Goal: Navigation & Orientation: Find specific page/section

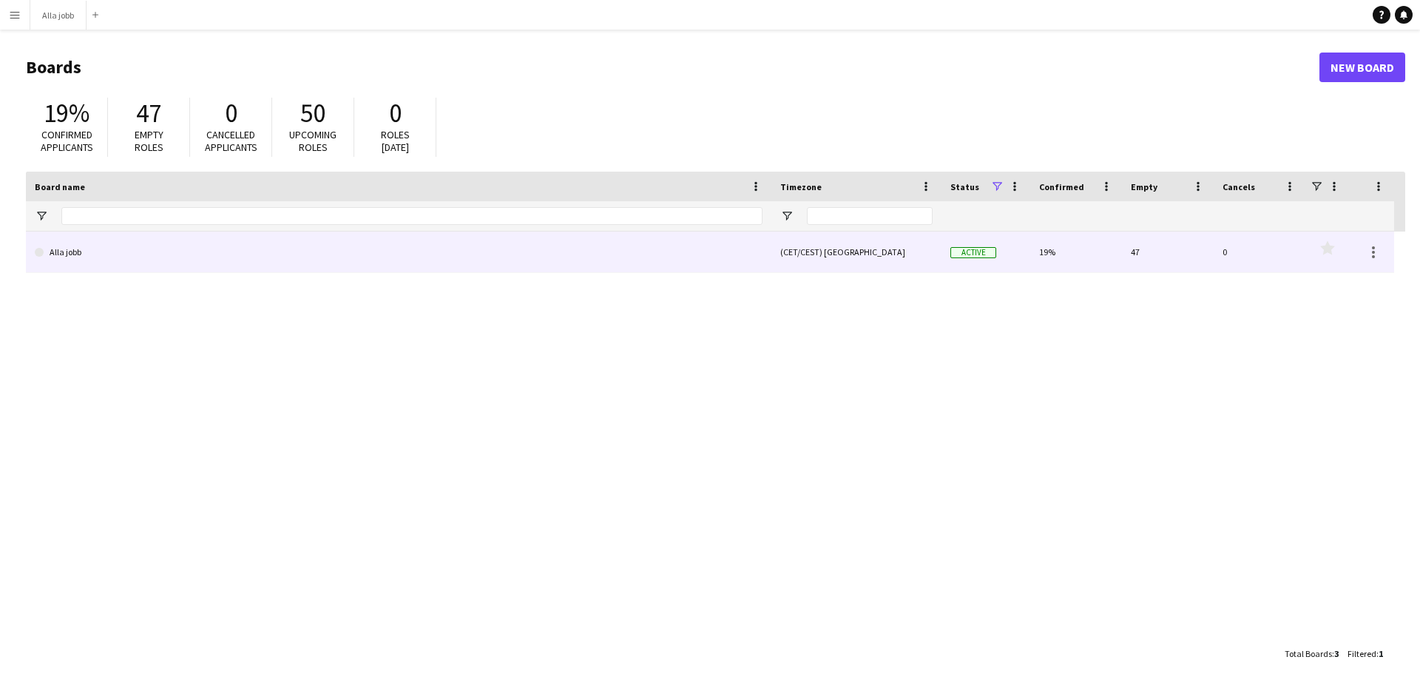
click at [382, 261] on link "Alla jobb" at bounding box center [399, 252] width 728 height 41
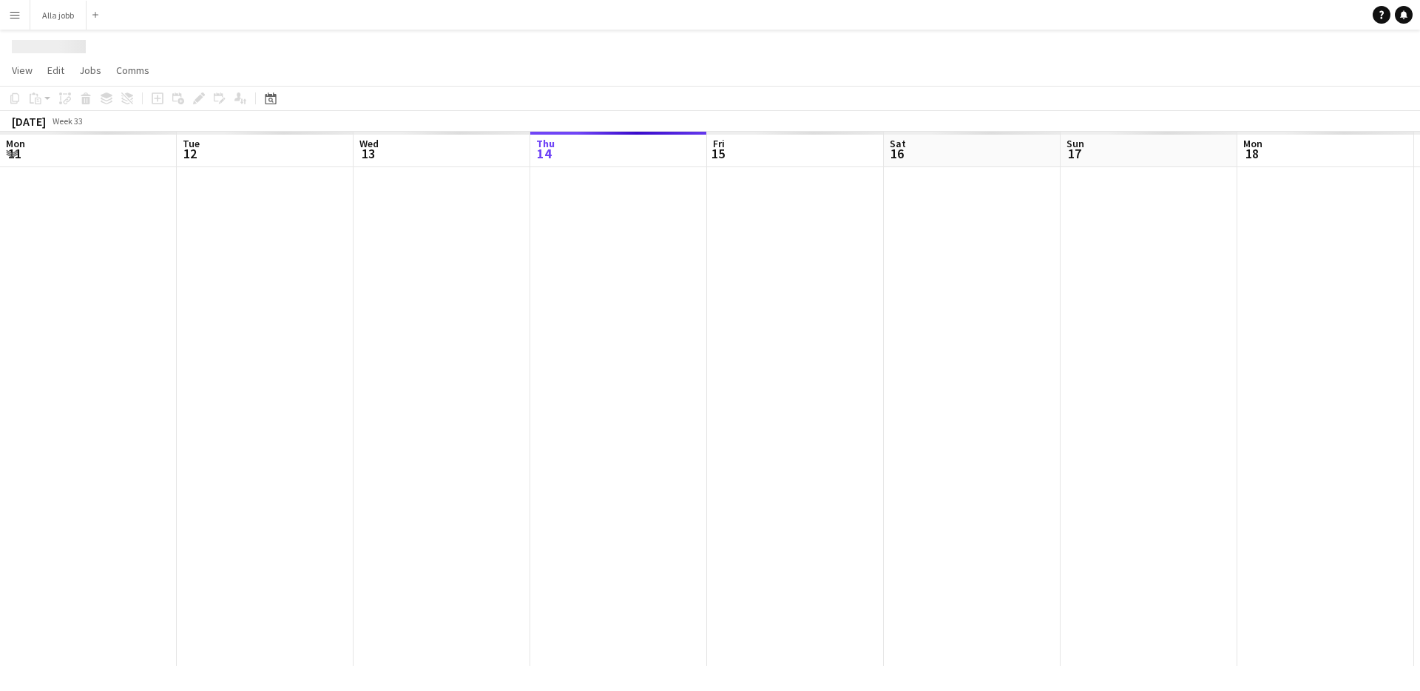
scroll to position [0, 354]
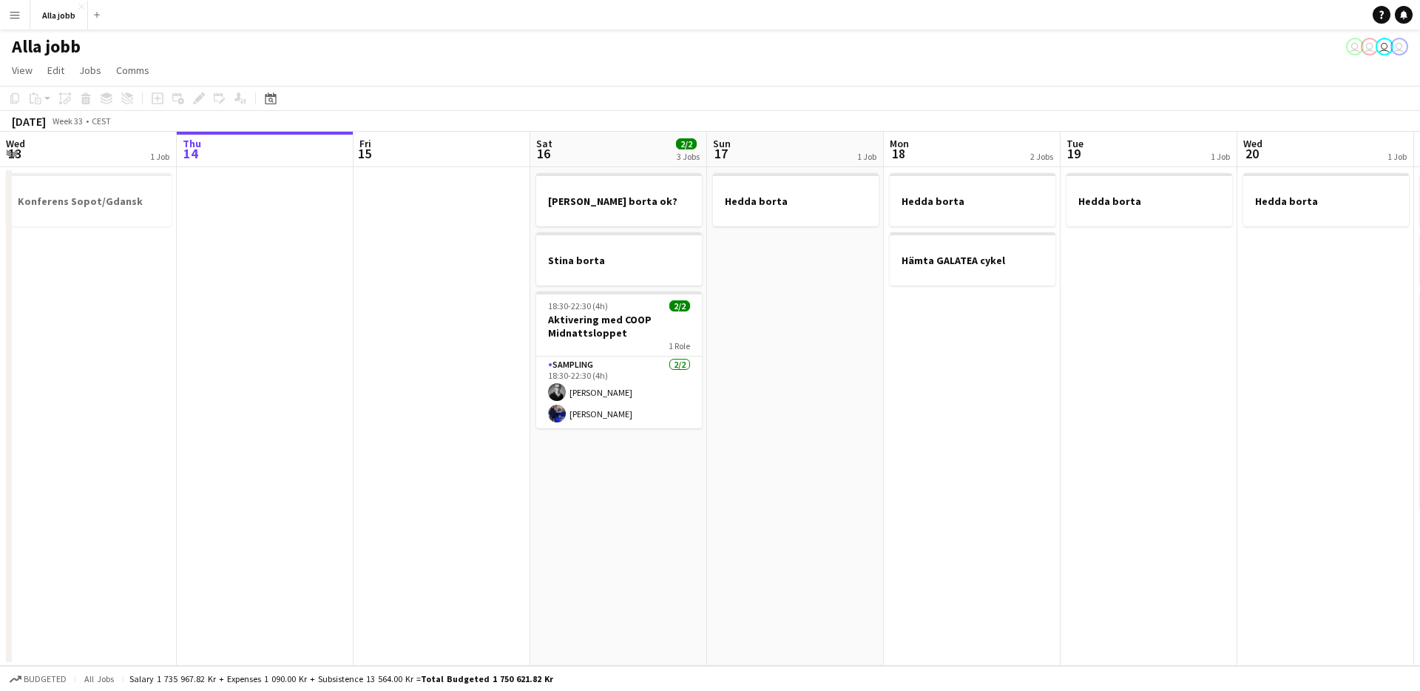
click at [797, 513] on app-date-cell "Hedda borta" at bounding box center [795, 416] width 177 height 499
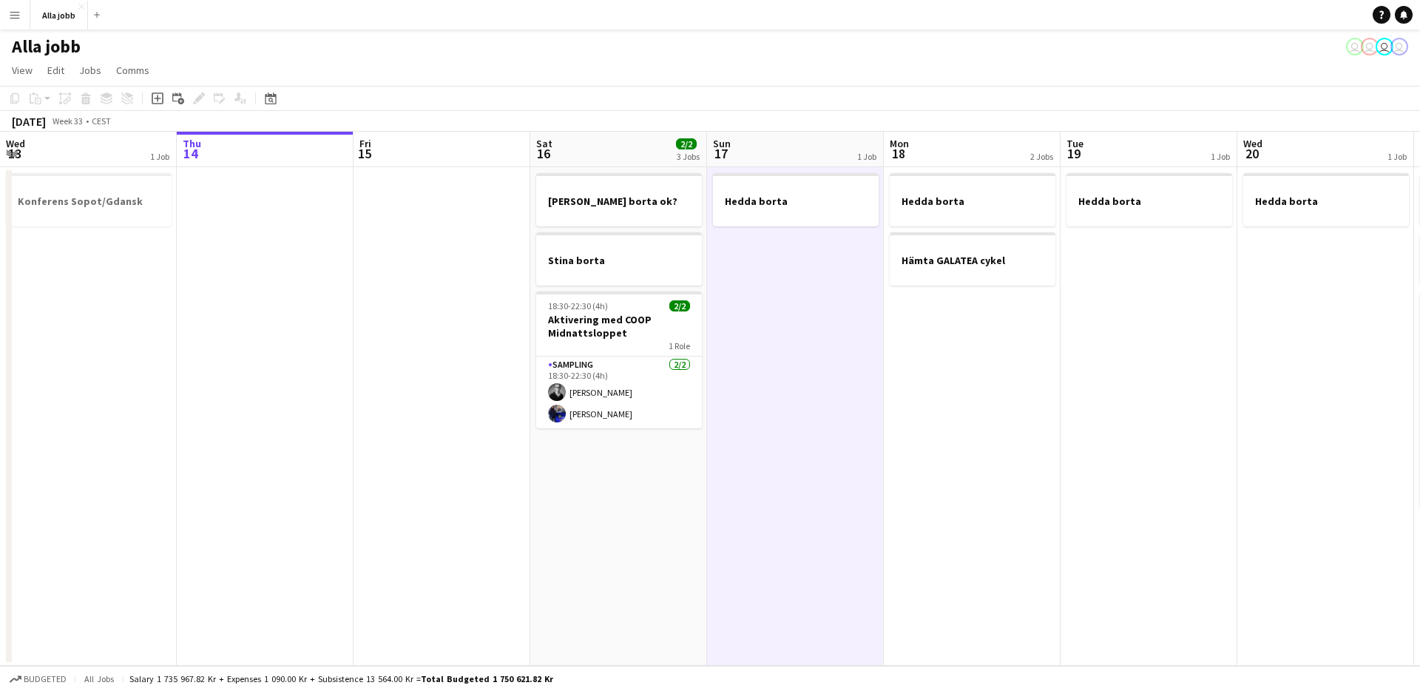
click at [510, 519] on app-date-cell at bounding box center [442, 416] width 177 height 499
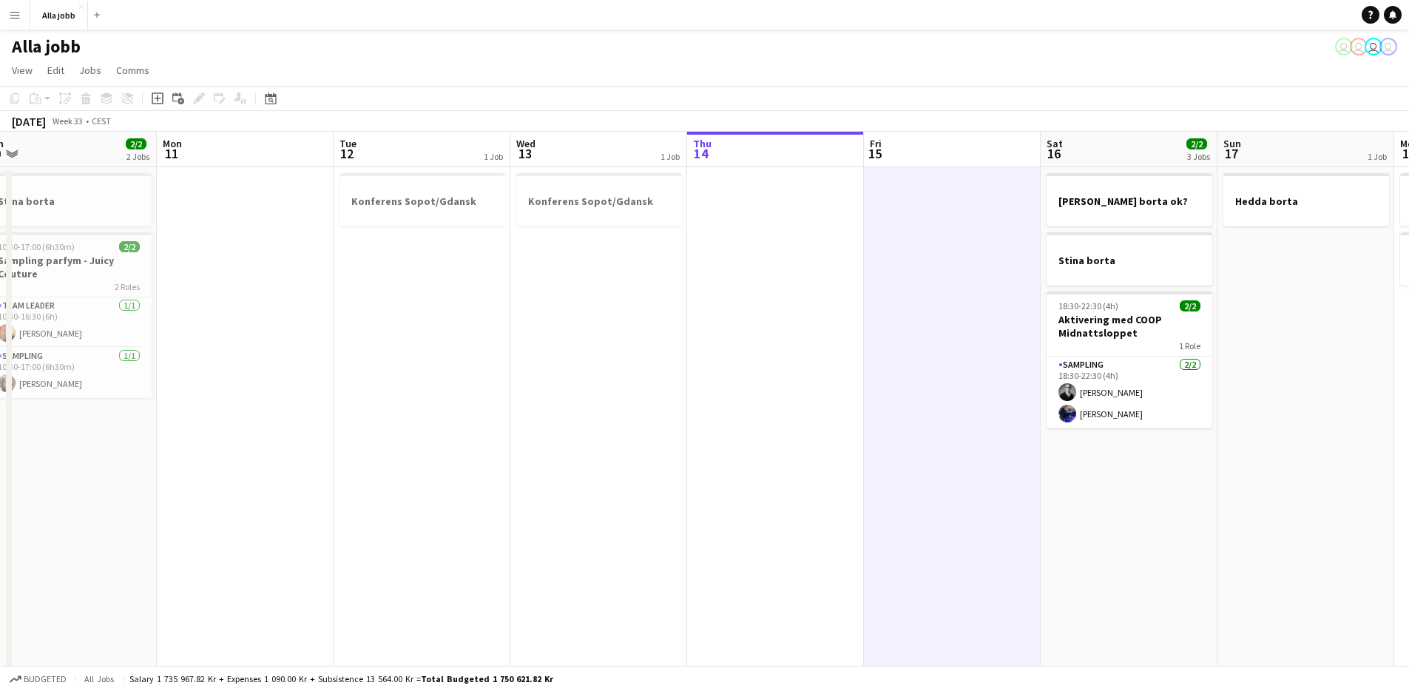
drag, startPoint x: 623, startPoint y: 454, endPoint x: 840, endPoint y: 463, distance: 217.7
click at [840, 463] on app-calendar-viewport "Fri 8 Sat 9 9/9 6 Jobs Sun 10 2/2 2 Jobs Mon 11 Tue 12 1 Job Wed 13 1 Job Thu 1…" at bounding box center [704, 517] width 1409 height 770
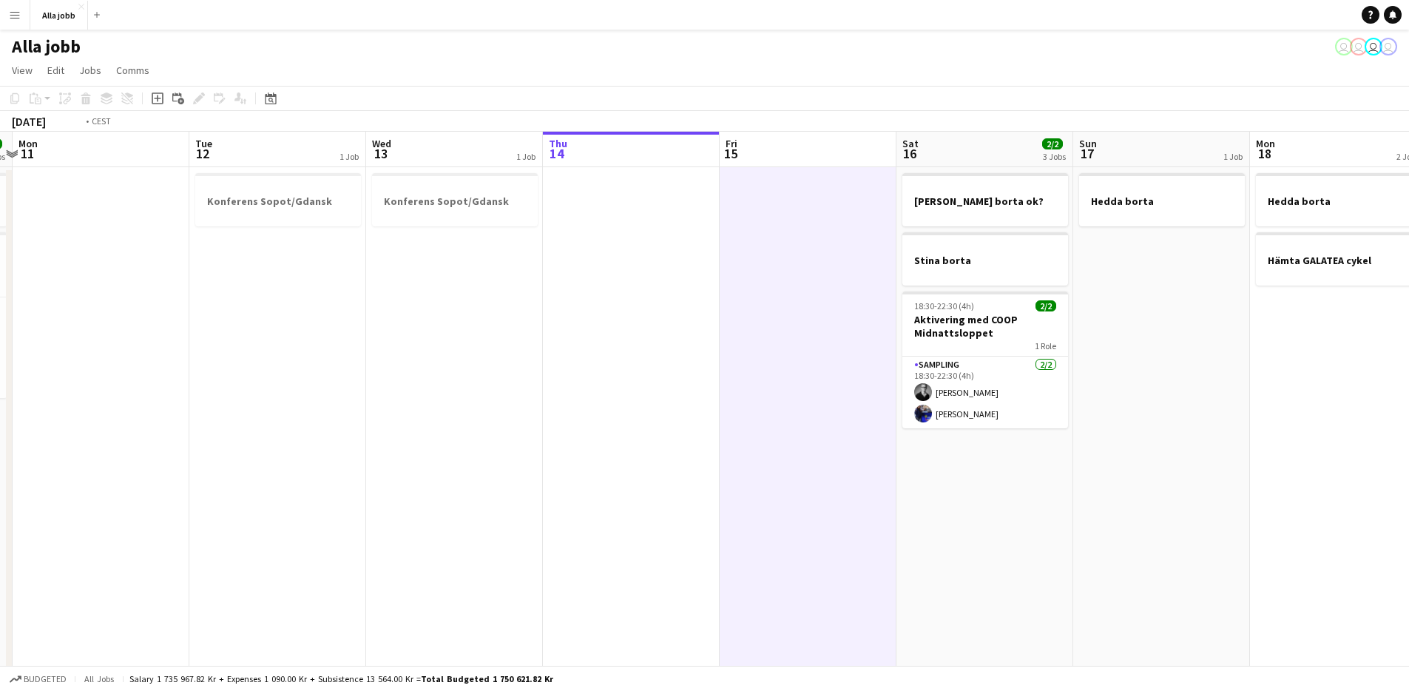
drag, startPoint x: 831, startPoint y: 466, endPoint x: 630, endPoint y: 481, distance: 201.8
click at [630, 481] on app-calendar-viewport "Fri 8 9/9 8 Jobs Sat 9 9/9 6 Jobs Sun 10 2/2 2 Jobs Mon 11 Tue 12 1 Job Wed 13 …" at bounding box center [704, 596] width 1409 height 929
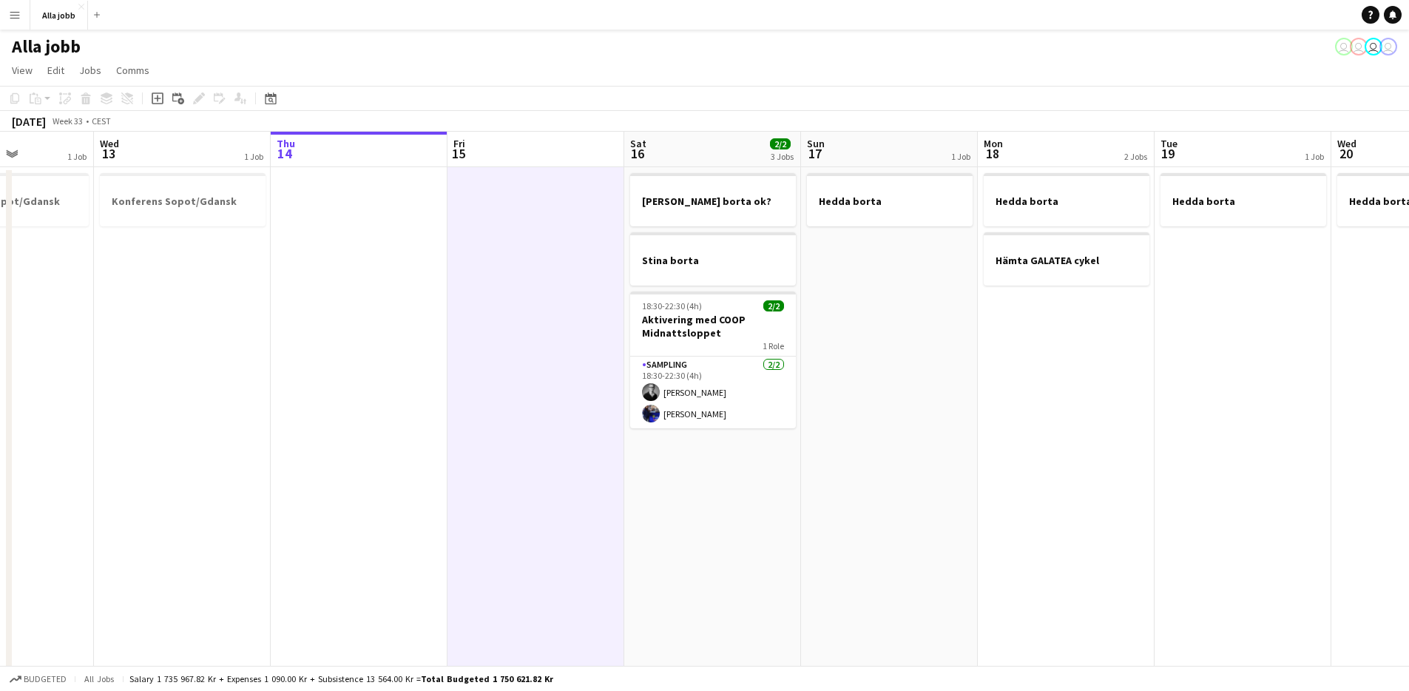
scroll to position [0, 494]
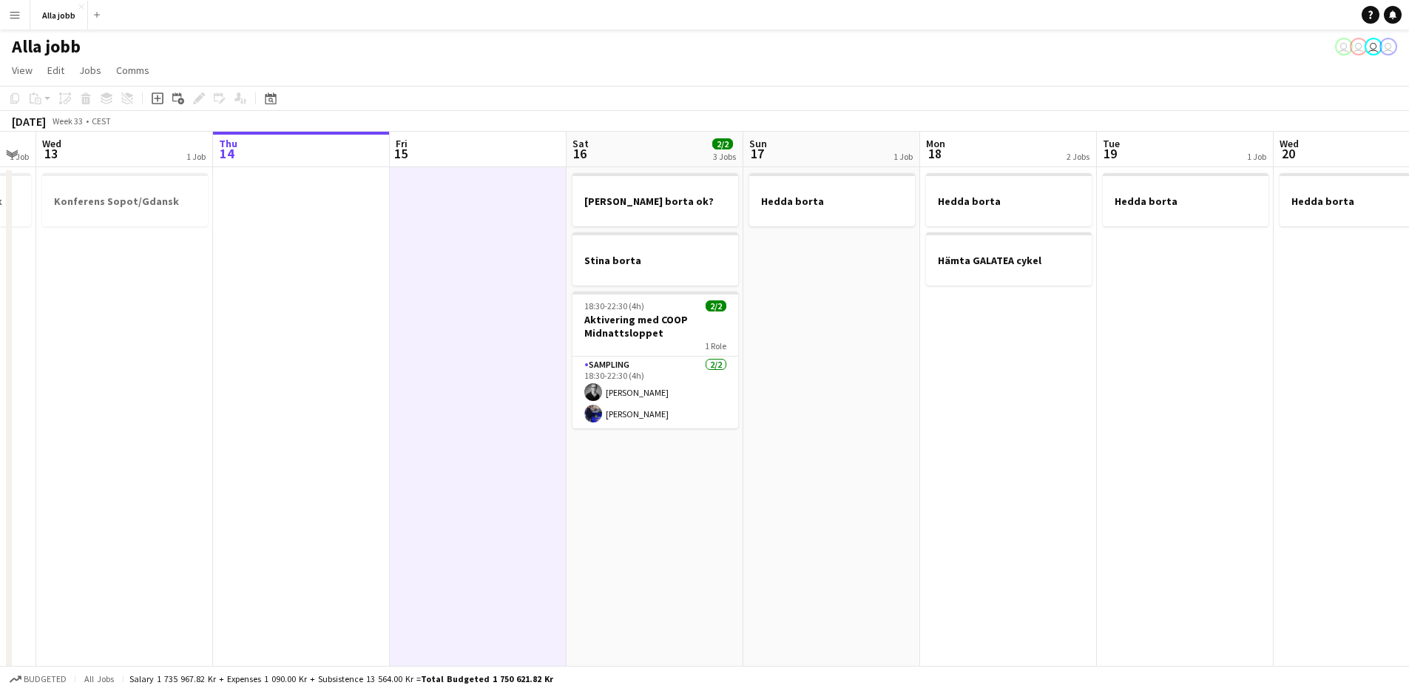
drag, startPoint x: 693, startPoint y: 480, endPoint x: 430, endPoint y: 478, distance: 263.4
click at [425, 479] on app-calendar-viewport "Sun 10 2/2 2 Jobs Mon 11 Tue 12 1 Job Wed 13 1 Job Thu 14 Fri 15 Sat 16 2/2 3 J…" at bounding box center [704, 596] width 1409 height 929
click at [544, 506] on app-date-cell at bounding box center [478, 614] width 177 height 894
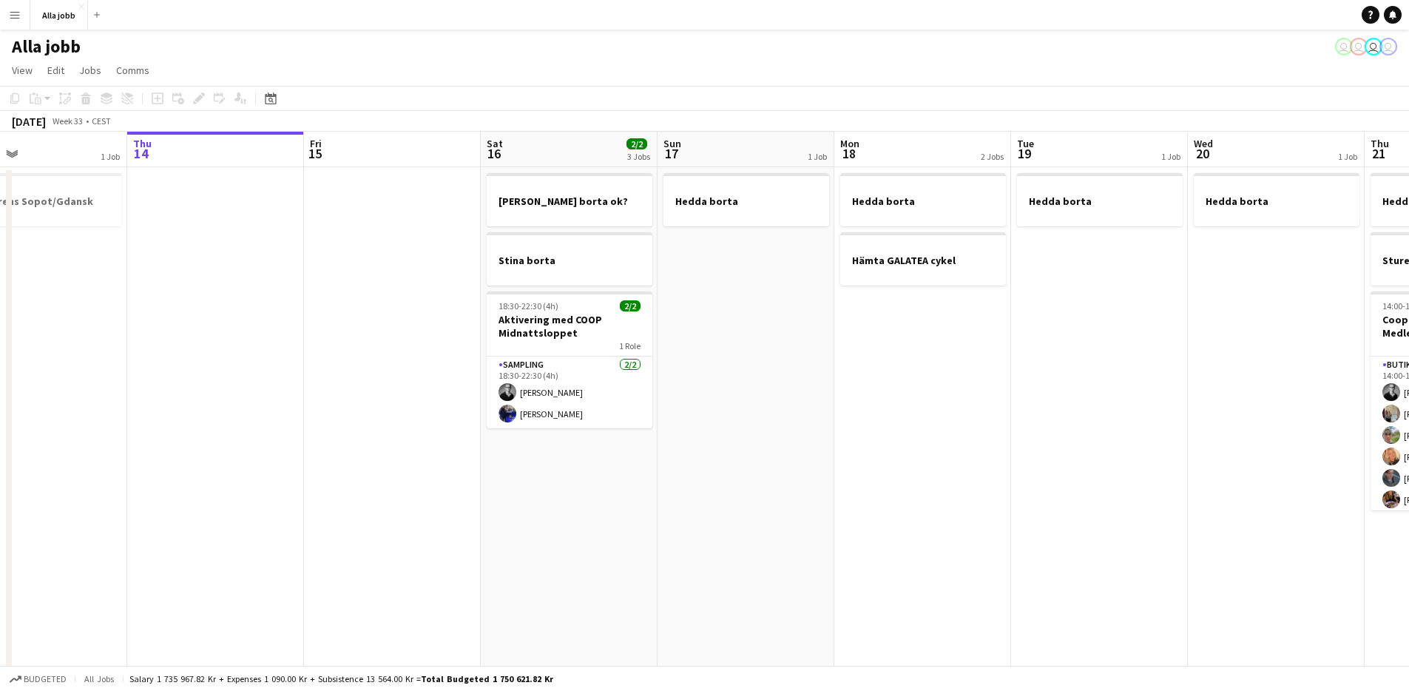
drag, startPoint x: 738, startPoint y: 510, endPoint x: 458, endPoint y: 474, distance: 282.0
click at [458, 474] on app-calendar-viewport "Sun 10 2/2 2 Jobs Mon 11 Tue 12 1 Job Wed 13 1 Job Thu 14 Fri 15 Sat 16 2/2 3 J…" at bounding box center [704, 596] width 1409 height 929
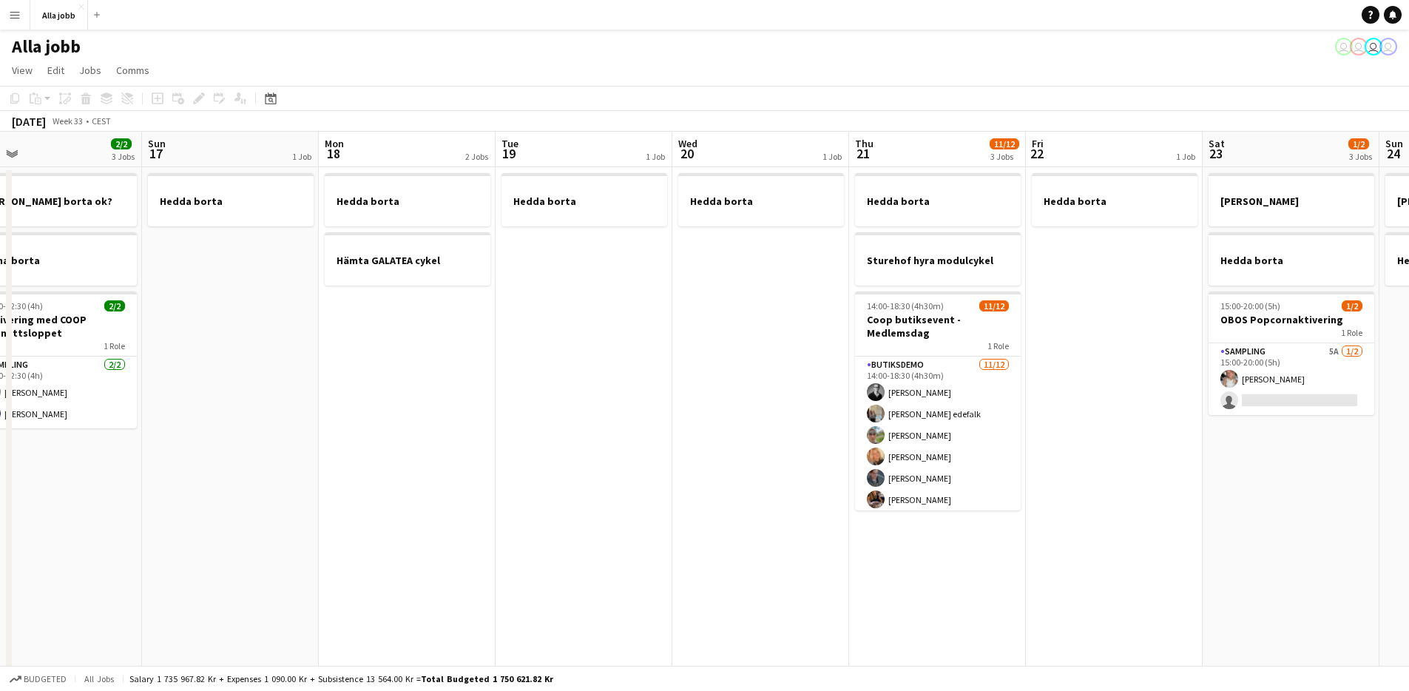
drag, startPoint x: 631, startPoint y: 465, endPoint x: 457, endPoint y: 469, distance: 173.9
click at [457, 469] on app-calendar-viewport "Wed 13 1 Job Thu 14 Fri 15 Sat 16 2/2 3 Jobs Sun 17 1 Job Mon 18 2 Jobs Tue 19 …" at bounding box center [704, 596] width 1409 height 929
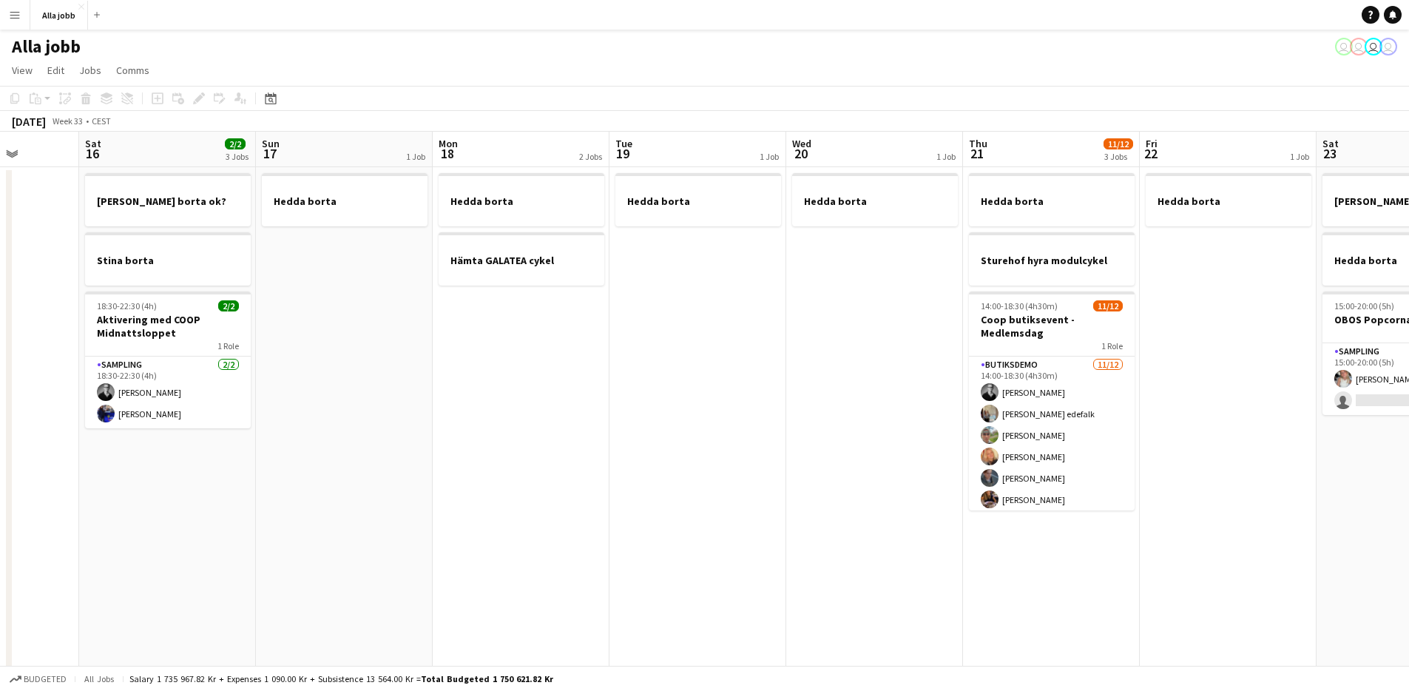
click at [465, 466] on app-date-cell "Hedda borta Hämta GALATEA cykel" at bounding box center [521, 614] width 177 height 894
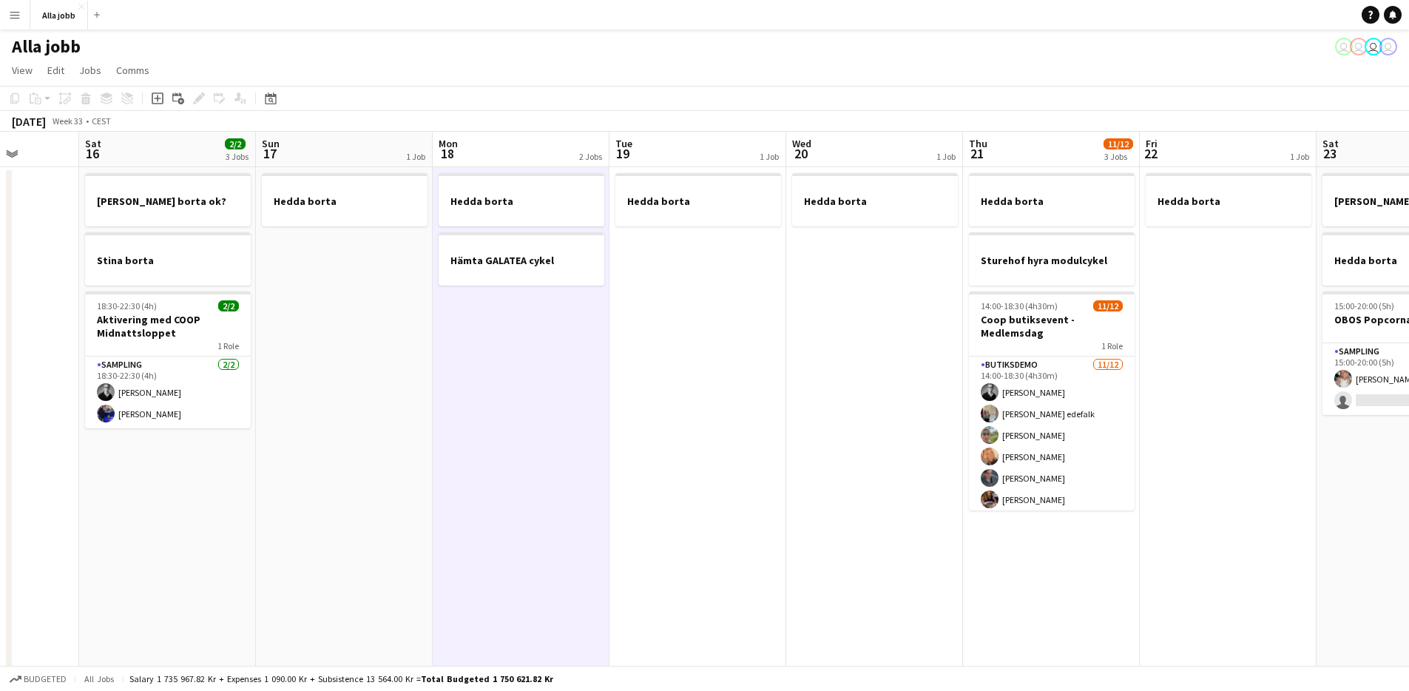
click at [465, 466] on app-date-cell "Hedda borta Hämta GALATEA cykel" at bounding box center [521, 614] width 177 height 894
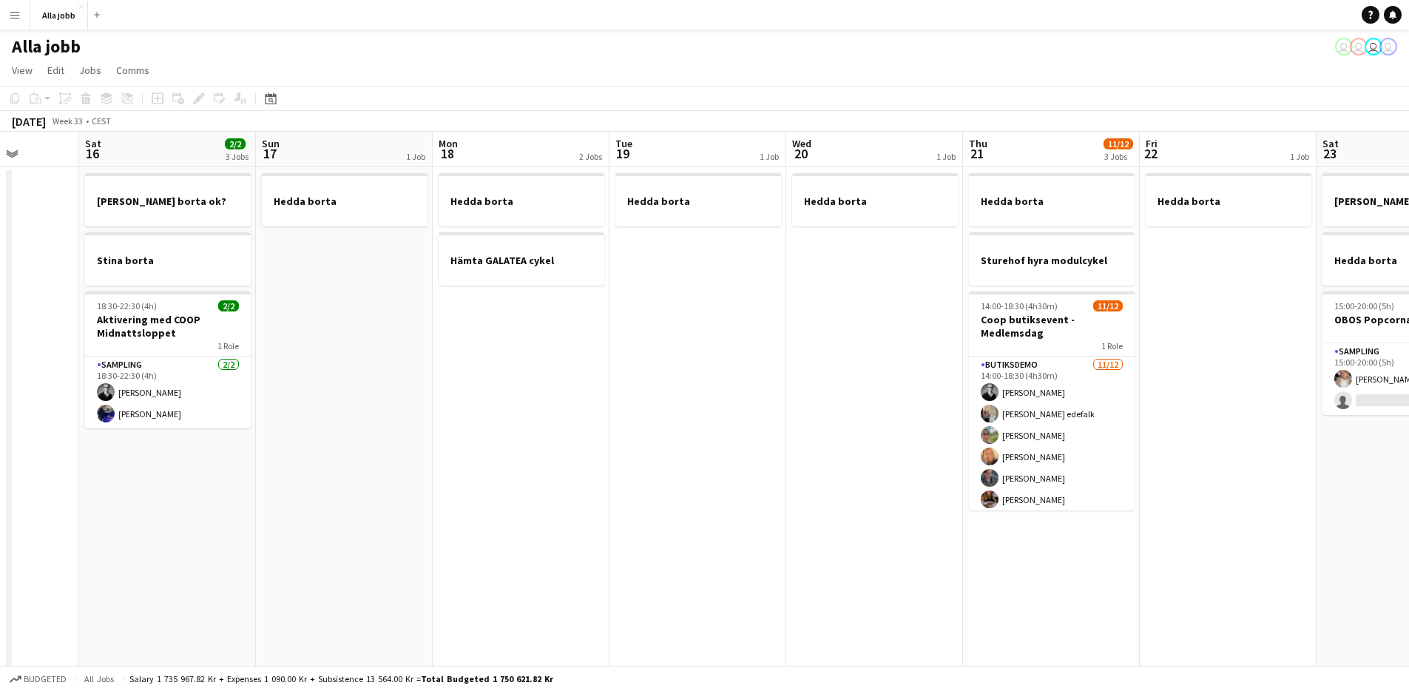
click at [633, 449] on app-date-cell "Hedda borta" at bounding box center [698, 614] width 177 height 894
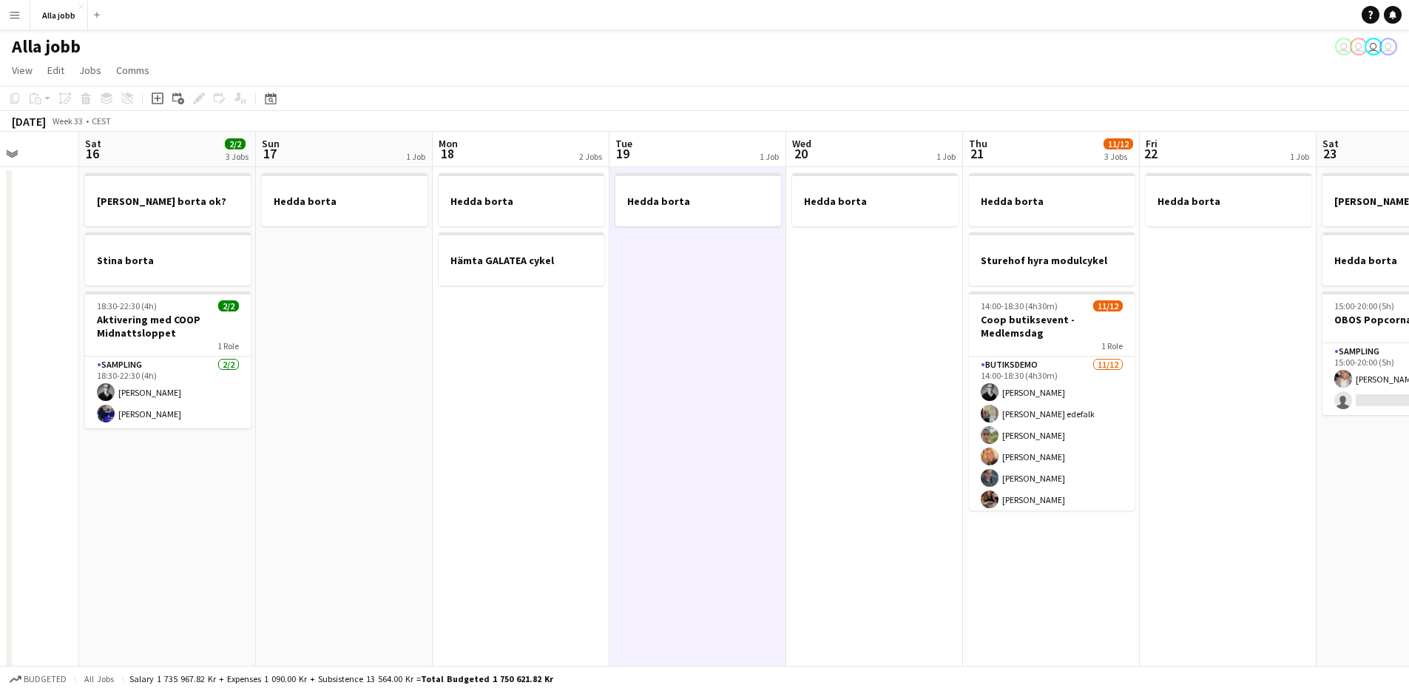
click at [632, 449] on app-date-cell "Hedda borta" at bounding box center [698, 614] width 177 height 894
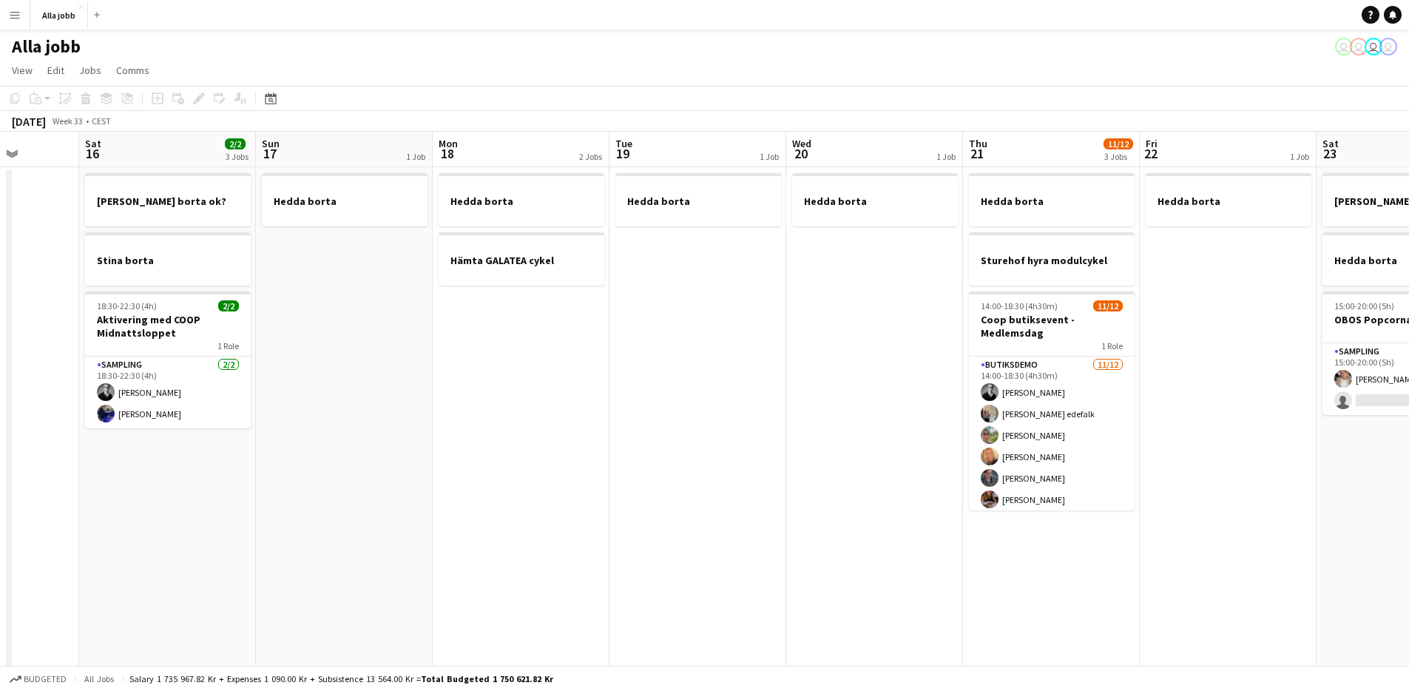
click at [632, 449] on app-date-cell "Hedda borta" at bounding box center [698, 614] width 177 height 894
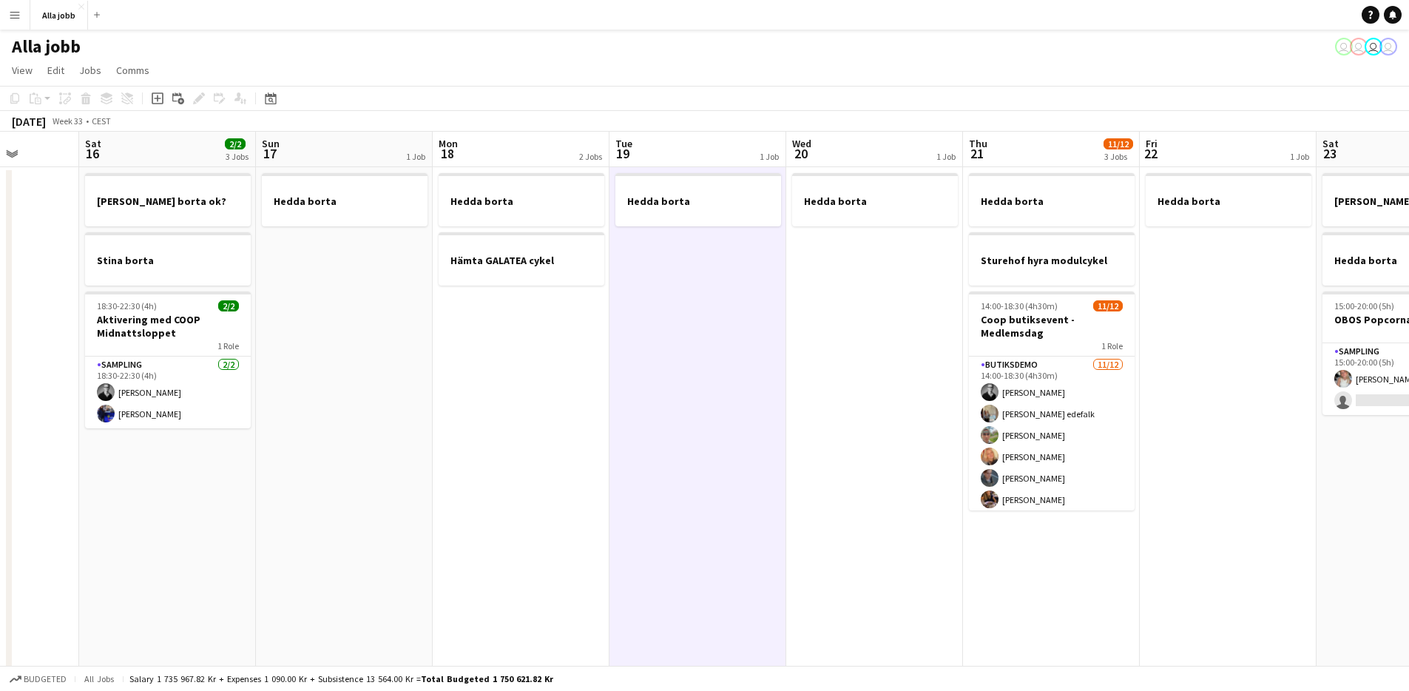
click at [632, 449] on app-date-cell "Hedda borta" at bounding box center [698, 614] width 177 height 894
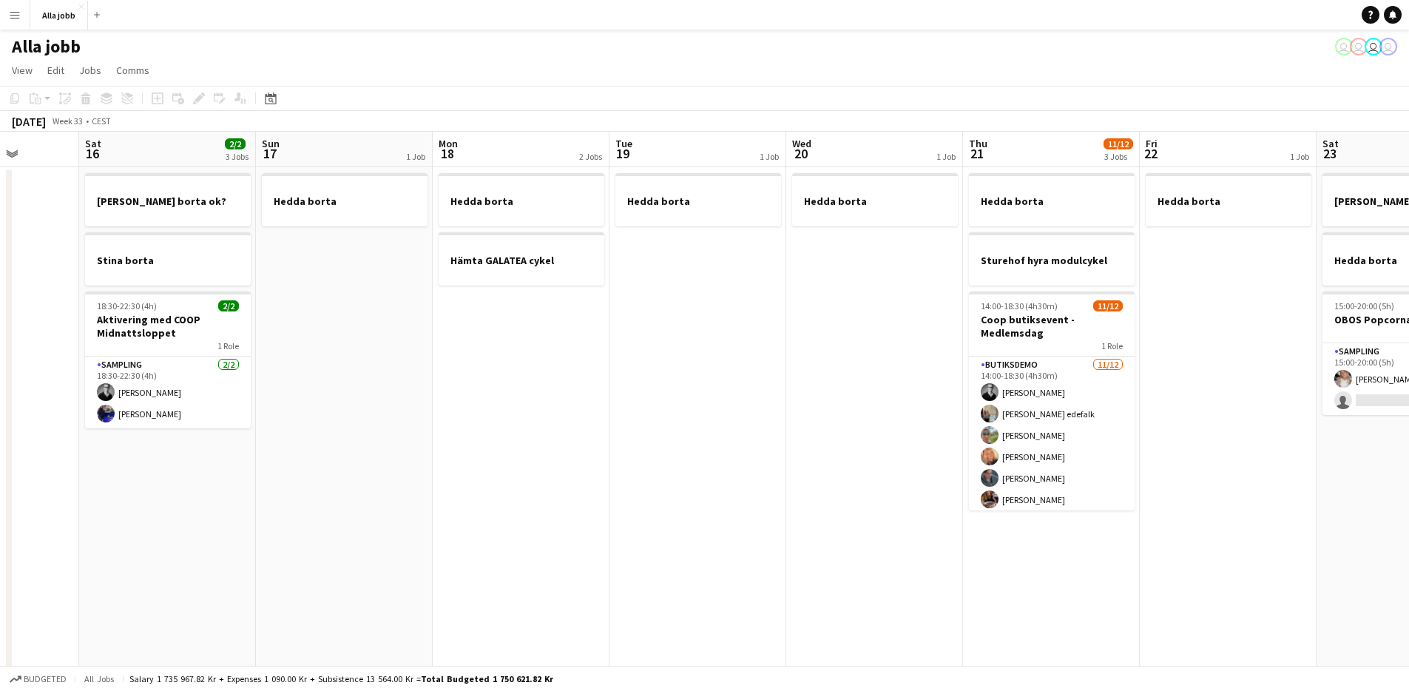
click at [632, 449] on app-date-cell "Hedda borta" at bounding box center [698, 614] width 177 height 894
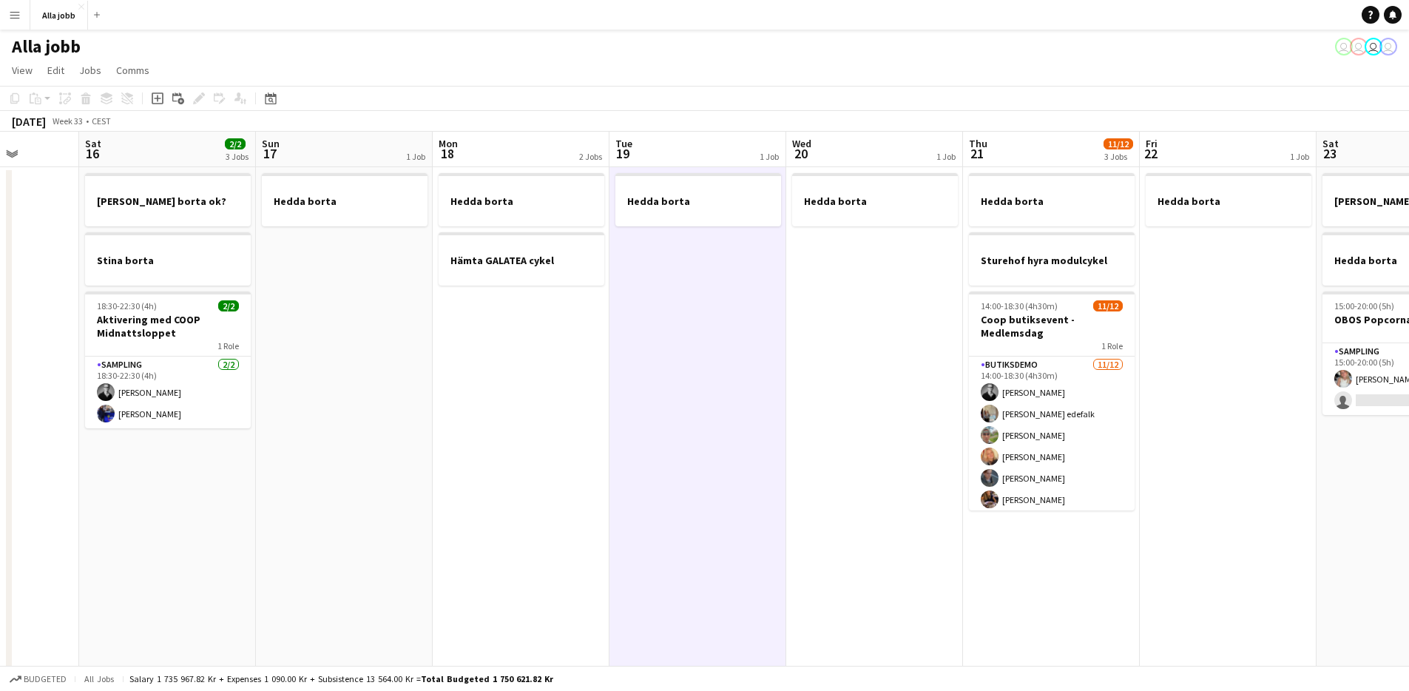
click at [495, 417] on app-date-cell "Hedda borta Hämta GALATEA cykel" at bounding box center [521, 614] width 177 height 894
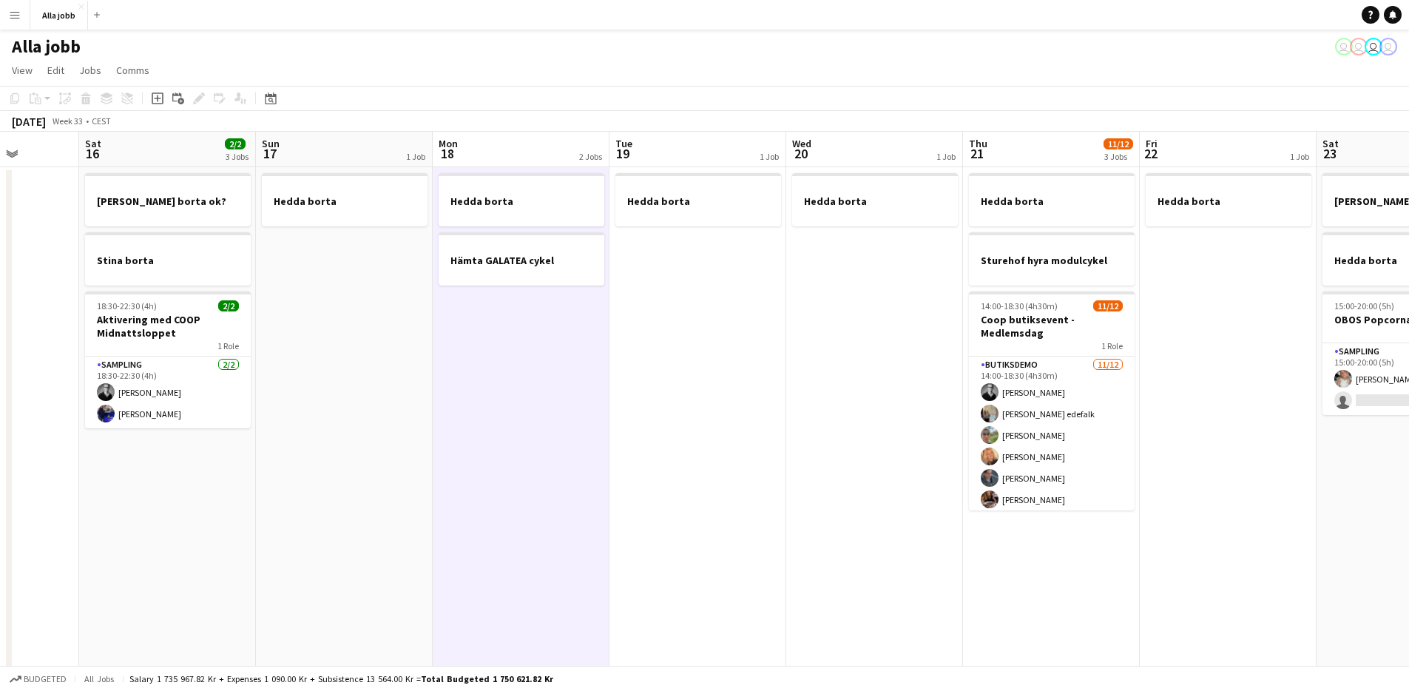
click at [495, 417] on app-date-cell "Hedda borta Hämta GALATEA cykel" at bounding box center [521, 614] width 177 height 894
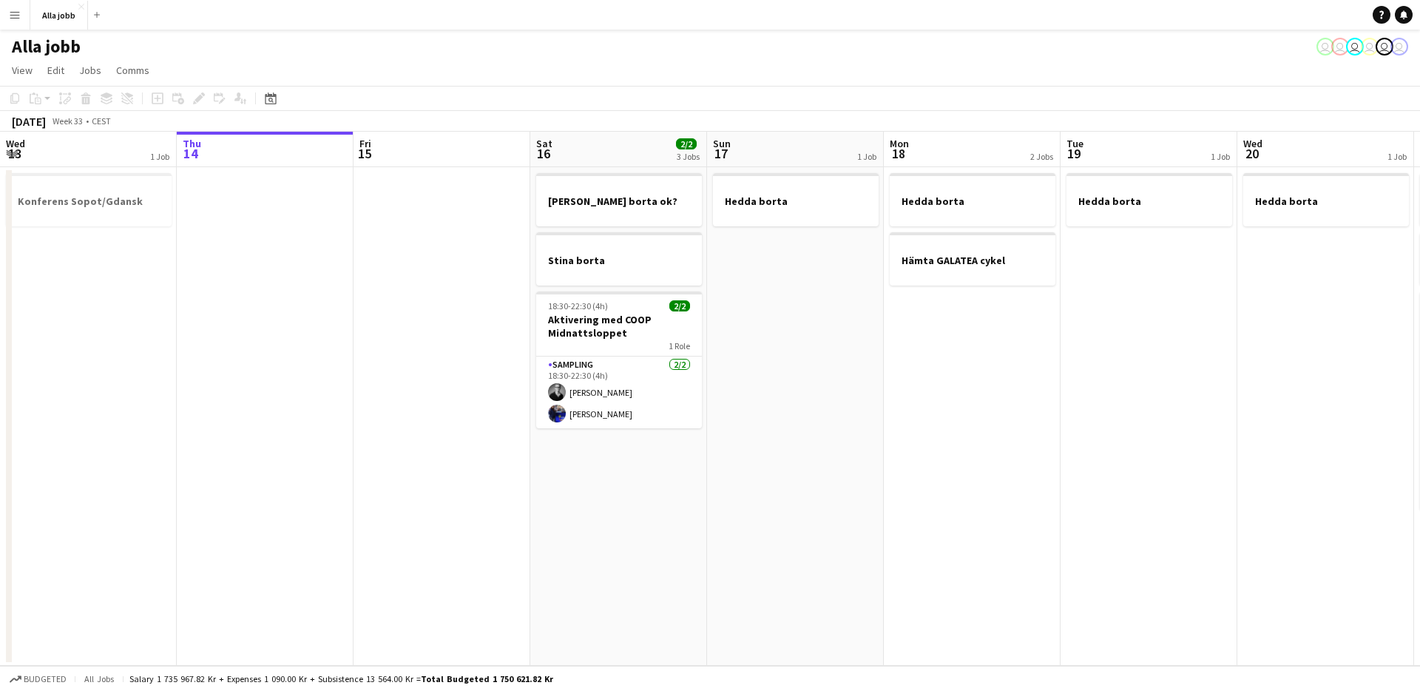
click at [739, 445] on app-date-cell "Hedda borta" at bounding box center [795, 416] width 177 height 499
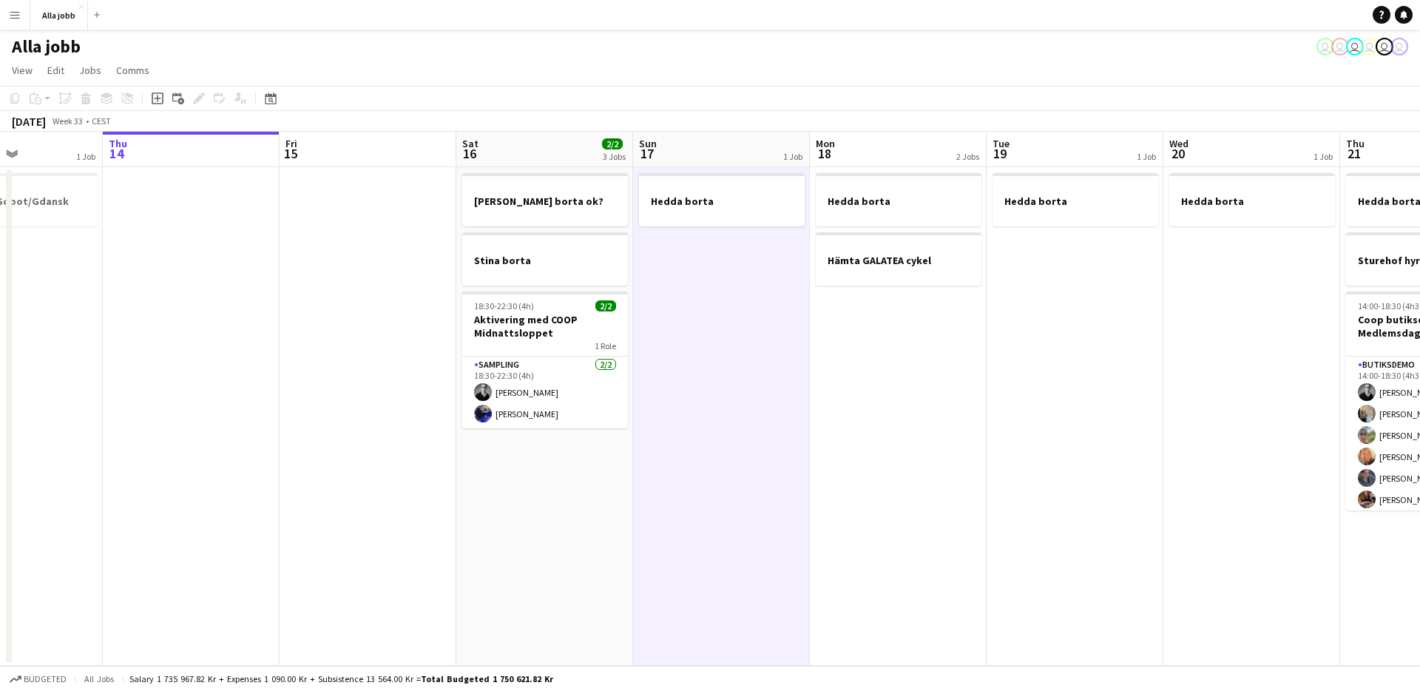
scroll to position [0, 434]
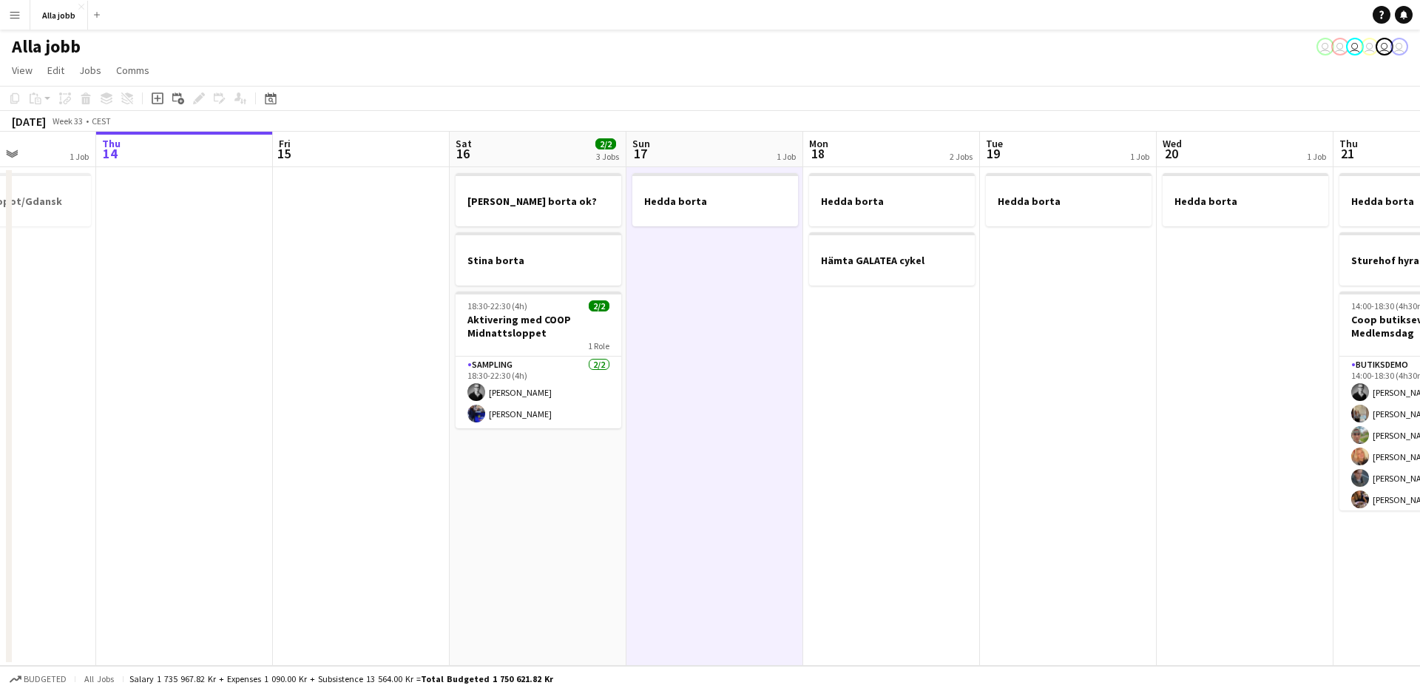
drag, startPoint x: 766, startPoint y: 458, endPoint x: 697, endPoint y: 448, distance: 69.5
click at [697, 448] on app-calendar-viewport "Mon 11 Tue 12 1 Job Wed 13 1 Job Thu 14 Fri 15 Sat 16 2/2 3 Jobs Sun 17 1 Job M…" at bounding box center [710, 399] width 1420 height 534
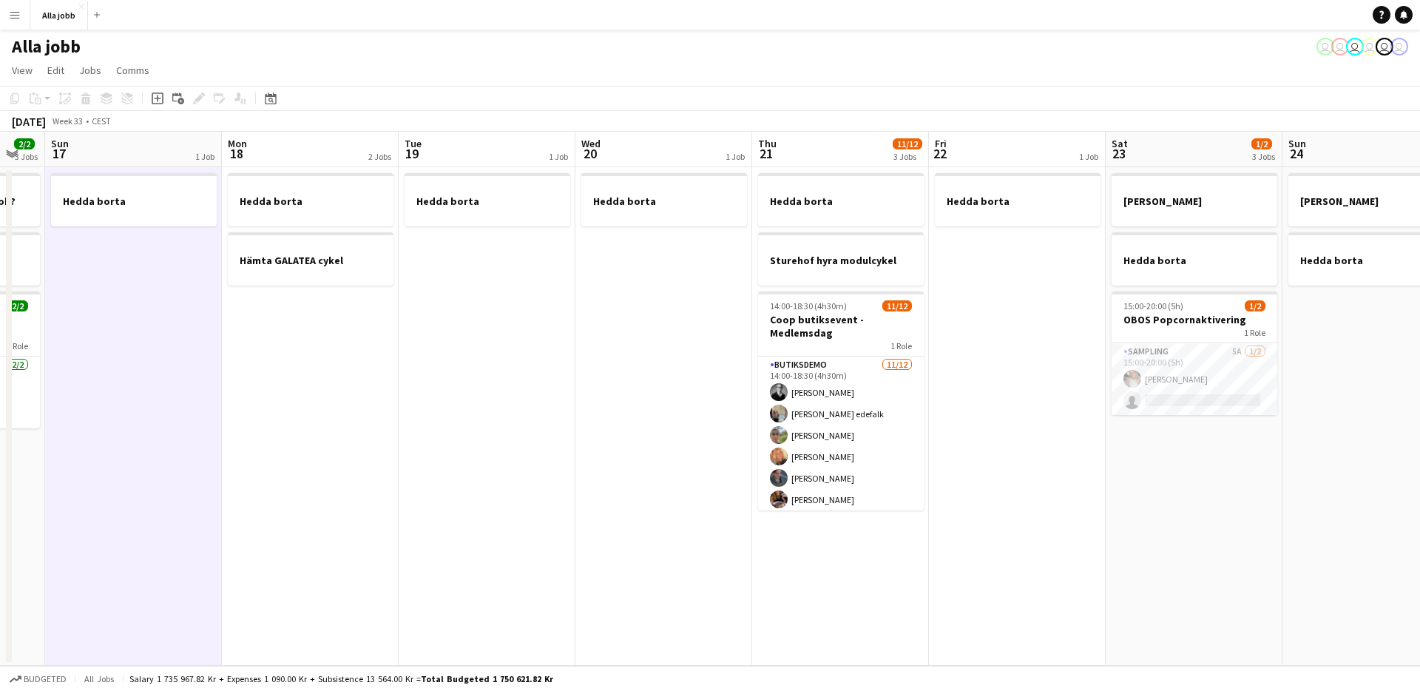
drag, startPoint x: 1190, startPoint y: 535, endPoint x: 614, endPoint y: 496, distance: 577.6
click at [613, 496] on app-calendar-viewport "Wed 13 1 Job Thu 14 Fri 15 Sat 16 2/2 3 Jobs Sun 17 1 Job Mon 18 2 Jobs Tue 19 …" at bounding box center [710, 399] width 1420 height 534
click at [623, 493] on app-date-cell "Hedda borta" at bounding box center [664, 416] width 177 height 499
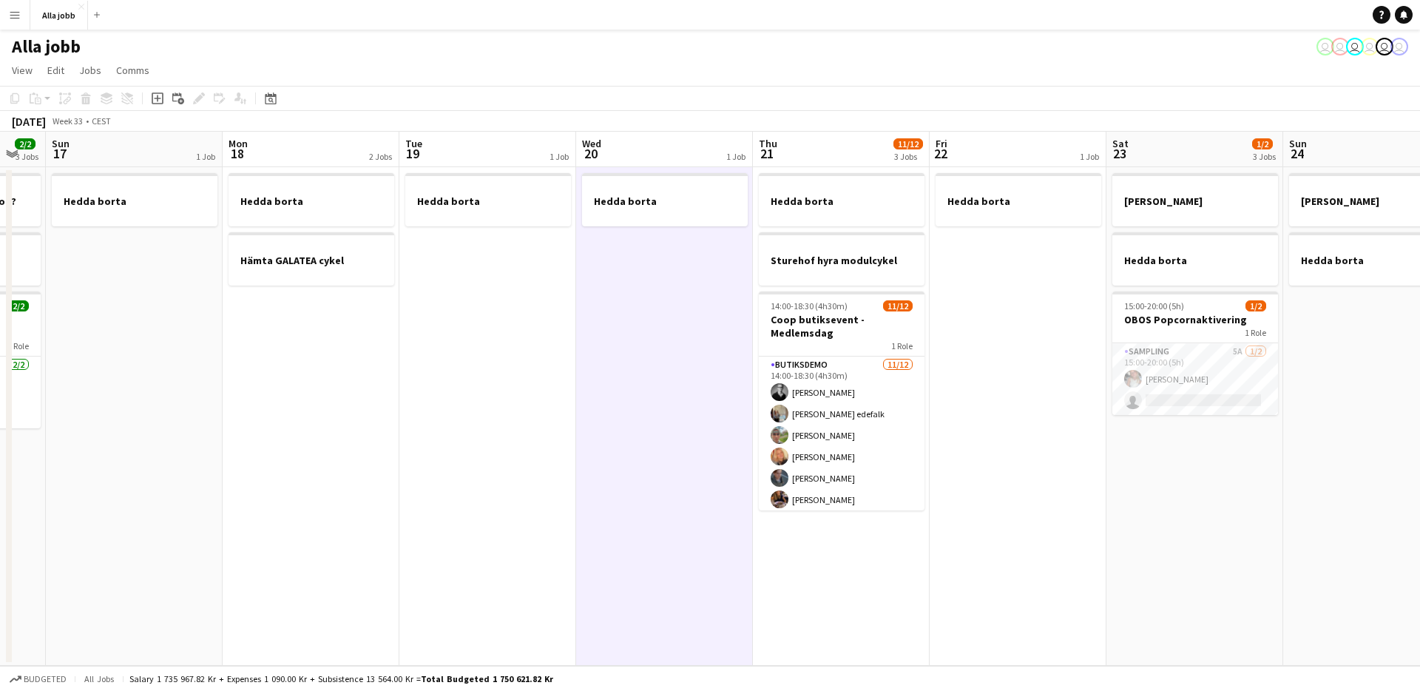
click at [623, 492] on app-date-cell "Hedda borta" at bounding box center [664, 416] width 177 height 499
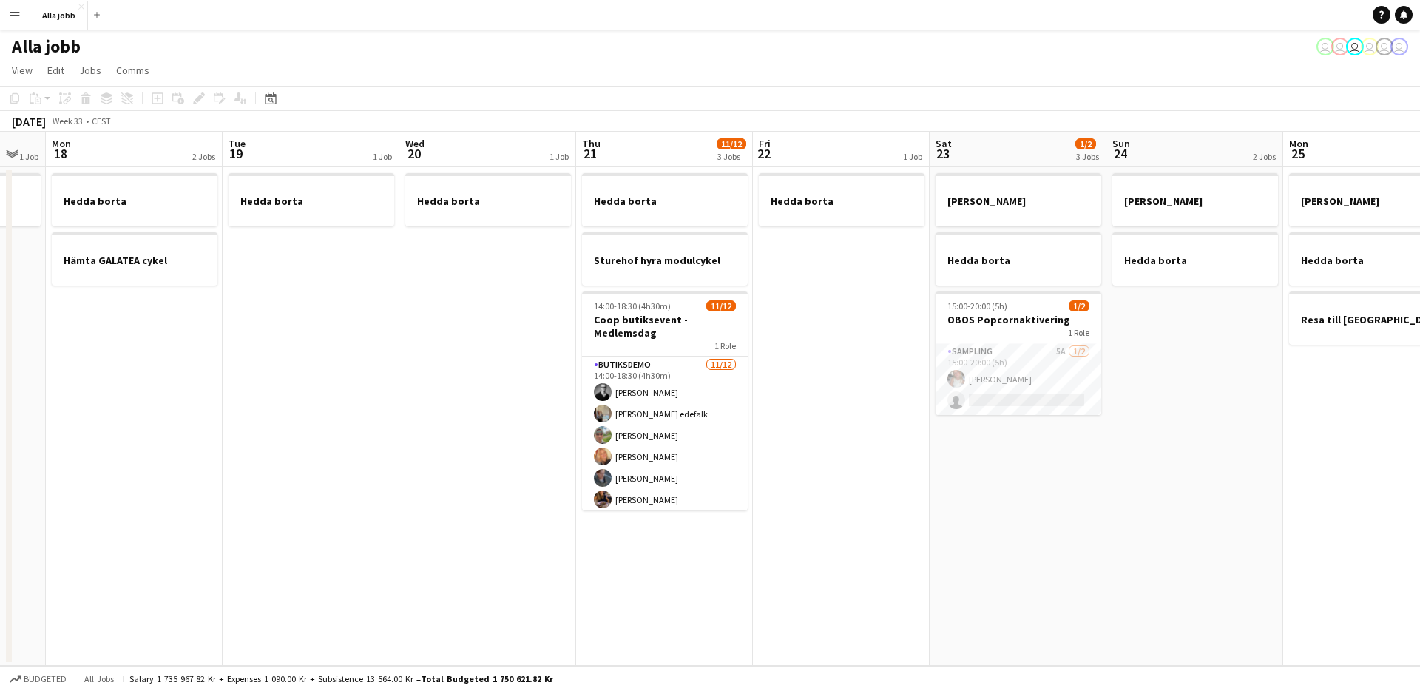
click at [387, 380] on app-date-cell "Hedda borta" at bounding box center [311, 416] width 177 height 499
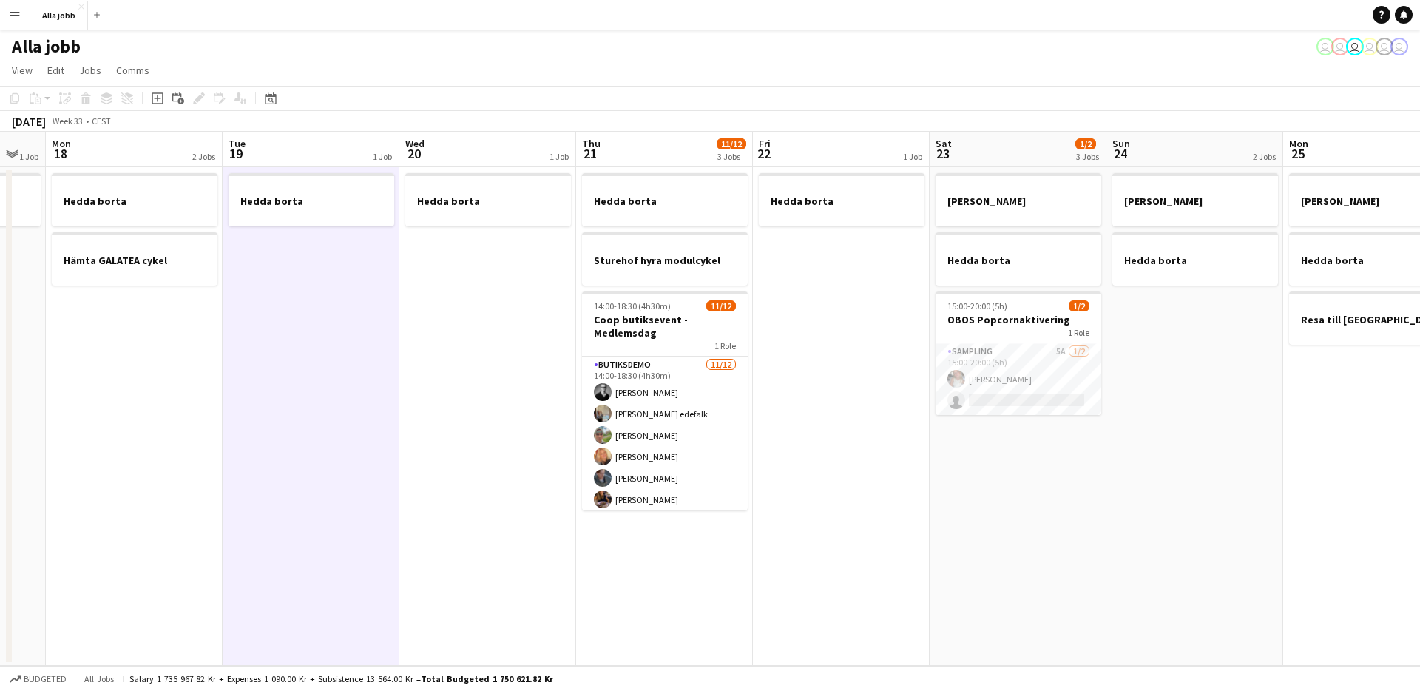
scroll to position [0, 661]
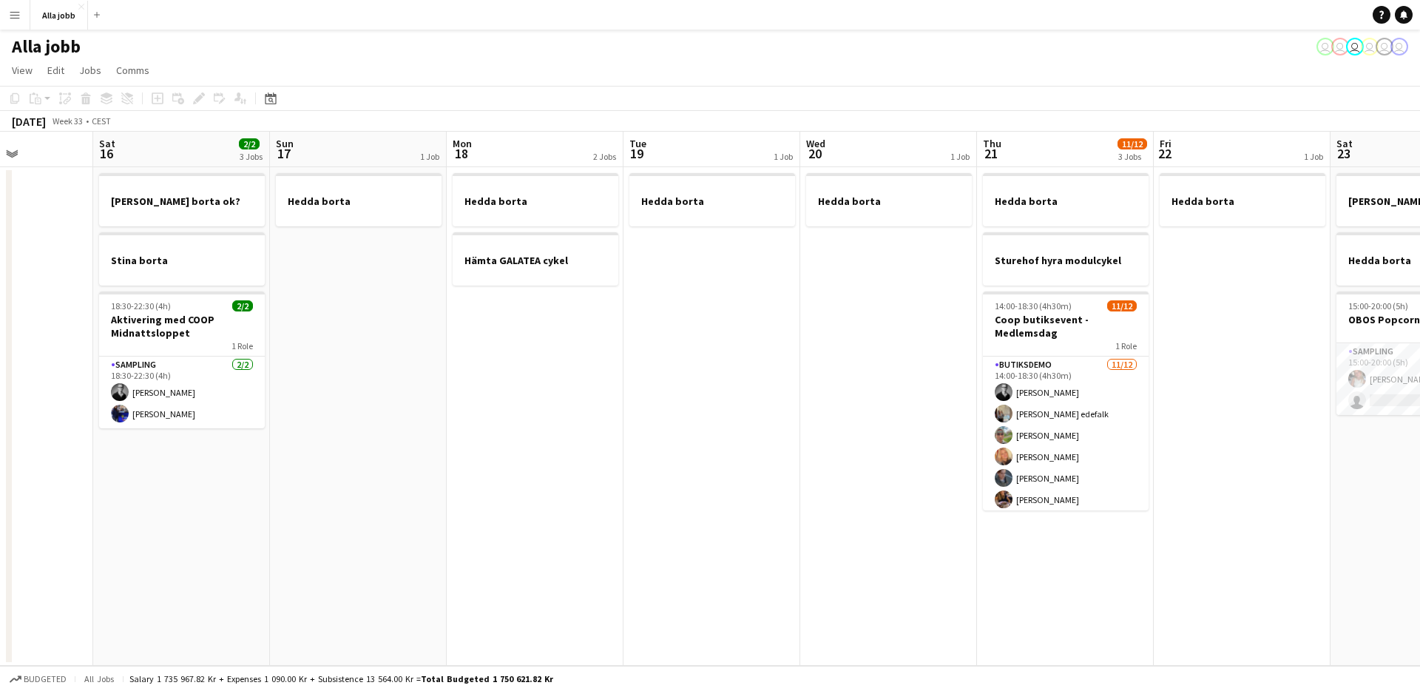
scroll to position [0, 447]
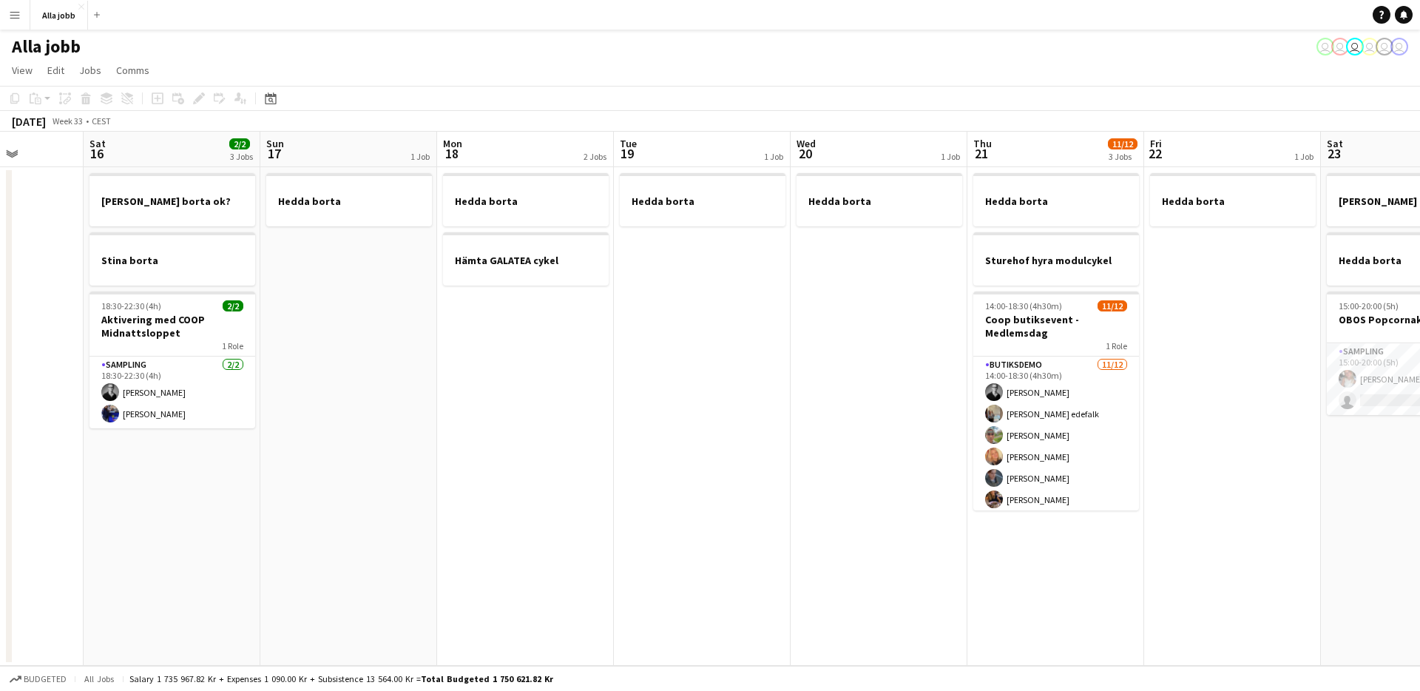
drag, startPoint x: 850, startPoint y: 459, endPoint x: 403, endPoint y: 448, distance: 447.0
click at [403, 448] on app-calendar-viewport "Wed 13 1 Job Thu 14 Fri 15 Sat 16 2/2 3 Jobs Sun 17 1 Job Mon 18 2 Jobs Tue 19 …" at bounding box center [710, 399] width 1420 height 534
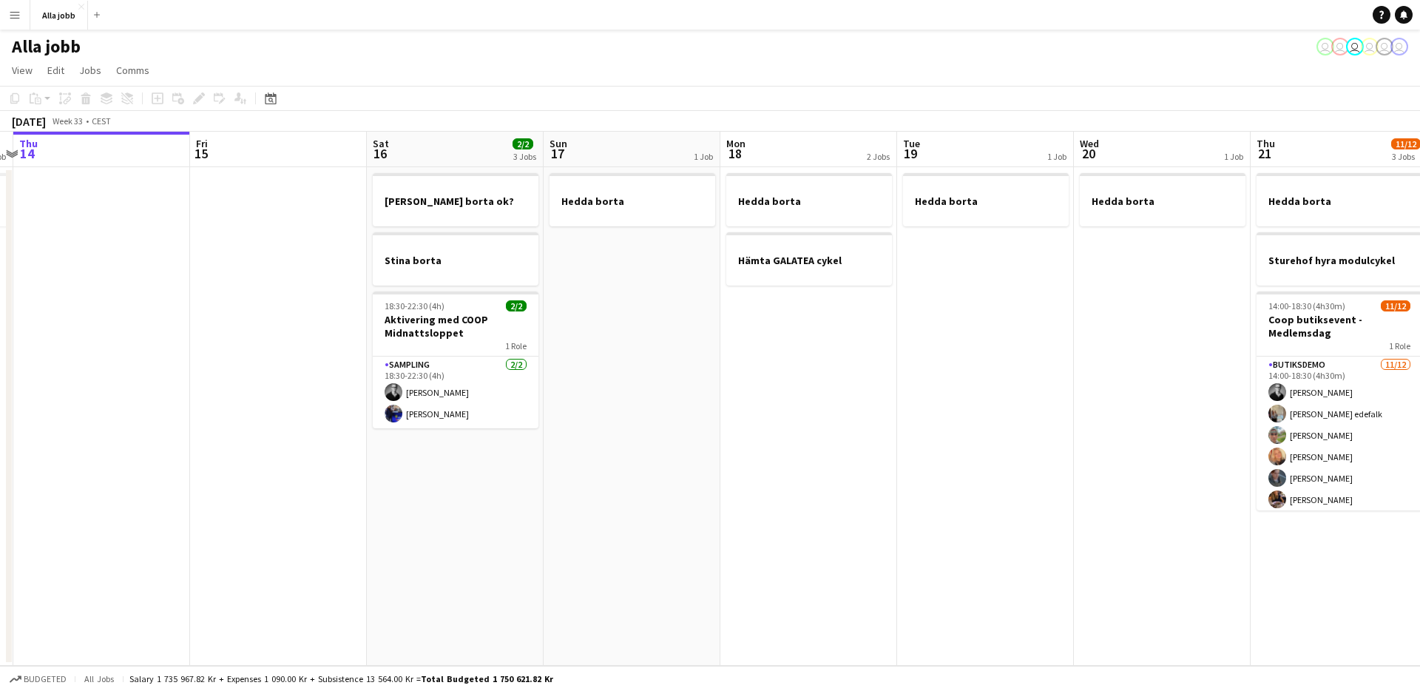
drag, startPoint x: 791, startPoint y: 428, endPoint x: 1079, endPoint y: 382, distance: 291.5
click at [1091, 379] on app-calendar-viewport "Tue 12 1 Job Wed 13 1 Job Thu 14 Fri 15 Sat 16 2/2 3 Jobs Sun 17 1 Job Mon 18 2…" at bounding box center [710, 399] width 1420 height 534
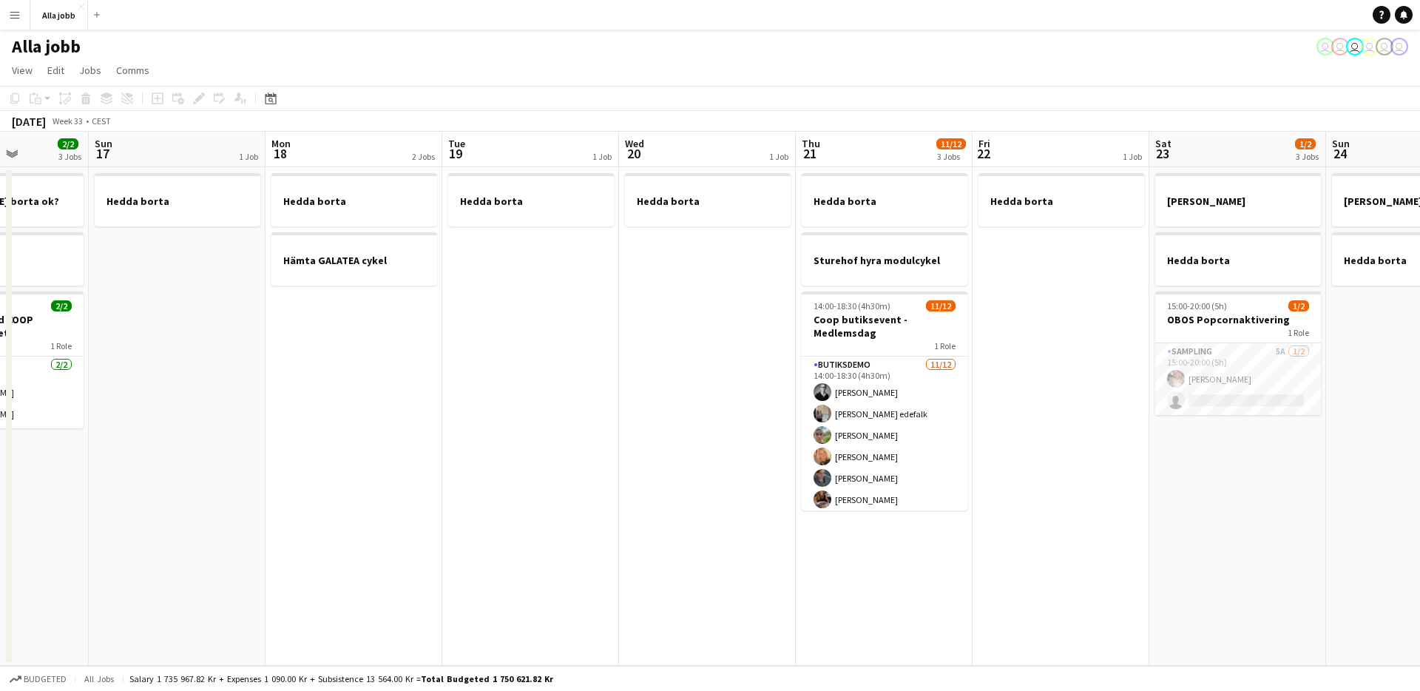
drag, startPoint x: 883, startPoint y: 415, endPoint x: 412, endPoint y: 431, distance: 471.5
click at [412, 431] on app-calendar-viewport "Thu 14 Fri 15 Sat 16 2/2 3 Jobs Sun 17 1 Job Mon 18 2 Jobs Tue 19 1 Job Wed 20 …" at bounding box center [710, 399] width 1420 height 534
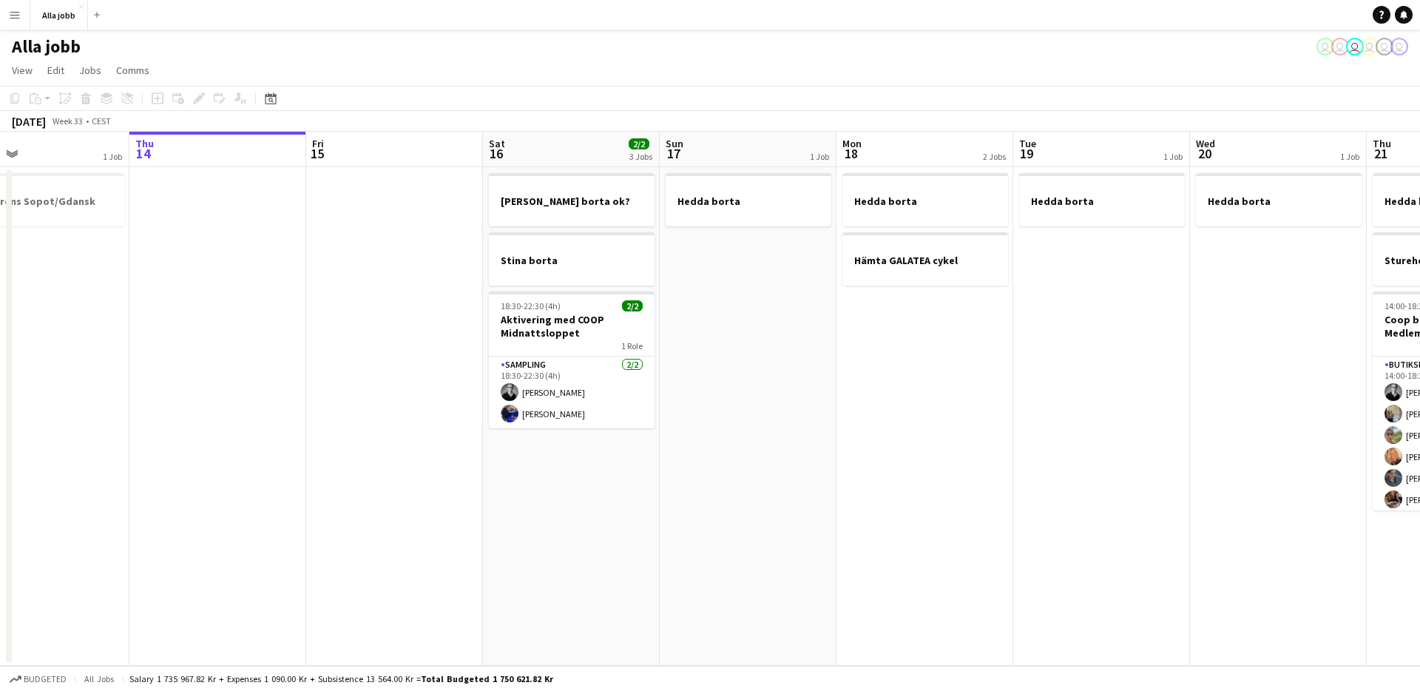
scroll to position [0, 377]
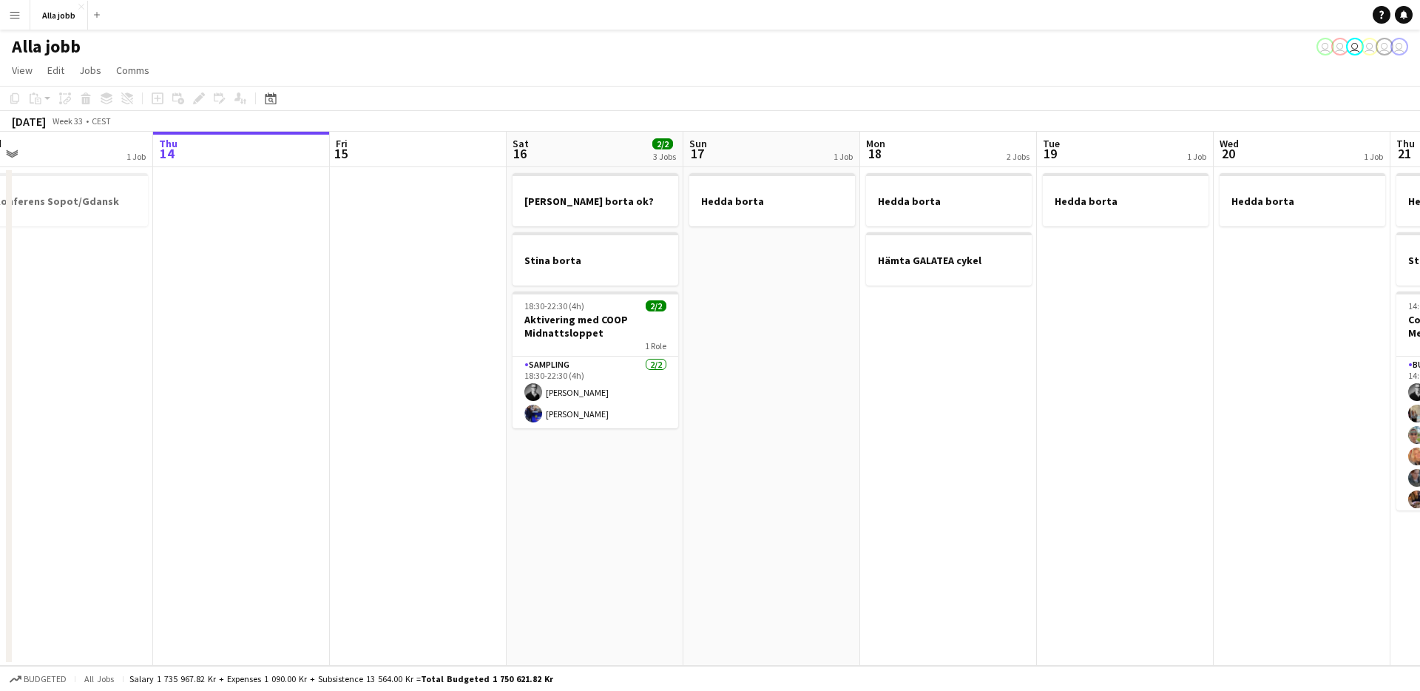
drag, startPoint x: 664, startPoint y: 387, endPoint x: 1258, endPoint y: 500, distance: 605.5
click at [1258, 500] on app-calendar-viewport "Mon 11 Tue 12 1 Job Wed 13 1 Job Thu 14 Fri 15 Sat 16 2/2 3 Jobs Sun 17 1 Job M…" at bounding box center [710, 399] width 1420 height 534
click at [965, 473] on app-date-cell "Hedda borta Hämta GALATEA cykel" at bounding box center [948, 416] width 177 height 499
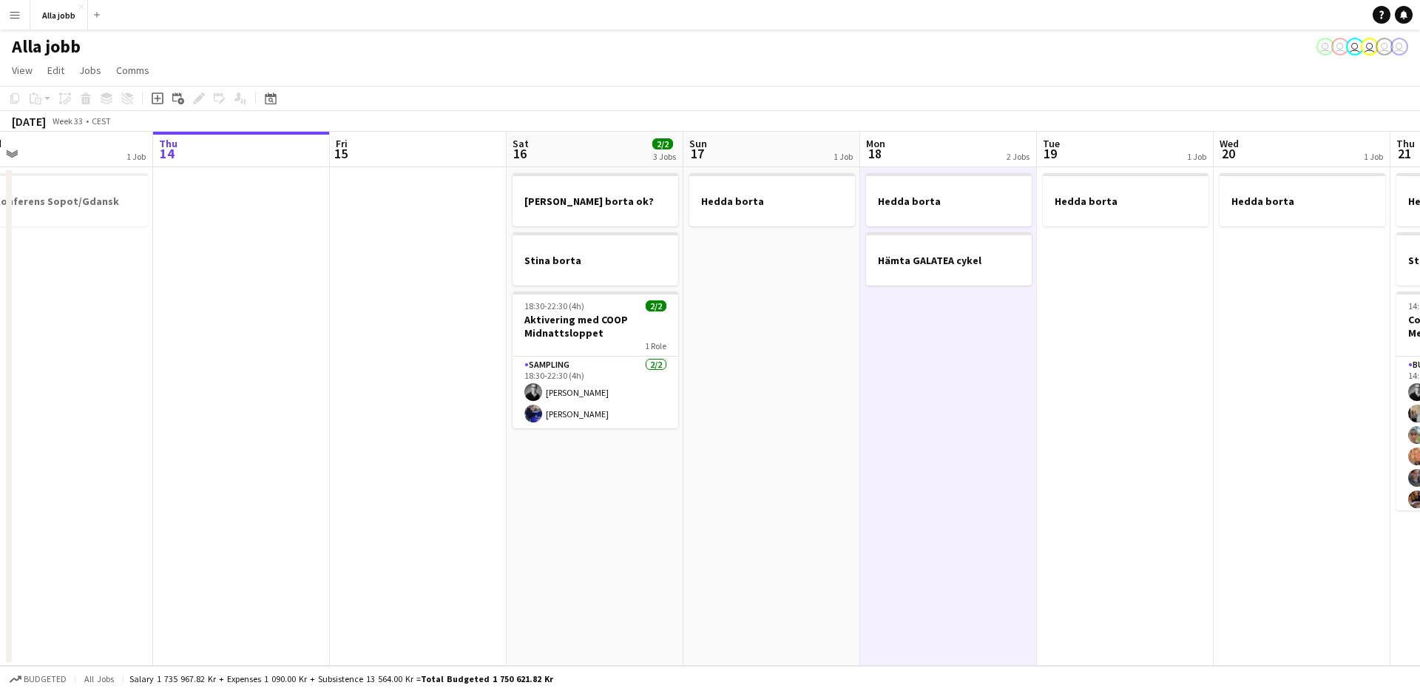
drag, startPoint x: 965, startPoint y: 473, endPoint x: 596, endPoint y: 472, distance: 369.2
click at [945, 473] on app-calendar-viewport "Mon 11 Tue 12 1 Job Wed 13 1 Job Thu 14 Fri 15 Sat 16 2/2 3 Jobs Sun 17 1 Job M…" at bounding box center [710, 399] width 1420 height 534
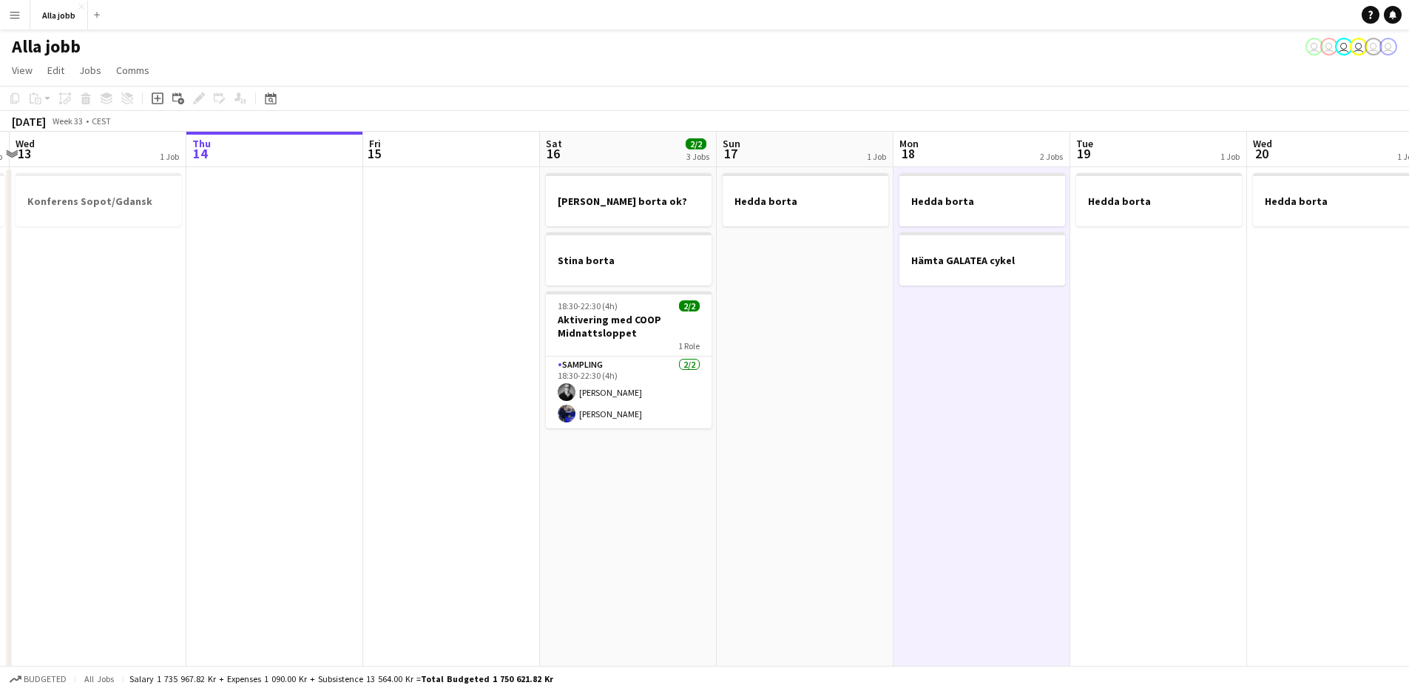
drag, startPoint x: 417, startPoint y: 485, endPoint x: 217, endPoint y: 401, distance: 217.2
click at [217, 402] on app-calendar-viewport "Sat 9 9/9 6 Jobs Sun 10 2/2 2 Jobs Mon 11 Tue 12 1 Job Wed 13 1 Job Thu 14 Fri …" at bounding box center [704, 596] width 1409 height 929
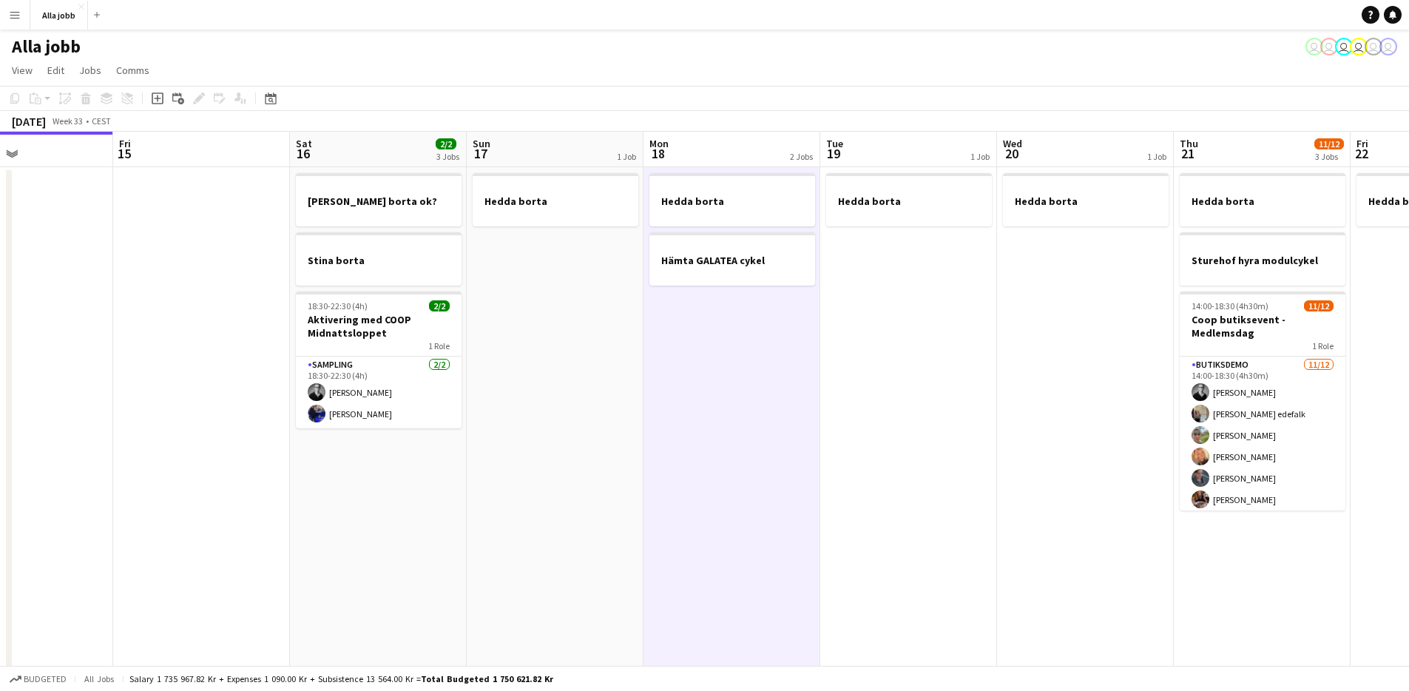
click at [678, 366] on app-date-cell "Hedda borta Hämta GALATEA cykel" at bounding box center [732, 614] width 177 height 894
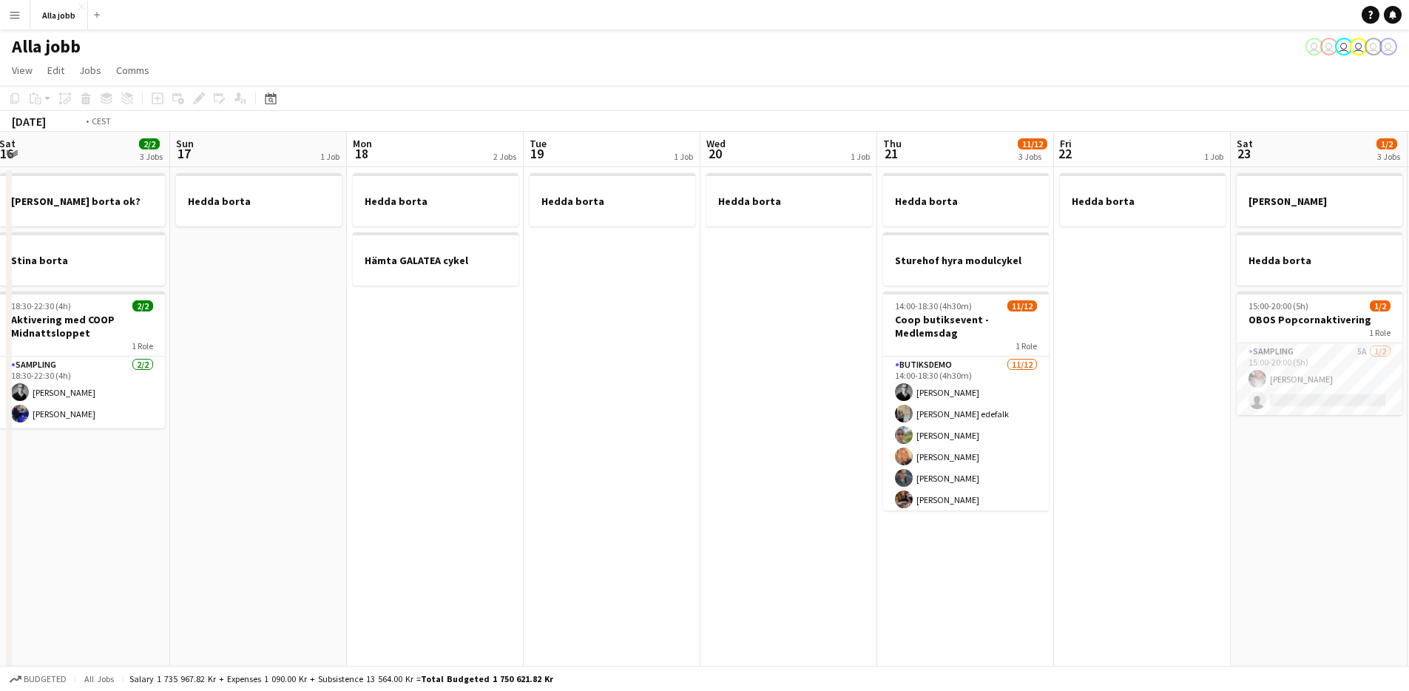
drag, startPoint x: 898, startPoint y: 461, endPoint x: 245, endPoint y: 374, distance: 658.9
click at [245, 376] on app-calendar-viewport "Wed 13 1 Job Thu 14 Fri 15 Sat 16 2/2 3 Jobs Sun 17 1 Job Mon 18 2 Jobs Tue 19 …" at bounding box center [704, 596] width 1409 height 929
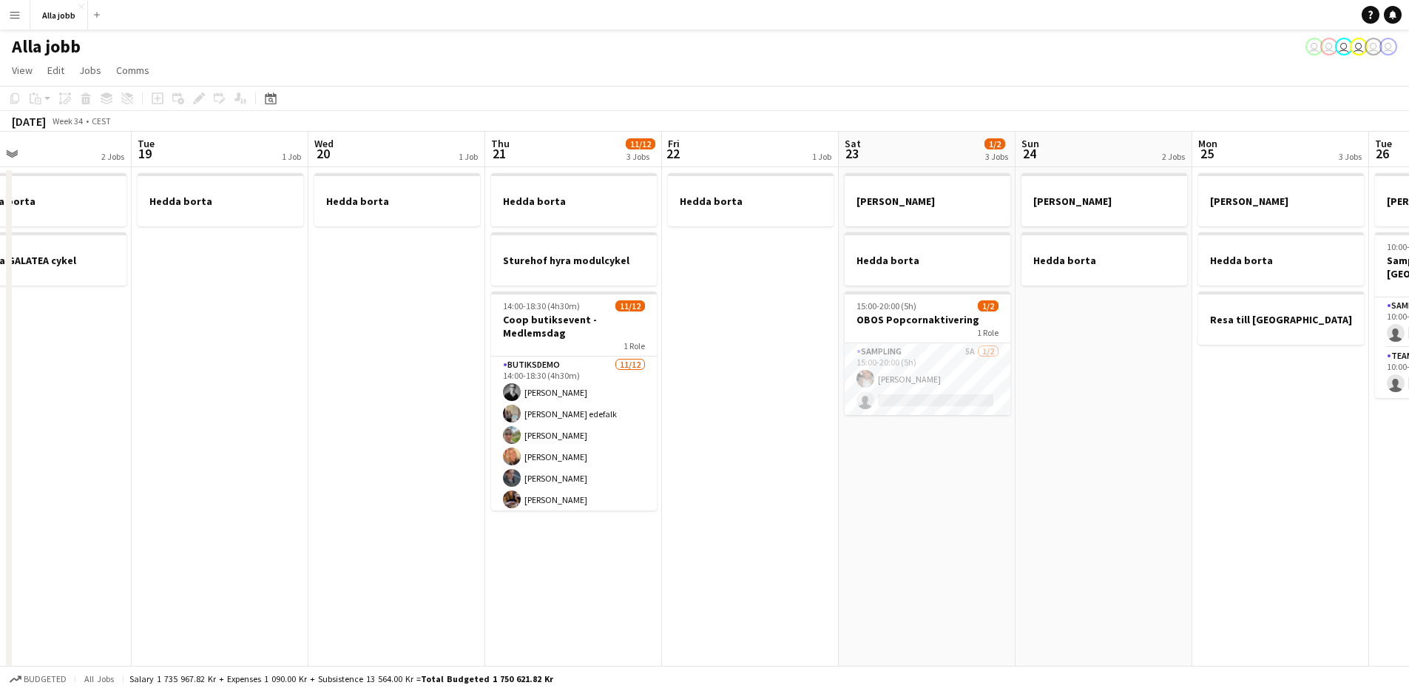
click at [345, 348] on app-date-cell "Hedda borta" at bounding box center [396, 614] width 177 height 894
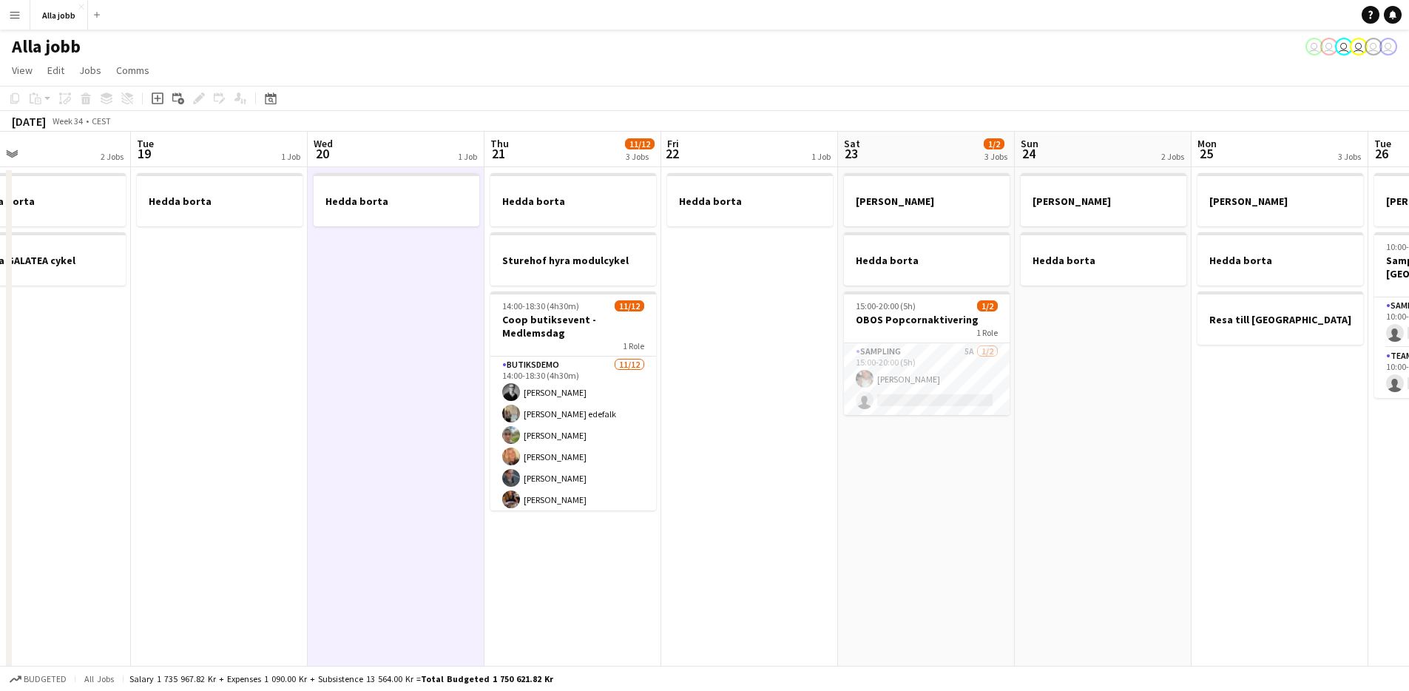
click at [314, 357] on app-date-cell "Hedda borta" at bounding box center [396, 614] width 177 height 894
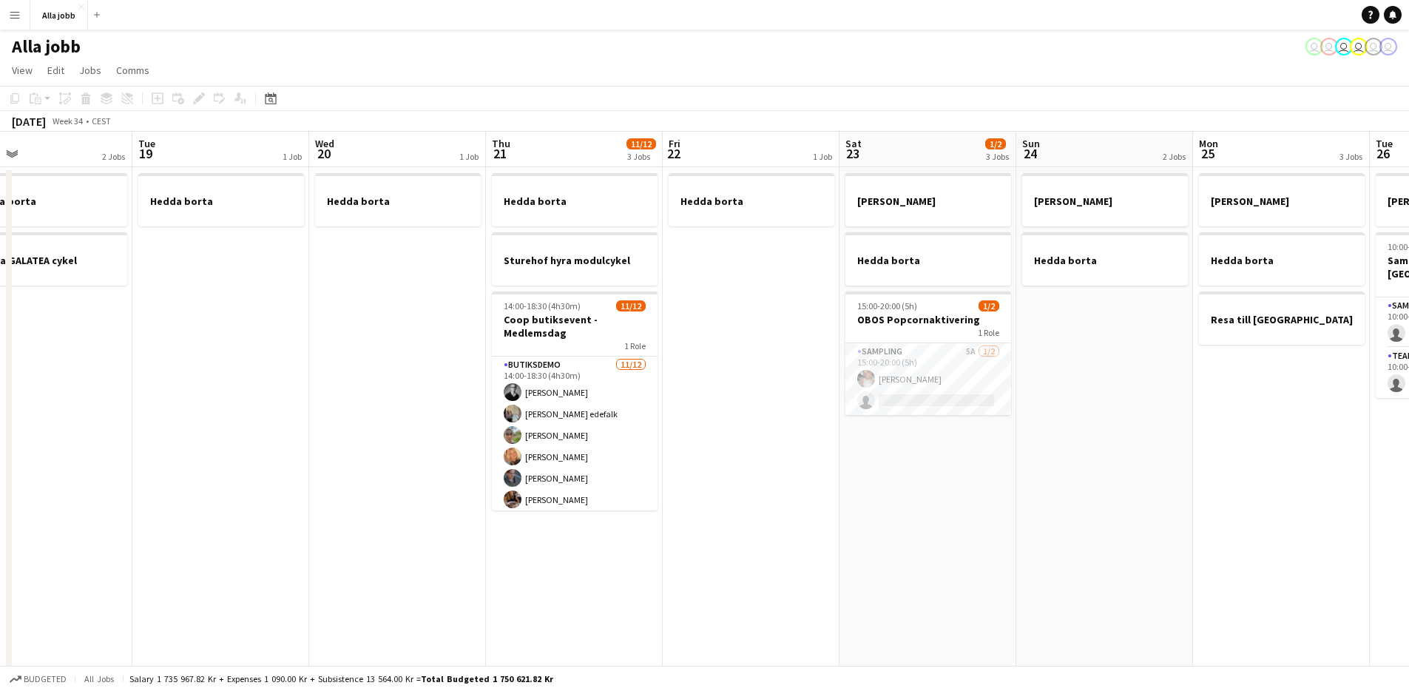
click at [230, 412] on app-date-cell "Hedda borta" at bounding box center [220, 614] width 177 height 894
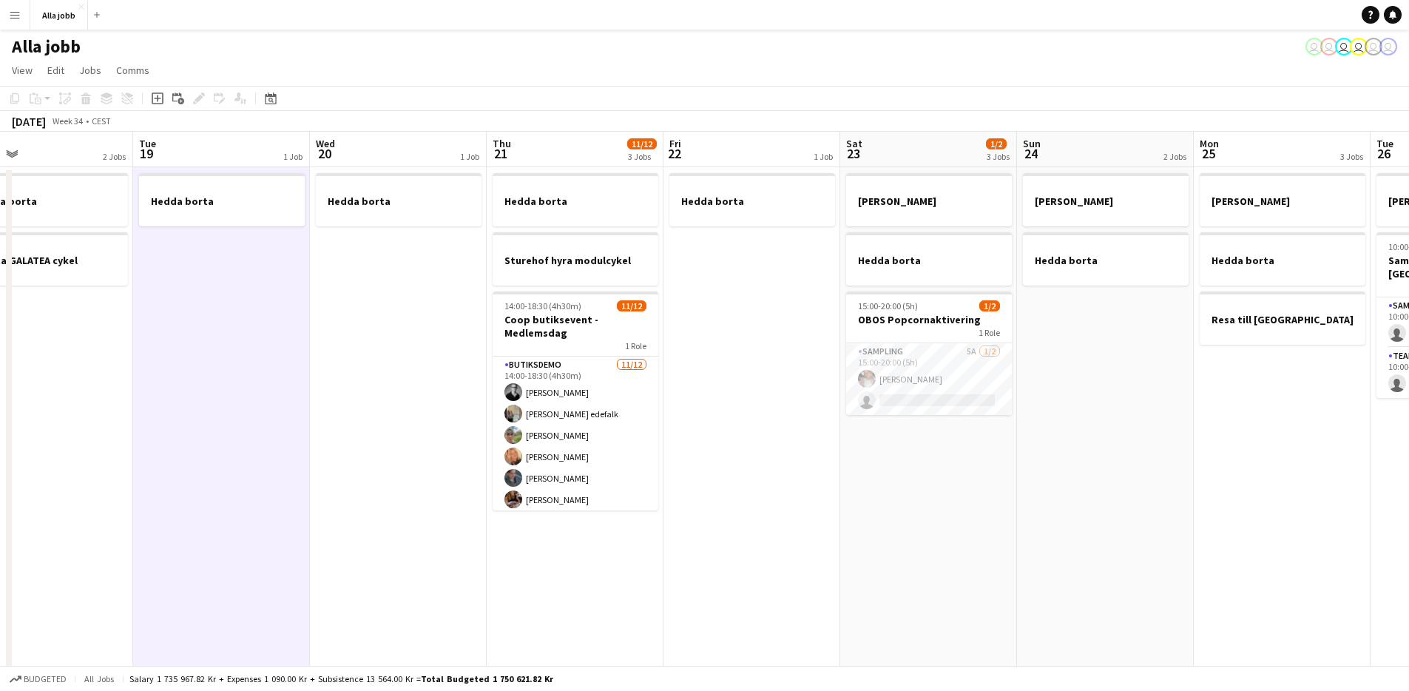
click at [244, 396] on app-date-cell "Hedda borta" at bounding box center [221, 614] width 177 height 894
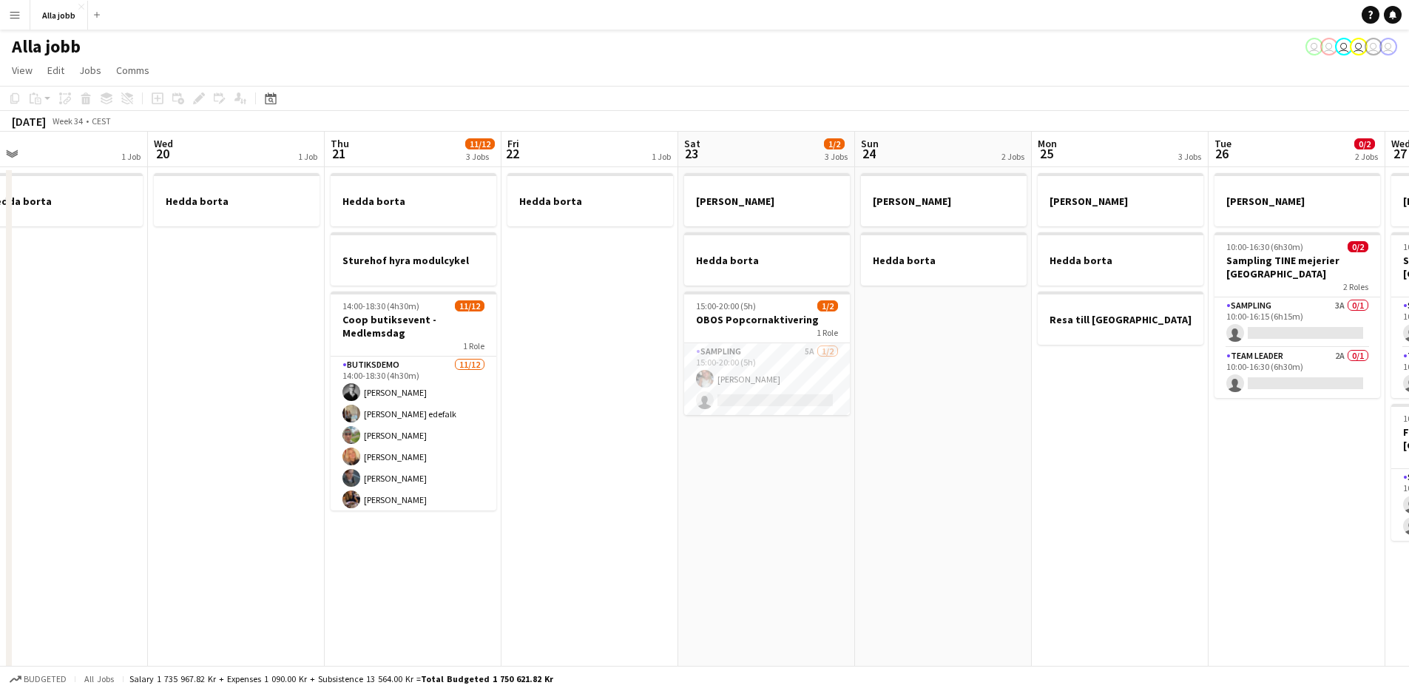
drag, startPoint x: 249, startPoint y: 383, endPoint x: 72, endPoint y: 423, distance: 181.3
click at [69, 424] on app-calendar-viewport "Fri 15 Sat 16 2/2 3 Jobs Sun 17 1 Job Mon 18 2 Jobs Tue 19 1 Job Wed 20 1 Job T…" at bounding box center [704, 596] width 1409 height 929
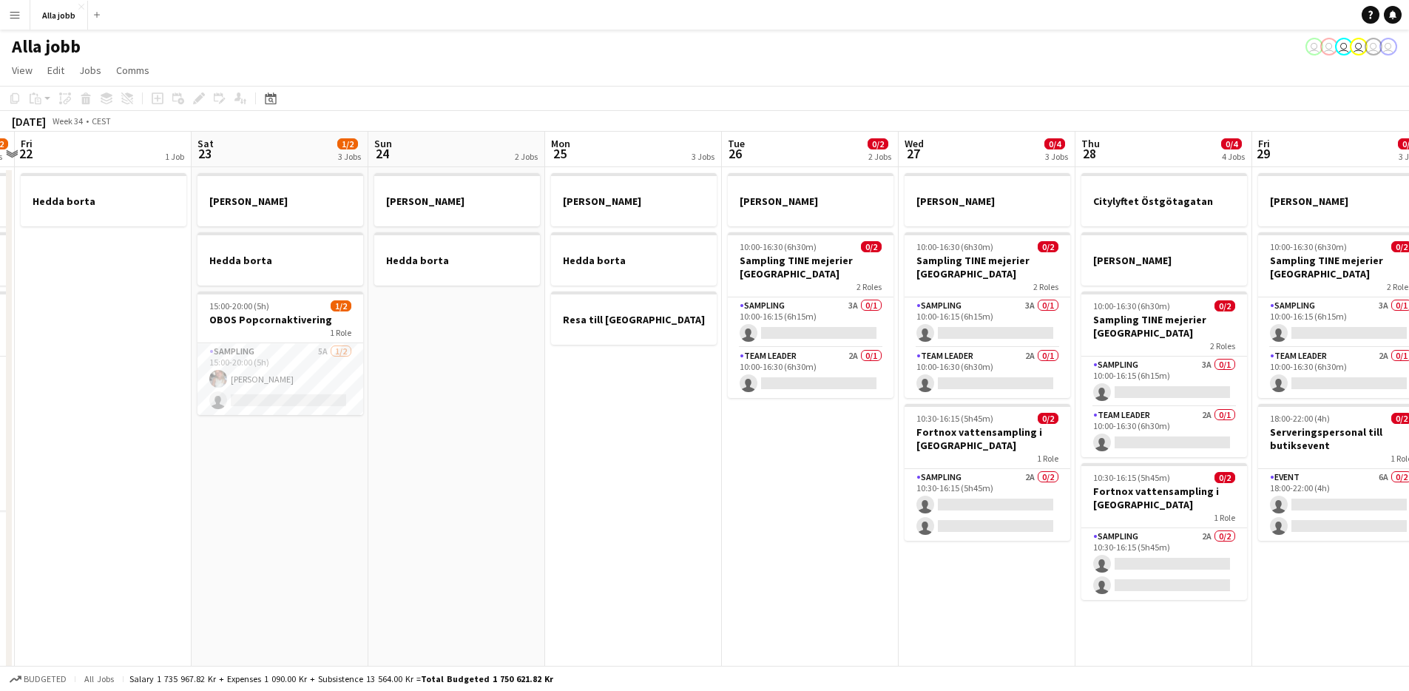
drag, startPoint x: 790, startPoint y: 417, endPoint x: 400, endPoint y: 434, distance: 390.3
click at [401, 434] on app-calendar-viewport "Tue 19 1 Job Wed 20 1 Job Thu 21 11/12 3 Jobs Fri 22 1 Job Sat 23 1/2 3 Jobs Su…" at bounding box center [704, 596] width 1409 height 929
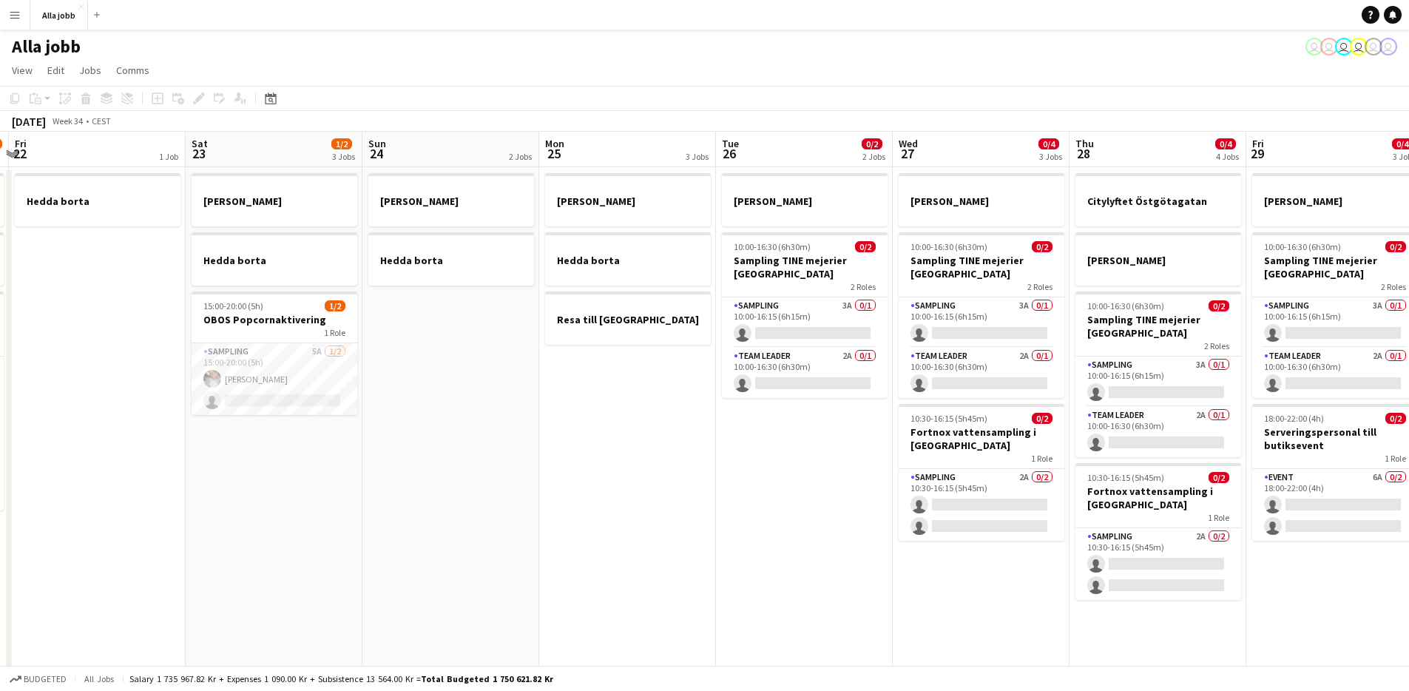
click at [616, 445] on app-date-cell "Emil borta Hedda borta Resa till Göteborg" at bounding box center [627, 614] width 177 height 894
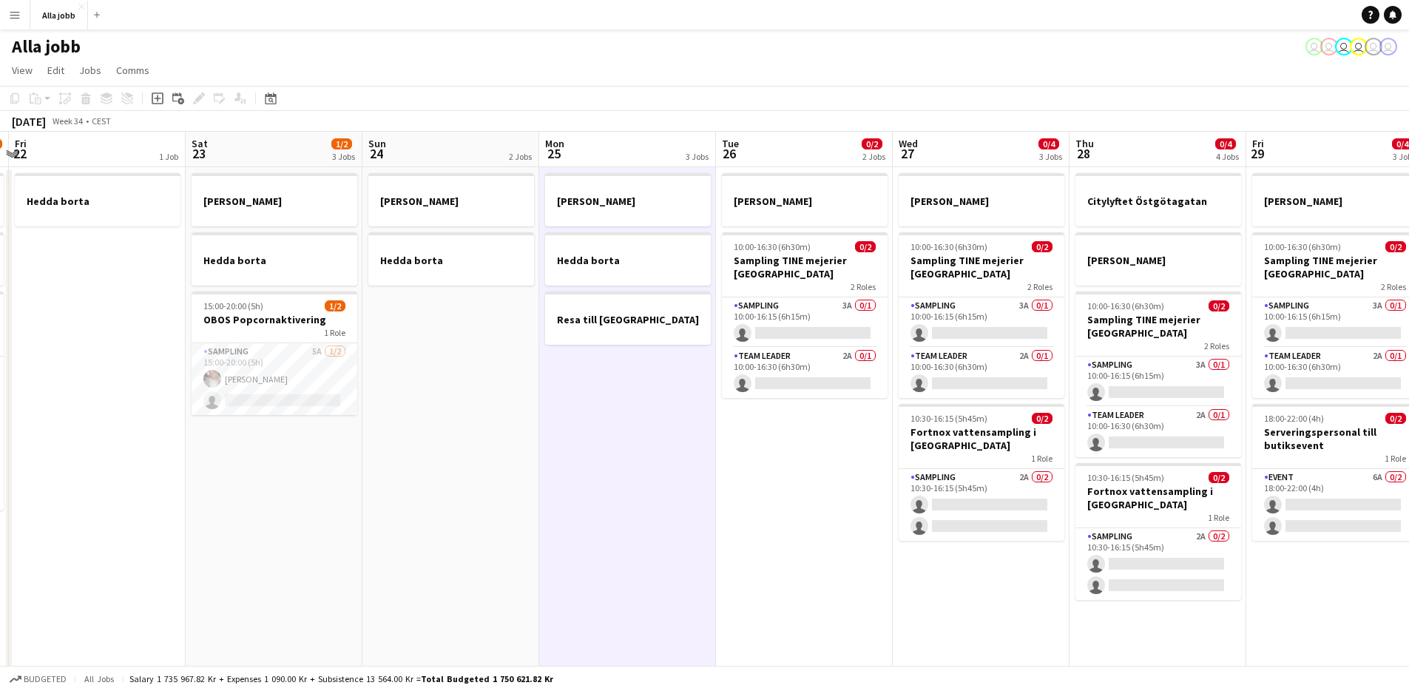
click at [616, 445] on app-date-cell "Emil borta Hedda borta Resa till Göteborg" at bounding box center [627, 614] width 177 height 894
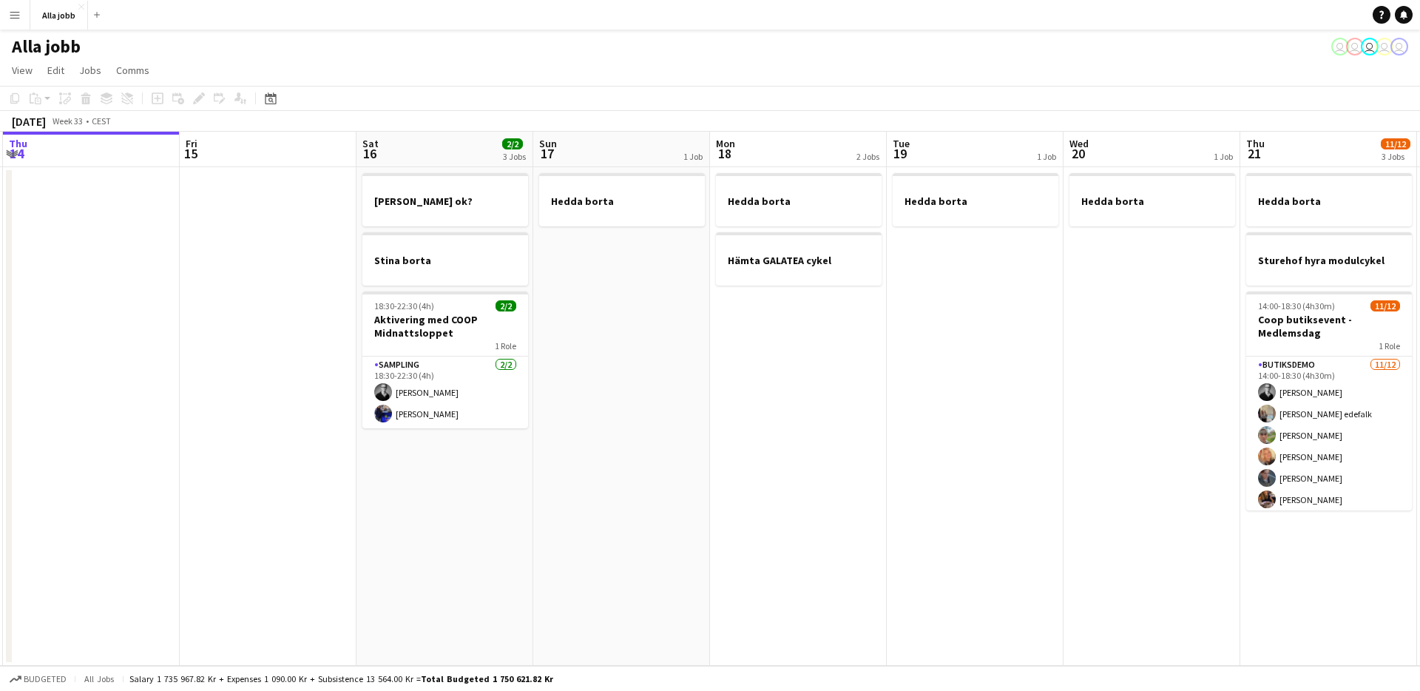
scroll to position [0, 530]
drag, startPoint x: 620, startPoint y: 448, endPoint x: 443, endPoint y: 412, distance: 180.5
click at [443, 412] on app-calendar-viewport "Mon 11 Tue 12 1 Job Wed 13 1 Job Thu 14 Fri 15 Sat 16 2/2 3 Jobs Sun 17 1 Job M…" at bounding box center [710, 399] width 1420 height 534
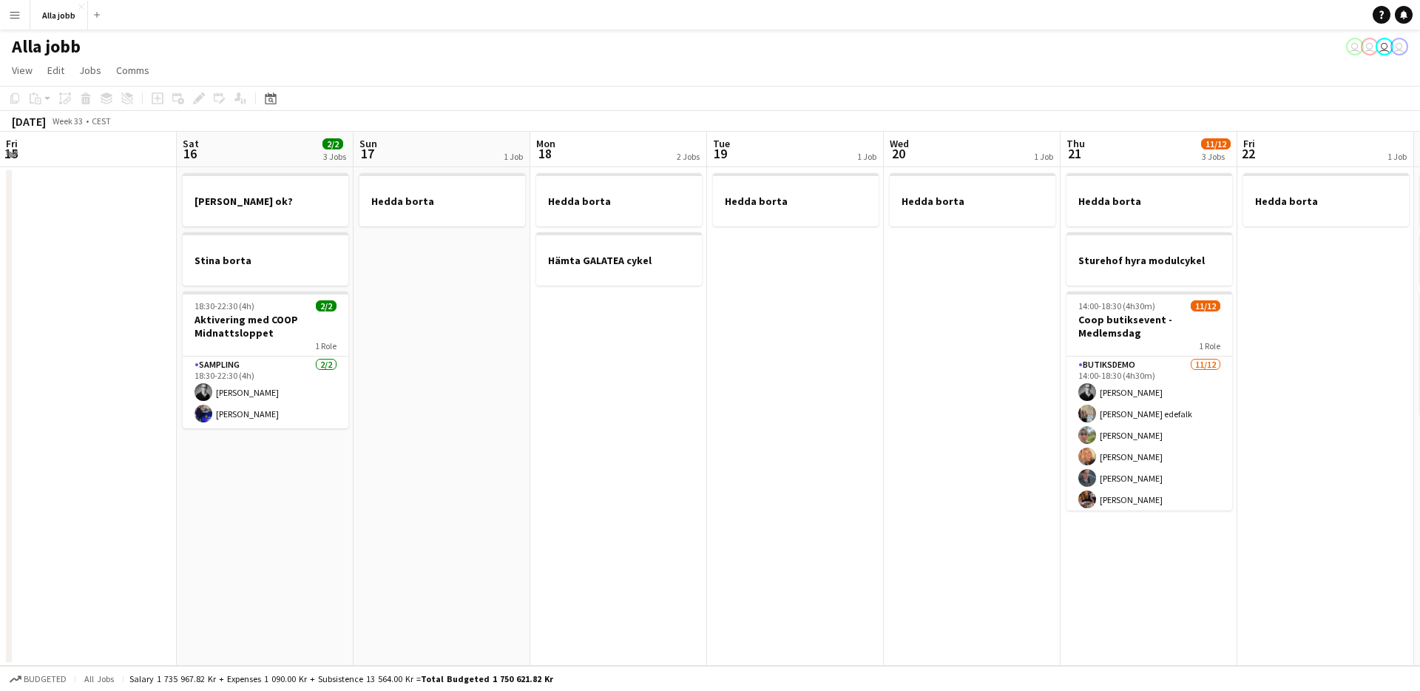
click at [550, 477] on app-date-cell "Hedda borta Hämta GALATEA cykel" at bounding box center [618, 416] width 177 height 499
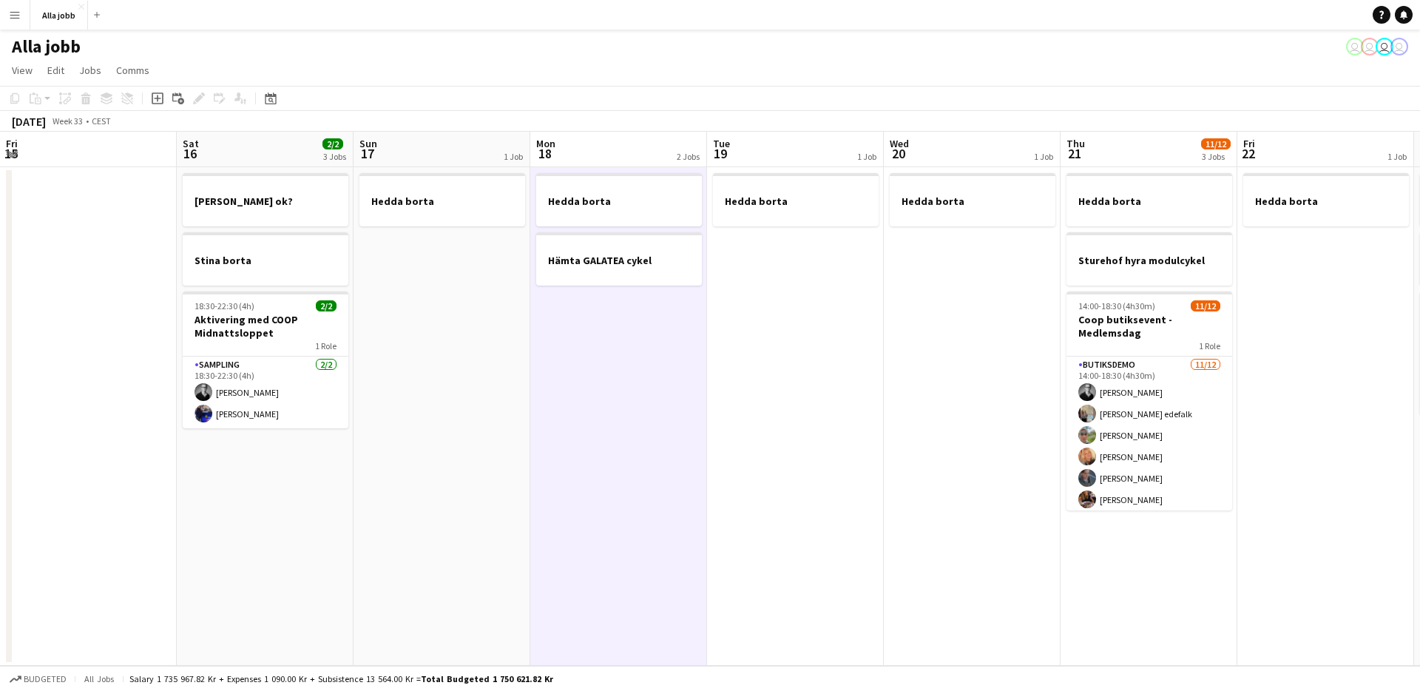
click at [475, 522] on app-date-cell "Hedda borta" at bounding box center [442, 416] width 177 height 499
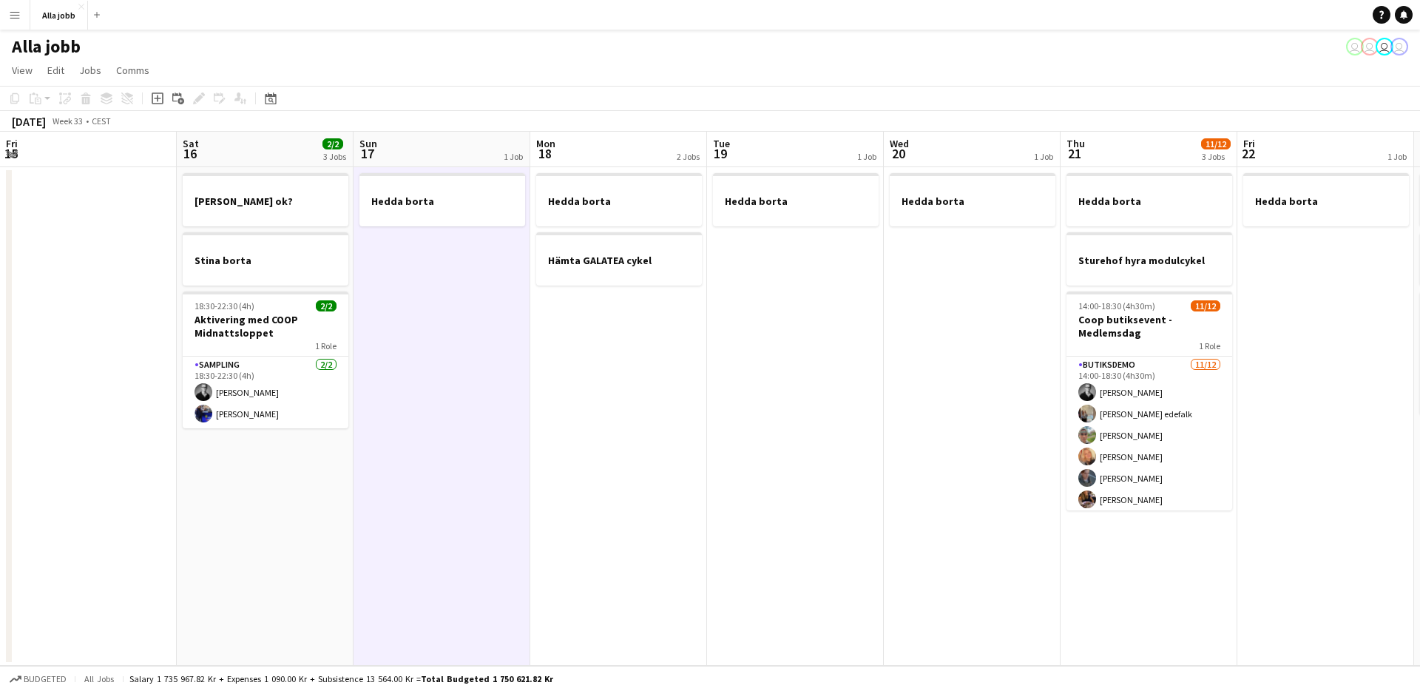
click at [475, 522] on app-date-cell "Hedda borta" at bounding box center [442, 416] width 177 height 499
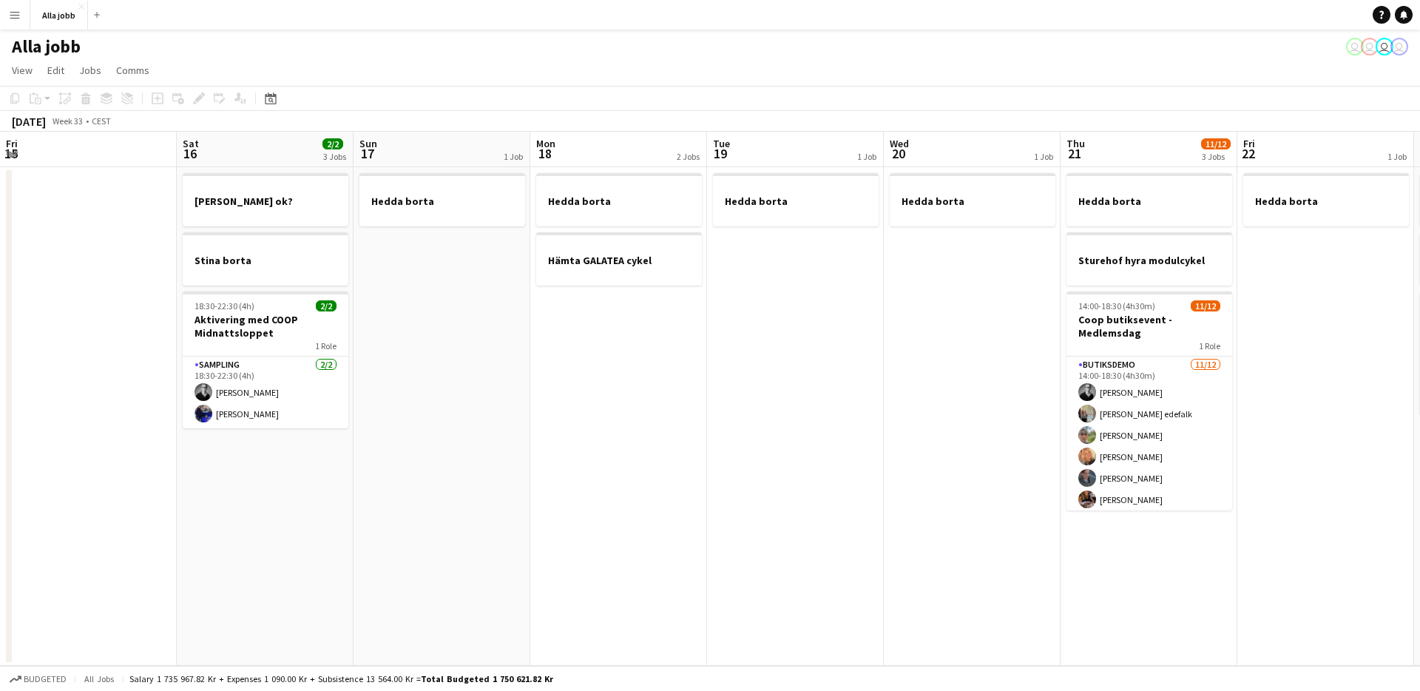
click at [475, 522] on app-date-cell "Hedda borta" at bounding box center [442, 416] width 177 height 499
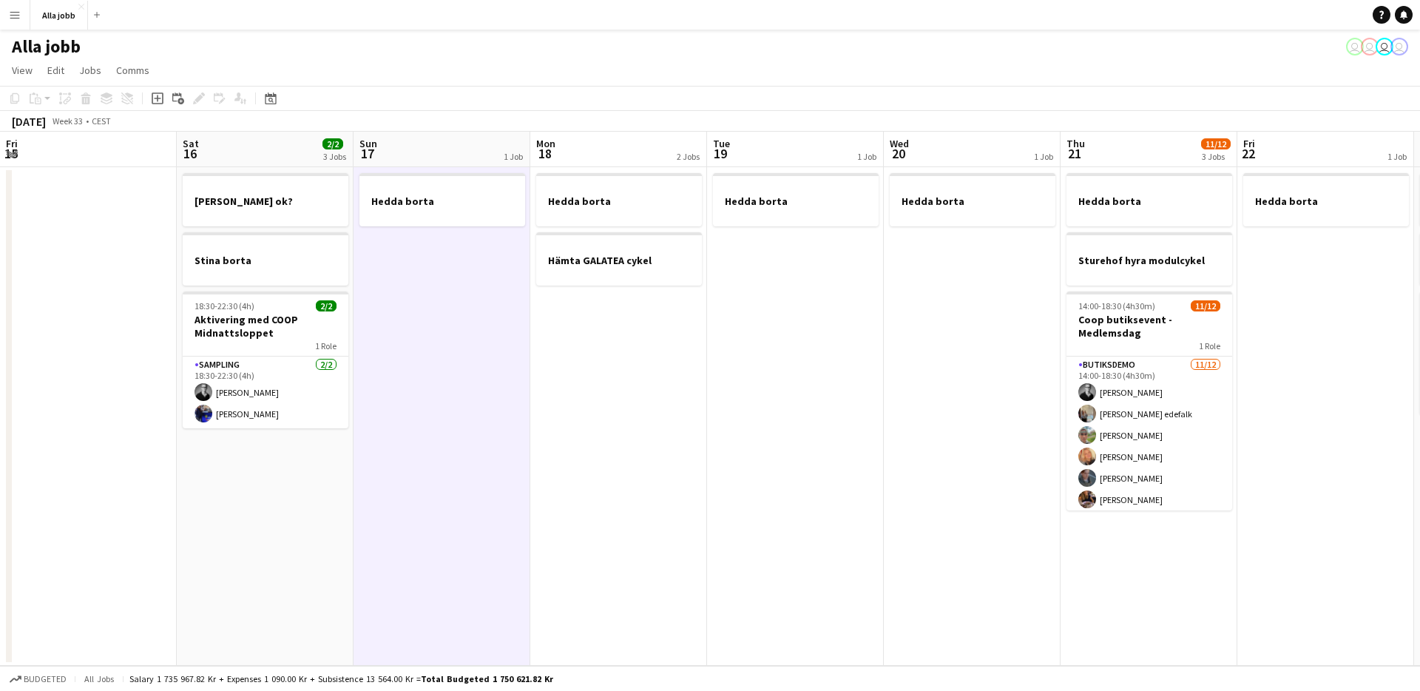
click at [475, 522] on app-date-cell "Hedda borta" at bounding box center [442, 416] width 177 height 499
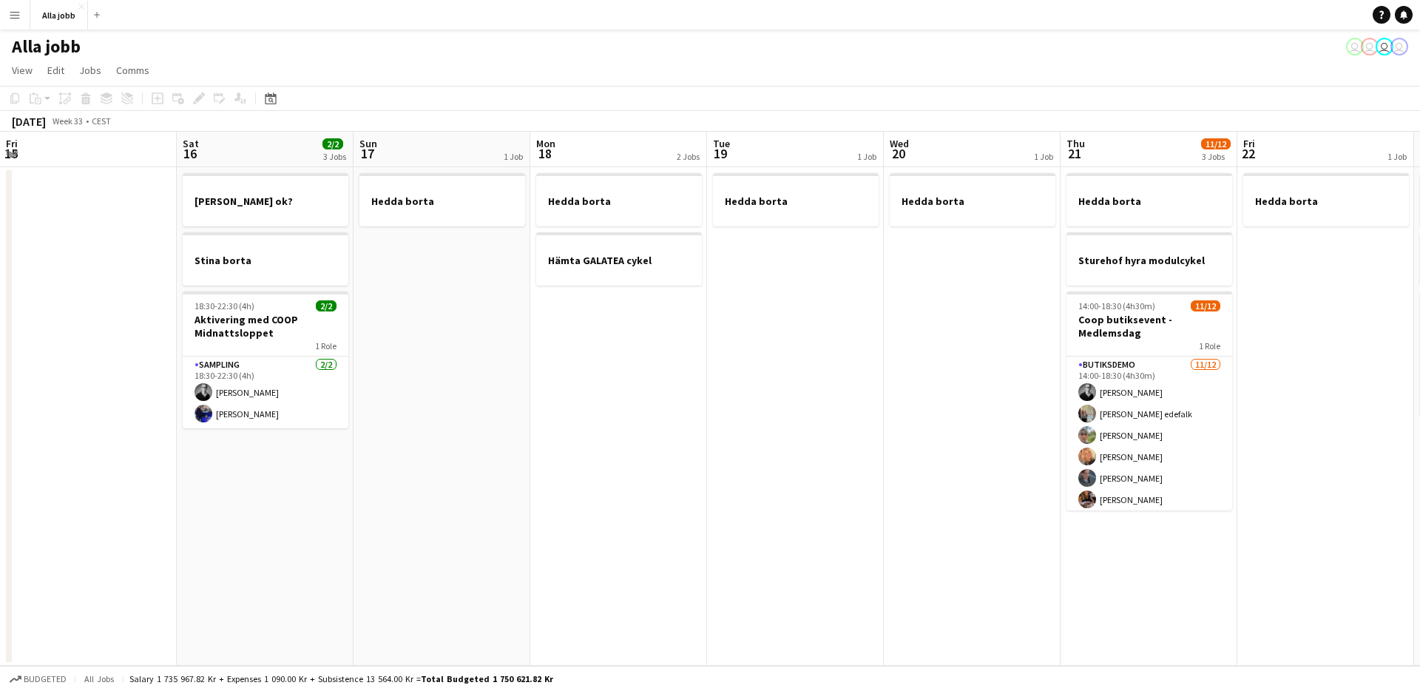
click at [475, 522] on app-date-cell "Hedda borta" at bounding box center [442, 416] width 177 height 499
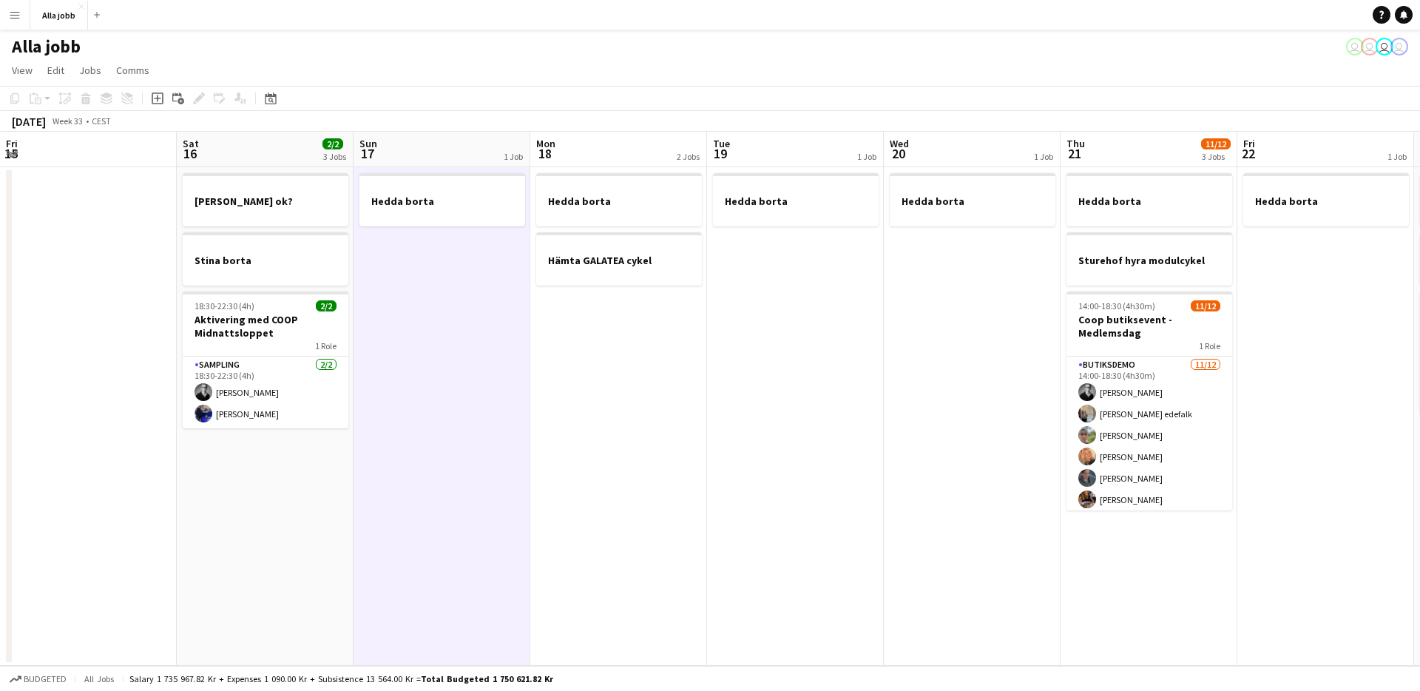
click at [475, 522] on app-date-cell "Hedda borta" at bounding box center [442, 416] width 177 height 499
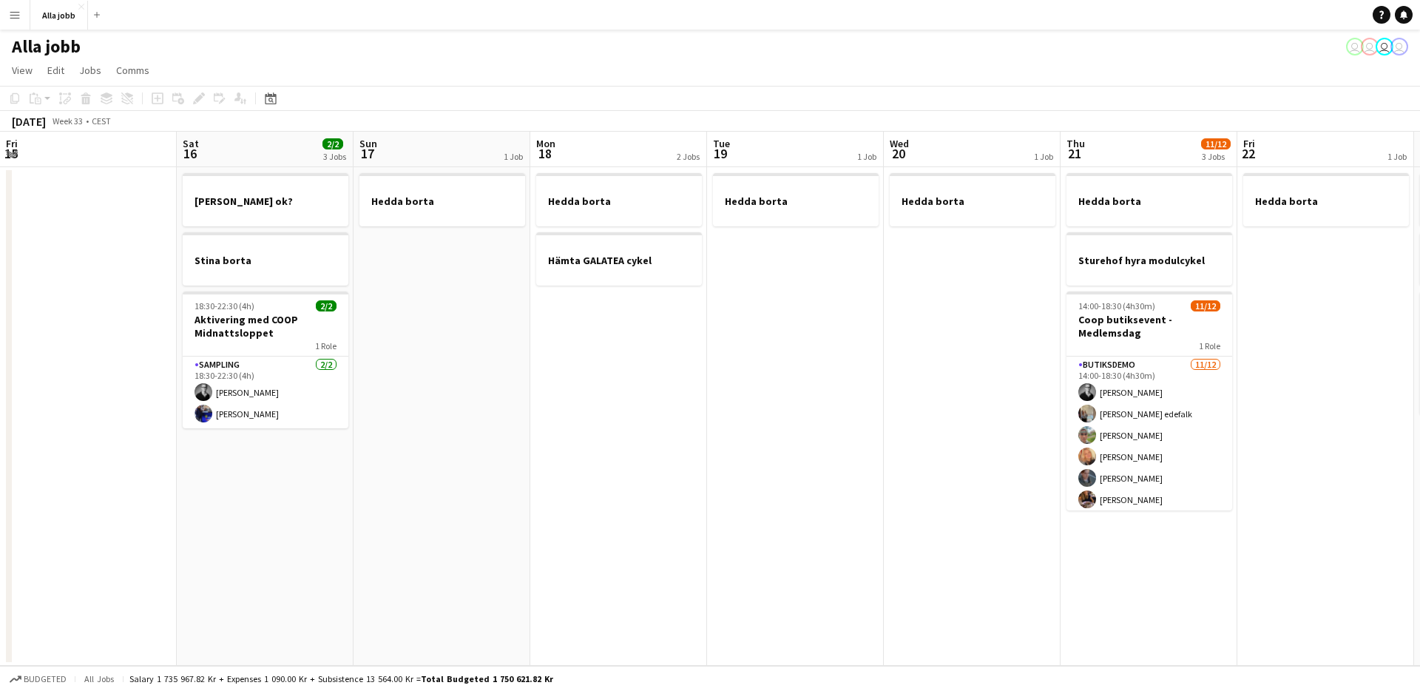
scroll to position [0, 529]
click at [837, 544] on app-date-cell "Hedda borta" at bounding box center [797, 416] width 177 height 499
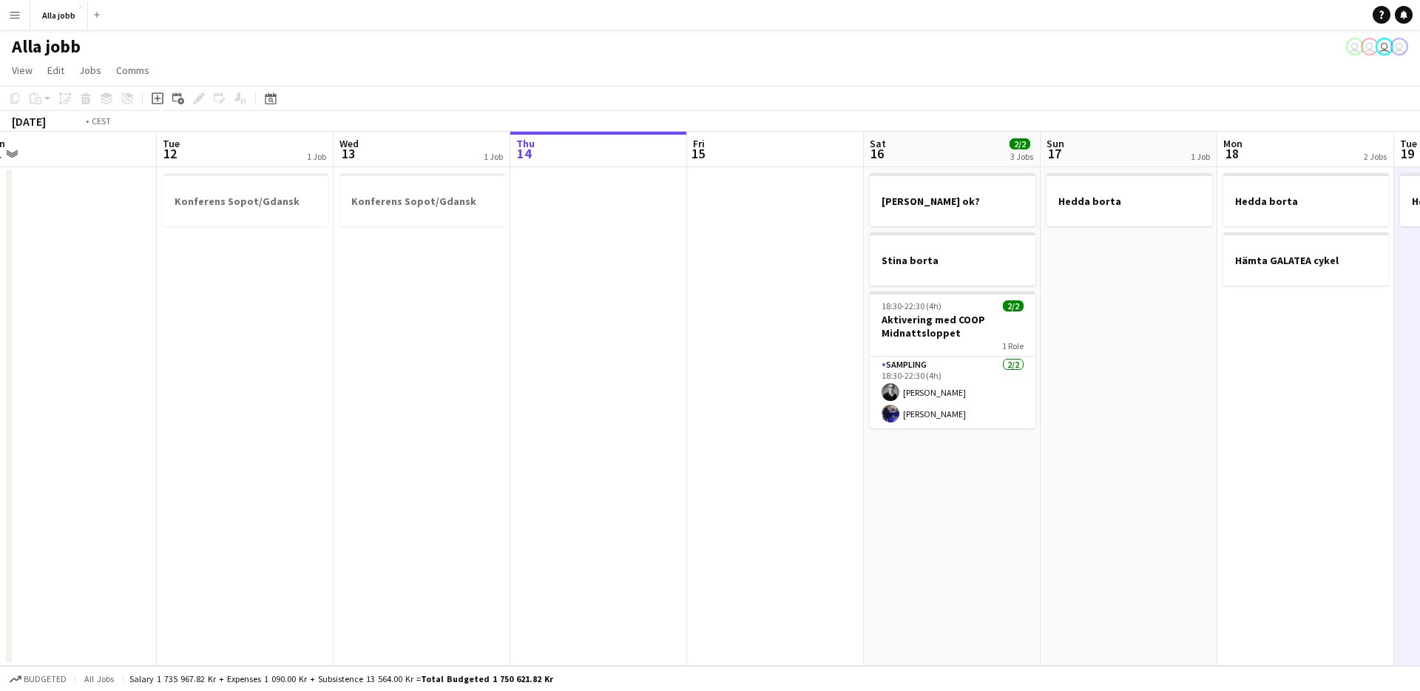
drag, startPoint x: 1199, startPoint y: 405, endPoint x: 1124, endPoint y: 439, distance: 82.8
click at [1251, 405] on app-calendar-viewport "Sat 9 Sun 10 Mon 11 Tue 12 1 Job Wed 13 1 Job Thu 14 Fri 15 Sat 16 2/2 3 Jobs S…" at bounding box center [710, 399] width 1420 height 534
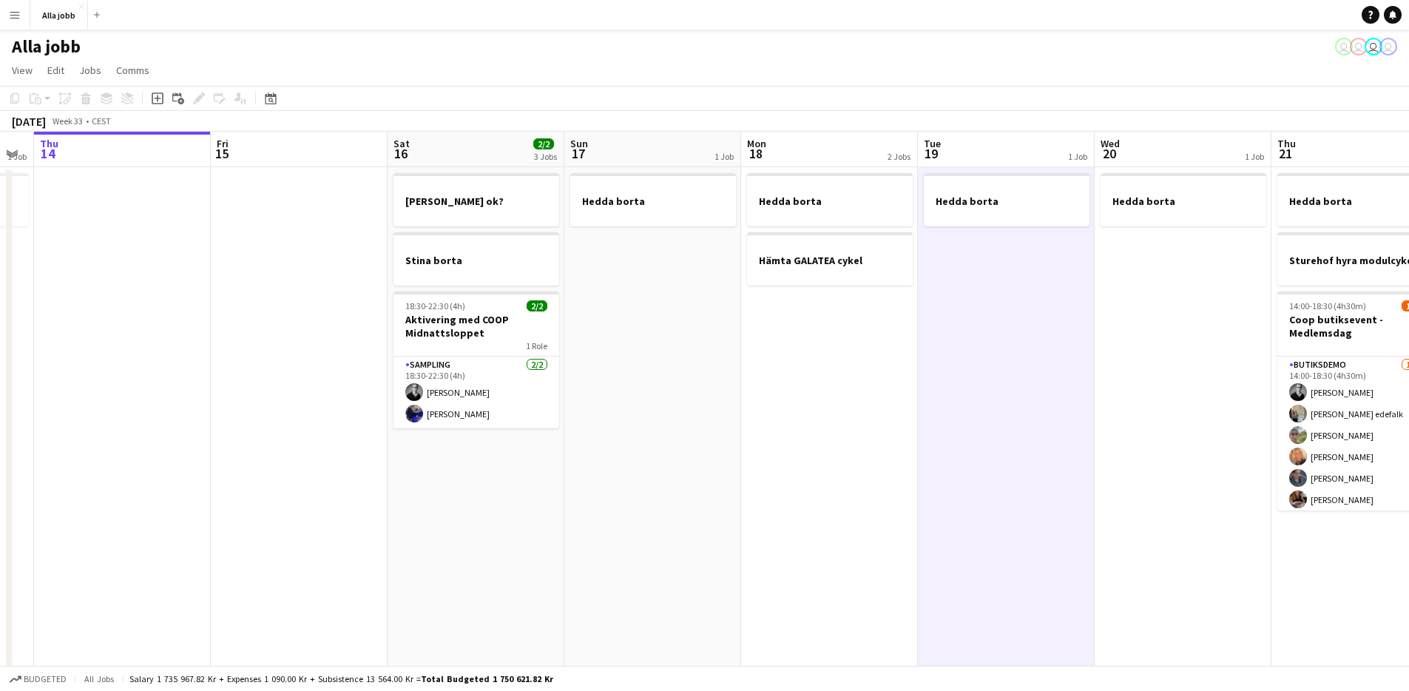
drag, startPoint x: 266, startPoint y: 478, endPoint x: 453, endPoint y: 464, distance: 187.7
click at [198, 482] on app-calendar-viewport "Sun 10 2/2 2 Jobs Mon 11 Tue 12 1 Job Wed 13 1 Job Thu 14 Fri 15 Sat 16 2/2 3 J…" at bounding box center [704, 596] width 1409 height 929
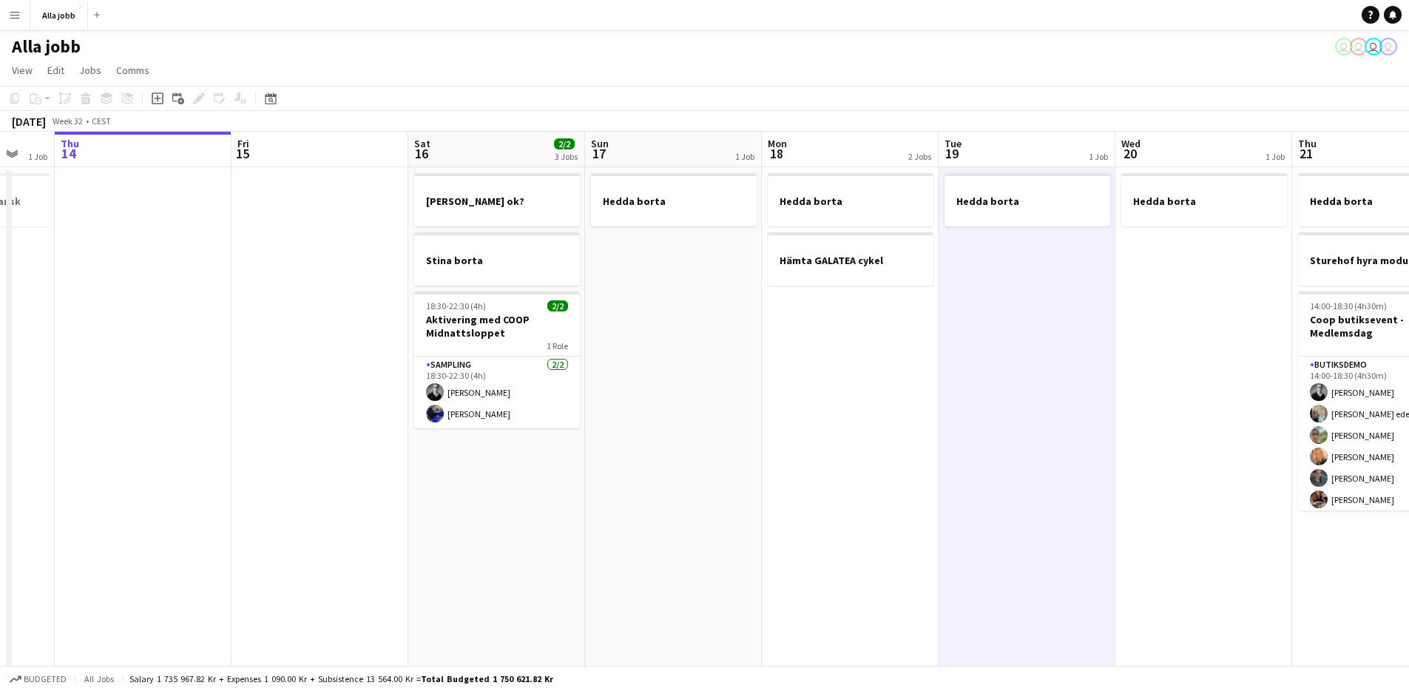
drag, startPoint x: 691, startPoint y: 467, endPoint x: 479, endPoint y: 464, distance: 212.3
click at [479, 464] on app-calendar-viewport "Sun 10 2/2 2 Jobs Mon 11 Tue 12 1 Job Wed 13 1 Job Thu 14 Fri 15 Sat 16 2/2 3 J…" at bounding box center [704, 596] width 1409 height 929
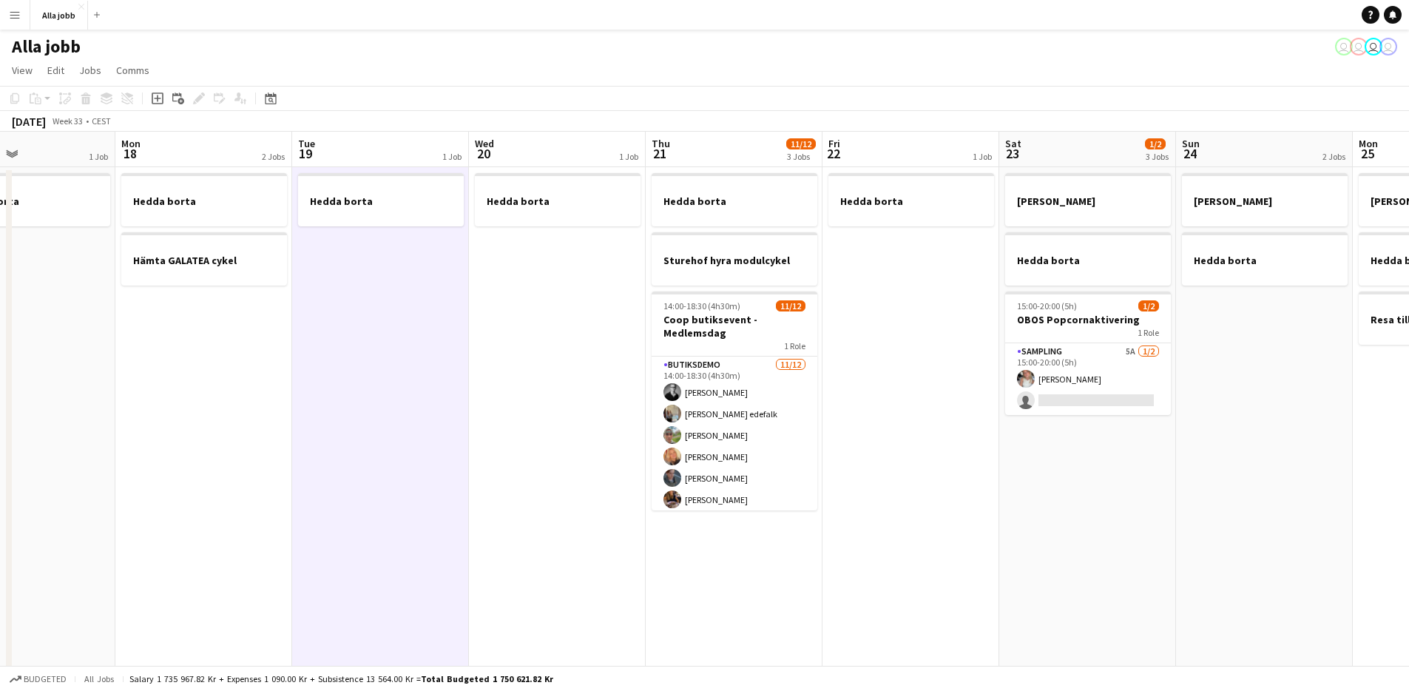
drag, startPoint x: 758, startPoint y: 492, endPoint x: 365, endPoint y: 457, distance: 393.6
click at [352, 459] on app-calendar-viewport "Thu 14 Fri 15 Sat 16 2/2 3 Jobs Sun 17 1 Job Mon 18 2 Jobs Tue 19 1 Job Wed 20 …" at bounding box center [704, 596] width 1409 height 929
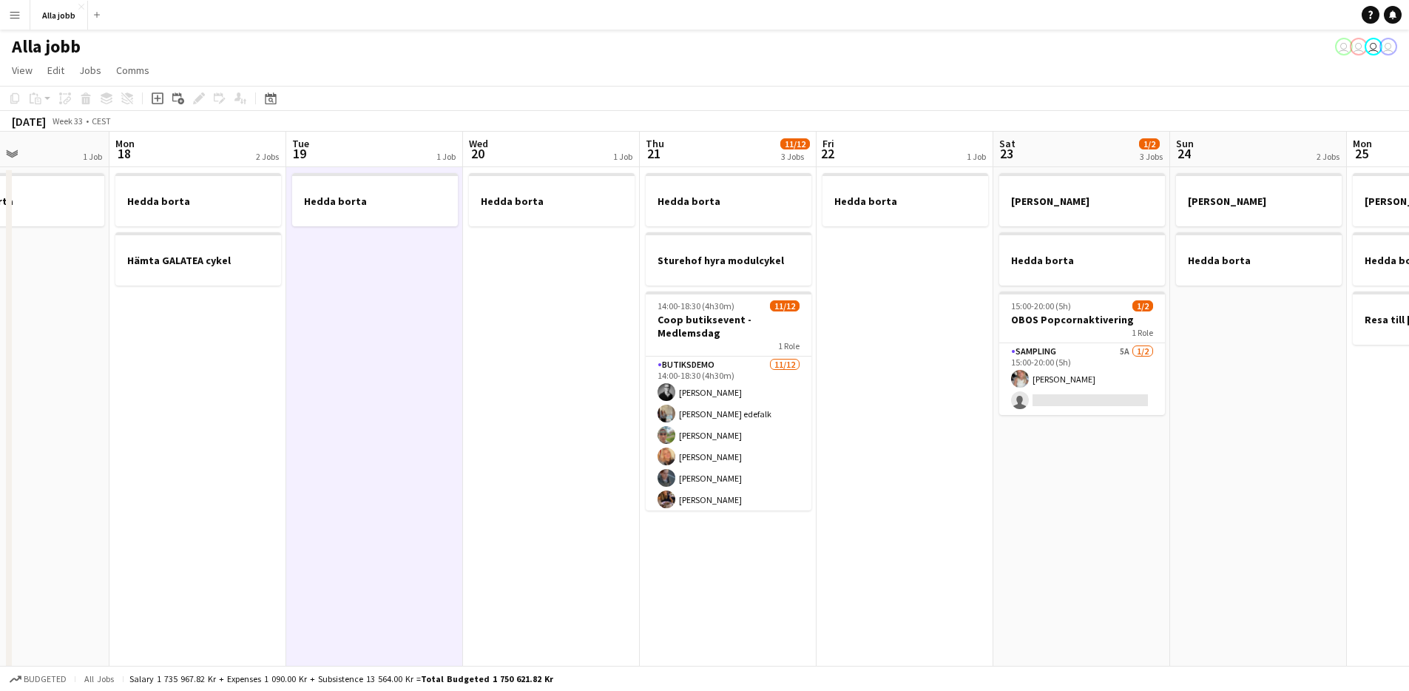
click at [378, 457] on app-date-cell "Hedda borta" at bounding box center [374, 614] width 177 height 894
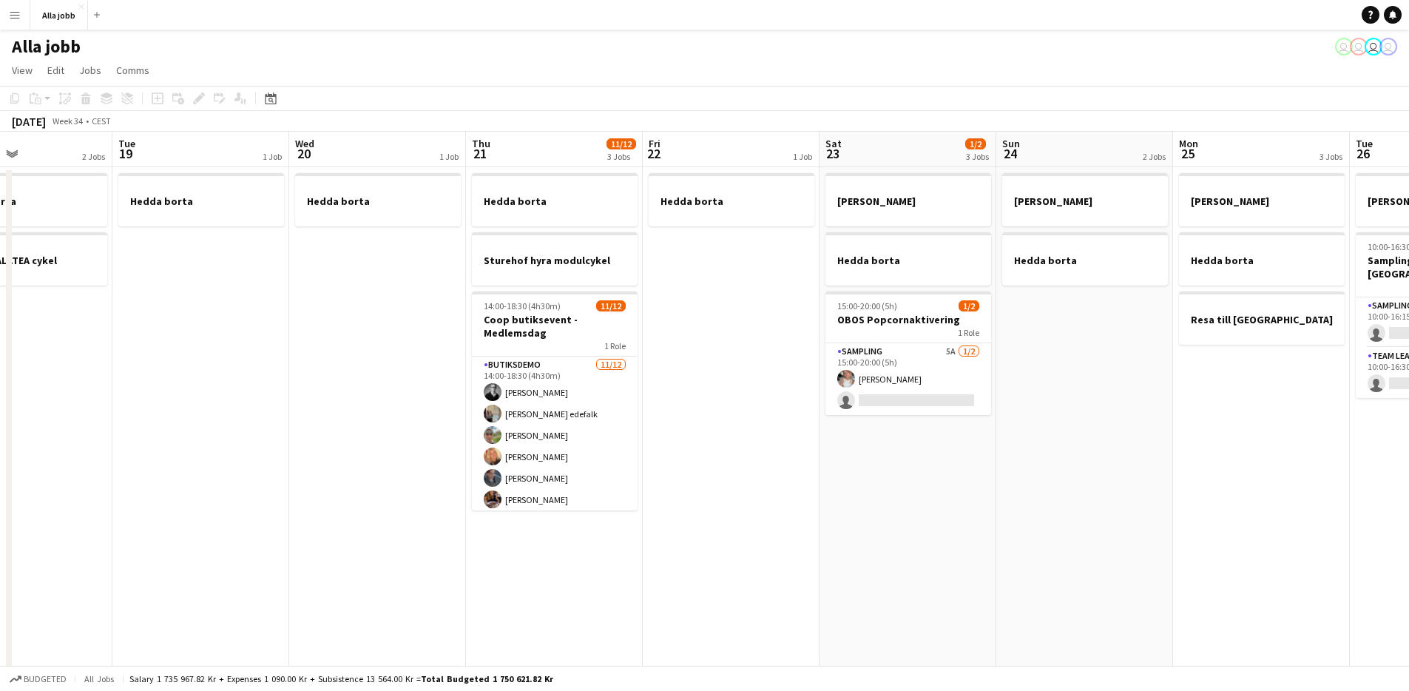
drag, startPoint x: 445, startPoint y: 459, endPoint x: 269, endPoint y: 461, distance: 175.3
click at [270, 463] on app-calendar-viewport "Sat 16 2/2 3 Jobs Sun 17 1 Job Mon 18 2 Jobs Tue 19 1 Job Wed 20 1 Job Thu 21 1…" at bounding box center [704, 596] width 1409 height 929
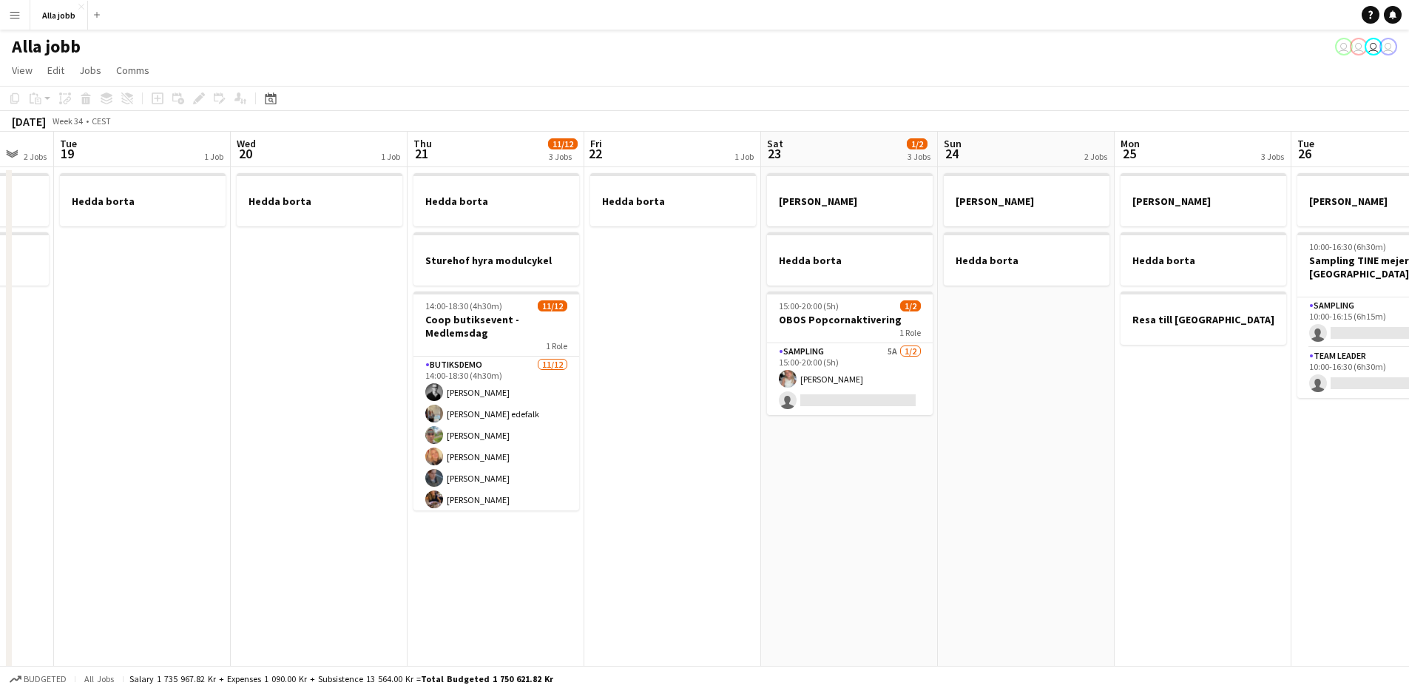
drag, startPoint x: 1065, startPoint y: 525, endPoint x: 564, endPoint y: 445, distance: 507.3
click at [570, 445] on app-calendar-viewport "Sat 16 2/2 3 Jobs Sun 17 1 Job Mon 18 2 Jobs Tue 19 1 Job Wed 20 1 Job Thu 21 1…" at bounding box center [704, 596] width 1409 height 929
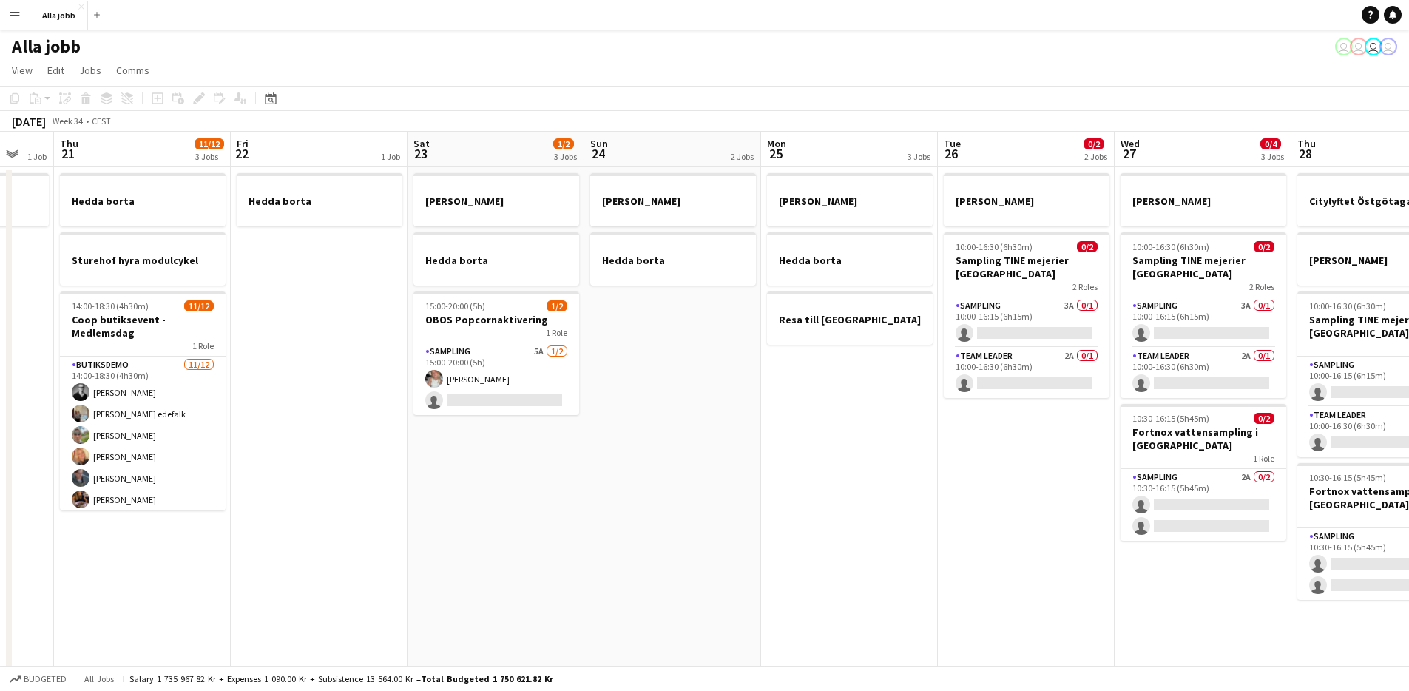
scroll to position [0, 561]
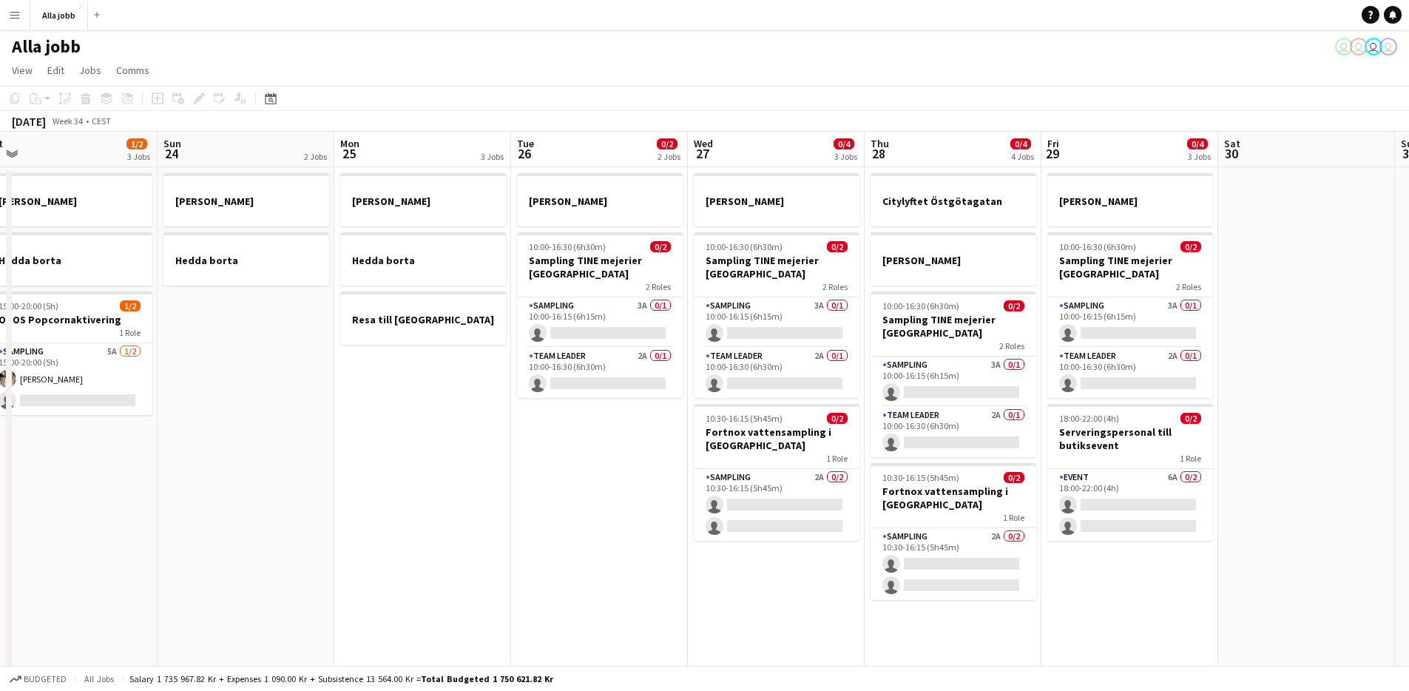
drag, startPoint x: 691, startPoint y: 493, endPoint x: 610, endPoint y: 499, distance: 81.6
click at [610, 499] on app-calendar-viewport "Wed 20 1 Job Thu 21 11/12 3 Jobs Fri 22 1 Job Sat 23 1/2 3 Jobs Sun 24 2 Jobs M…" at bounding box center [704, 596] width 1409 height 929
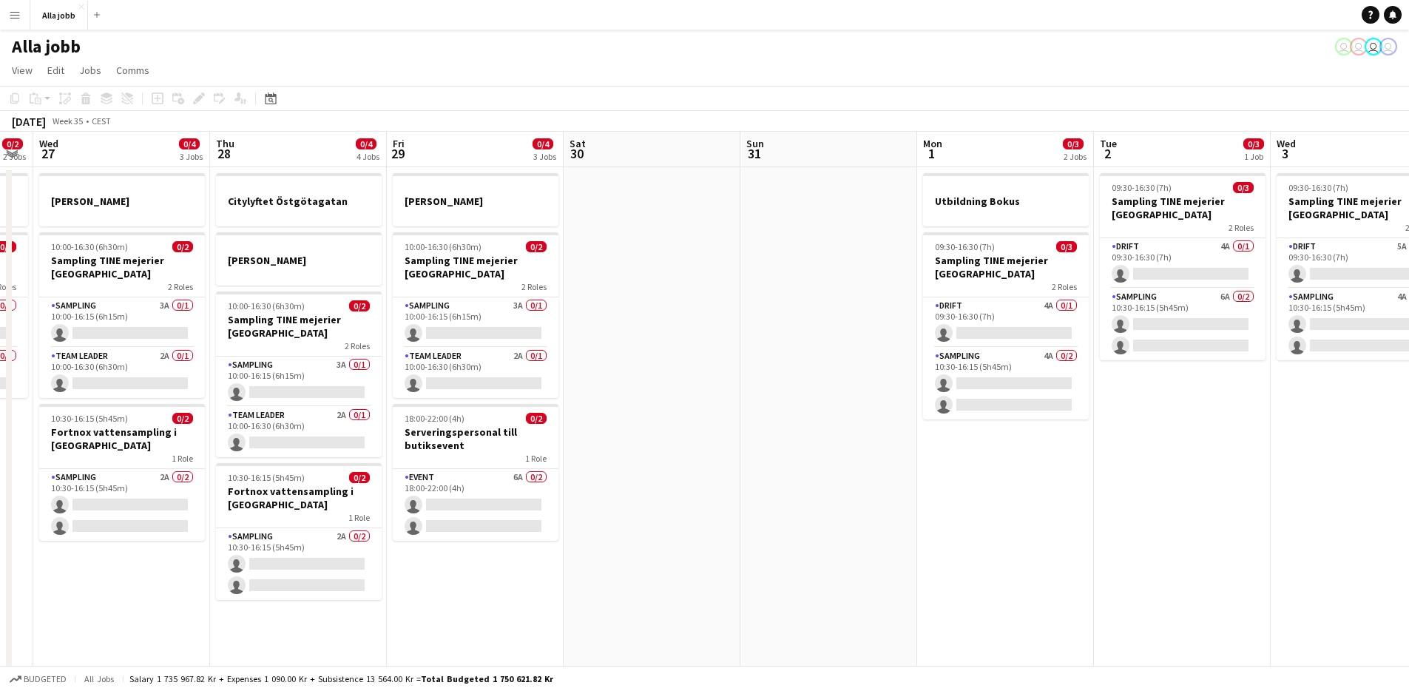
drag, startPoint x: 1072, startPoint y: 553, endPoint x: 450, endPoint y: 488, distance: 625.6
click at [450, 488] on app-calendar-viewport "Sun 24 2 Jobs Mon 25 3 Jobs Tue 26 0/2 2 Jobs Wed 27 0/4 3 Jobs Thu 28 0/4 4 Jo…" at bounding box center [704, 596] width 1409 height 929
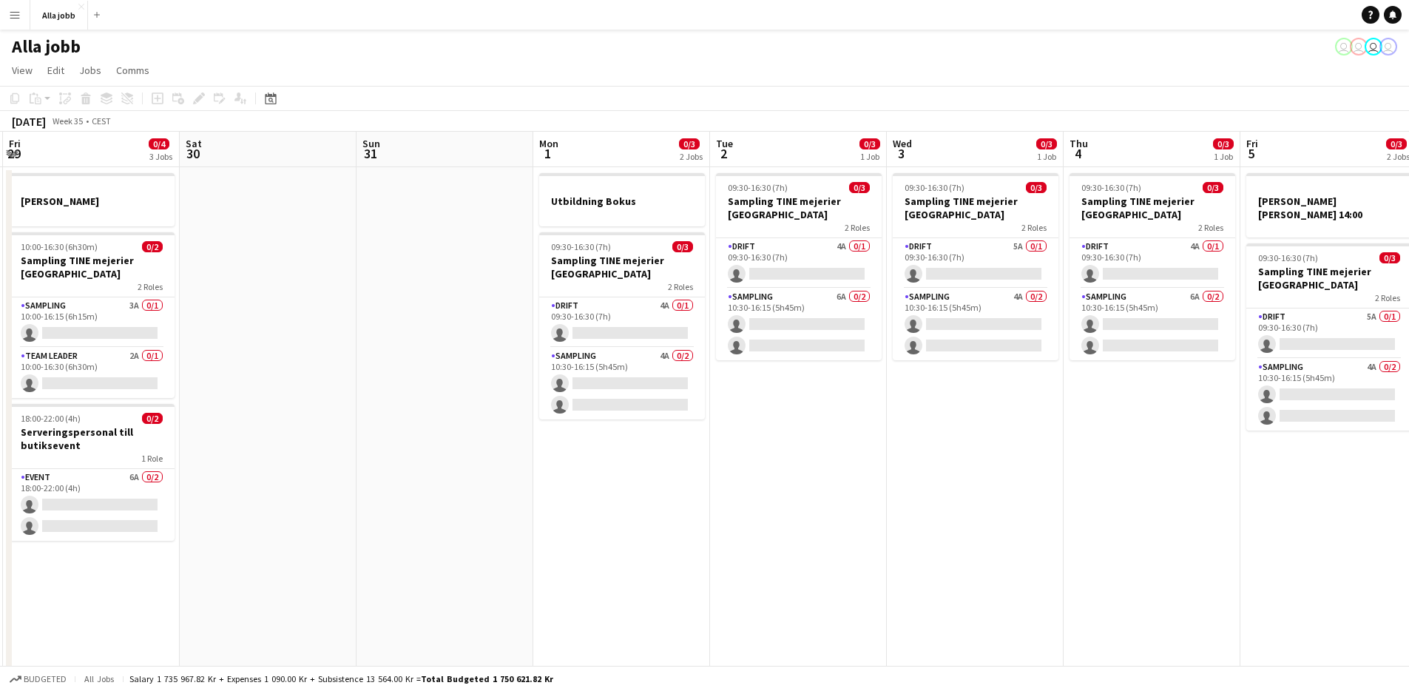
drag, startPoint x: 903, startPoint y: 471, endPoint x: 510, endPoint y: 471, distance: 392.8
click at [510, 473] on app-calendar-viewport "Tue 26 0/2 2 Jobs Wed 27 0/4 3 Jobs Thu 28 0/4 4 Jobs Fri 29 0/4 3 Jobs Sat 30 …" at bounding box center [704, 596] width 1409 height 929
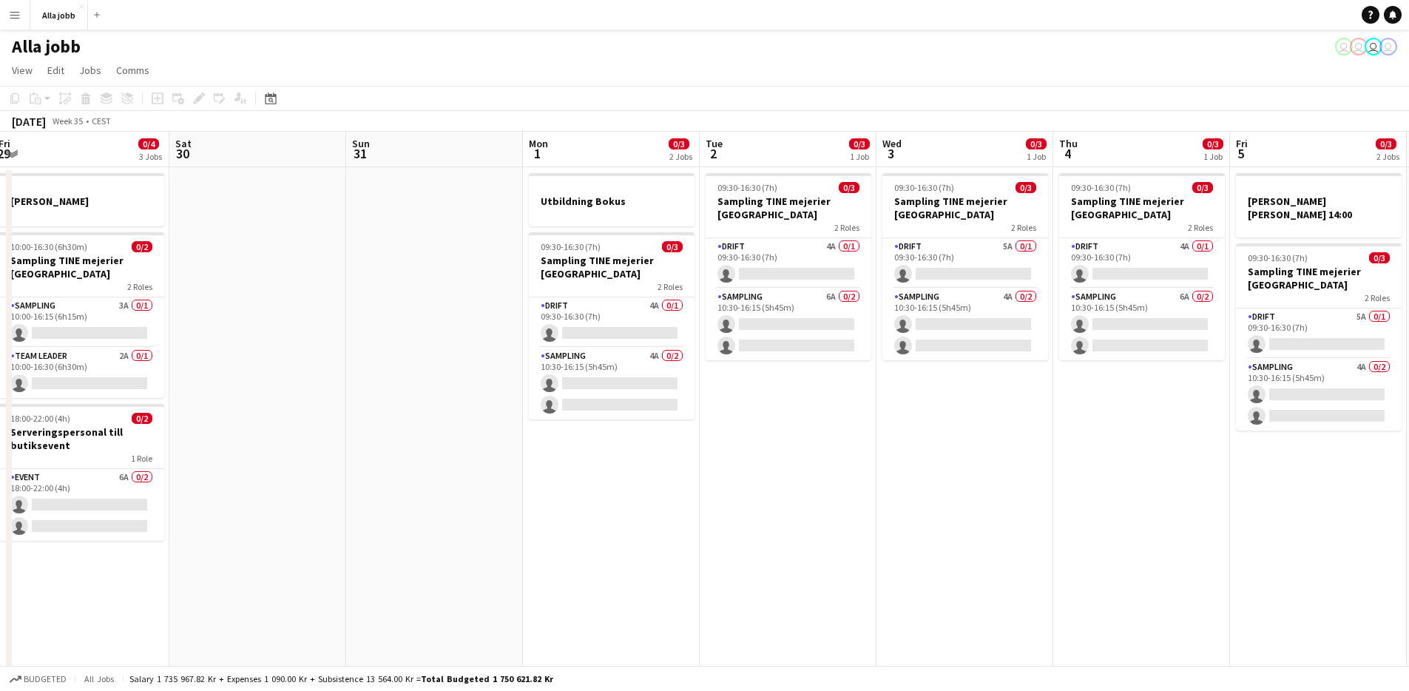
click at [527, 468] on app-date-cell "Utbildning Bokus 09:30-16:30 (7h) 0/3 Sampling TINE mejerier Stockholm 2 Roles …" at bounding box center [611, 614] width 177 height 894
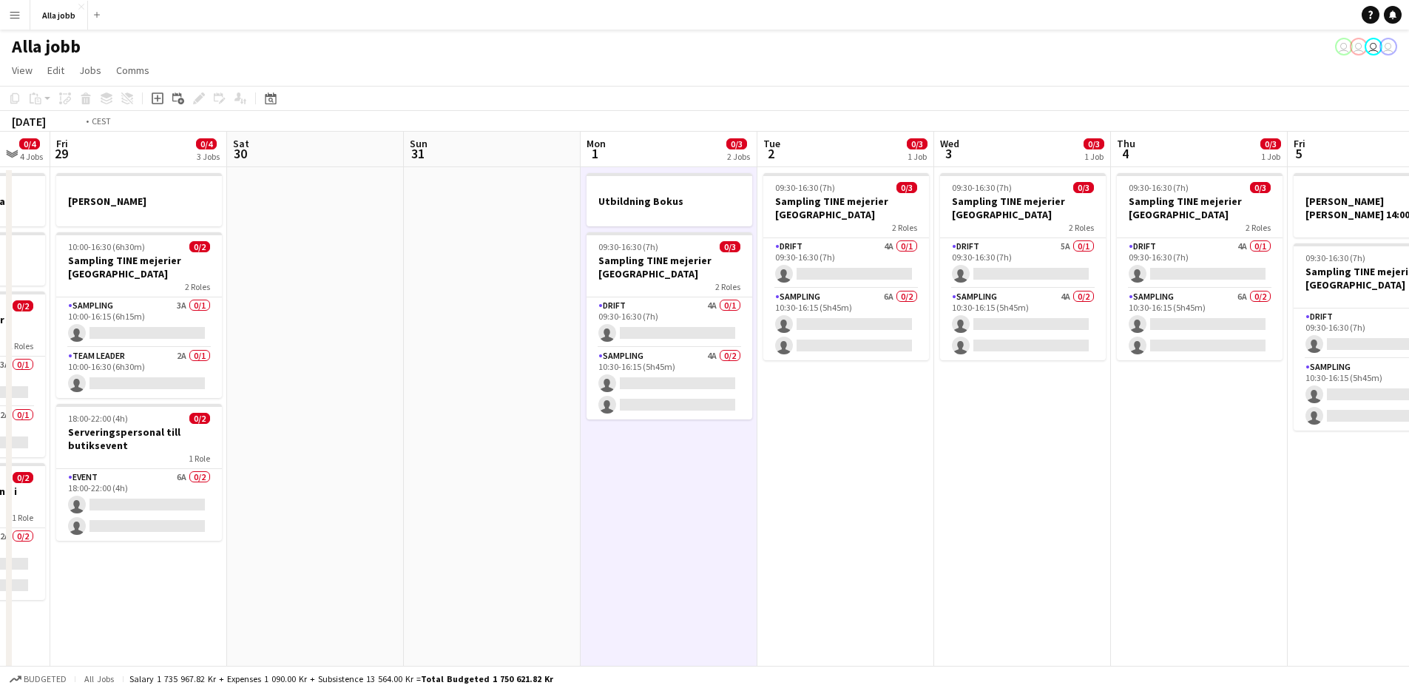
drag, startPoint x: 645, startPoint y: 547, endPoint x: 390, endPoint y: 556, distance: 255.4
click at [380, 563] on app-calendar-viewport "Tue 26 0/2 2 Jobs Wed 27 0/4 3 Jobs Thu 28 0/4 4 Jobs Fri 29 0/4 3 Jobs Sat 30 …" at bounding box center [704, 596] width 1409 height 929
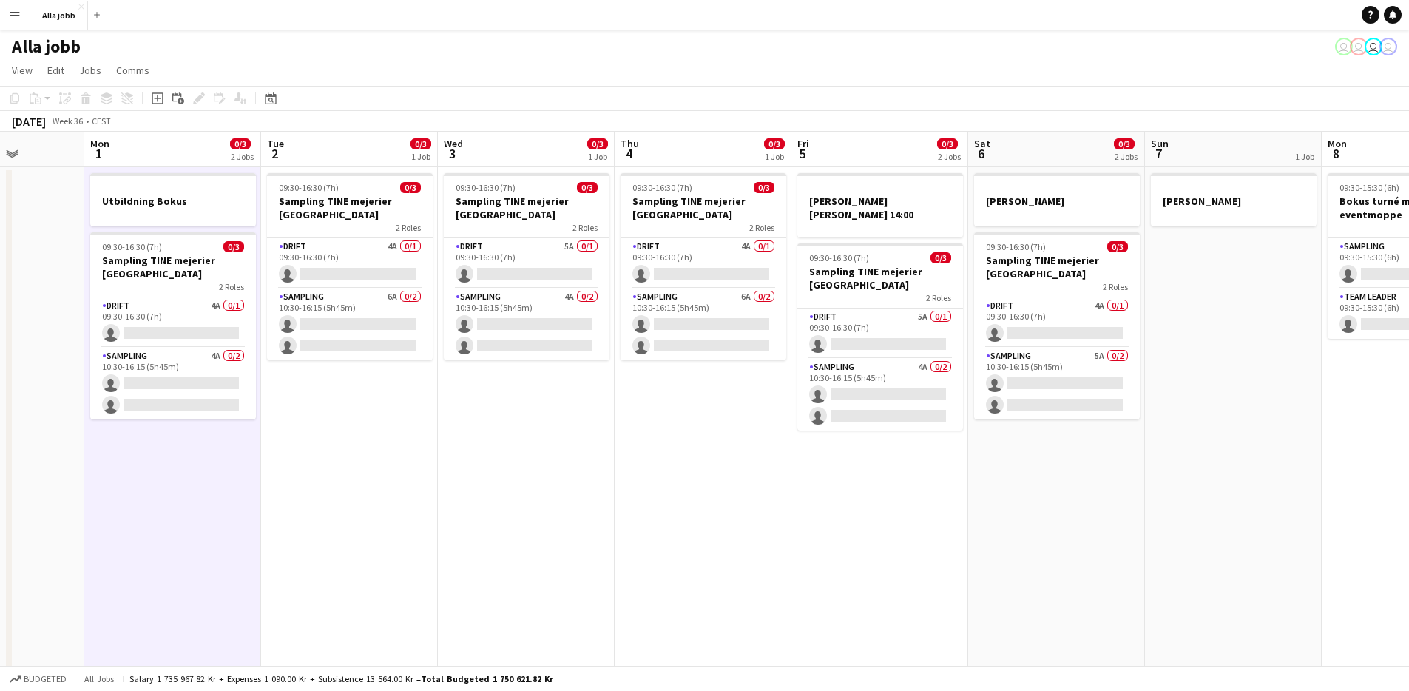
drag, startPoint x: 651, startPoint y: 581, endPoint x: 533, endPoint y: 539, distance: 124.7
click at [280, 558] on app-calendar-viewport "Fri 29 0/4 3 Jobs Sat 30 Sun 31 Mon 1 0/3 2 Jobs Tue 2 0/3 1 Job Wed 3 0/3 1 Jo…" at bounding box center [704, 596] width 1409 height 929
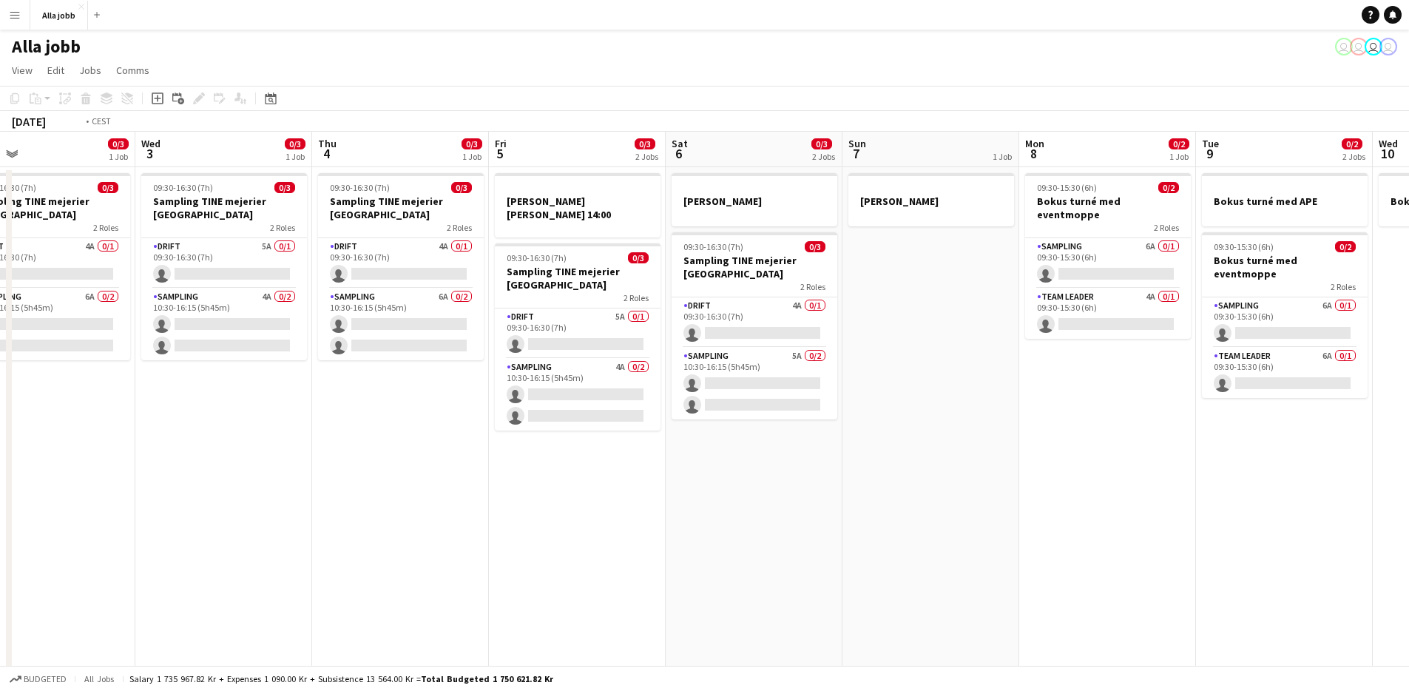
drag, startPoint x: 738, startPoint y: 537, endPoint x: 1001, endPoint y: 517, distance: 264.1
click at [1014, 516] on app-calendar-viewport "Sun 31 Mon 1 0/3 2 Jobs Tue 2 0/3 1 Job Wed 3 0/3 1 Job Thu 4 0/3 1 Job Fri 5 0…" at bounding box center [704, 596] width 1409 height 929
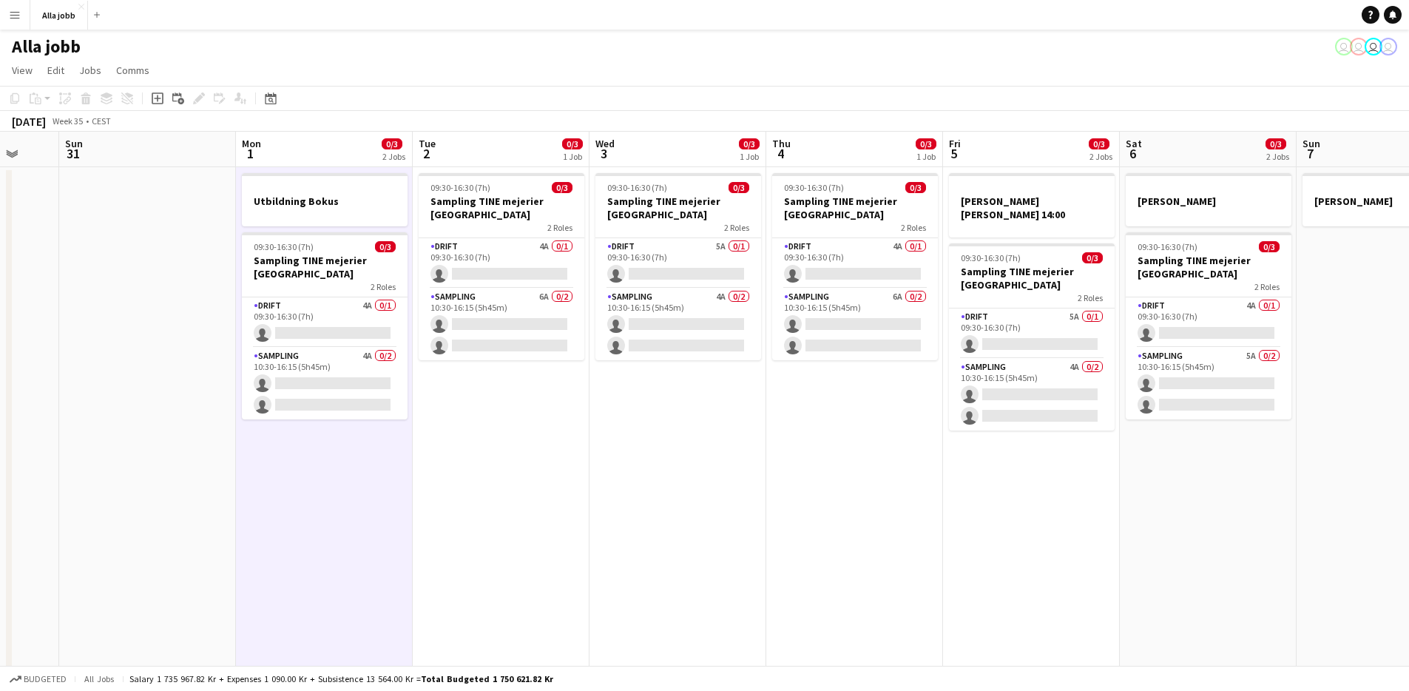
drag, startPoint x: 581, startPoint y: 529, endPoint x: 1307, endPoint y: 526, distance: 726.5
click at [1309, 525] on app-calendar-viewport "Thu 28 0/4 4 Jobs Fri 29 0/4 3 Jobs Sat 30 Sun 31 Mon 1 0/3 2 Jobs Tue 2 0/3 1 …" at bounding box center [704, 596] width 1409 height 929
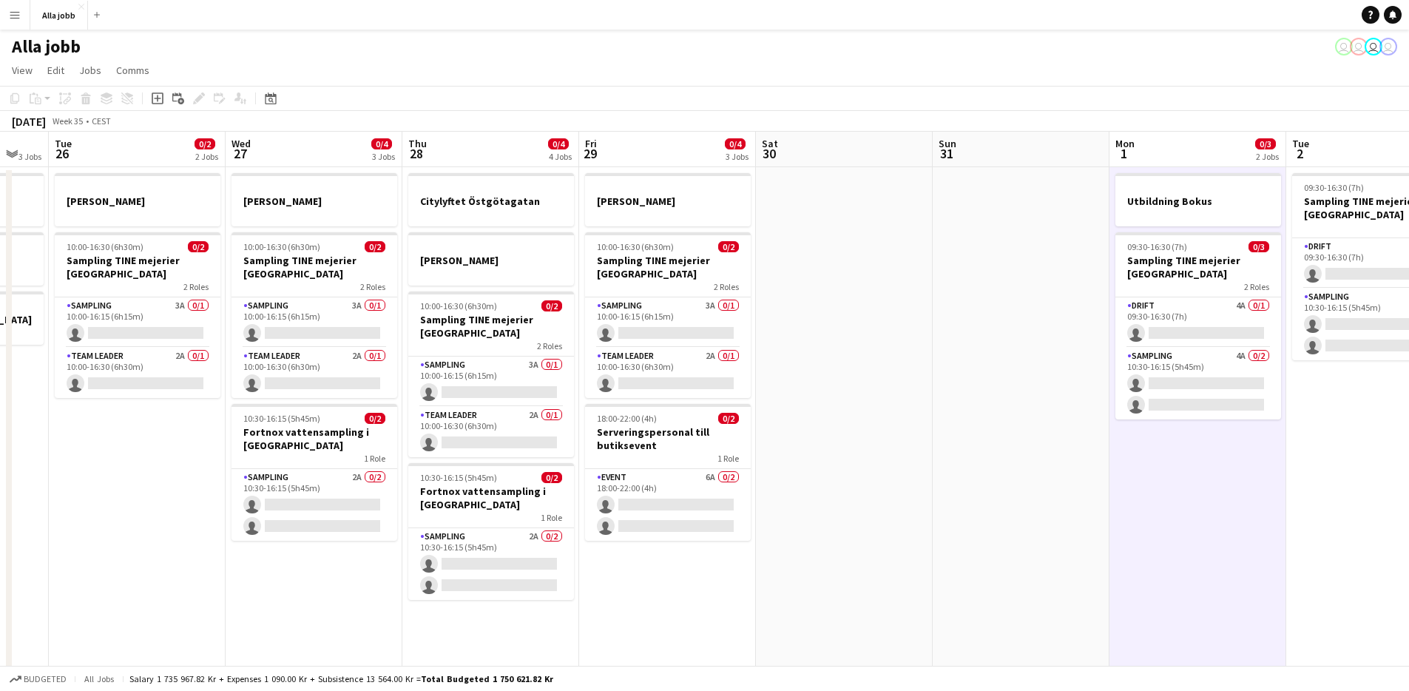
scroll to position [0, 356]
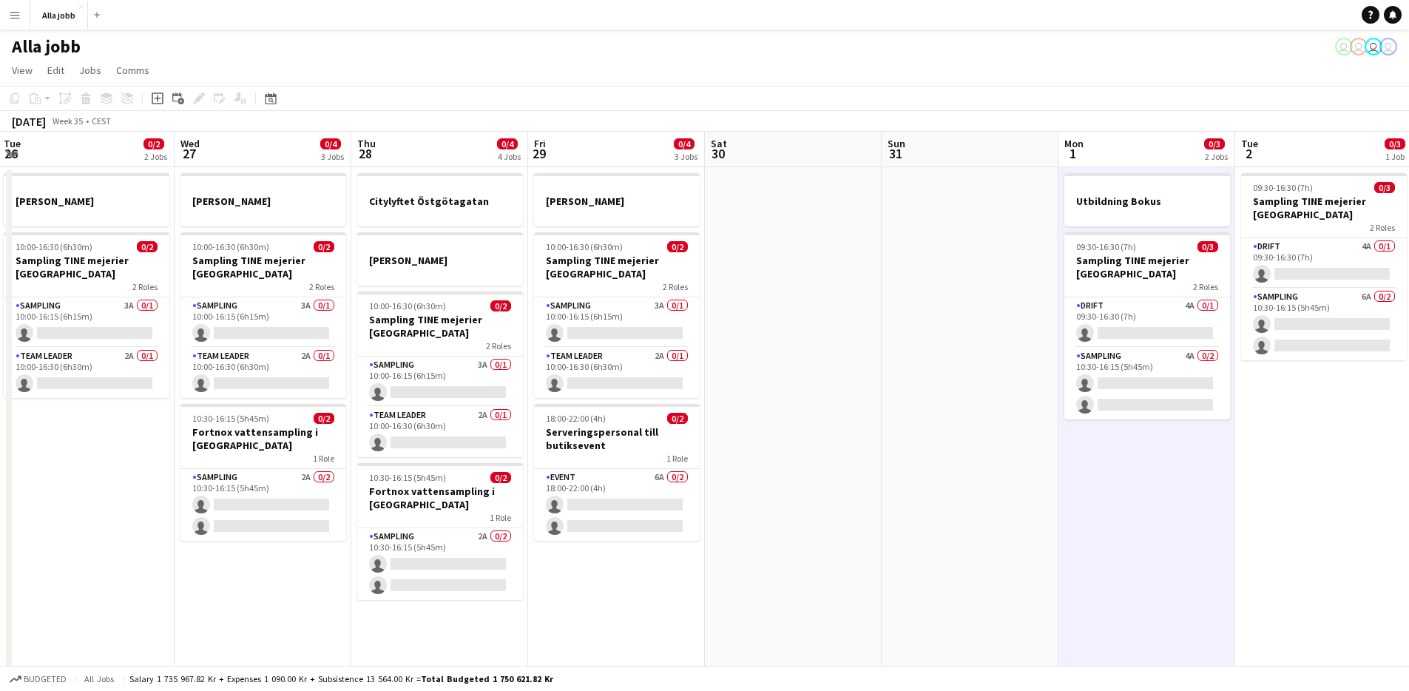
drag, startPoint x: 550, startPoint y: 464, endPoint x: 799, endPoint y: 459, distance: 248.6
click at [798, 459] on app-calendar-viewport "Sun 24 2 Jobs Mon 25 3 Jobs Tue 26 0/2 2 Jobs Wed 27 0/4 3 Jobs Thu 28 0/4 4 Jo…" at bounding box center [704, 596] width 1409 height 929
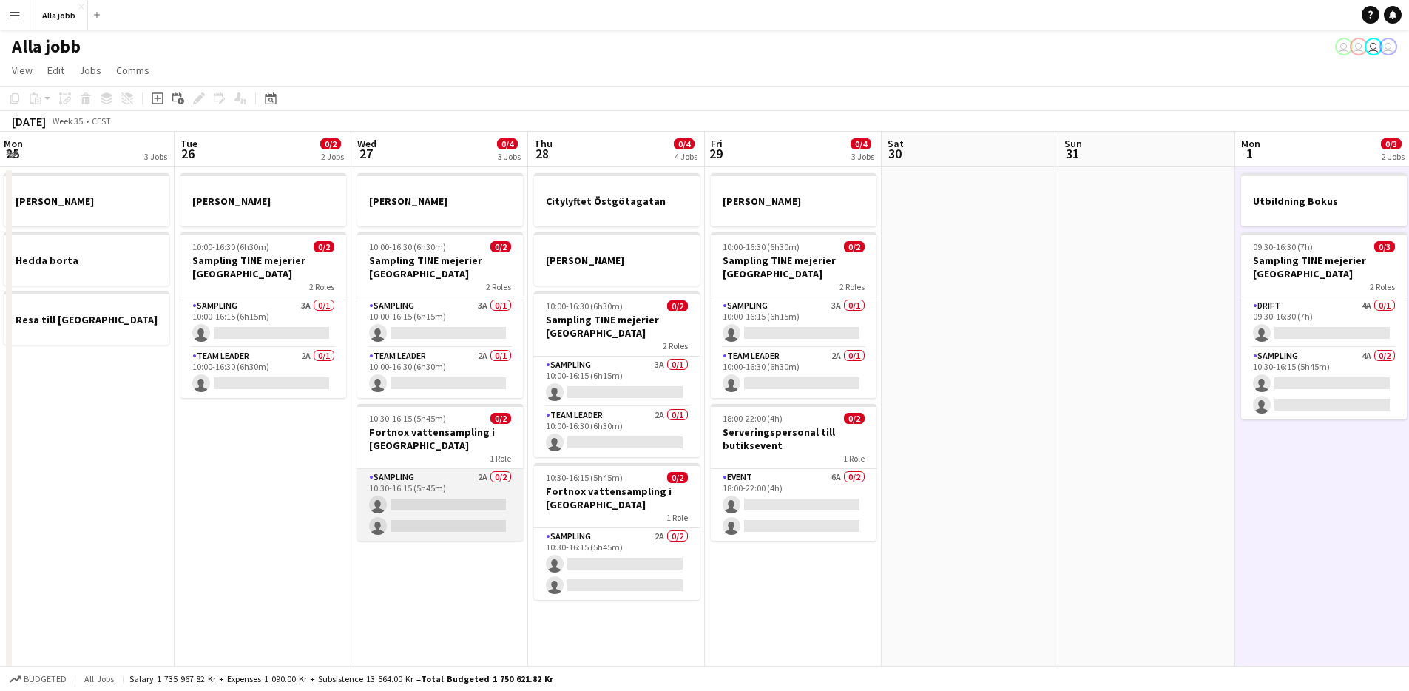
click at [420, 502] on app-card-role "Sampling 2A 0/2 10:30-16:15 (5h45m) single-neutral-actions single-neutral-actio…" at bounding box center [440, 505] width 166 height 72
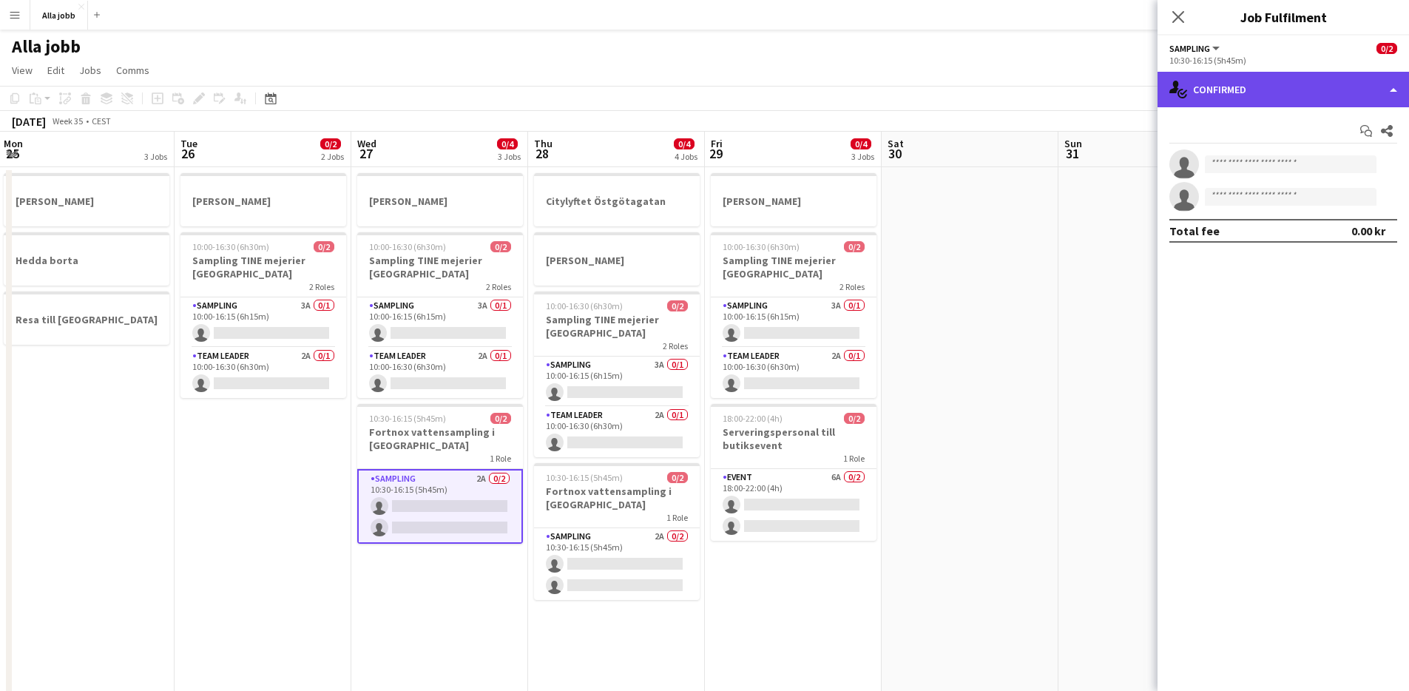
click at [1389, 92] on div "single-neutral-actions-check-2 Confirmed" at bounding box center [1284, 90] width 252 height 36
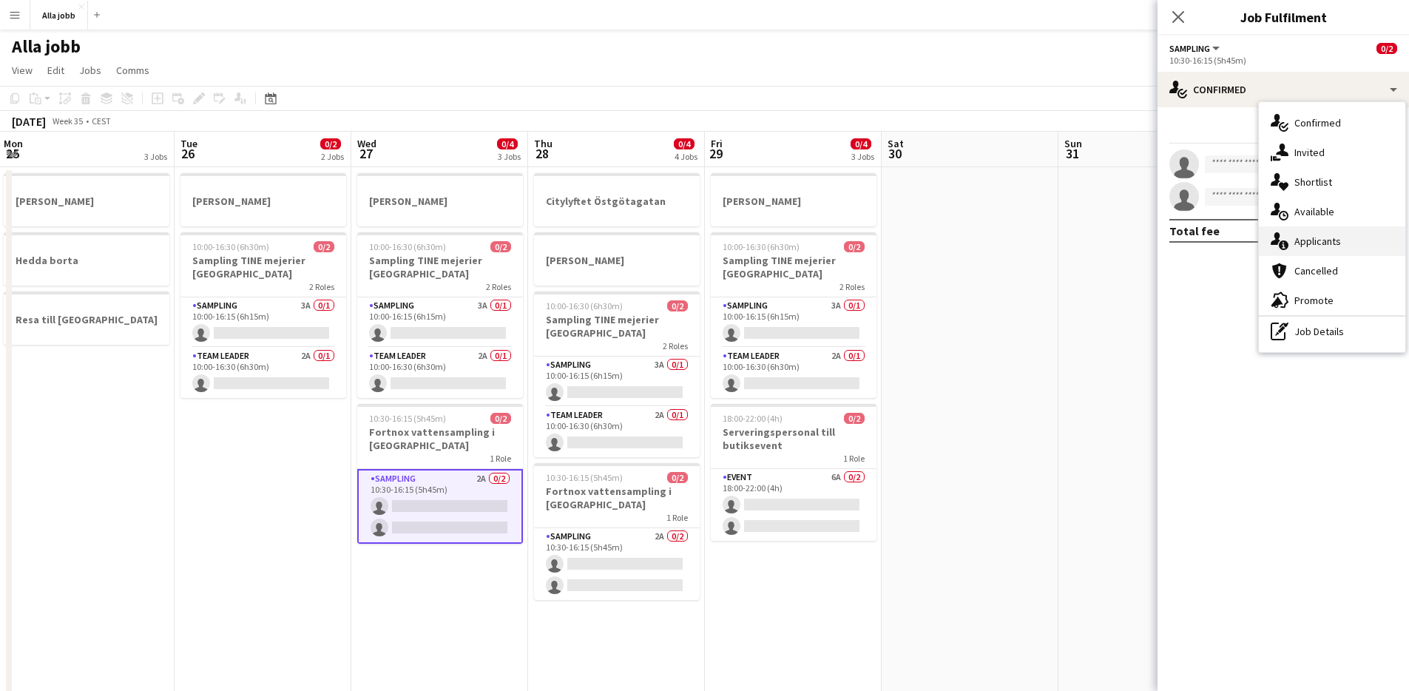
click at [1357, 236] on div "single-neutral-actions-information Applicants" at bounding box center [1332, 241] width 146 height 30
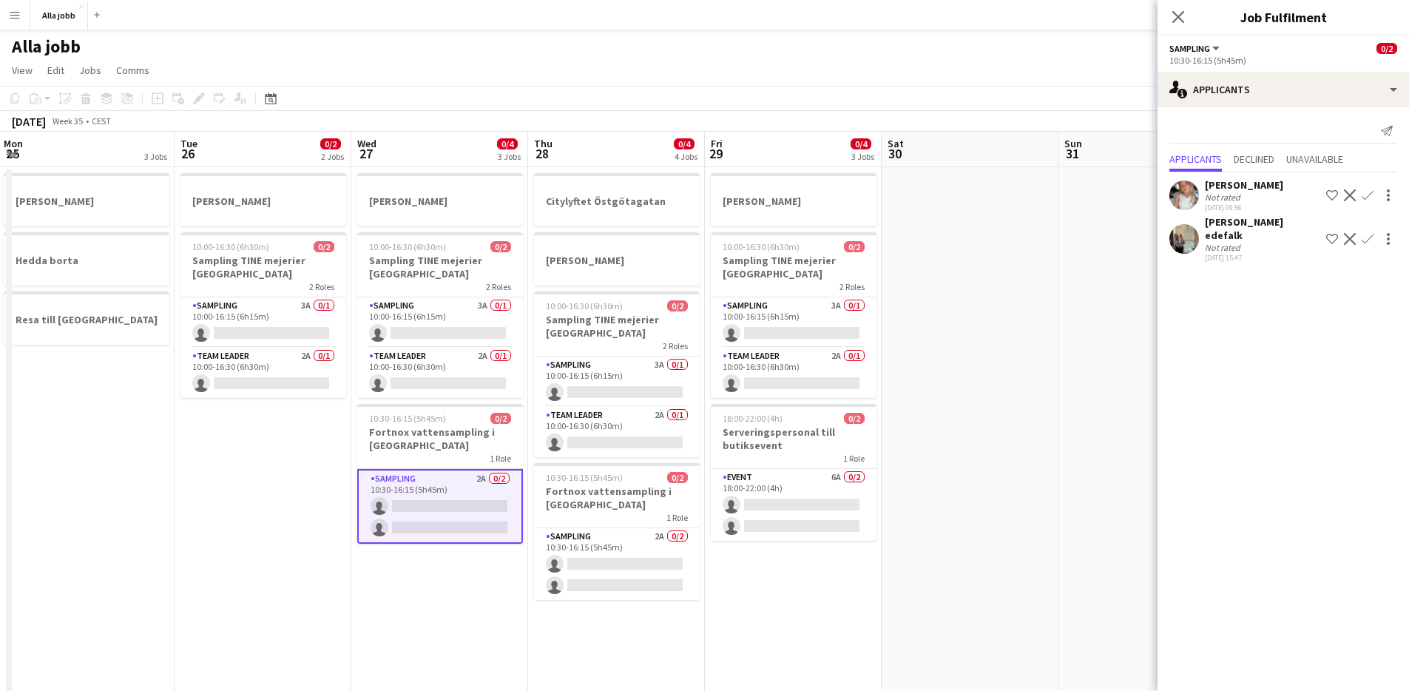
click at [1070, 479] on app-date-cell at bounding box center [1147, 614] width 177 height 894
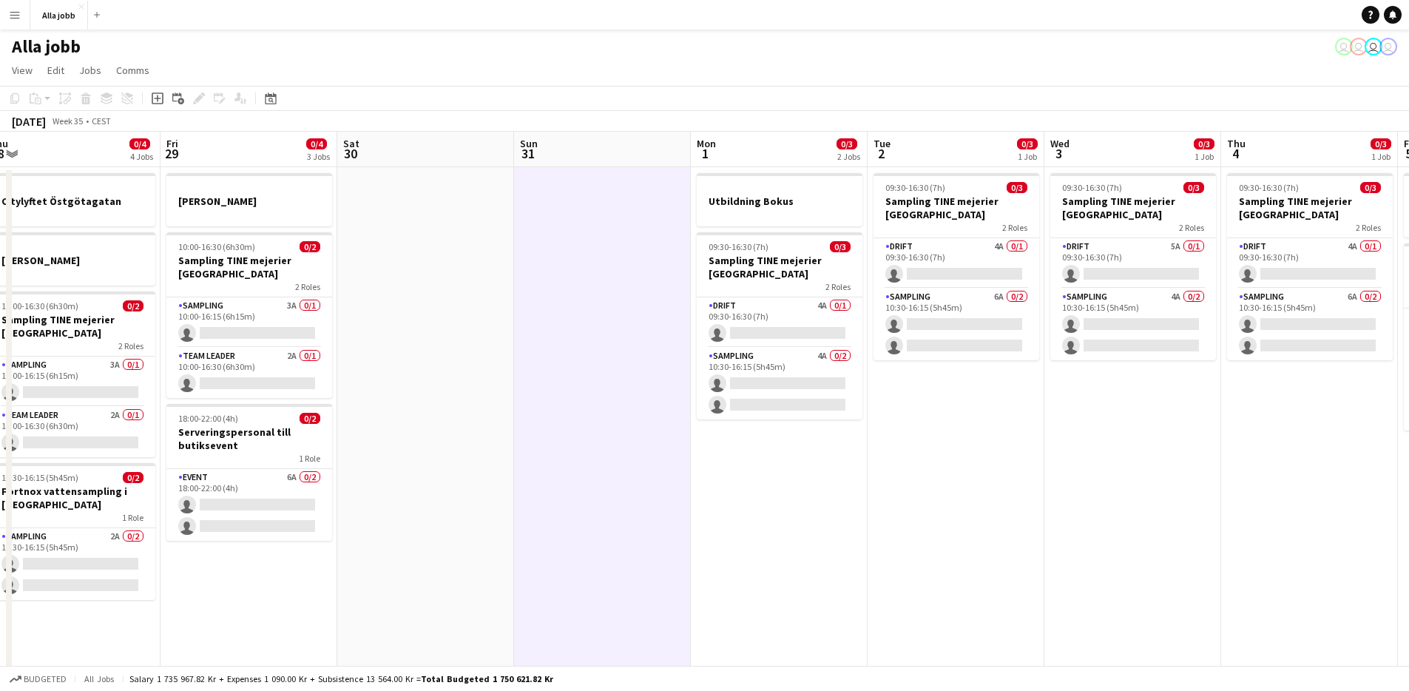
drag, startPoint x: 650, startPoint y: 487, endPoint x: 364, endPoint y: 485, distance: 285.6
click at [375, 487] on app-calendar-viewport "Tue 26 0/2 2 Jobs Wed 27 0/4 3 Jobs Thu 28 0/4 4 Jobs Fri 29 0/4 3 Jobs Sat 30 …" at bounding box center [704, 596] width 1409 height 929
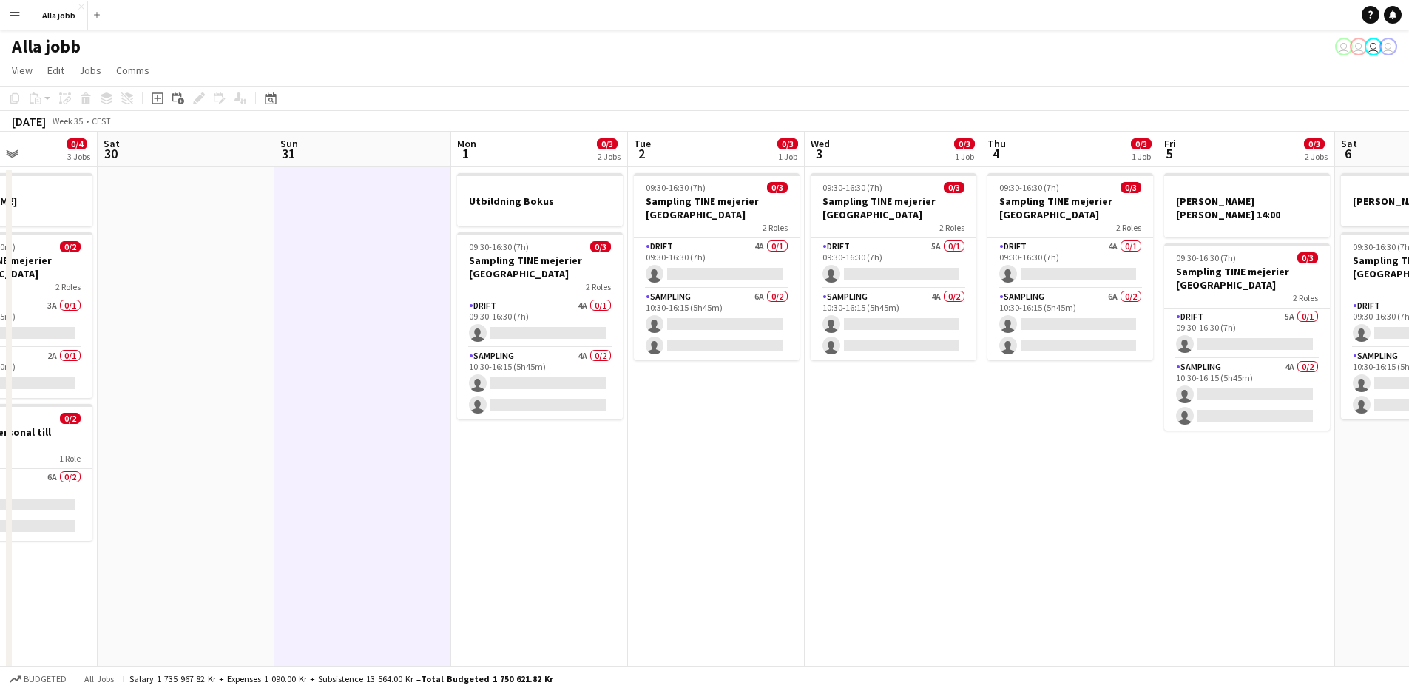
drag, startPoint x: 928, startPoint y: 610, endPoint x: 494, endPoint y: 547, distance: 438.1
click at [494, 547] on app-calendar-viewport "Tue 26 0/2 2 Jobs Wed 27 0/4 3 Jobs Thu 28 0/4 4 Jobs Fri 29 0/4 3 Jobs Sat 30 …" at bounding box center [704, 596] width 1409 height 929
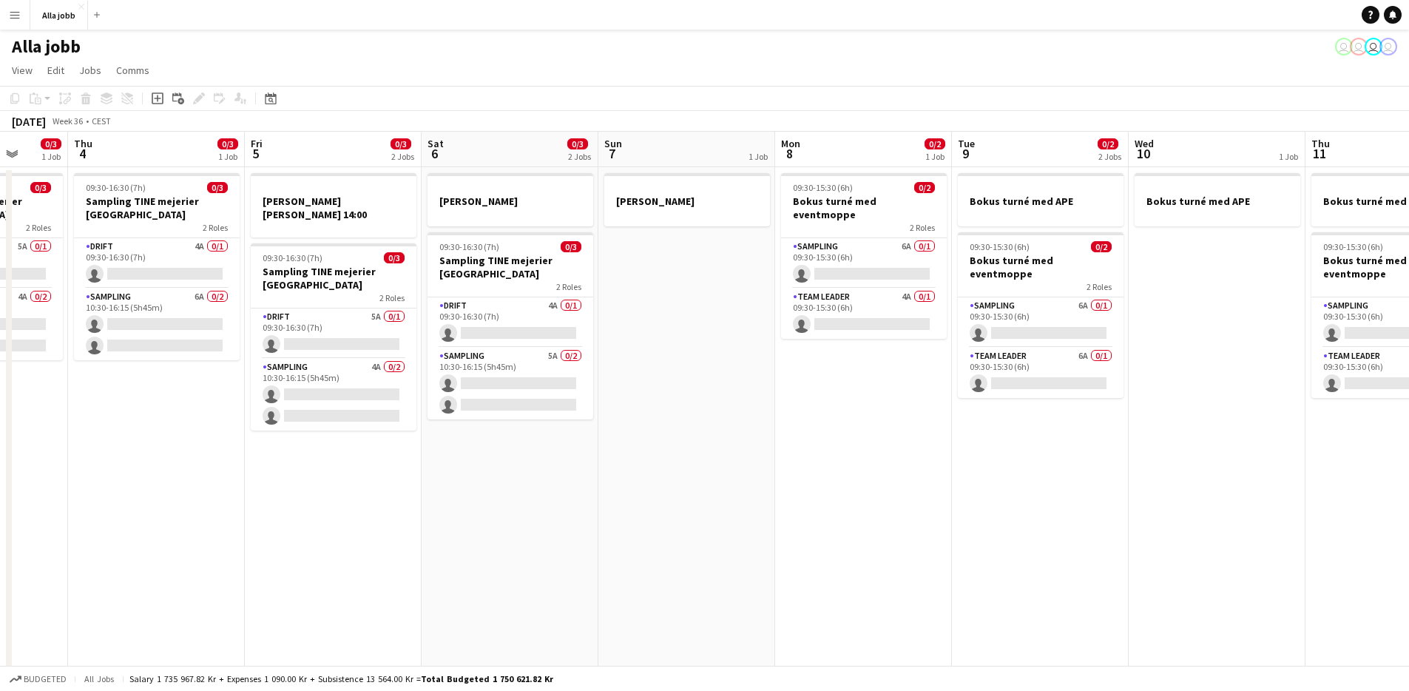
scroll to position [0, 471]
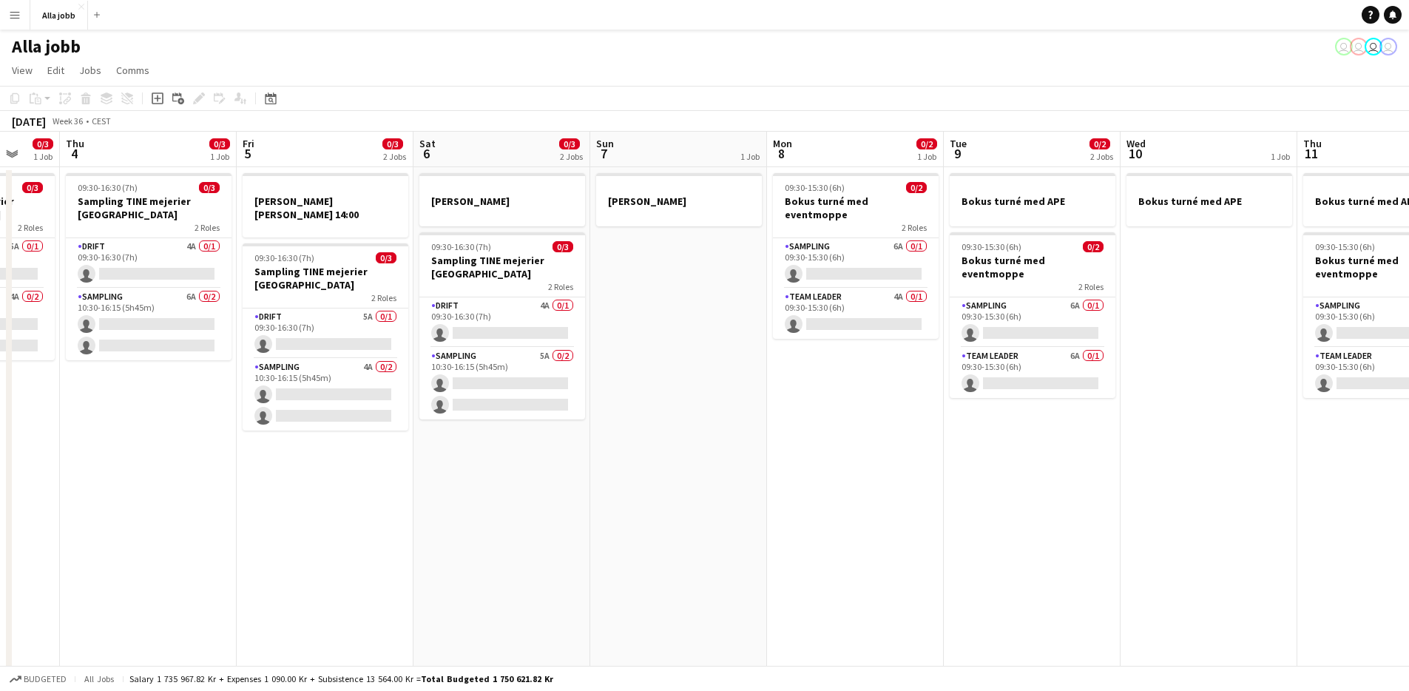
drag, startPoint x: 340, startPoint y: 600, endPoint x: 237, endPoint y: 587, distance: 103.6
click at [237, 587] on app-calendar-viewport "Mon 1 0/3 2 Jobs Tue 2 0/3 1 Job Wed 3 0/3 1 Job Thu 4 0/3 1 Job Fri 5 0/3 2 Jo…" at bounding box center [704, 596] width 1409 height 929
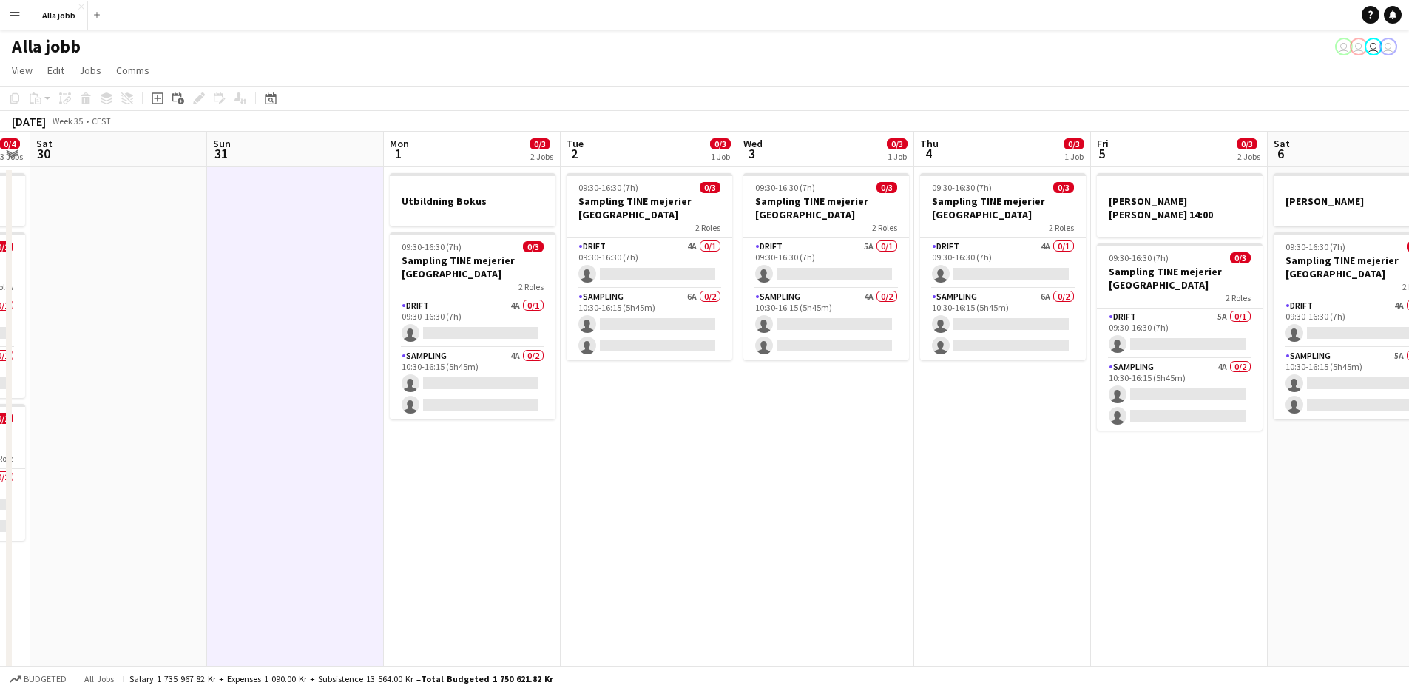
scroll to position [0, 425]
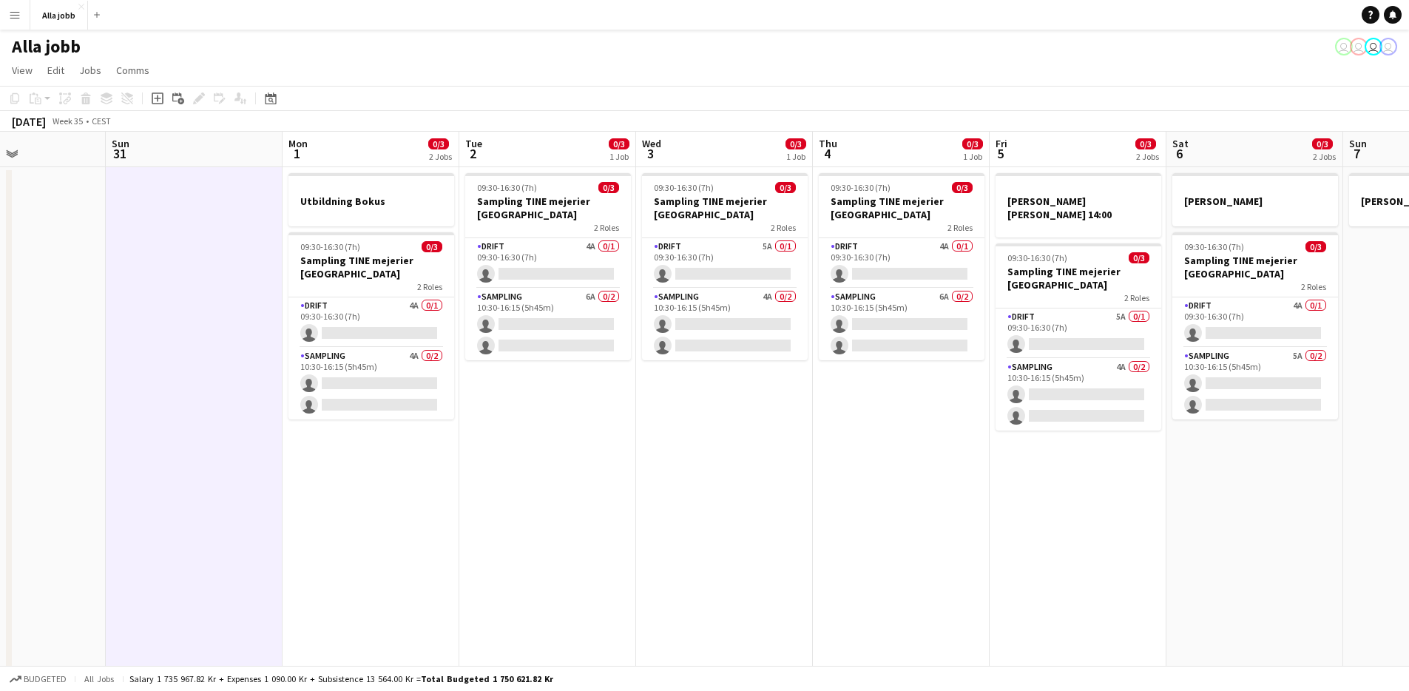
drag, startPoint x: 557, startPoint y: 394, endPoint x: 989, endPoint y: 353, distance: 434.0
click at [989, 353] on app-calendar-viewport "Thu 28 0/4 4 Jobs Fri 29 0/4 3 Jobs Sat 30 Sun 31 Mon 1 0/3 2 Jobs Tue 2 0/3 1 …" at bounding box center [704, 596] width 1409 height 929
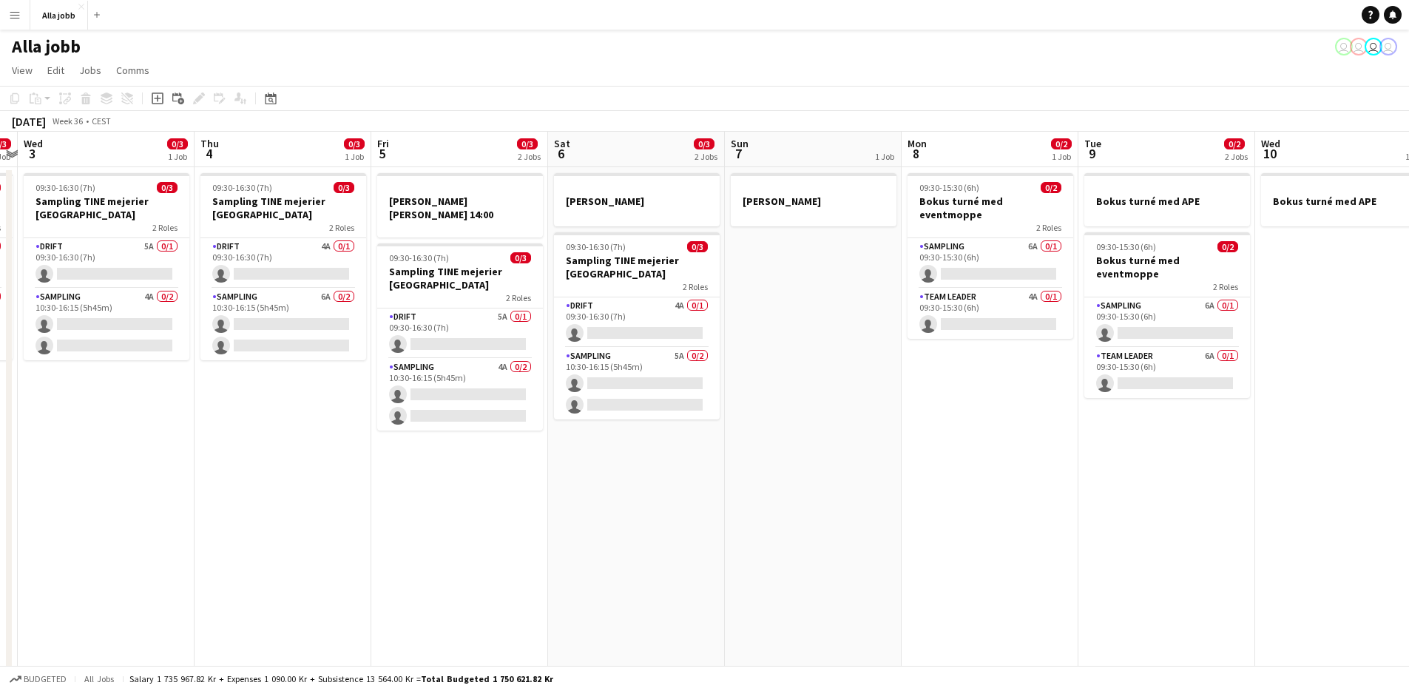
drag, startPoint x: 988, startPoint y: 515, endPoint x: 385, endPoint y: 488, distance: 603.6
click at [369, 489] on app-calendar-viewport "Sat 30 Sun 31 Mon 1 0/3 2 Jobs Tue 2 0/3 1 Job Wed 3 0/3 1 Job Thu 4 0/3 1 Job …" at bounding box center [704, 596] width 1409 height 929
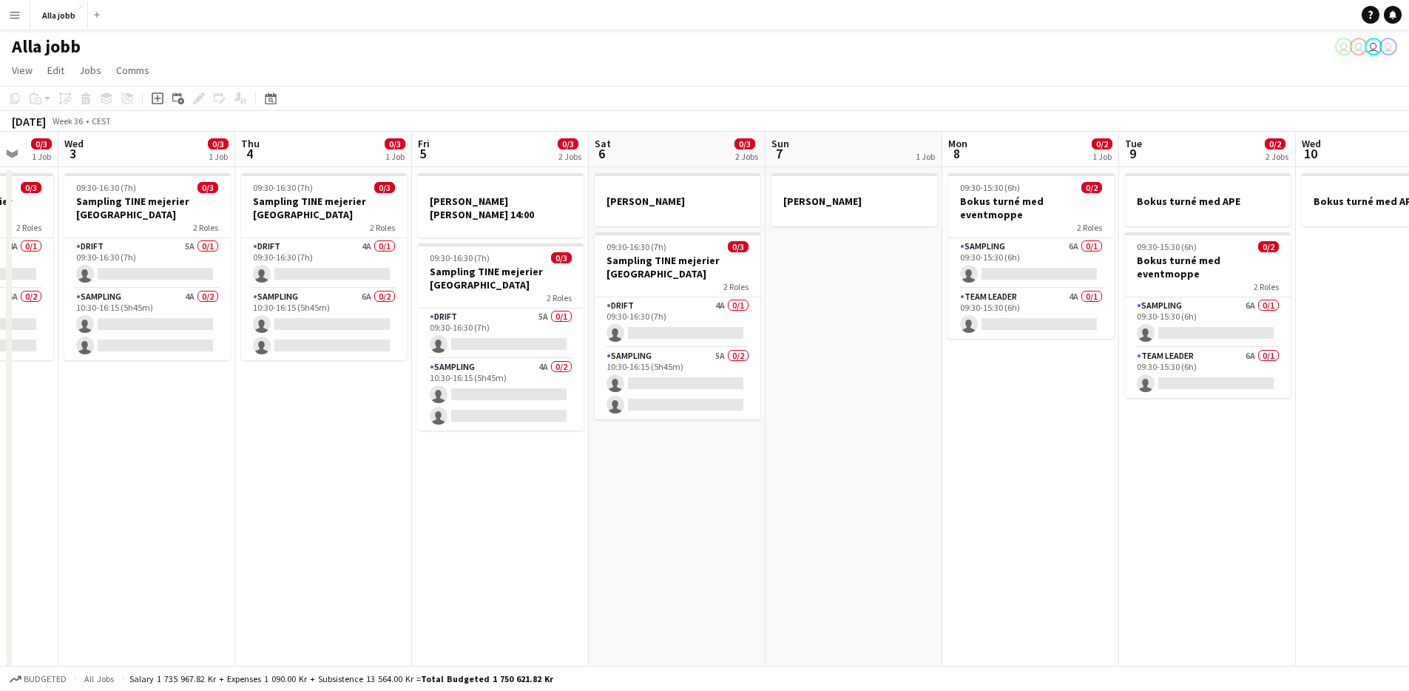
drag, startPoint x: 1011, startPoint y: 548, endPoint x: 675, endPoint y: 542, distance: 335.9
click at [676, 542] on app-calendar-viewport "Sat 30 Sun 31 Mon 1 0/3 2 Jobs Tue 2 0/3 1 Job Wed 3 0/3 1 Job Thu 4 0/3 1 Job …" at bounding box center [704, 596] width 1409 height 929
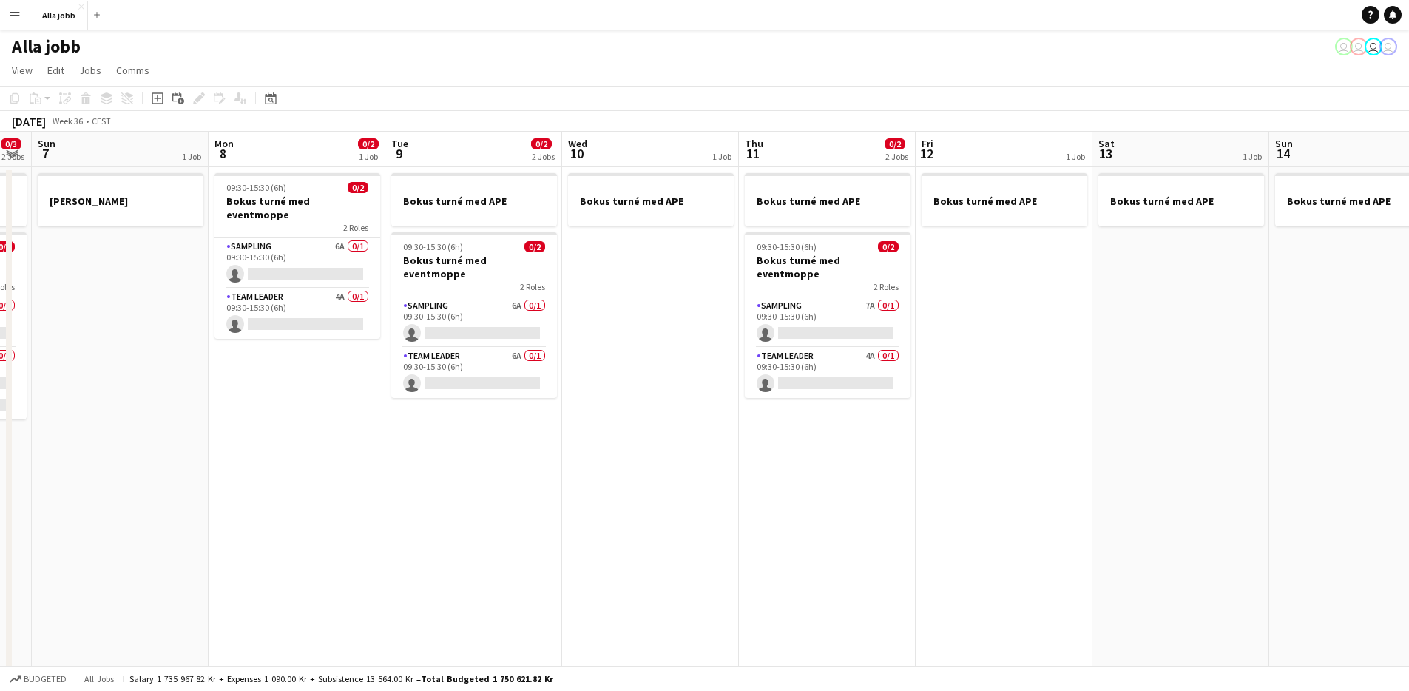
scroll to position [0, 499]
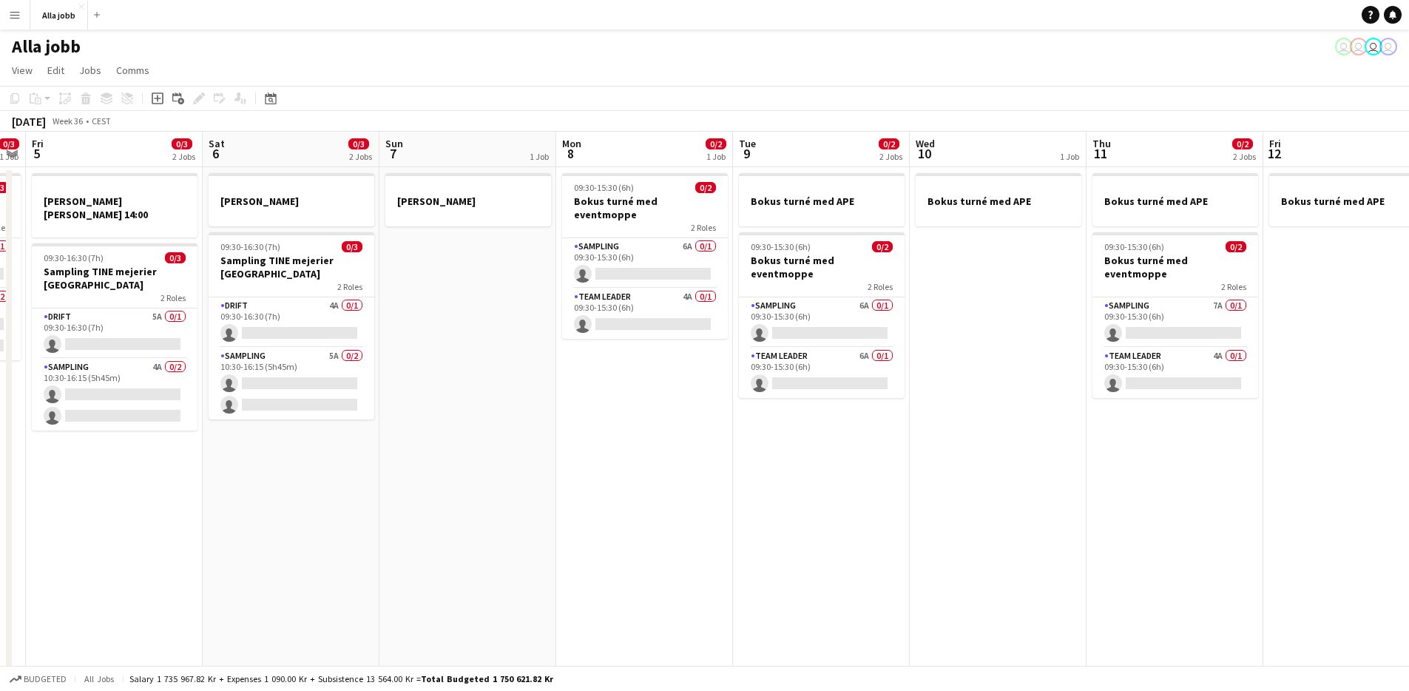
drag, startPoint x: 456, startPoint y: 567, endPoint x: 617, endPoint y: 590, distance: 162.2
click at [617, 590] on app-calendar-viewport "Wed 3 0/3 1 Job Thu 4 0/3 1 Job Fri 5 0/3 2 Jobs Sat 6 0/3 2 Jobs Sun 7 1 Job M…" at bounding box center [704, 596] width 1409 height 929
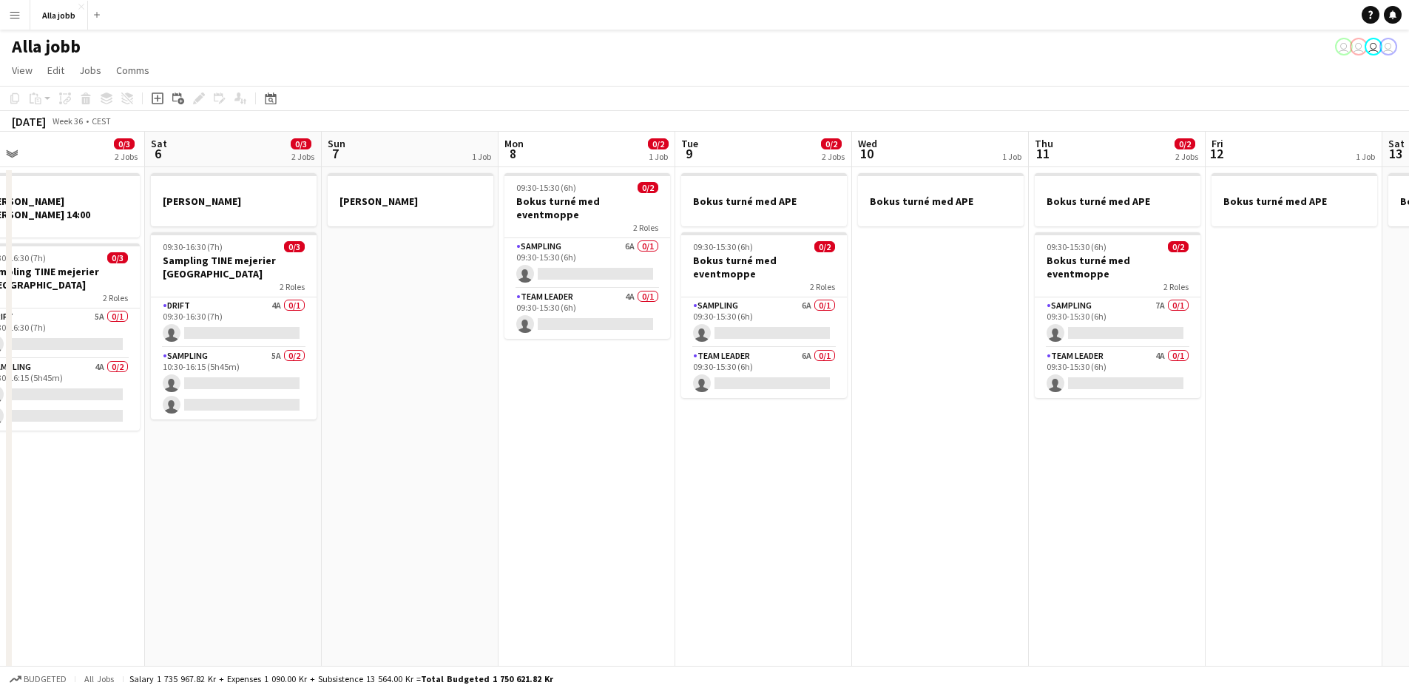
scroll to position [0, 476]
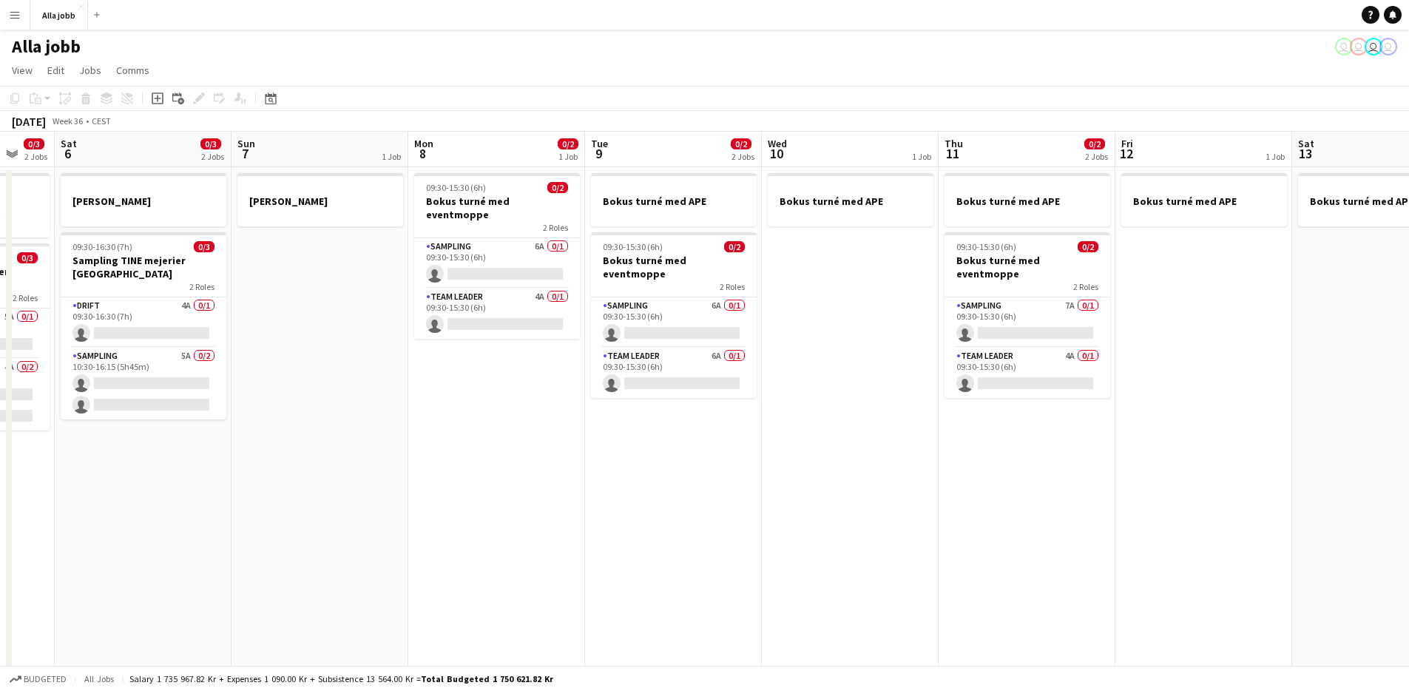
drag, startPoint x: 614, startPoint y: 576, endPoint x: 468, endPoint y: 499, distance: 165.5
click at [468, 499] on app-calendar-viewport "Wed 3 0/3 1 Job Thu 4 0/3 1 Job Fri 5 0/3 2 Jobs Sat 6 0/3 2 Jobs Sun 7 1 Job M…" at bounding box center [704, 596] width 1409 height 929
click at [532, 513] on app-date-cell "09:30-15:30 (6h) 0/2 Bokus turné med eventmoppe 2 Roles Sampling 6A 0/1 09:30-1…" at bounding box center [496, 614] width 177 height 894
click at [530, 512] on app-date-cell "09:30-15:30 (6h) 0/2 Bokus turné med eventmoppe 2 Roles Sampling 6A 0/1 09:30-1…" at bounding box center [494, 614] width 177 height 894
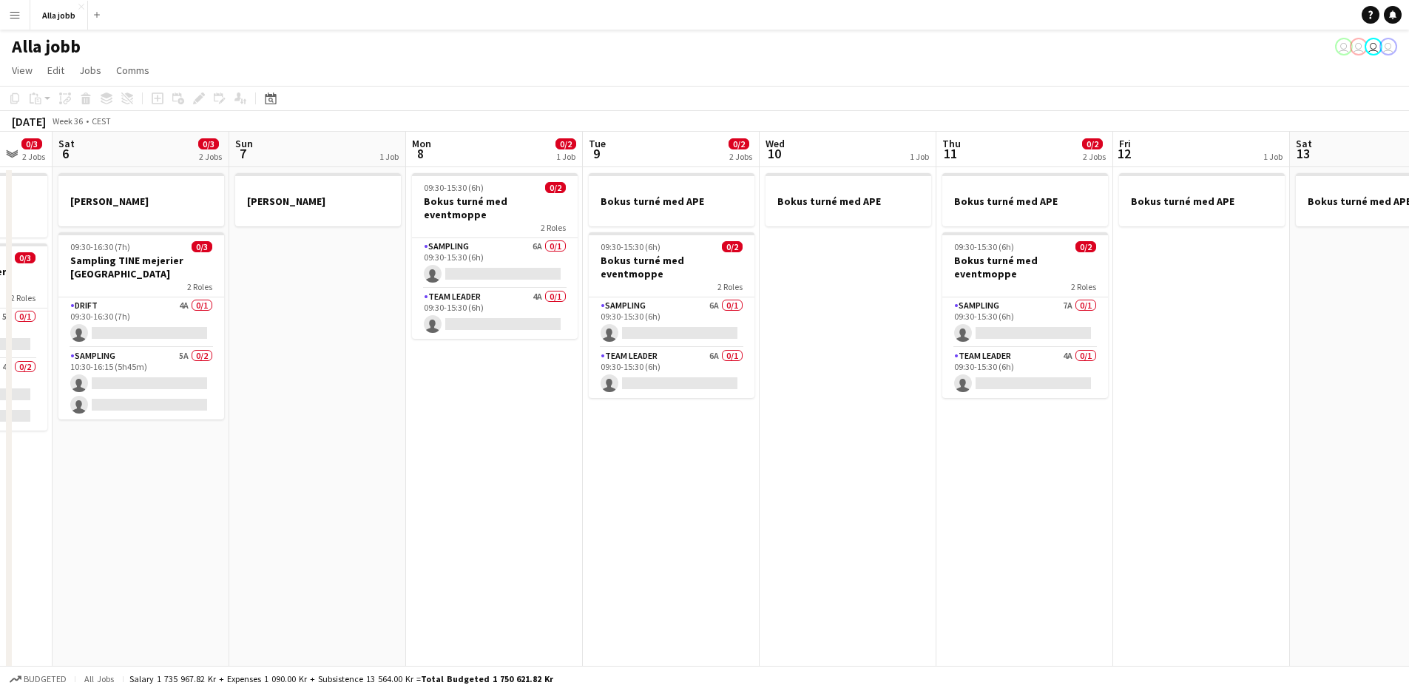
click at [530, 512] on app-date-cell "09:30-15:30 (6h) 0/2 Bokus turné med eventmoppe 2 Roles Sampling 6A 0/1 09:30-1…" at bounding box center [494, 614] width 177 height 894
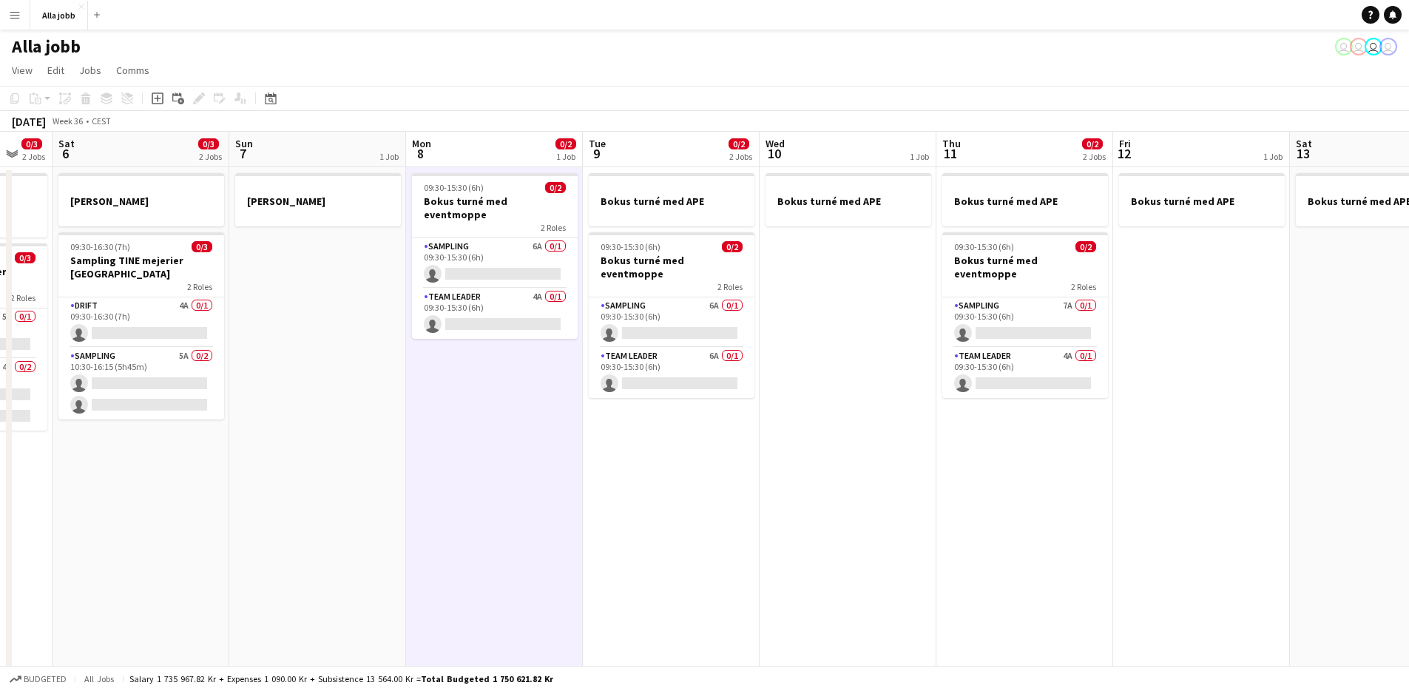
click at [530, 512] on app-date-cell "09:30-15:30 (6h) 0/2 Bokus turné med eventmoppe 2 Roles Sampling 6A 0/1 09:30-1…" at bounding box center [494, 614] width 177 height 894
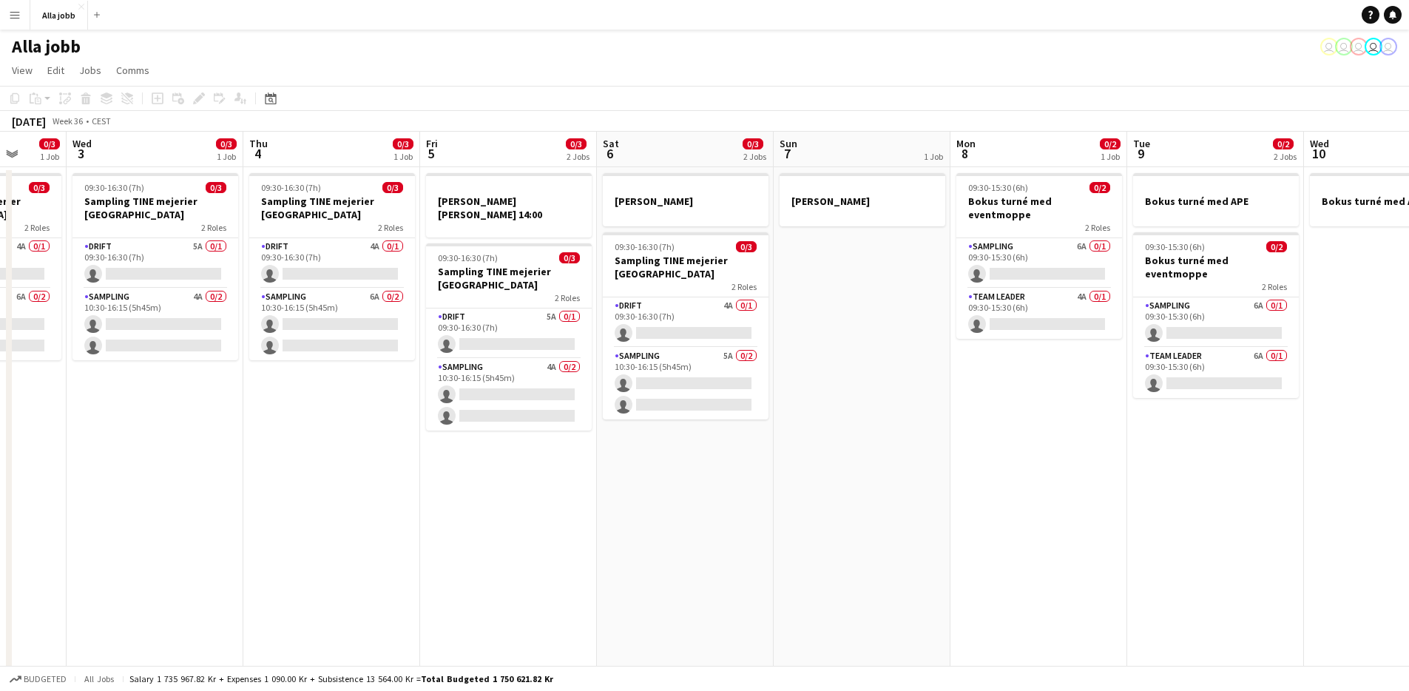
drag, startPoint x: 290, startPoint y: 245, endPoint x: 903, endPoint y: 365, distance: 625.0
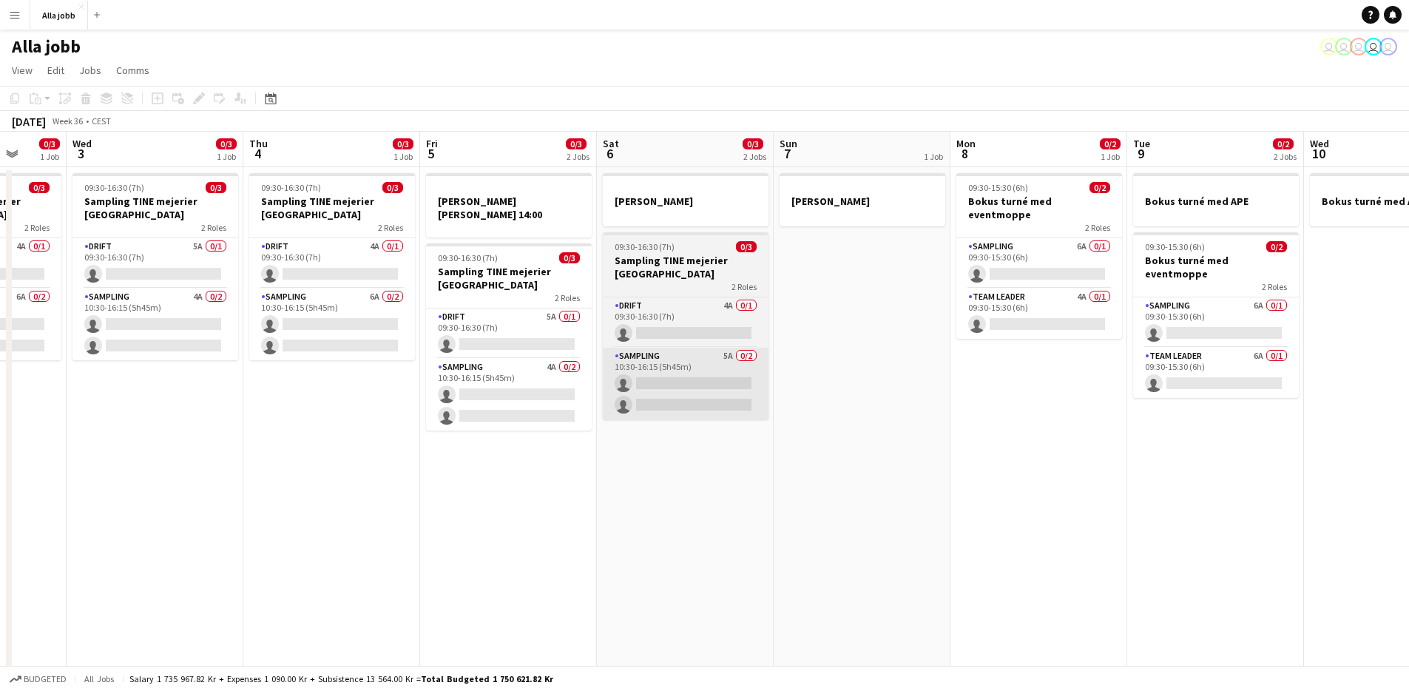
click at [1011, 374] on app-calendar-viewport "Sun 31 Mon 1 0/3 2 Jobs Tue 2 0/3 1 Job Wed 3 0/3 1 Job Thu 4 0/3 1 Job Fri 5 0…" at bounding box center [704, 596] width 1409 height 929
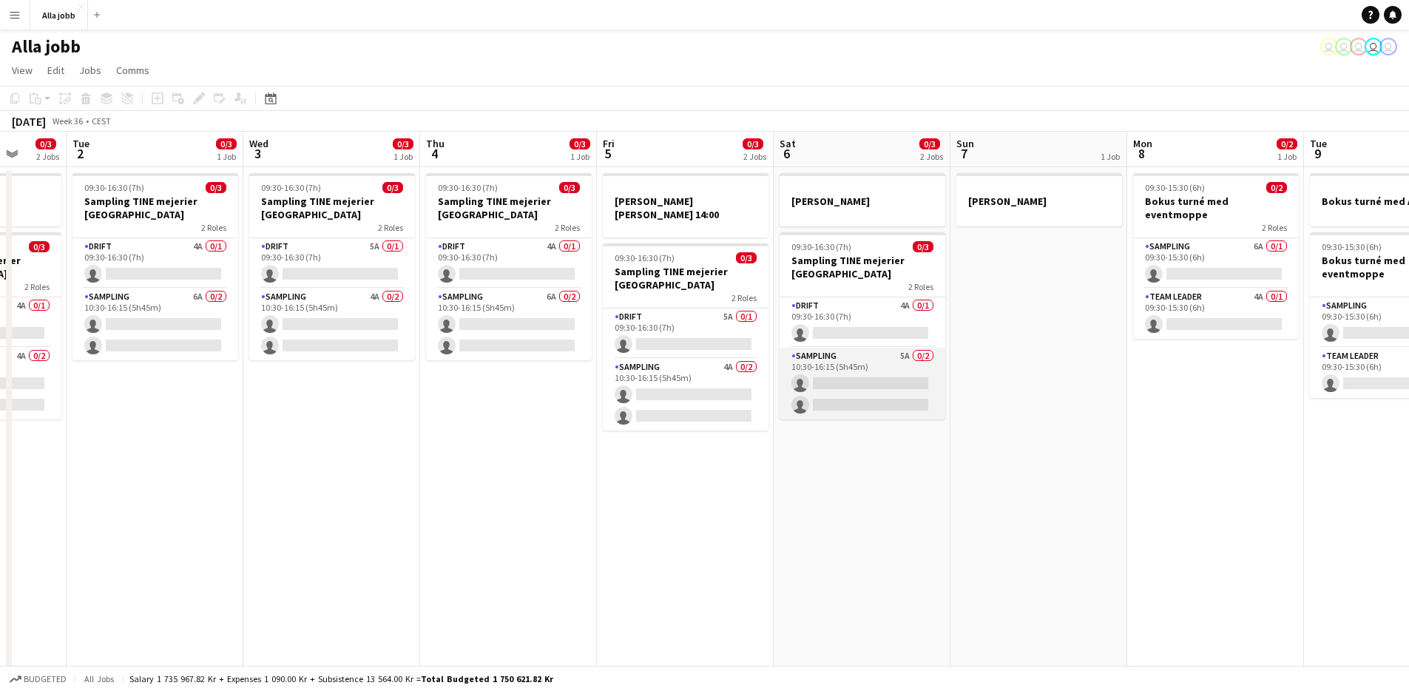
scroll to position [0, 465]
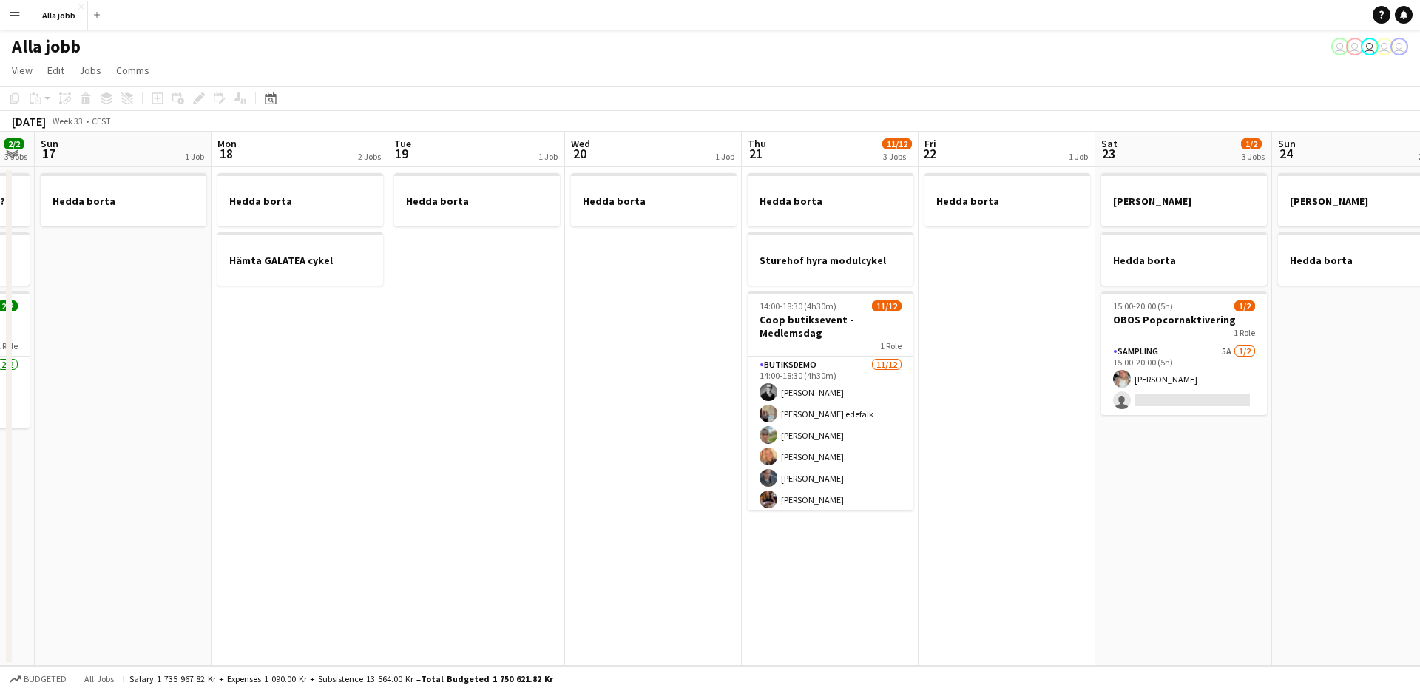
drag, startPoint x: 1107, startPoint y: 409, endPoint x: 478, endPoint y: 394, distance: 629.0
click at [436, 377] on app-calendar-viewport "Wed 13 1 Job Thu 14 Fri 15 Sat 16 2/2 3 Jobs Sun 17 1 Job Mon 18 2 Jobs Tue 19 …" at bounding box center [710, 399] width 1420 height 534
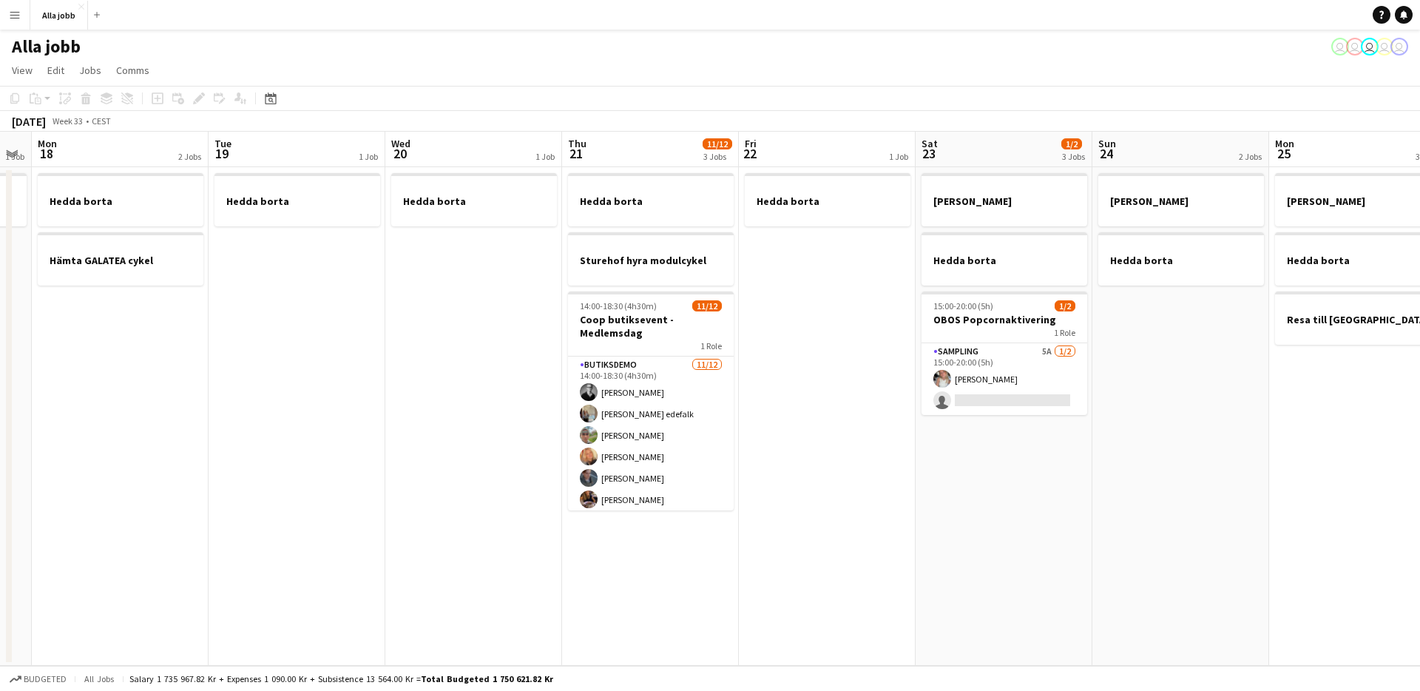
drag, startPoint x: 724, startPoint y: 499, endPoint x: 545, endPoint y: 476, distance: 180.6
click at [545, 476] on app-calendar-viewport "Fri 15 Sat 16 2/2 3 Jobs Sun 17 1 Job Mon 18 2 Jobs Tue 19 1 Job Wed 20 1 Job T…" at bounding box center [710, 399] width 1420 height 534
click at [545, 476] on app-date-cell "Hedda borta" at bounding box center [473, 416] width 177 height 499
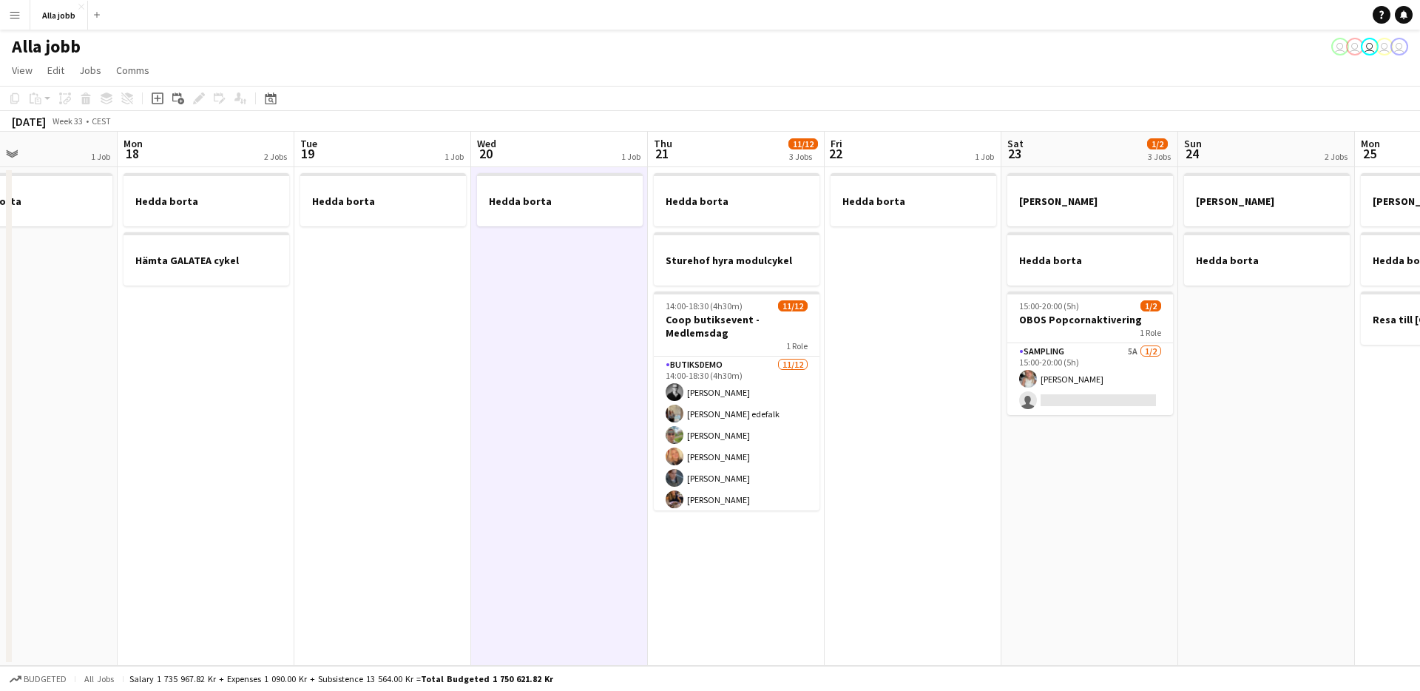
drag, startPoint x: 503, startPoint y: 476, endPoint x: 848, endPoint y: 510, distance: 346.4
click at [848, 510] on app-calendar-viewport "Fri 15 Sat 16 2/2 3 Jobs Sun 17 1 Job Mon 18 2 Jobs Tue 19 1 Job Wed 20 1 Job T…" at bounding box center [710, 399] width 1420 height 534
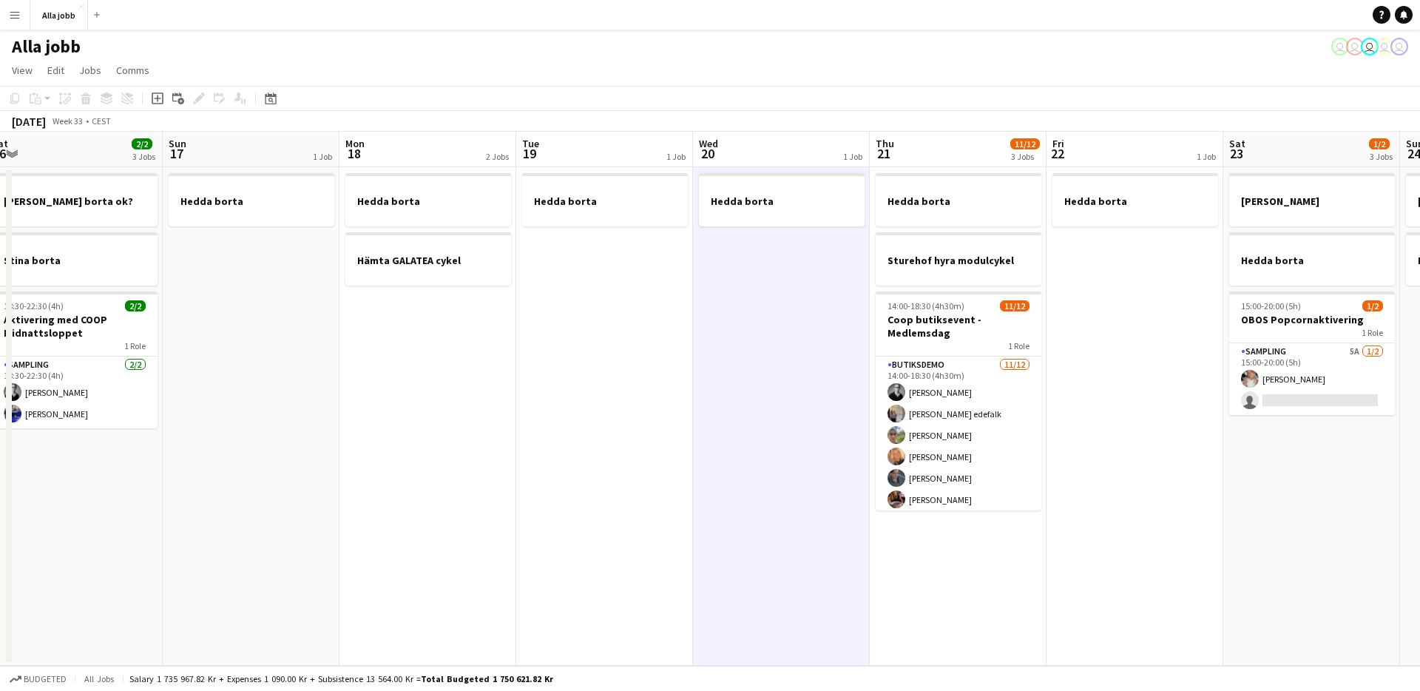
drag, startPoint x: 444, startPoint y: 476, endPoint x: 696, endPoint y: 476, distance: 252.3
click at [698, 477] on app-calendar-viewport "Thu 14 Fri 15 Sat 16 2/2 3 Jobs Sun 17 1 Job Mon 18 2 Jobs Tue 19 1 Job Wed 20 …" at bounding box center [710, 399] width 1420 height 534
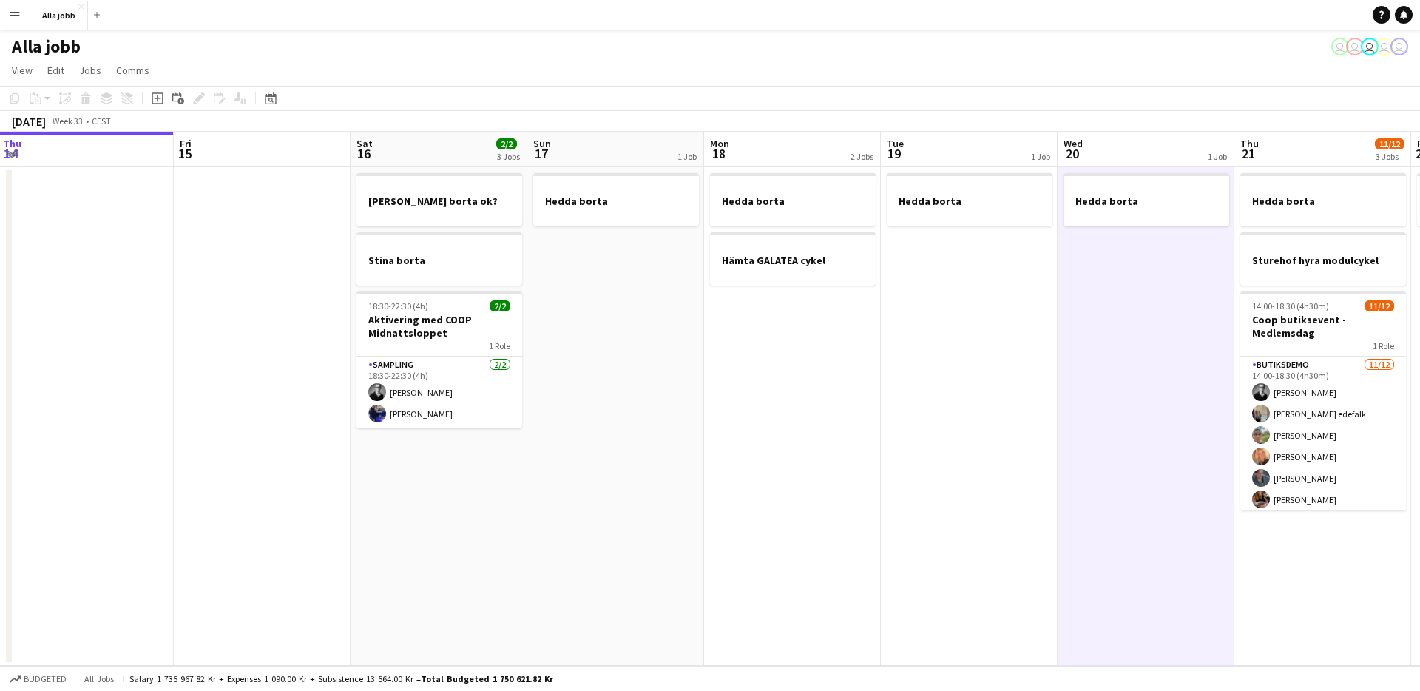
drag, startPoint x: 707, startPoint y: 476, endPoint x: 399, endPoint y: 502, distance: 309.6
click at [399, 502] on app-calendar-viewport "Mon 11 Tue 12 1 Job Wed 13 1 Job Thu 14 Fri 15 Sat 16 2/2 3 Jobs Sun 17 1 Job M…" at bounding box center [710, 399] width 1420 height 534
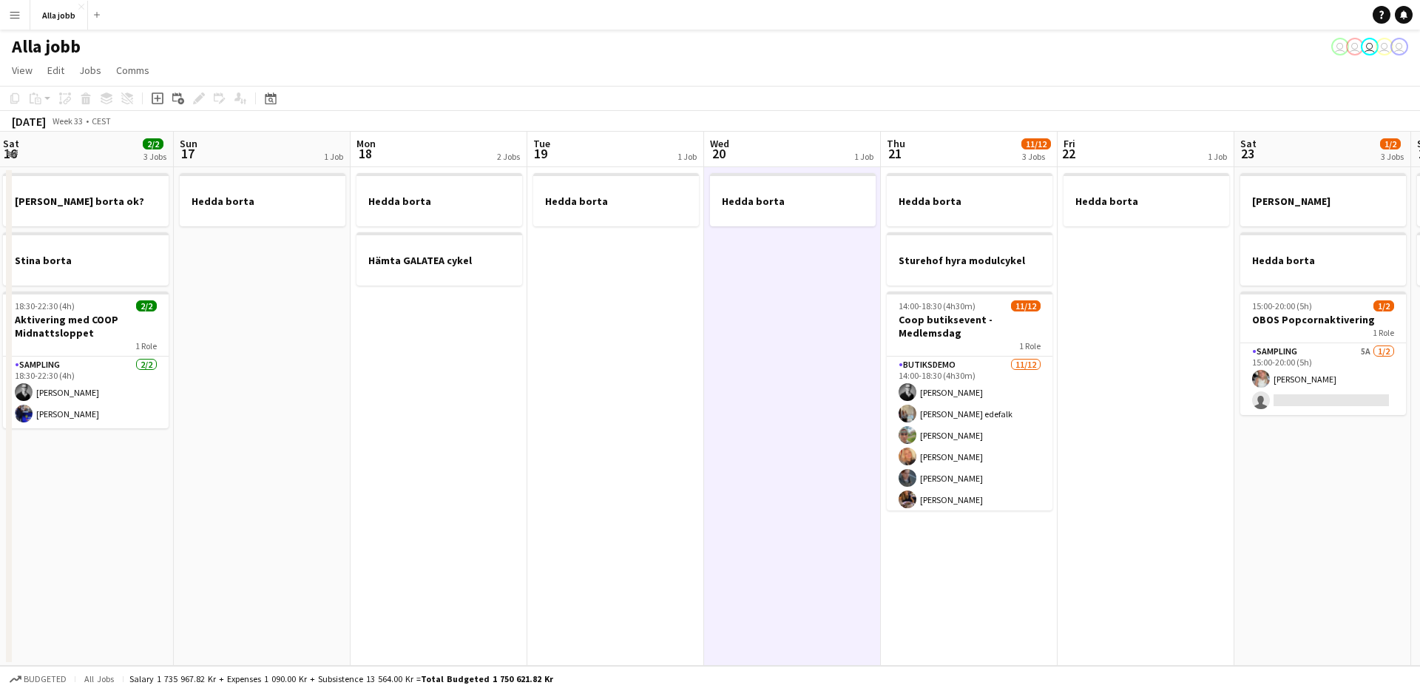
scroll to position [0, 536]
drag, startPoint x: 664, startPoint y: 419, endPoint x: 664, endPoint y: 427, distance: 7.4
click at [659, 422] on app-calendar-viewport "Wed 13 1 Job Thu 14 Fri 15 Sat 16 2/2 3 Jobs Sun 17 1 Job Mon 18 2 Jobs Tue 19 …" at bounding box center [710, 399] width 1420 height 534
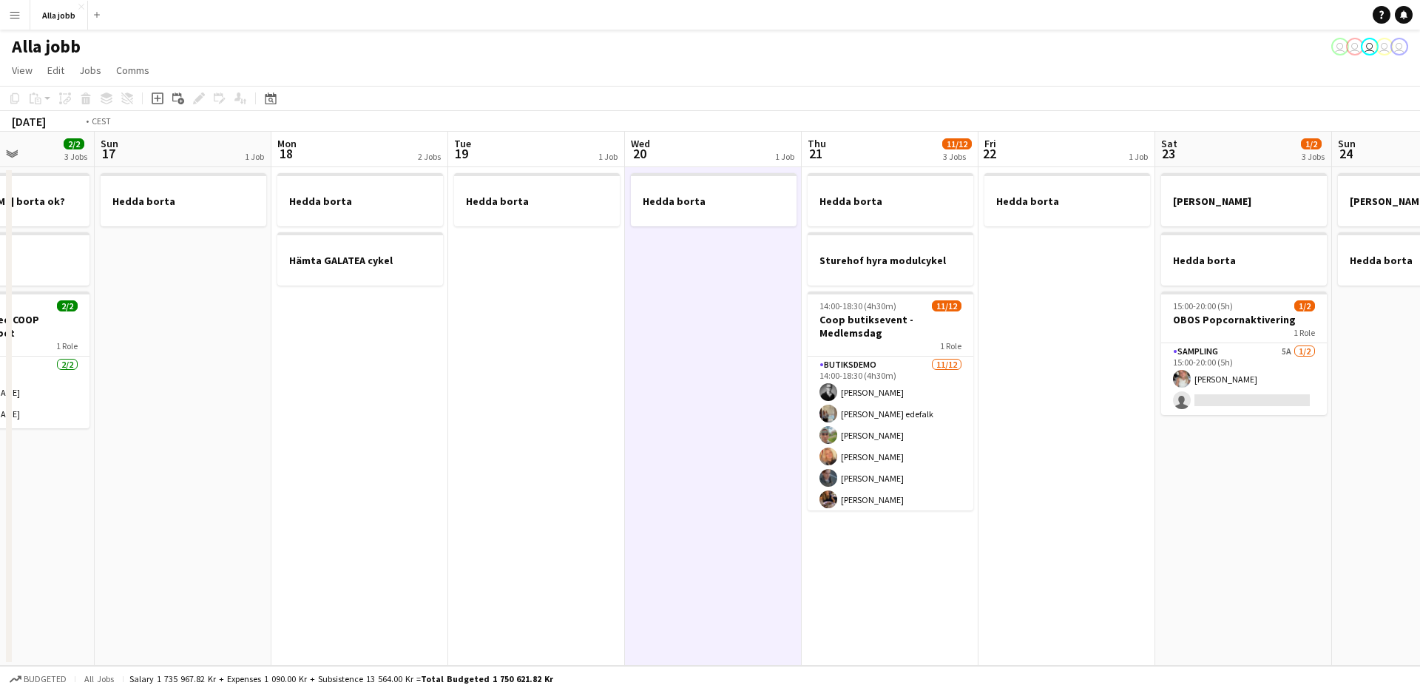
drag, startPoint x: 550, startPoint y: 450, endPoint x: 25, endPoint y: 405, distance: 526.4
click at [18, 405] on app-calendar-viewport "Wed 13 1 Job Thu 14 Fri 15 Sat 16 2/2 3 Jobs Sun 17 1 Job Mon 18 2 Jobs Tue 19 …" at bounding box center [710, 399] width 1420 height 534
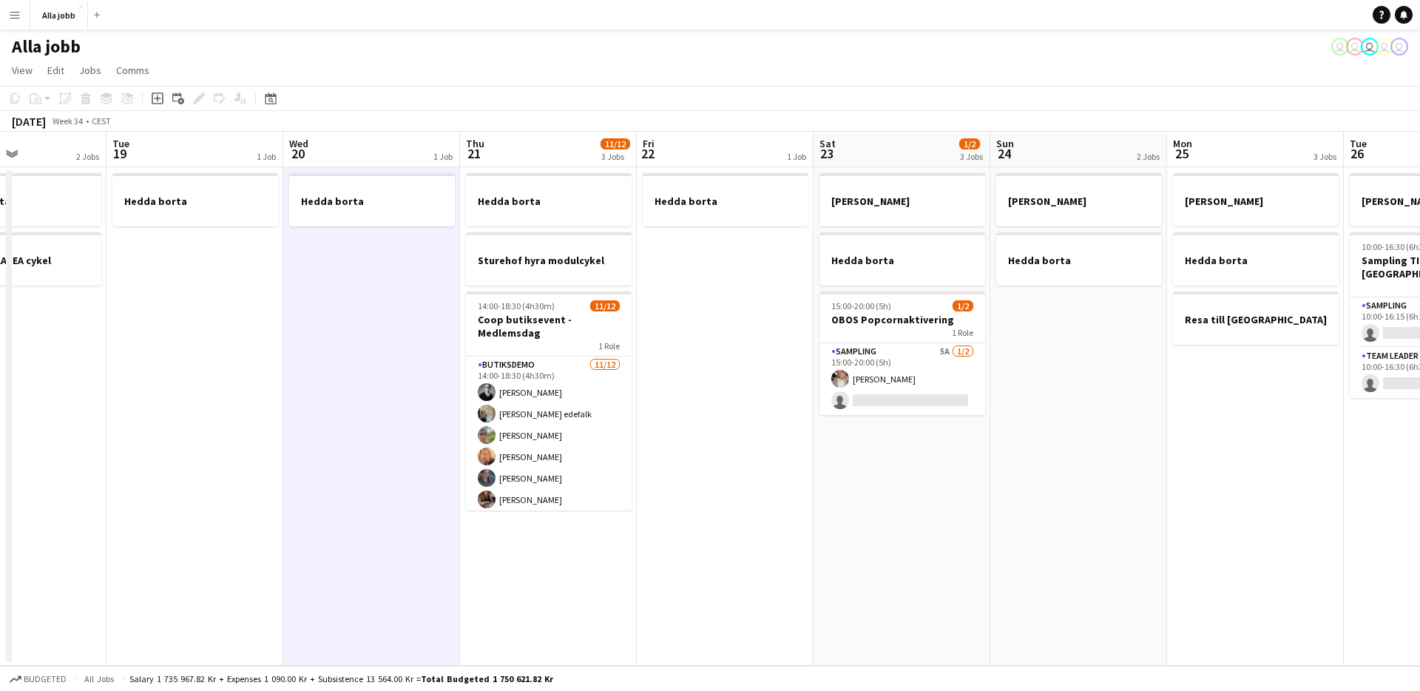
drag, startPoint x: 428, startPoint y: 498, endPoint x: 670, endPoint y: 562, distance: 250.3
click at [670, 562] on app-calendar-viewport "Sat 16 2/2 3 Jobs Sun 17 1 Job Mon 18 2 Jobs Tue 19 1 Job Wed 20 1 Job Thu 21 1…" at bounding box center [710, 399] width 1420 height 534
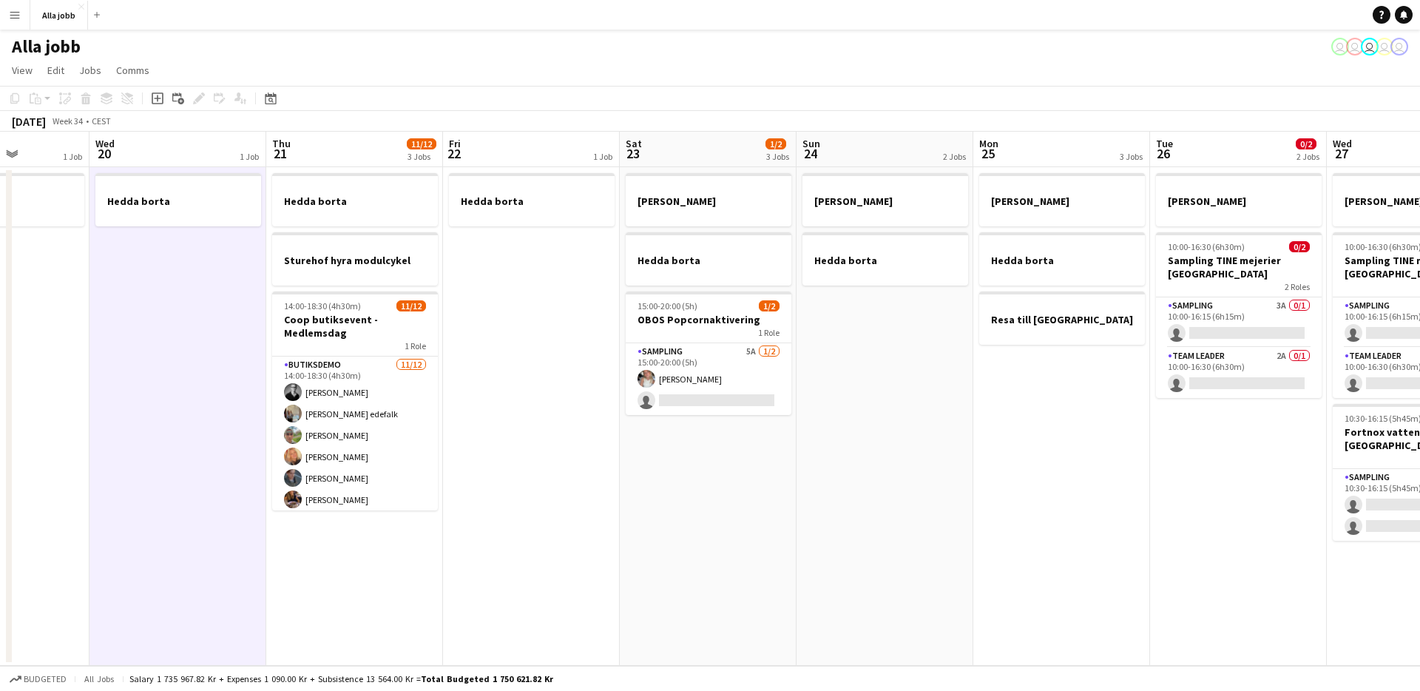
drag, startPoint x: 432, startPoint y: 488, endPoint x: 161, endPoint y: 369, distance: 296.5
click at [157, 368] on app-calendar-viewport "Fri 15 Sat 16 2/2 3 Jobs Sun 17 1 Job Mon 18 2 Jobs Tue 19 1 Job Wed 20 1 Job T…" at bounding box center [710, 399] width 1420 height 534
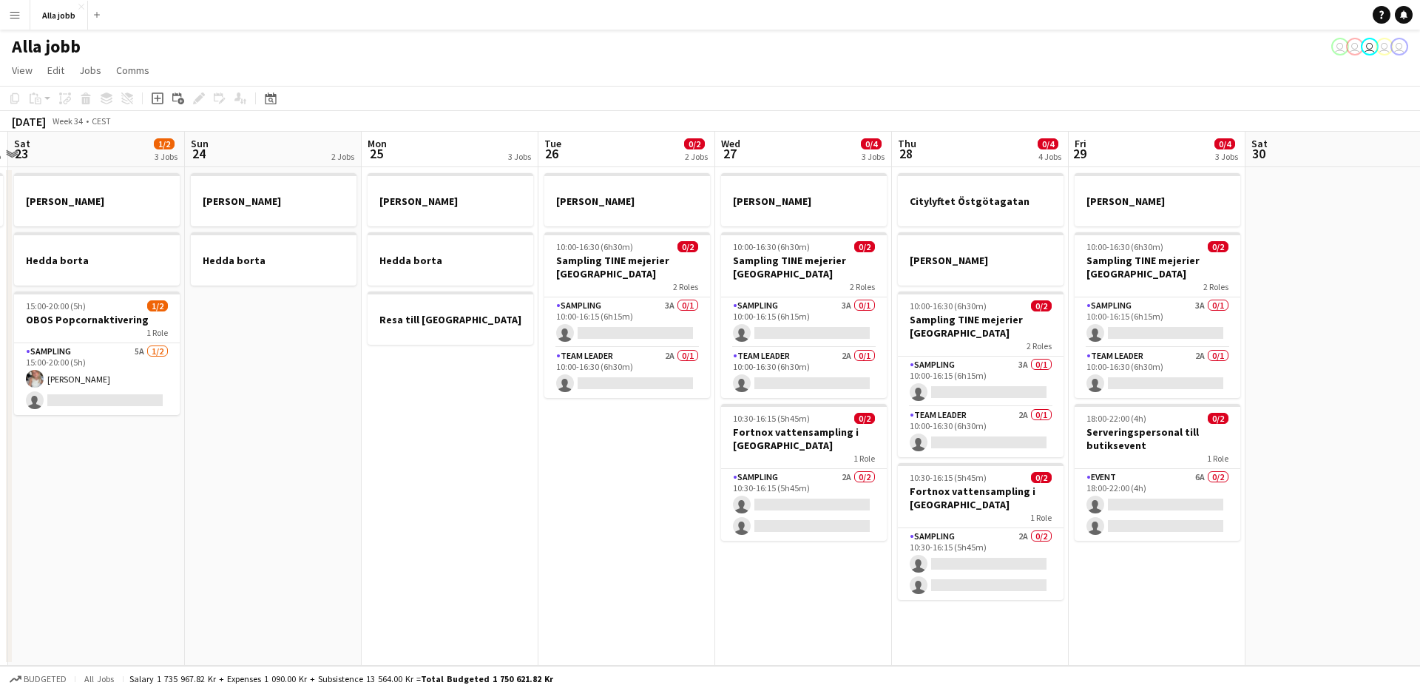
scroll to position [0, 710]
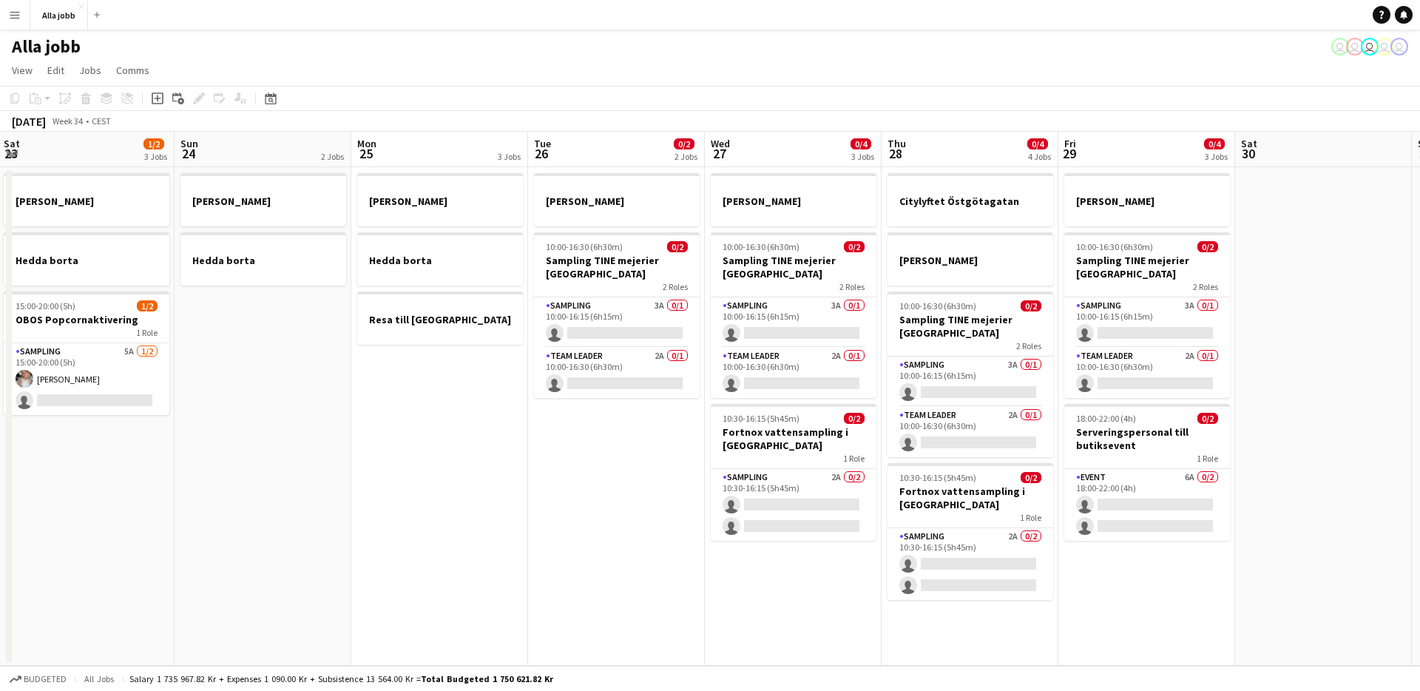
drag, startPoint x: 552, startPoint y: 451, endPoint x: 281, endPoint y: 473, distance: 271.6
click at [280, 473] on app-calendar-viewport "Tue 19 1 Job Wed 20 1 Job Thu 21 11/12 3 Jobs Fri 22 1 Job Sat 23 1/2 3 Jobs Su…" at bounding box center [710, 399] width 1420 height 534
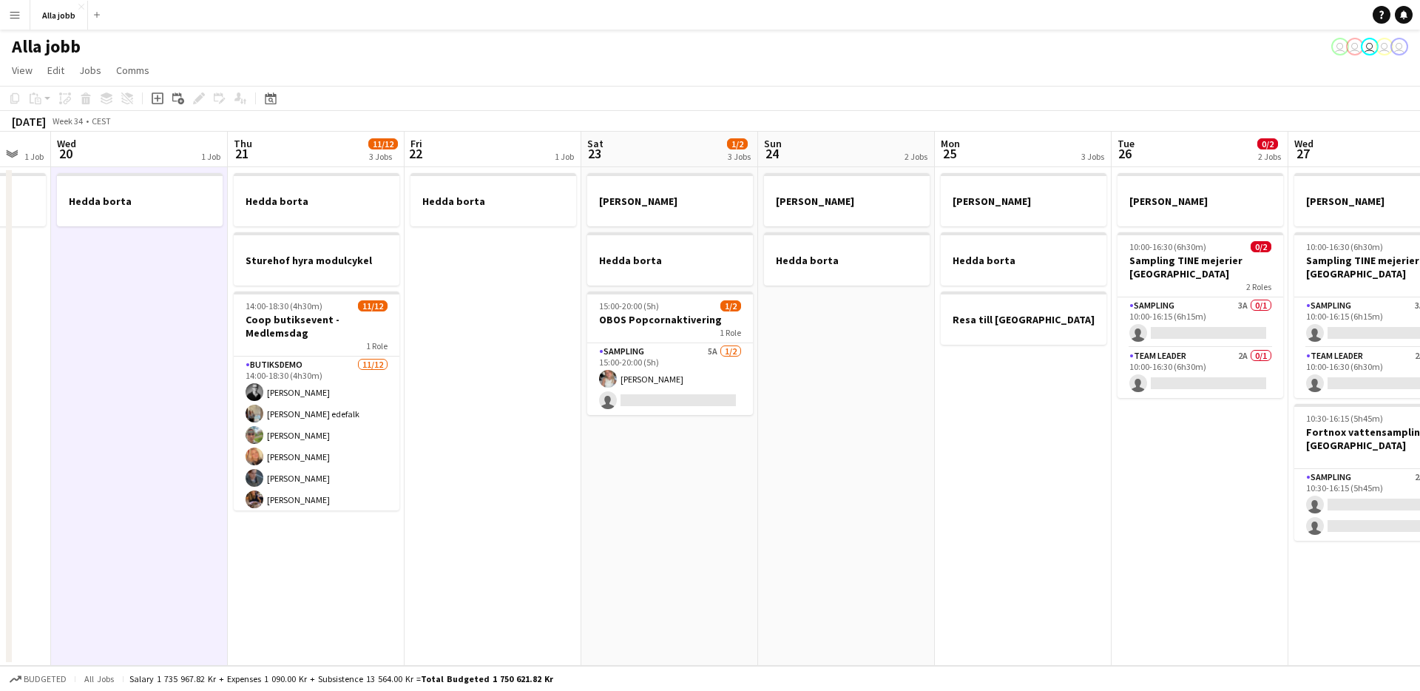
drag, startPoint x: 411, startPoint y: 542, endPoint x: 915, endPoint y: 562, distance: 504.9
click at [955, 564] on app-calendar-viewport "Mon 18 2 Jobs Tue 19 1 Job Wed 20 1 Job Thu 21 11/12 3 Jobs Fri 22 1 Job Sat 23…" at bounding box center [710, 399] width 1420 height 534
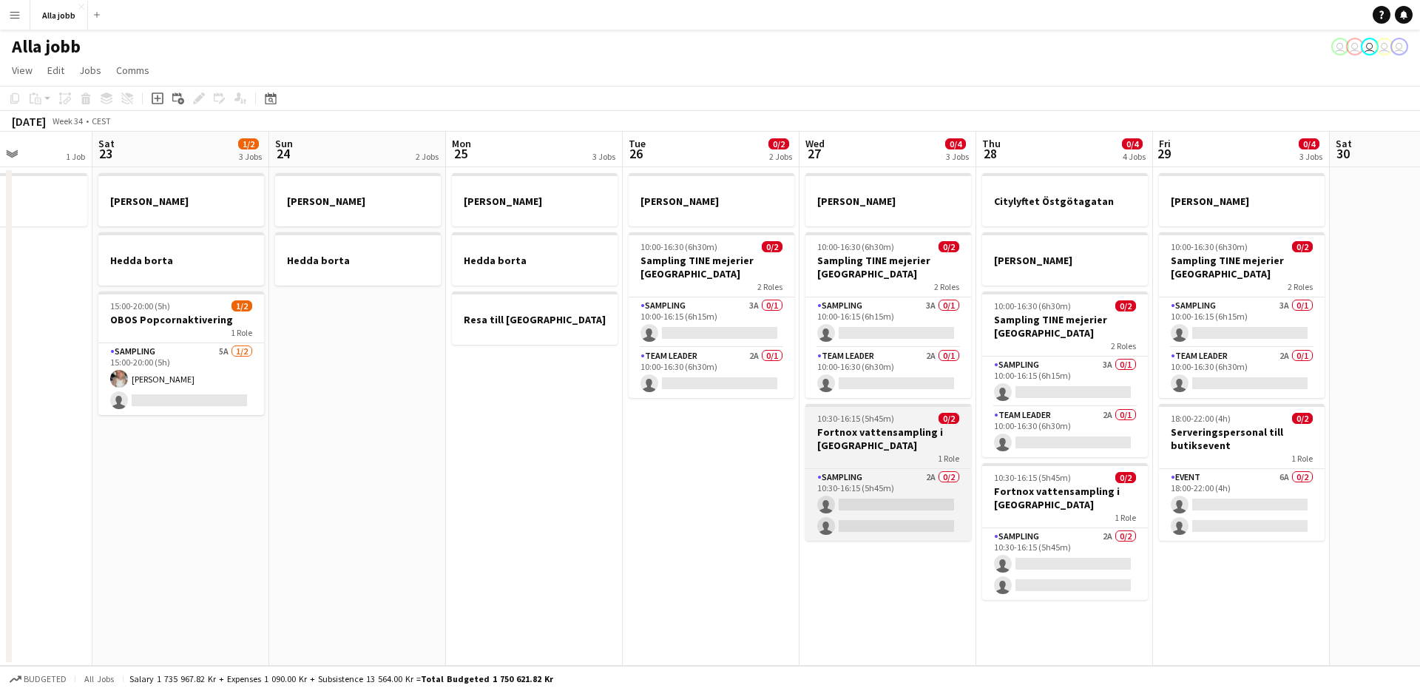
drag, startPoint x: 997, startPoint y: 590, endPoint x: 934, endPoint y: 436, distance: 165.5
click at [523, 497] on app-calendar-viewport "Wed 20 1 Job Thu 21 11/12 3 Jobs Fri 22 1 Job Sat 23 1/2 3 Jobs Sun 24 2 Jobs M…" at bounding box center [710, 399] width 1420 height 534
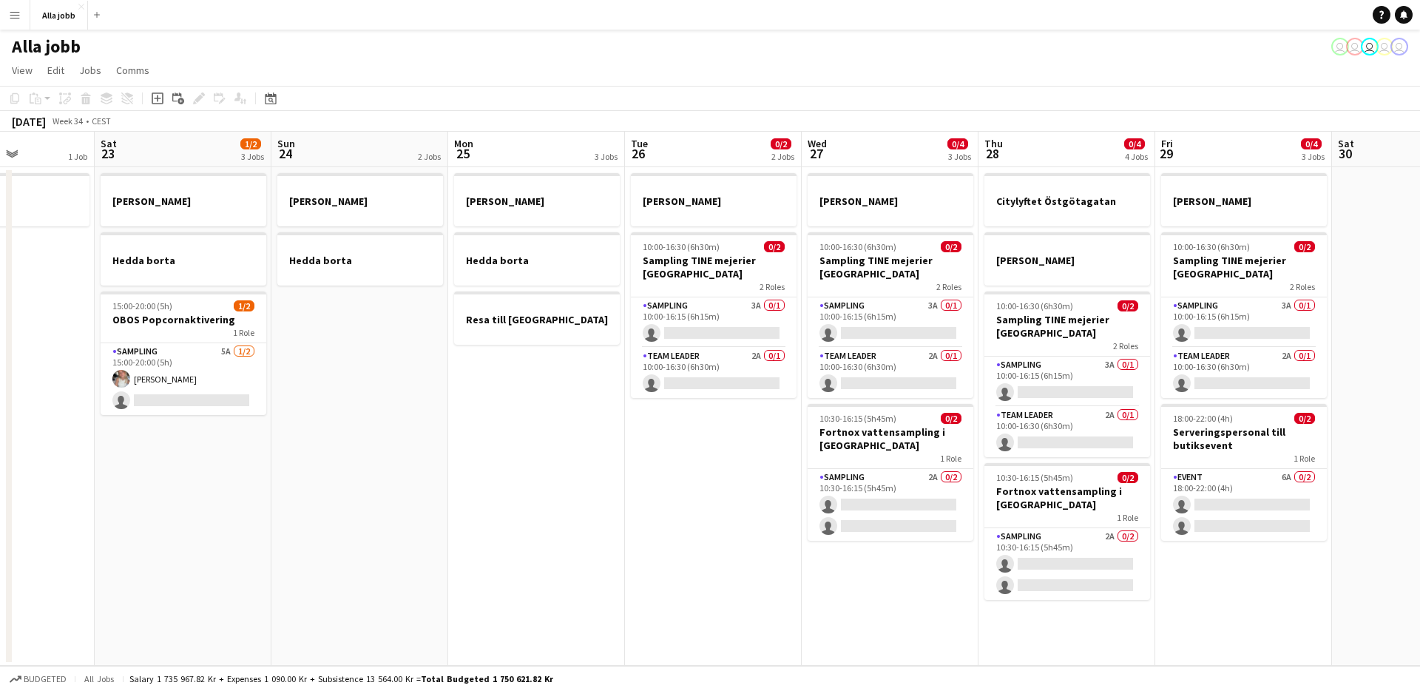
drag, startPoint x: 1032, startPoint y: 98, endPoint x: 826, endPoint y: 91, distance: 206.5
click at [825, 90] on app-toolbar "Copy Paste Paste Command V Paste with crew Command Shift V Paste linked Job Del…" at bounding box center [710, 98] width 1420 height 25
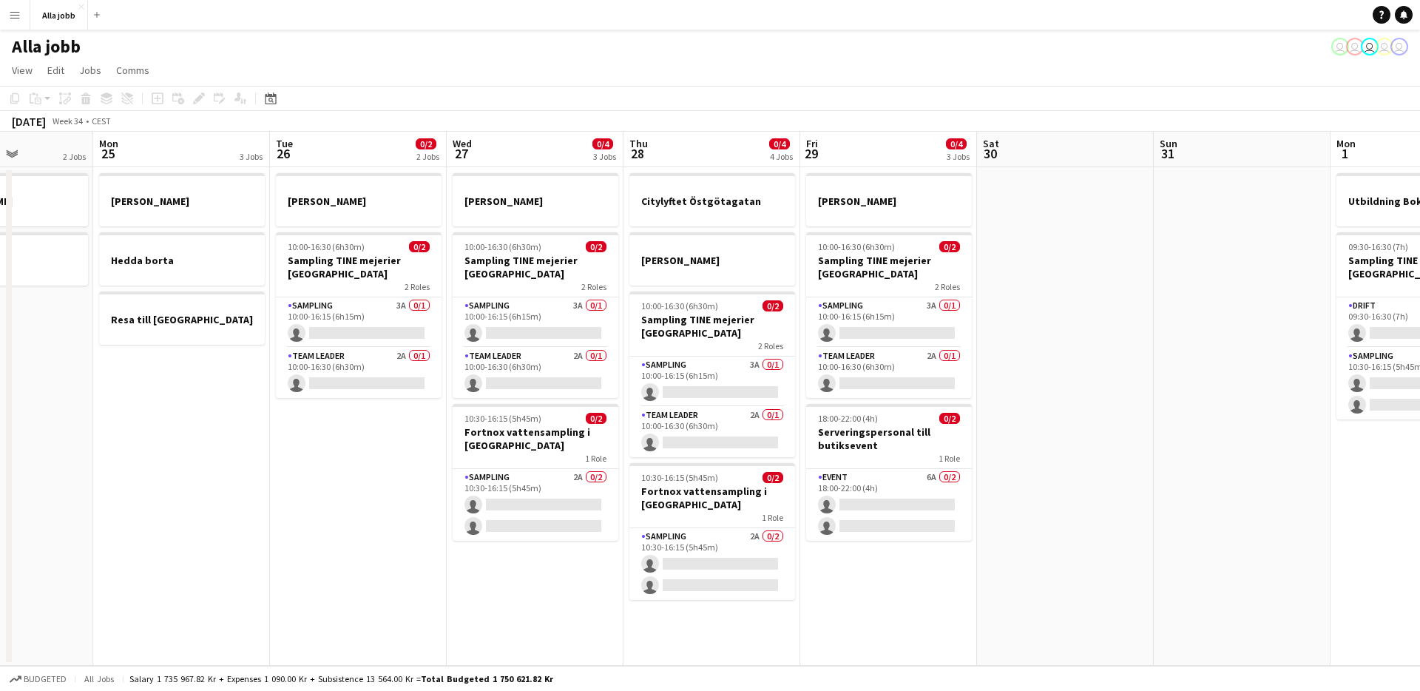
scroll to position [0, 465]
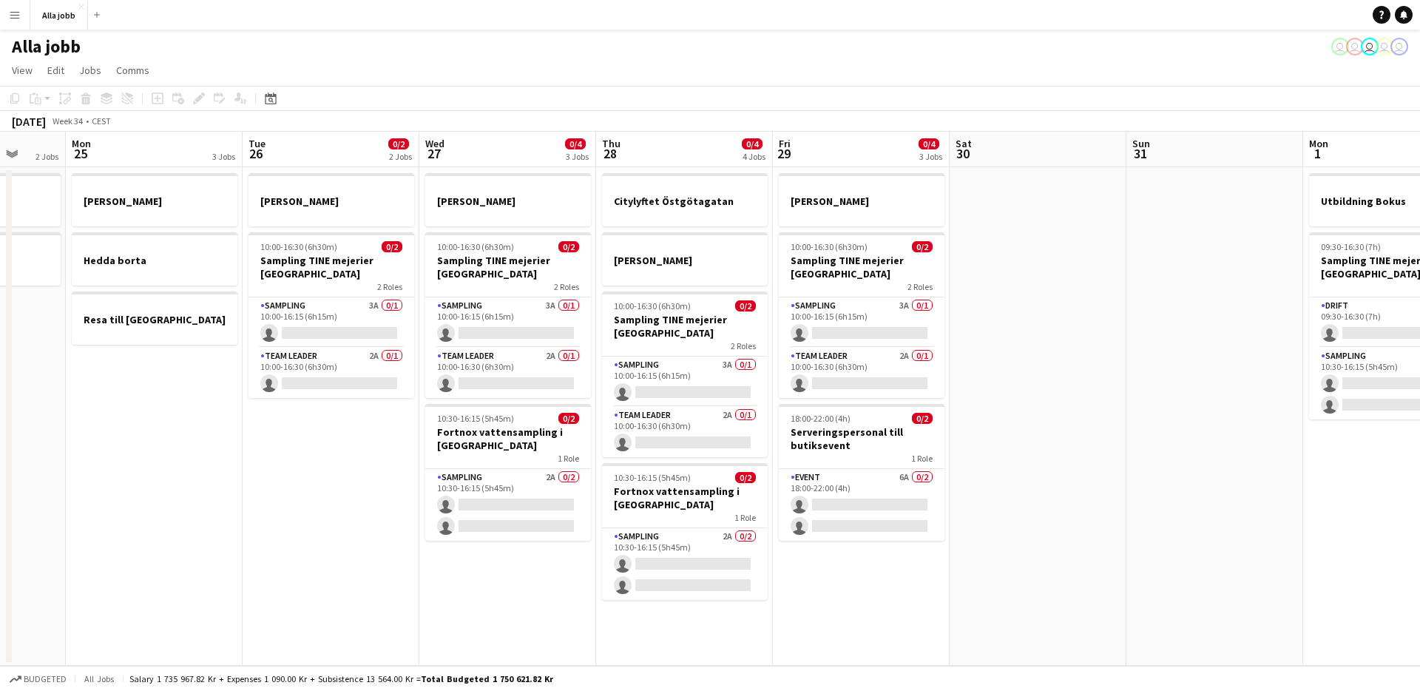
drag, startPoint x: 587, startPoint y: 637, endPoint x: 215, endPoint y: 552, distance: 381.7
click at [205, 558] on app-calendar-viewport "Fri 22 1 Job Sat 23 1/2 3 Jobs Sun 24 2 Jobs Mon 25 3 Jobs Tue 26 0/2 2 Jobs We…" at bounding box center [710, 399] width 1420 height 534
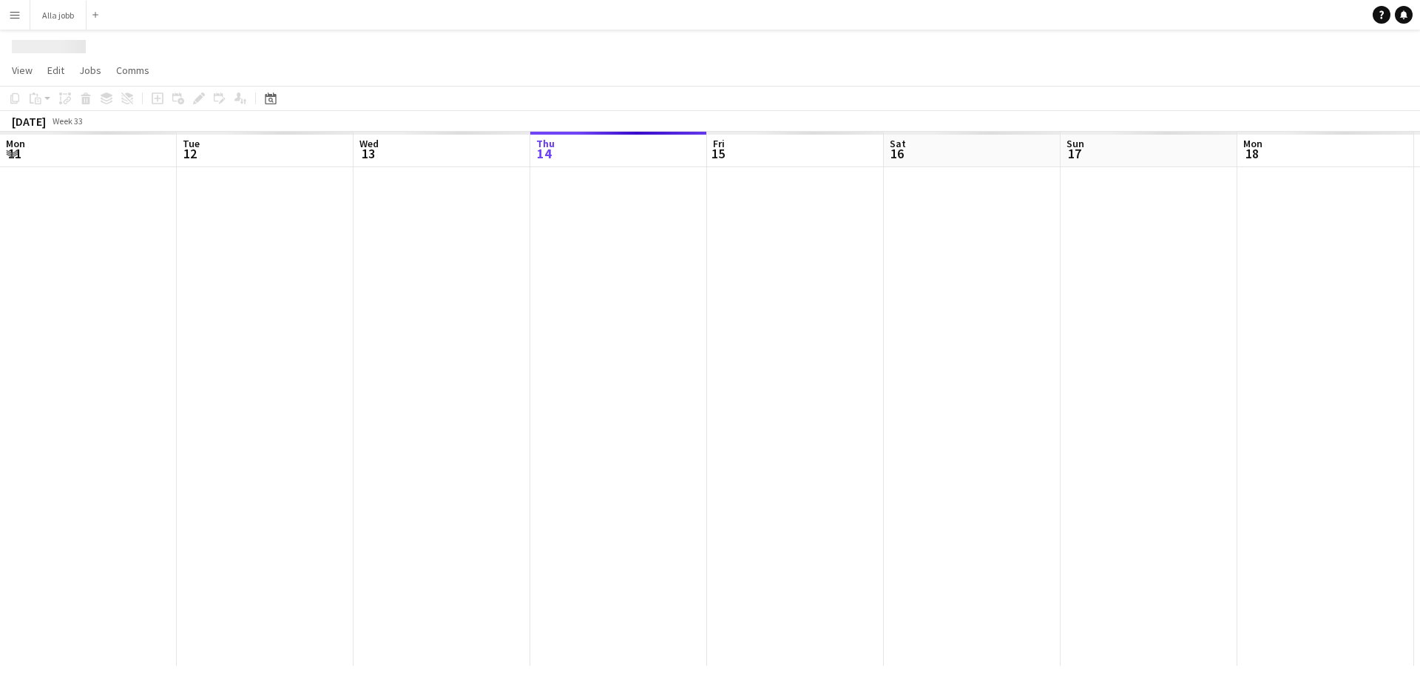
scroll to position [0, 354]
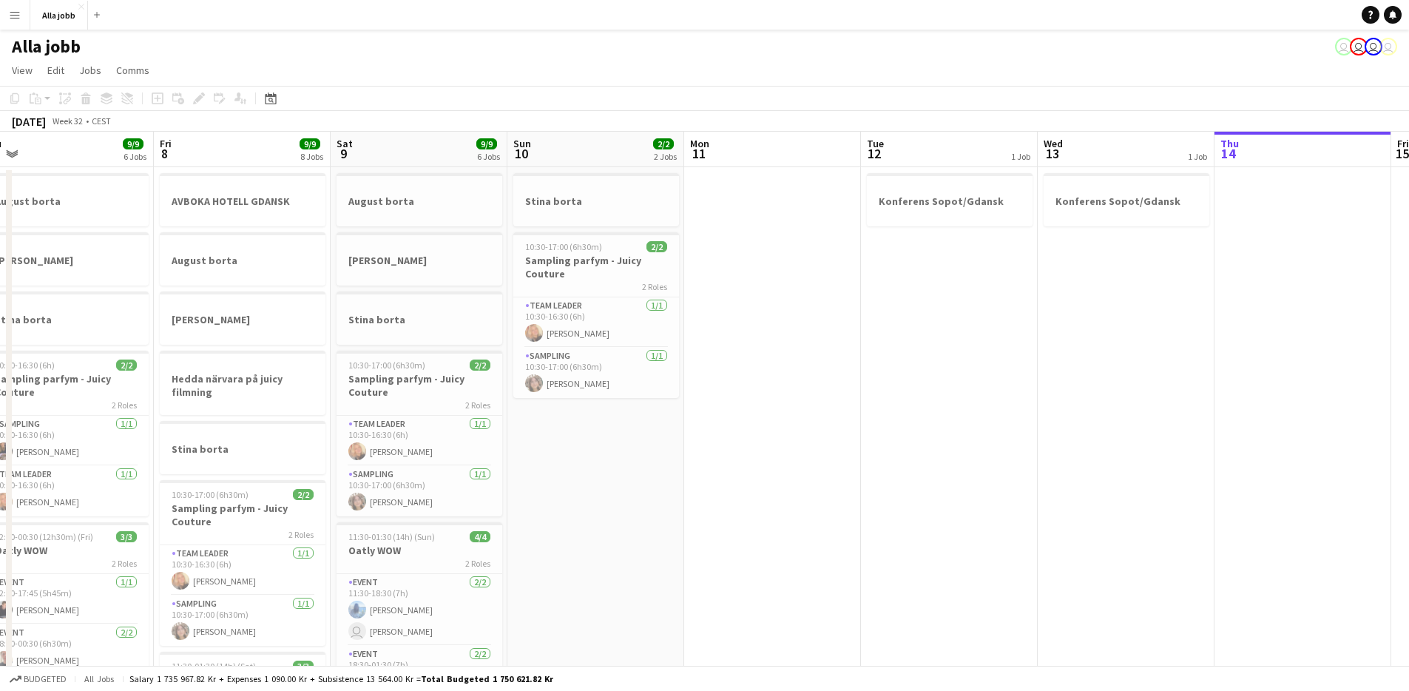
drag, startPoint x: 440, startPoint y: 456, endPoint x: 1269, endPoint y: 456, distance: 829.3
click at [1269, 456] on app-calendar-viewport "Tue 5 3 Jobs Wed 6 4/4 5 Jobs Thu 7 9/9 6 Jobs Fri 8 9/9 8 Jobs Sat 9 9/9 6 Job…" at bounding box center [704, 596] width 1409 height 929
click at [1271, 456] on app-date-cell at bounding box center [1303, 614] width 177 height 894
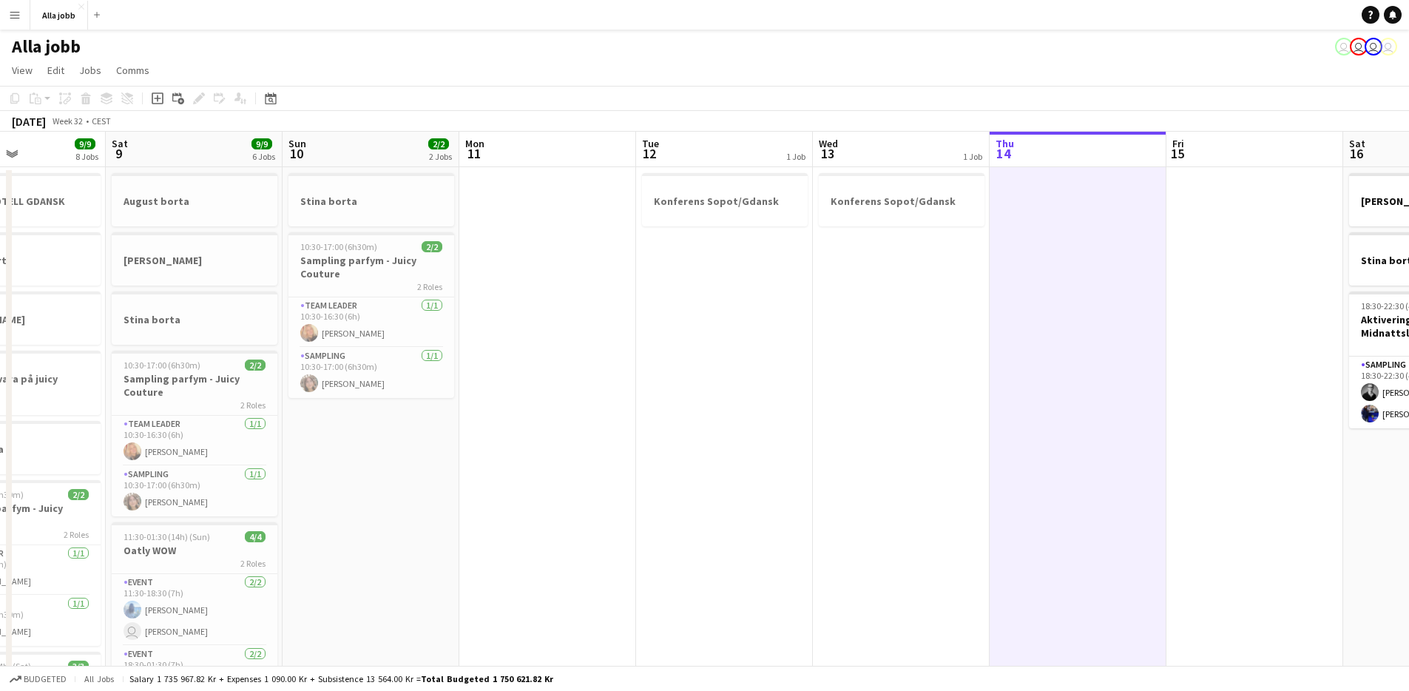
scroll to position [0, 610]
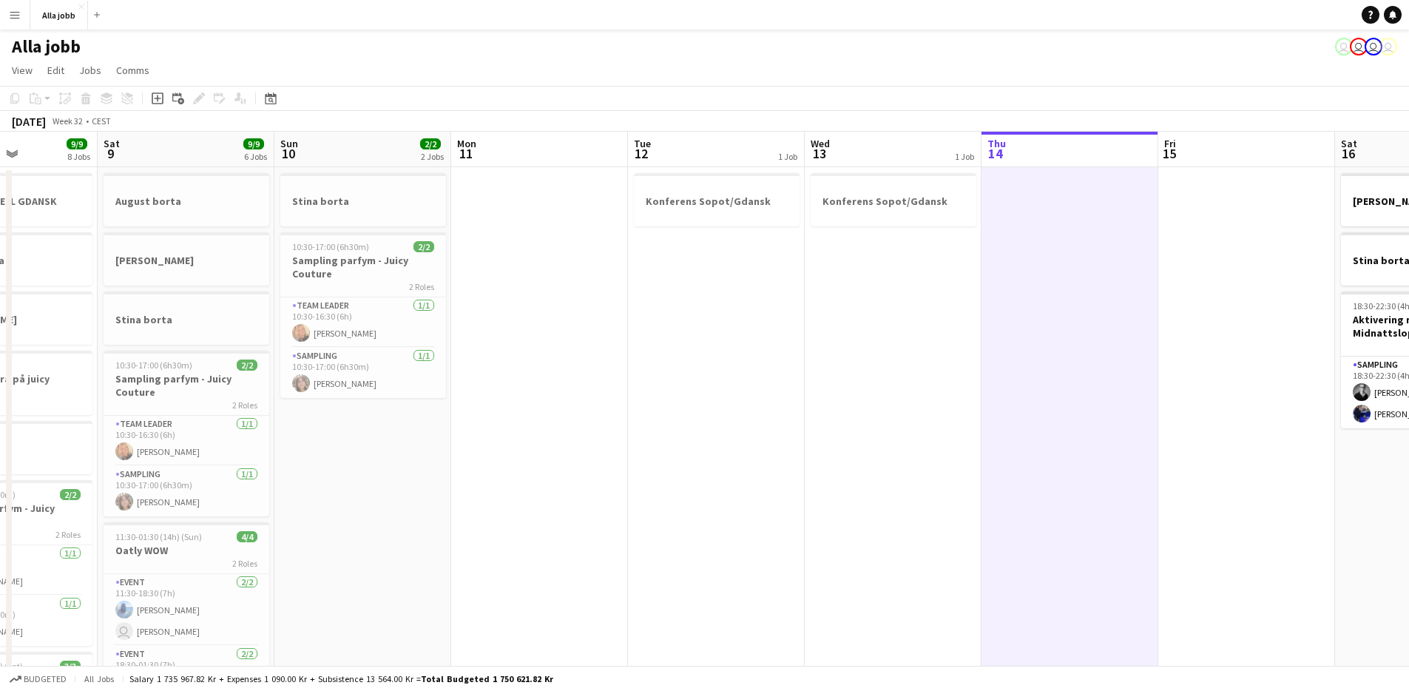
drag, startPoint x: 1193, startPoint y: 451, endPoint x: 1025, endPoint y: 441, distance: 168.2
click at [1025, 441] on app-calendar-viewport "Tue 5 3 Jobs Wed 6 4/4 5 Jobs Thu 7 9/9 6 Jobs Fri 8 9/9 8 Jobs Sat 9 9/9 6 Job…" at bounding box center [704, 596] width 1409 height 929
click at [813, 505] on app-date-cell "Konferens Sopot/Gdansk" at bounding box center [893, 614] width 177 height 894
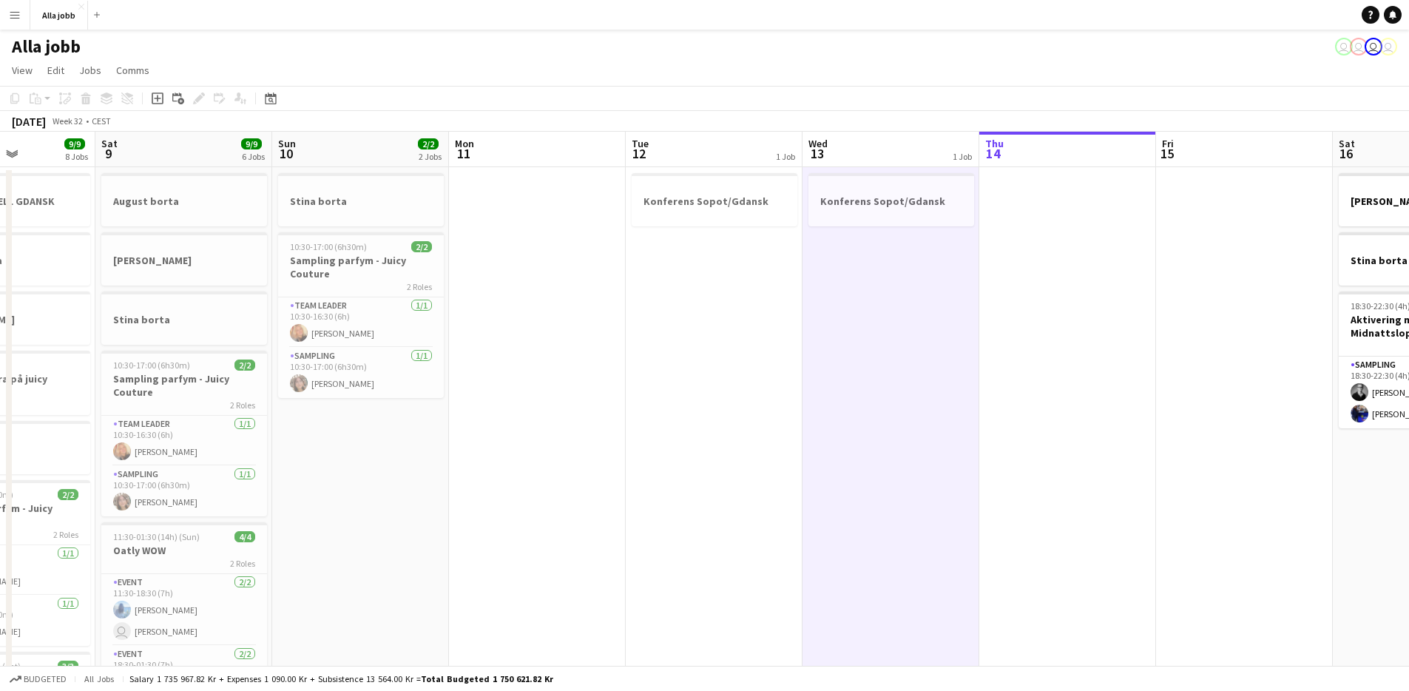
drag, startPoint x: 811, startPoint y: 499, endPoint x: 803, endPoint y: 492, distance: 11.0
click at [809, 494] on app-date-cell "Konferens Sopot/Gdansk" at bounding box center [891, 614] width 177 height 894
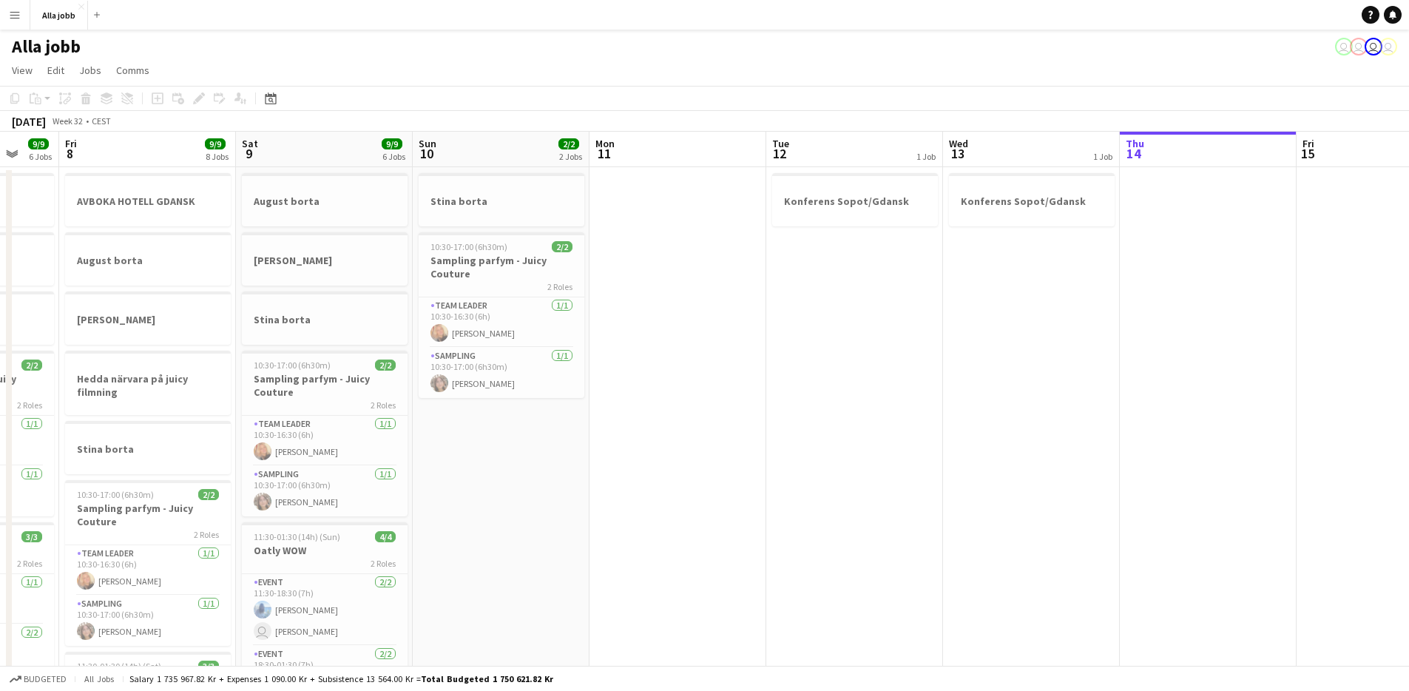
drag, startPoint x: 803, startPoint y: 492, endPoint x: 1298, endPoint y: 273, distance: 541.2
click at [1300, 273] on app-calendar-viewport "Tue 5 3 Jobs Wed 6 4/4 5 Jobs Thu 7 9/9 6 Jobs Fri 8 9/9 8 Jobs Sat 9 9/9 6 Job…" at bounding box center [704, 596] width 1409 height 929
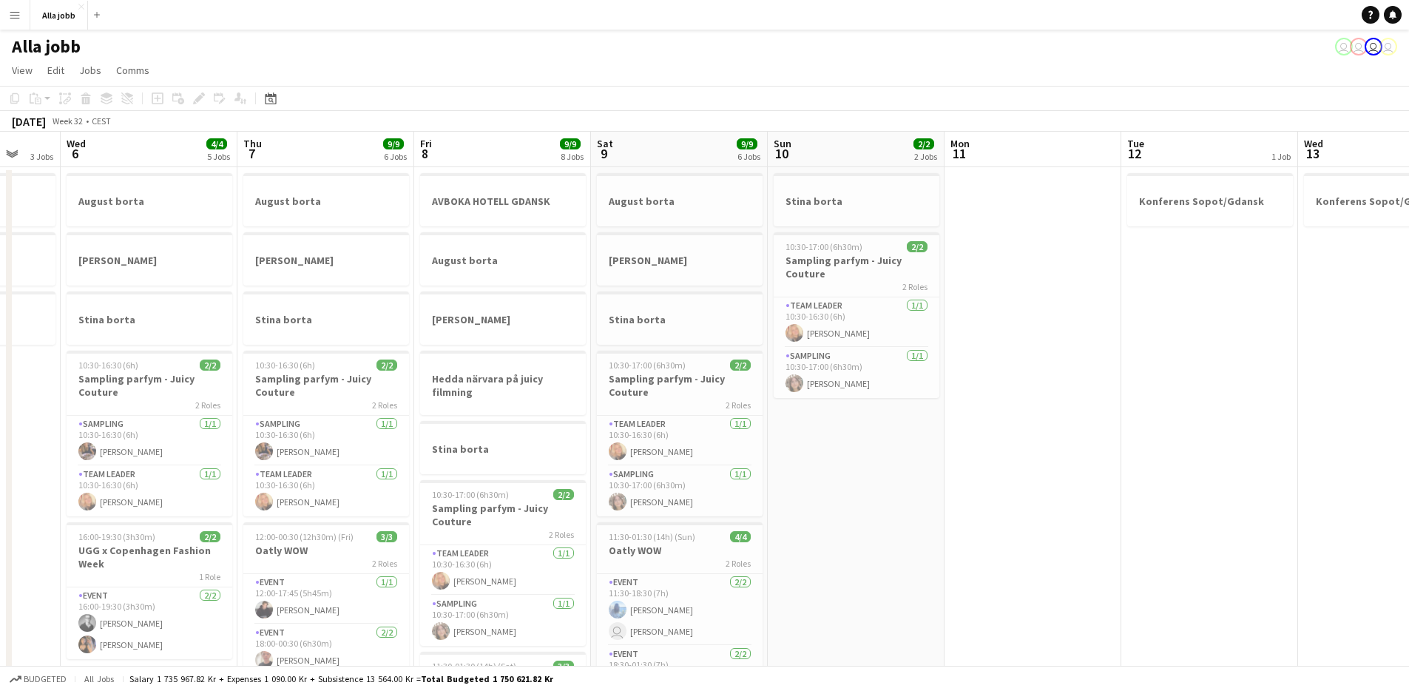
scroll to position [294, 0]
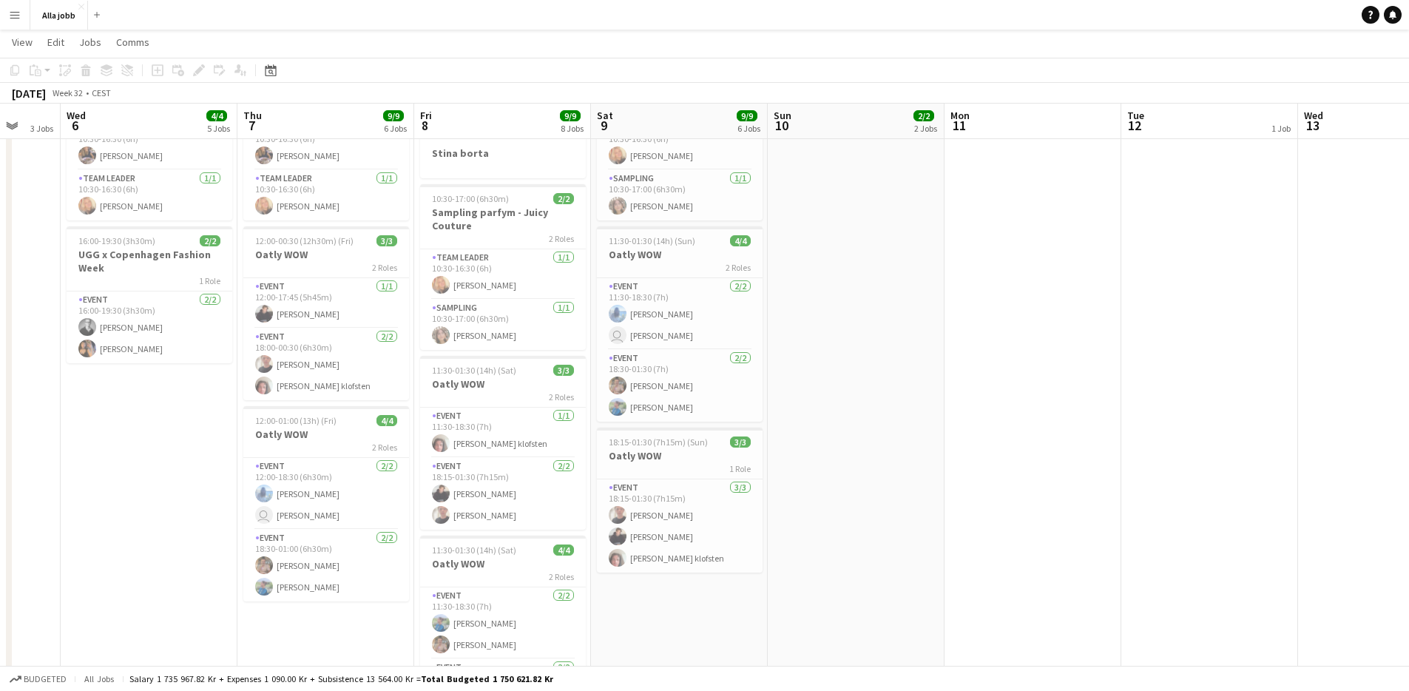
click at [938, 519] on app-date-cell "Stina borta 10:30-17:00 (6h30m) 2/2 Sampling parfym - Juicy Couture 2 Roles Tea…" at bounding box center [856, 318] width 177 height 894
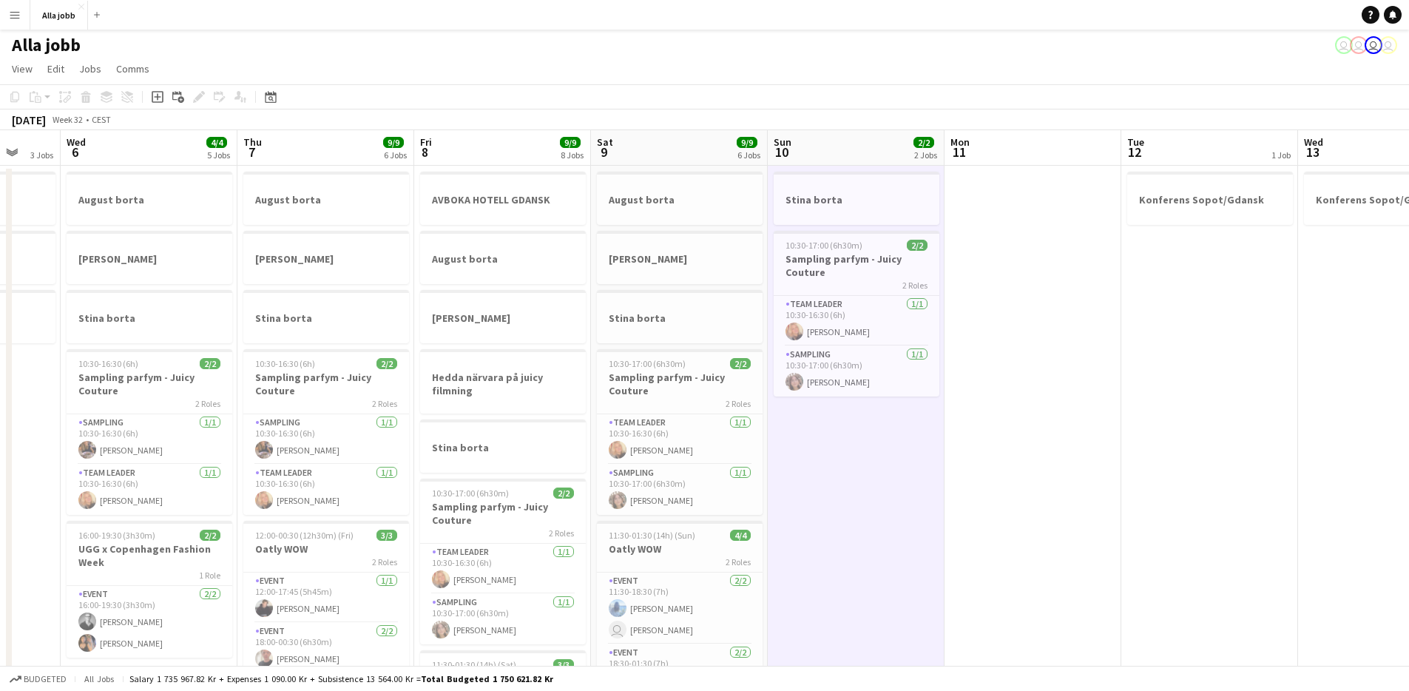
scroll to position [0, 0]
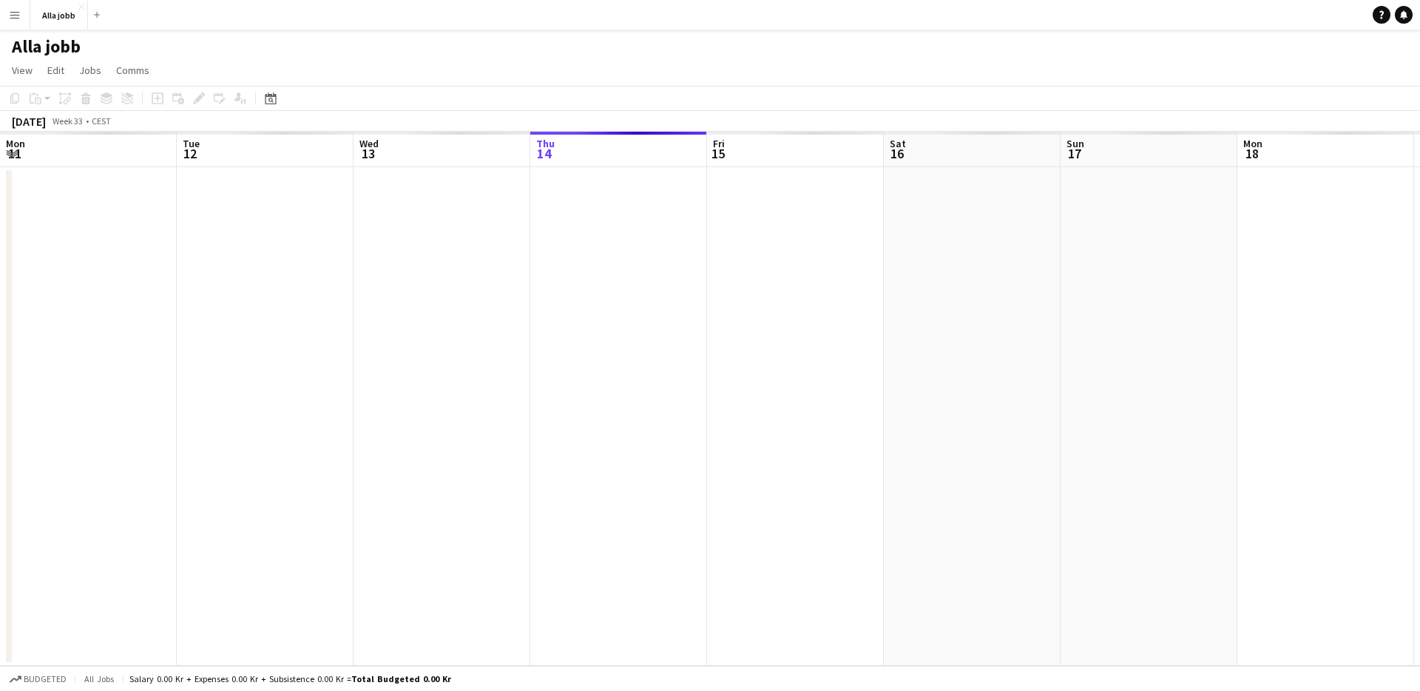
scroll to position [0, 354]
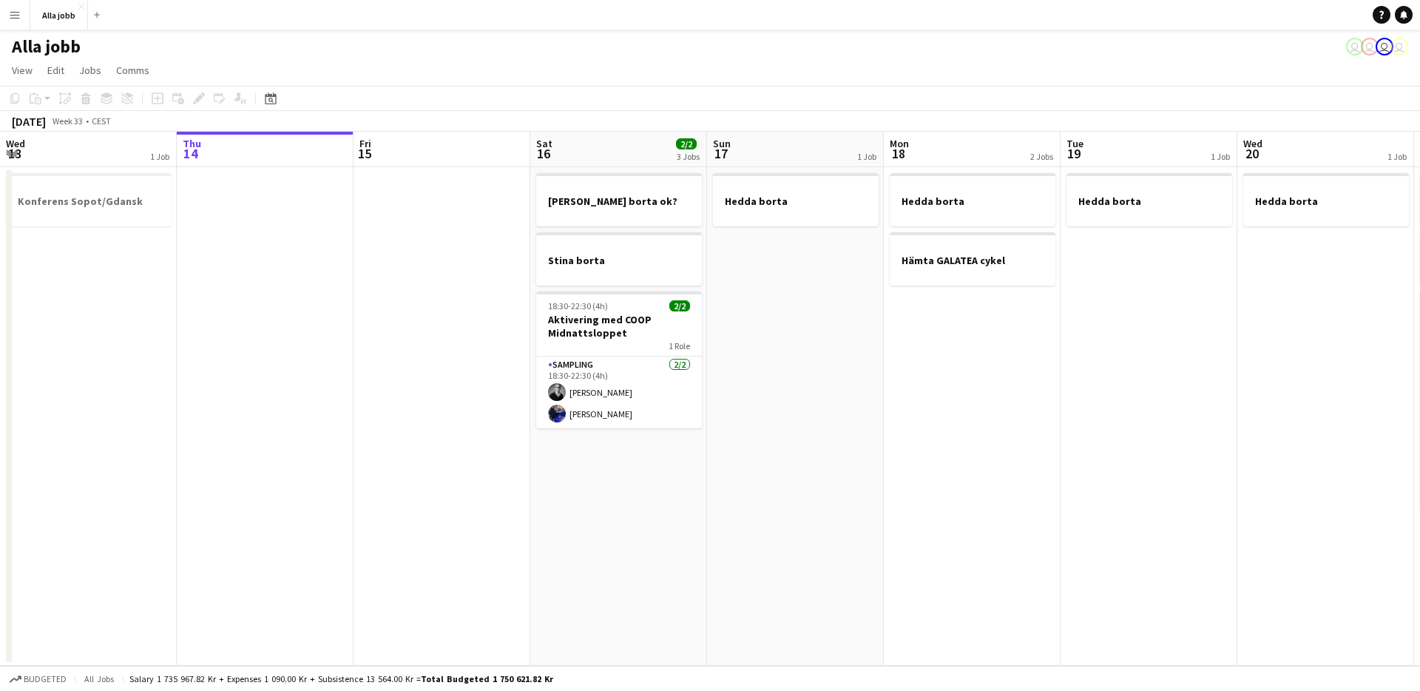
click at [945, 603] on app-date-cell "Hedda borta Hämta GALATEA cykel" at bounding box center [972, 416] width 177 height 499
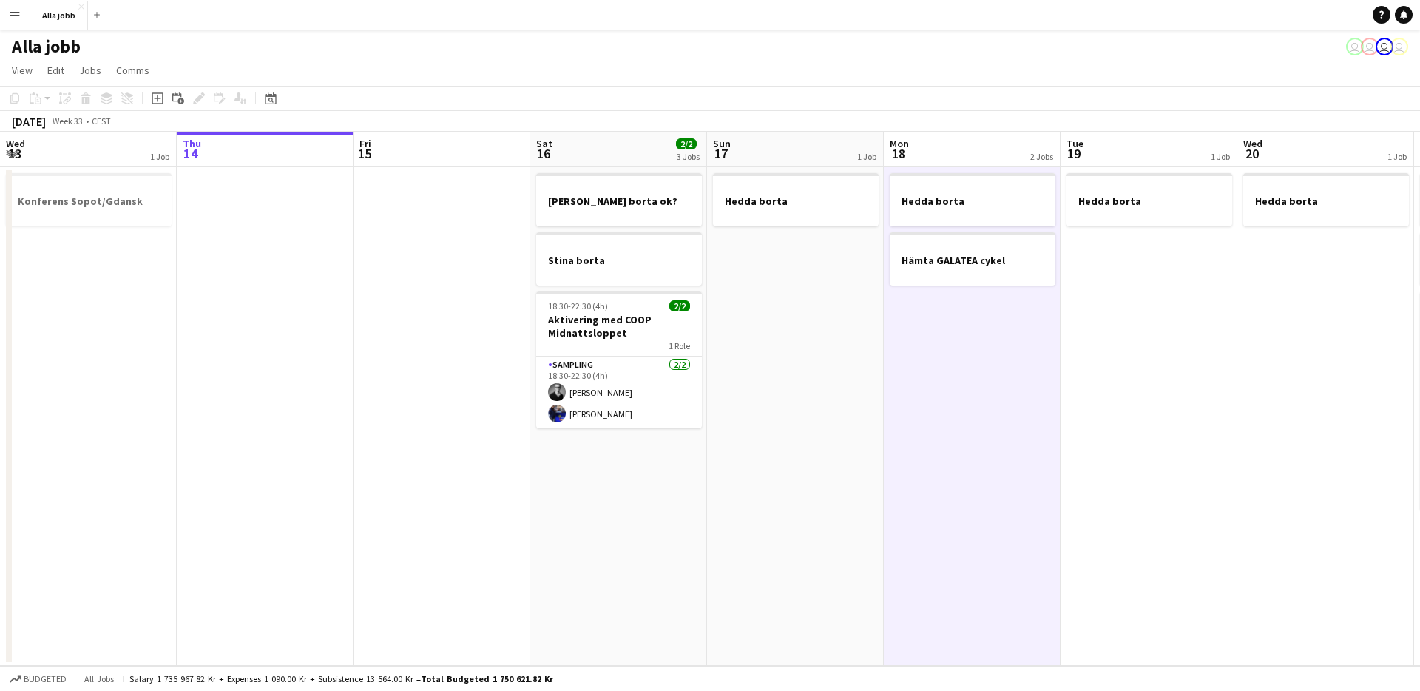
click at [945, 603] on app-date-cell "Hedda borta Hämta GALATEA cykel" at bounding box center [972, 416] width 177 height 499
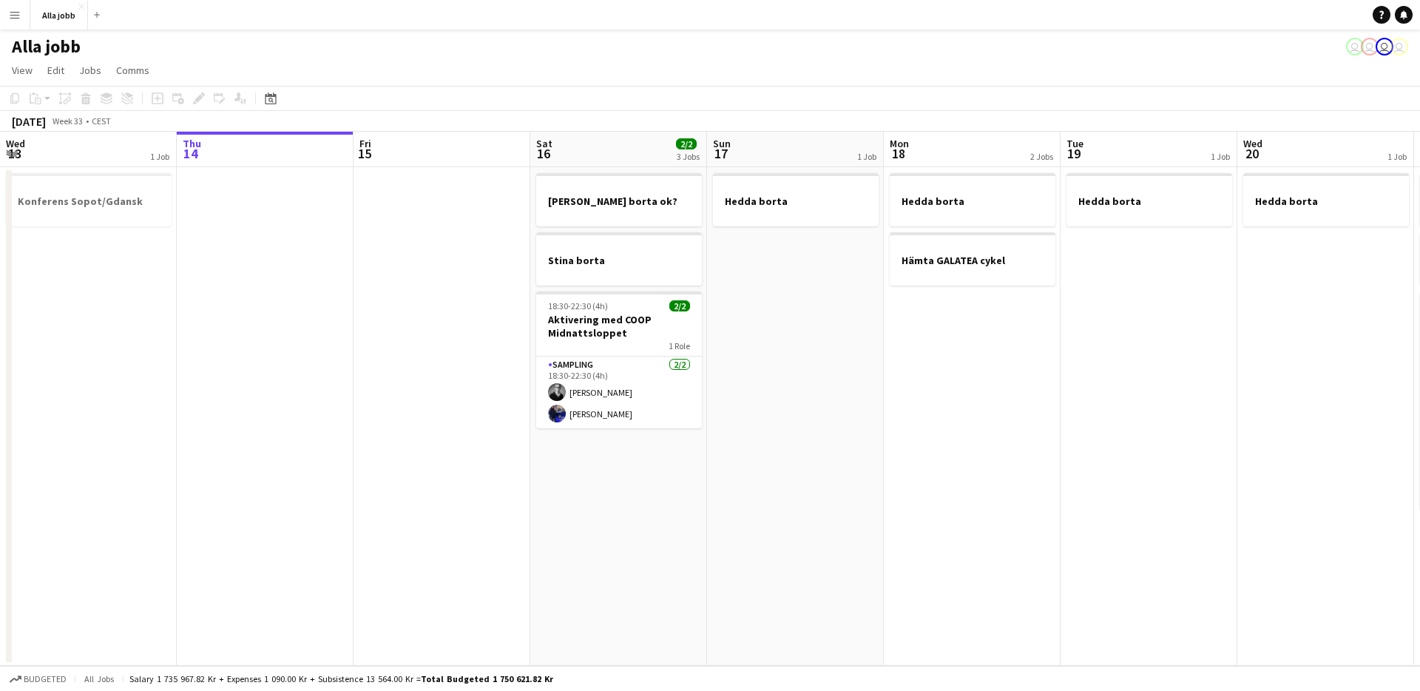
click at [1096, 518] on app-date-cell "Hedda borta" at bounding box center [1149, 416] width 177 height 499
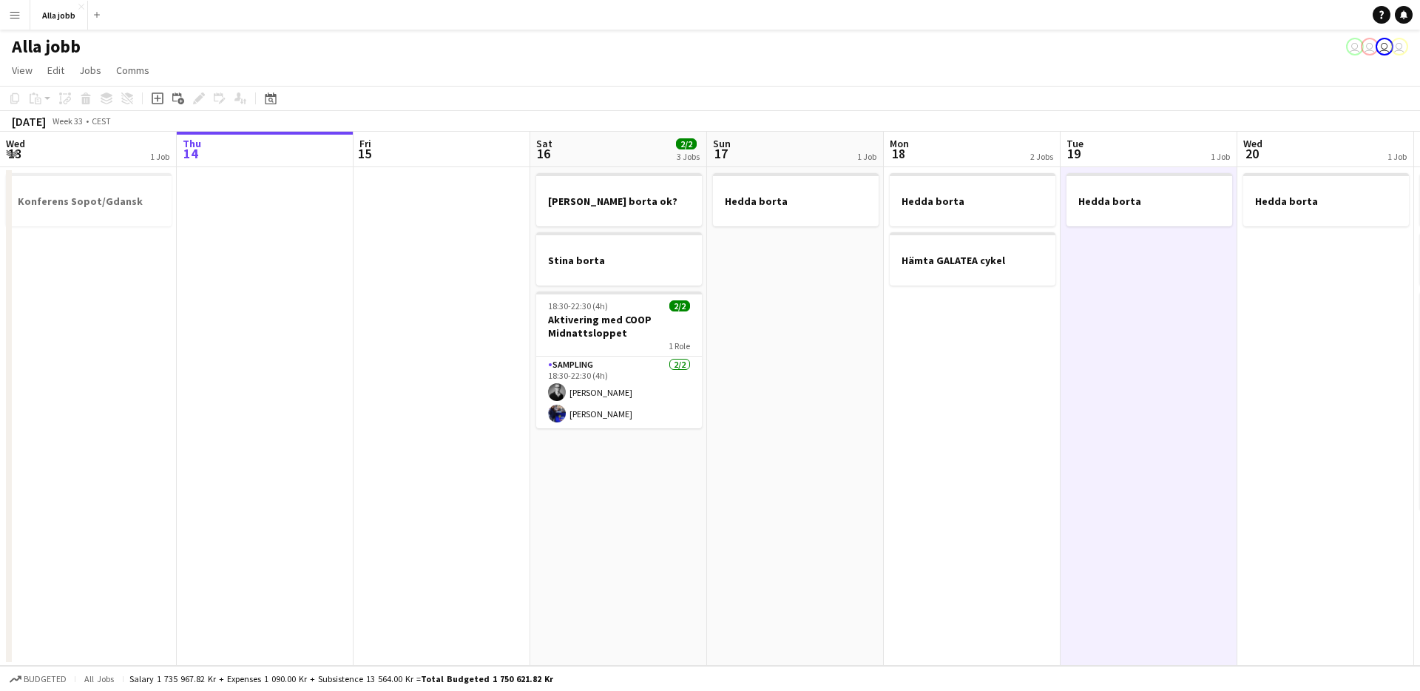
click at [1095, 520] on app-date-cell "Hedda borta" at bounding box center [1149, 416] width 177 height 499
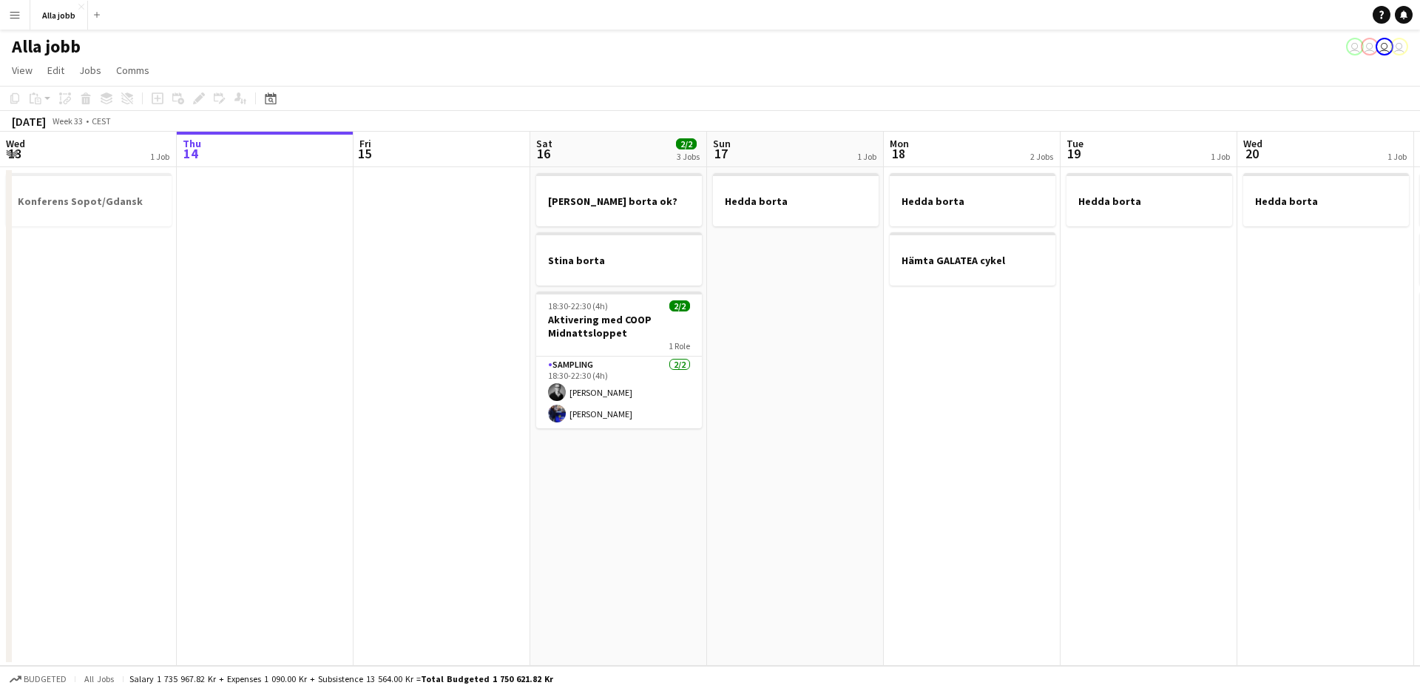
scroll to position [0, 354]
click at [1093, 522] on app-date-cell "Hedda borta" at bounding box center [1148, 416] width 177 height 499
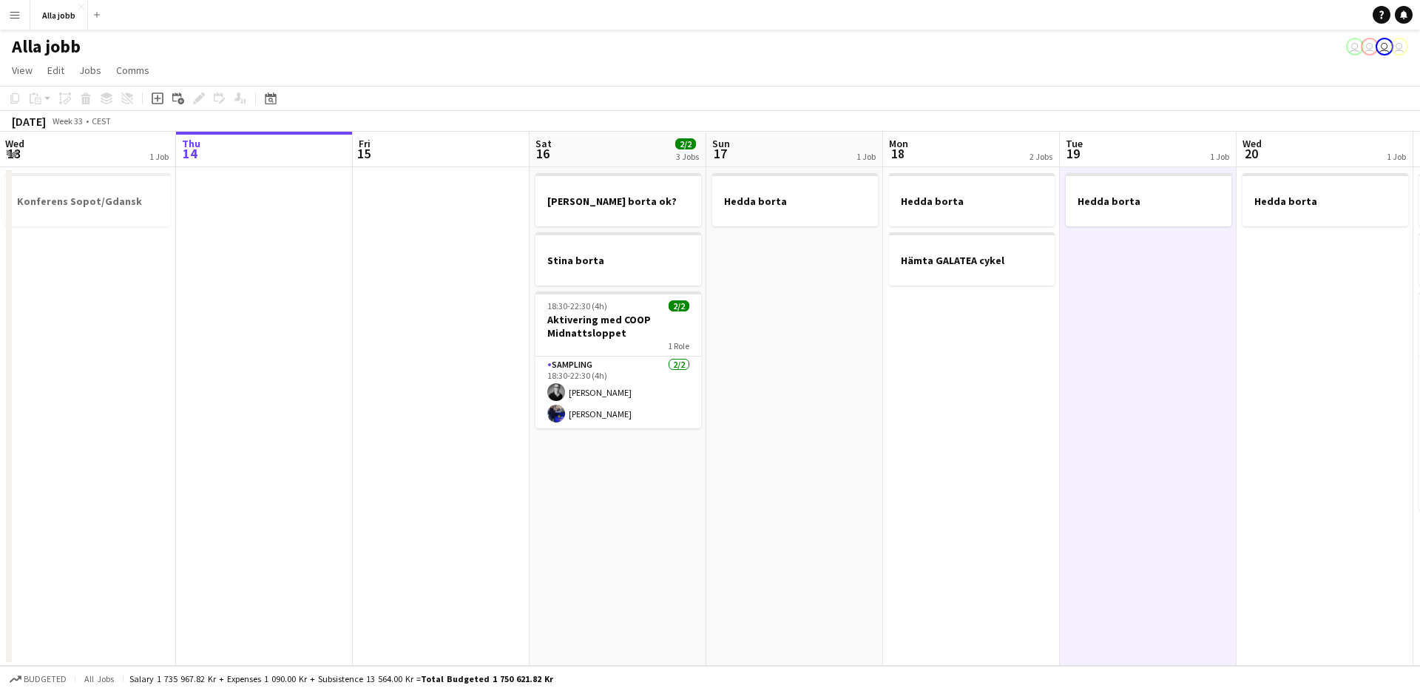
click at [1093, 522] on app-date-cell "Hedda borta" at bounding box center [1148, 416] width 177 height 499
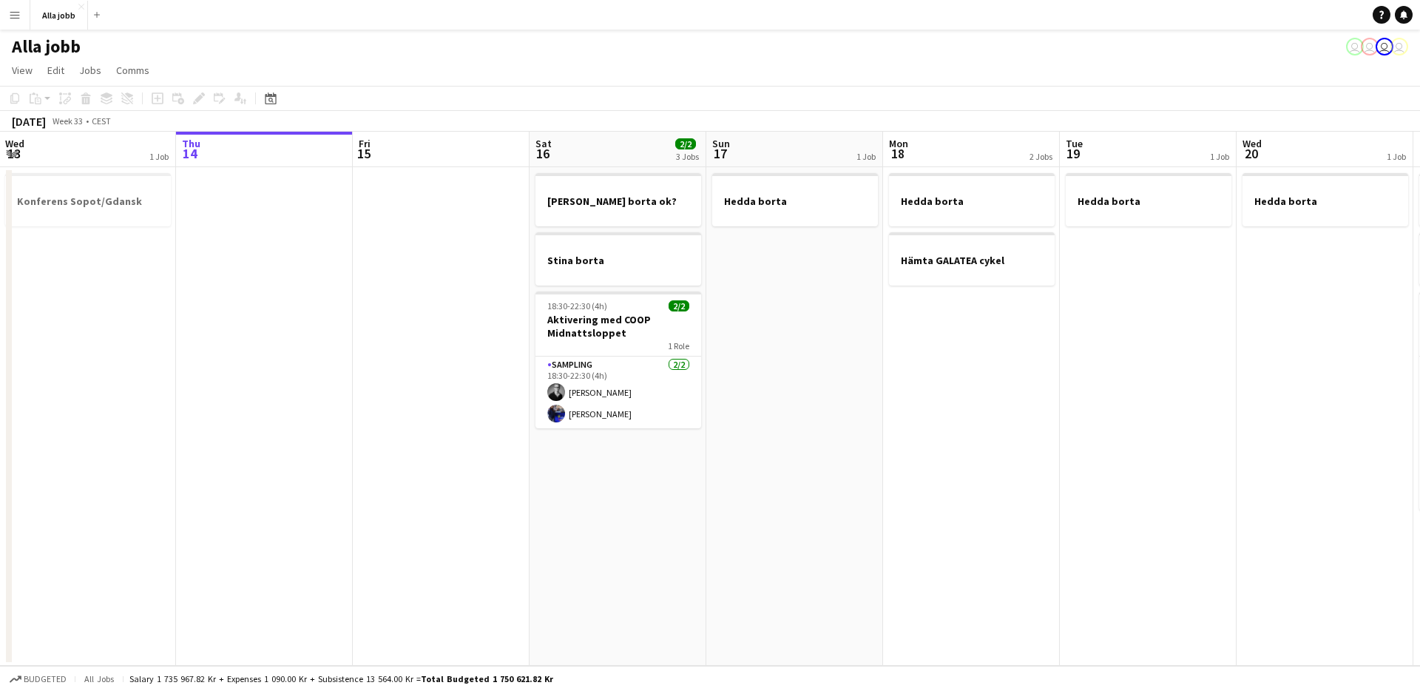
click at [1093, 522] on app-date-cell "Hedda borta" at bounding box center [1148, 416] width 177 height 499
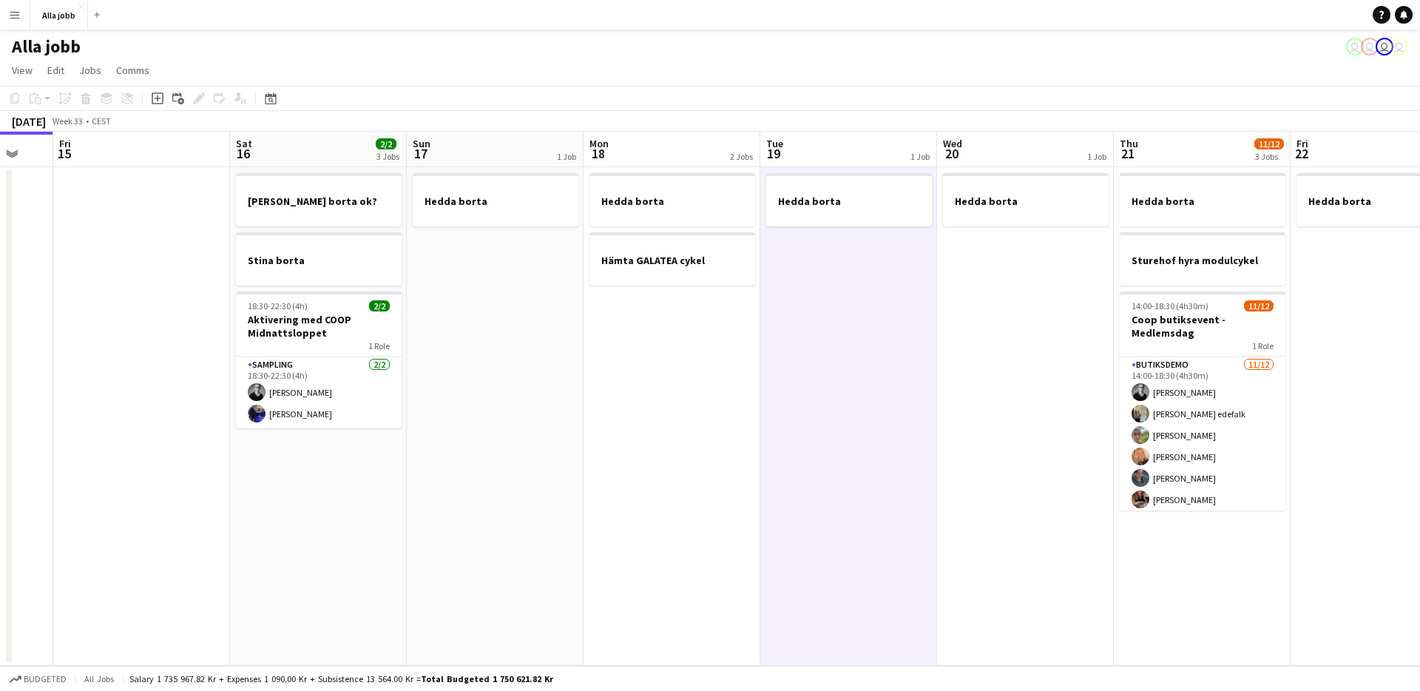
scroll to position [0, 676]
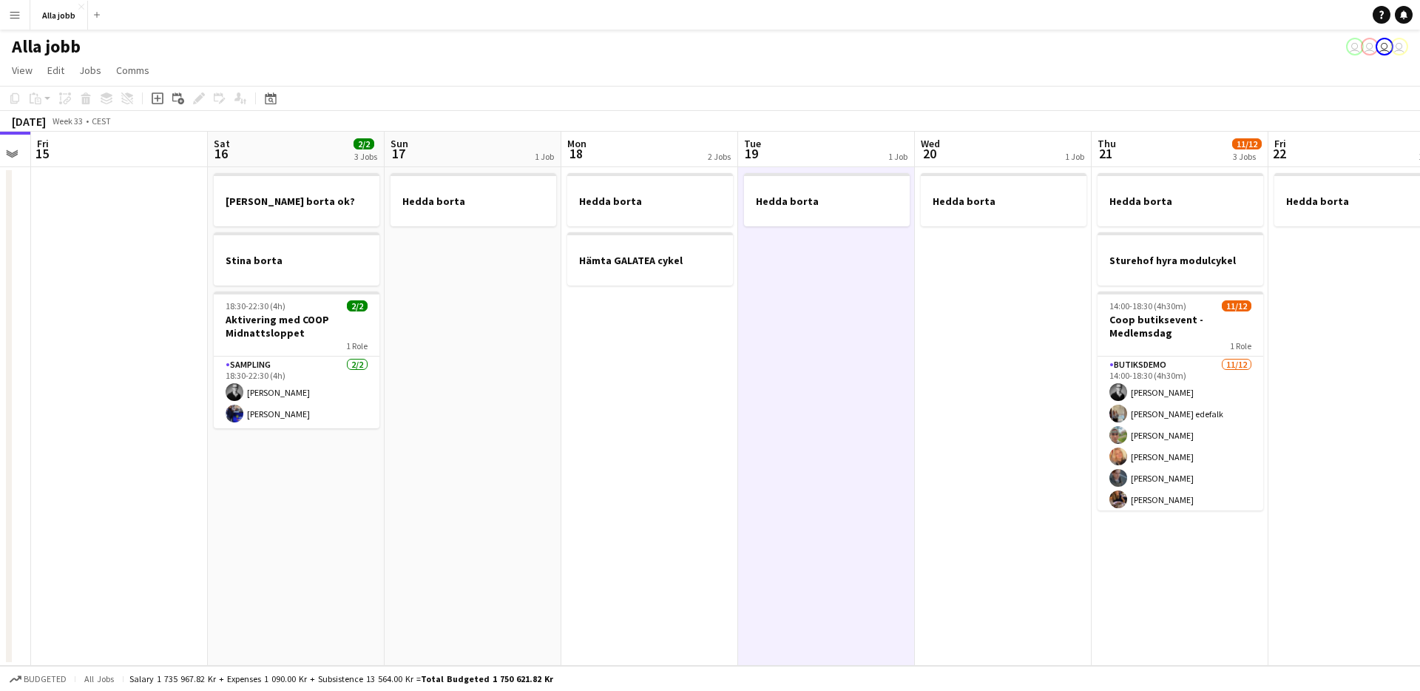
drag, startPoint x: 1063, startPoint y: 520, endPoint x: 750, endPoint y: 525, distance: 313.0
click at [750, 525] on app-calendar-viewport "Mon 11 Tue 12 1 Job Wed 13 1 Job Thu 14 Fri 15 Sat 16 2/2 3 Jobs Sun 17 1 Job M…" at bounding box center [710, 399] width 1420 height 534
click at [750, 525] on app-date-cell "Hedda borta" at bounding box center [826, 416] width 177 height 499
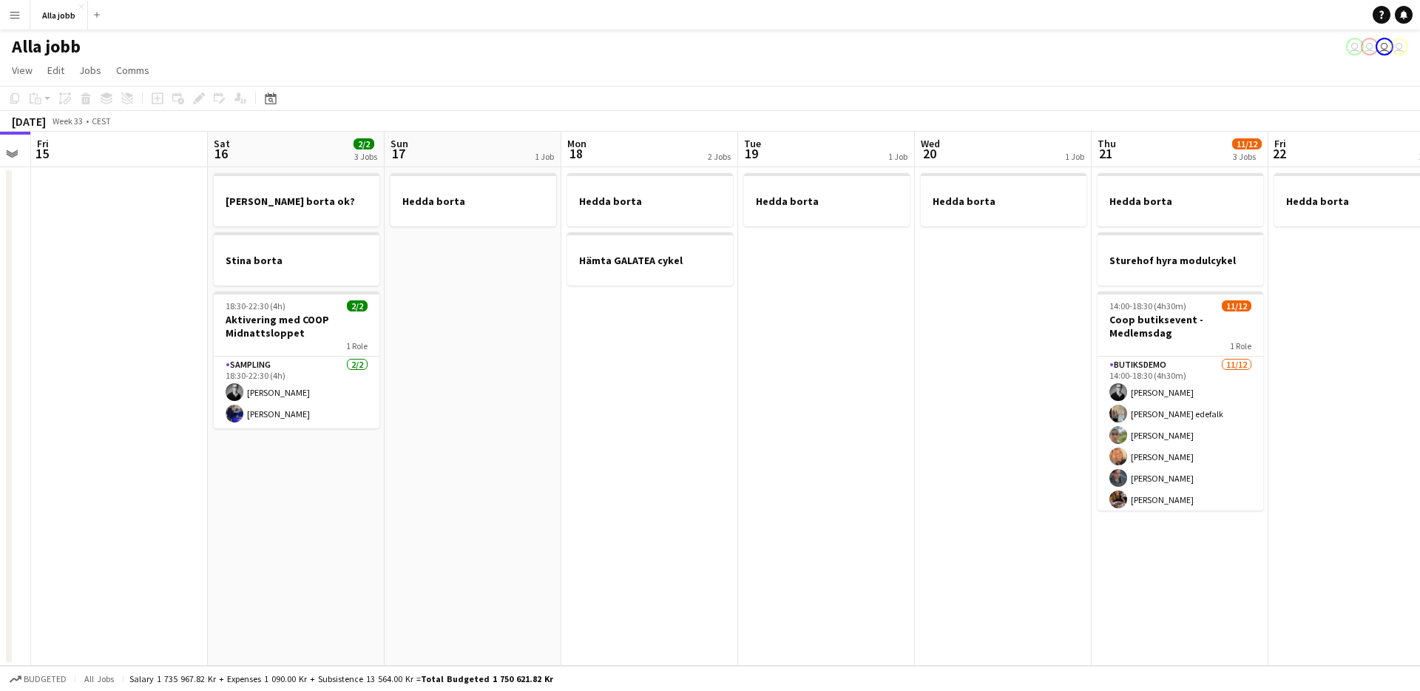
click at [661, 530] on app-date-cell "Hedda borta Hämta GALATEA cykel" at bounding box center [650, 416] width 177 height 499
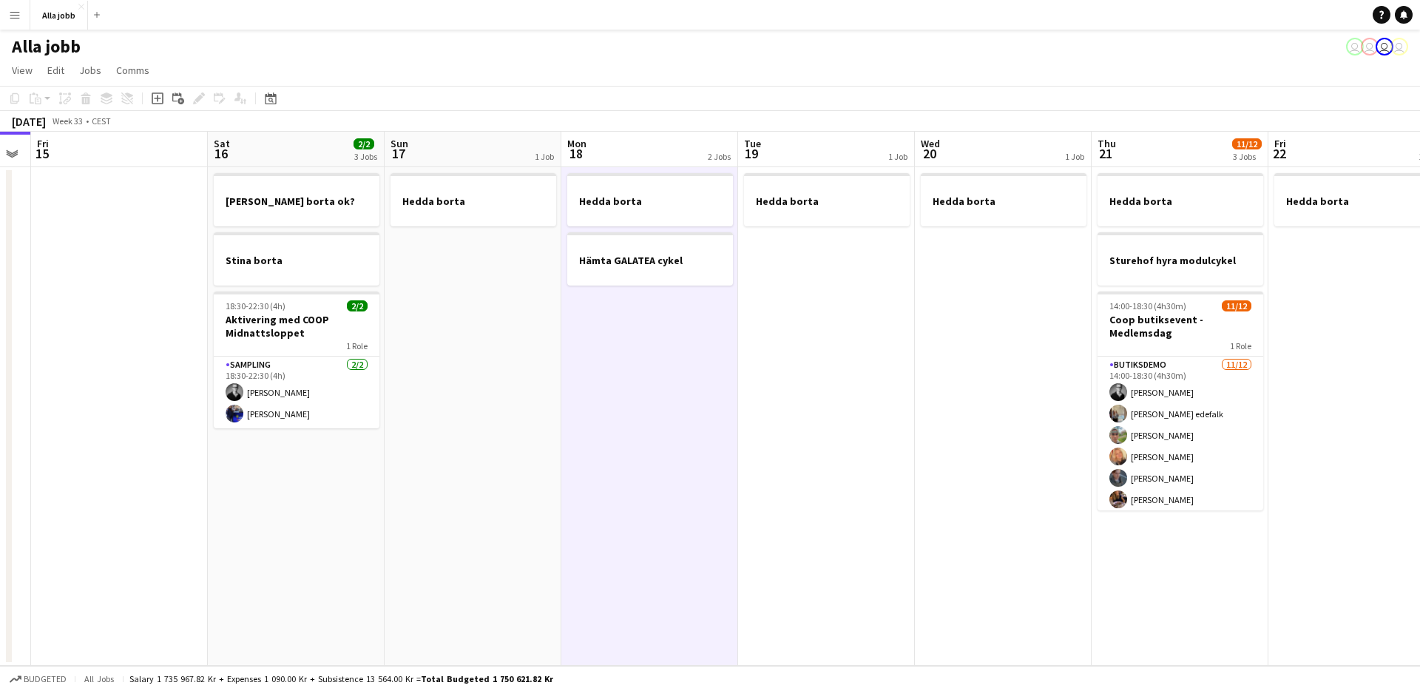
click at [659, 530] on app-date-cell "Hedda borta Hämta GALATEA cykel" at bounding box center [650, 416] width 177 height 499
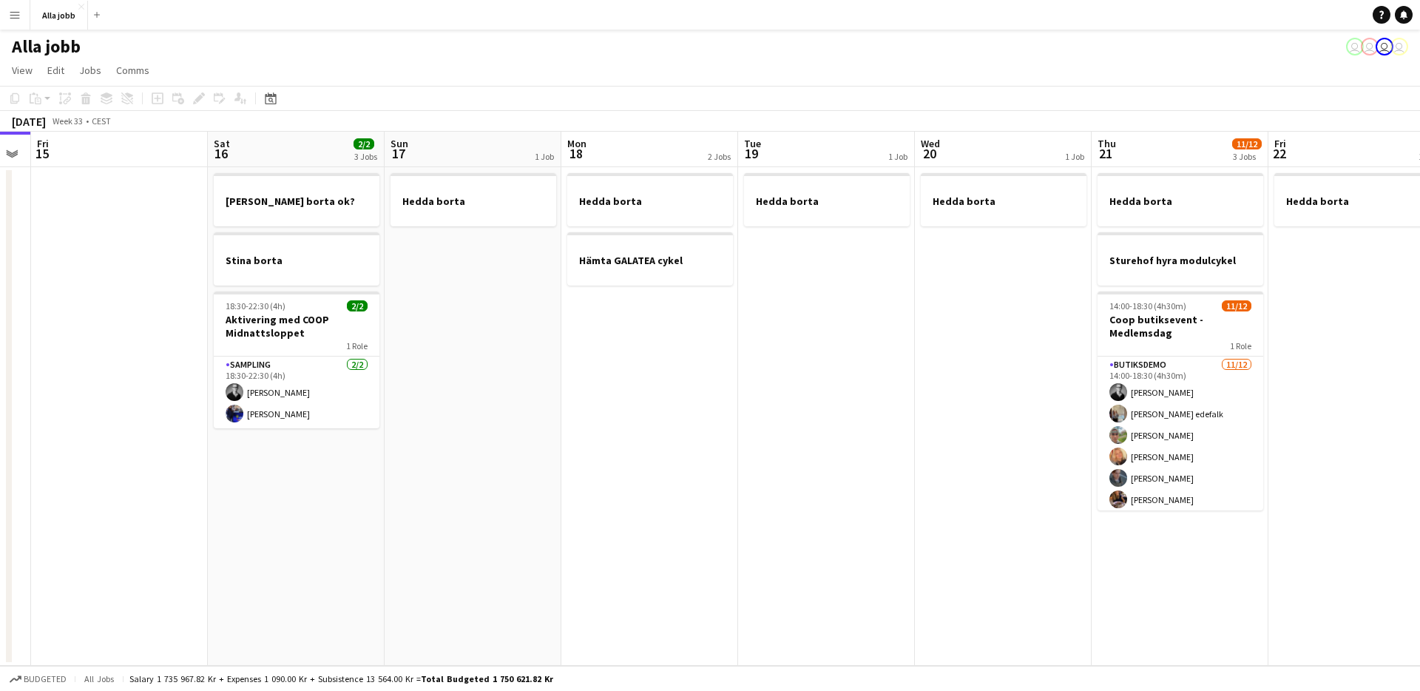
click at [932, 507] on app-date-cell "Hedda borta" at bounding box center [1003, 416] width 177 height 499
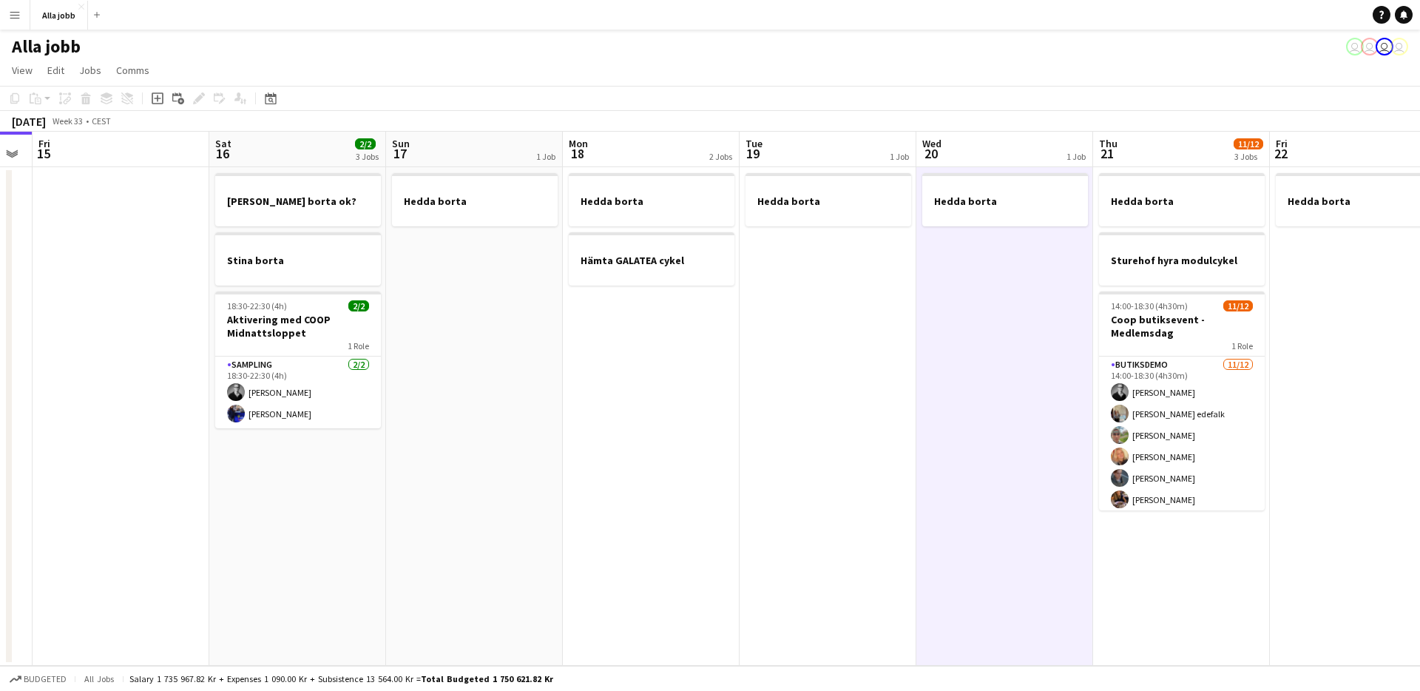
click at [936, 507] on app-date-cell "Hedda borta" at bounding box center [1005, 416] width 177 height 499
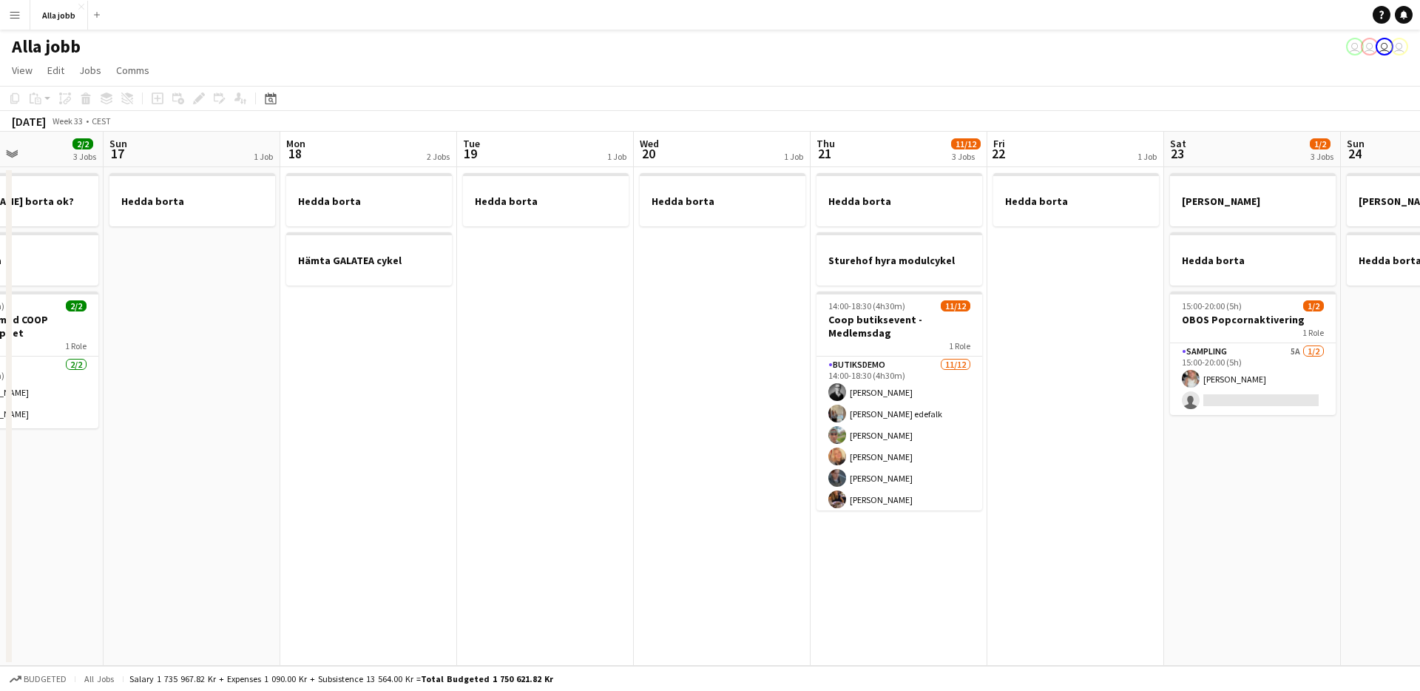
drag, startPoint x: 1159, startPoint y: 553, endPoint x: 857, endPoint y: 507, distance: 304.7
click at [857, 507] on app-calendar-viewport "Wed 13 1 Job Thu 14 Fri 15 Sat 16 2/2 3 Jobs Sun 17 1 Job Mon 18 2 Jobs Tue 19 …" at bounding box center [710, 399] width 1420 height 534
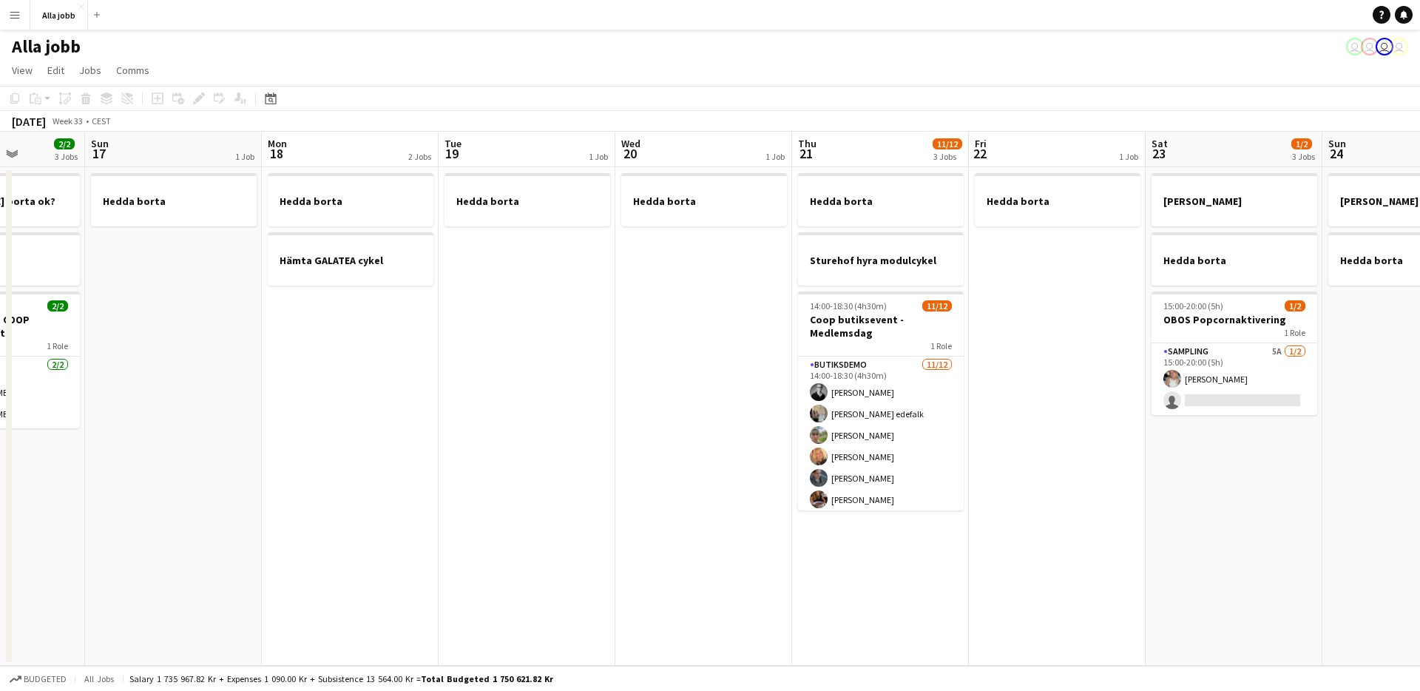
click at [1150, 498] on app-date-cell "[PERSON_NAME] borta 15:00-20:00 (5h) 1/2 OBOS Popcornaktivering 1 Role Sampling…" at bounding box center [1234, 416] width 177 height 499
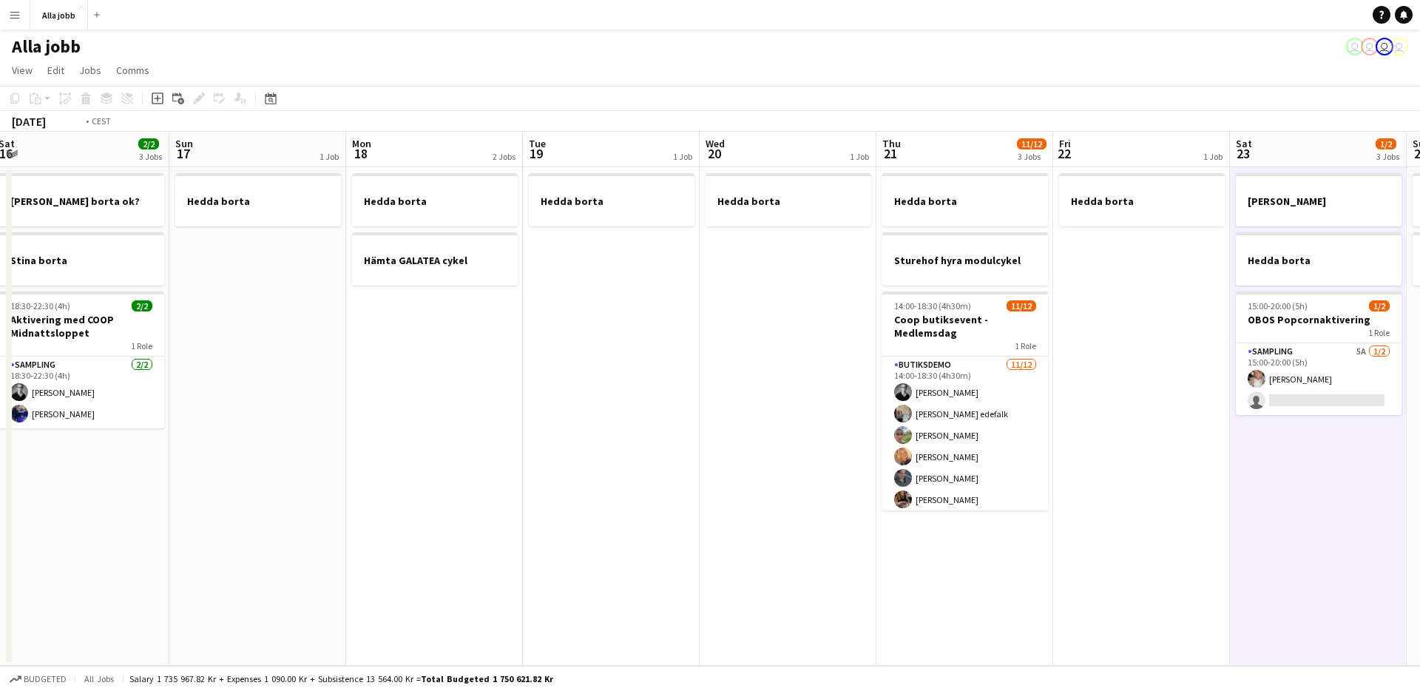
drag, startPoint x: 1085, startPoint y: 496, endPoint x: 841, endPoint y: 465, distance: 246.0
click at [841, 465] on app-calendar-viewport "Wed 13 1 Job Thu 14 Fri 15 Sat 16 2/2 3 Jobs Sun 17 1 Job Mon 18 2 Jobs Tue 19 …" at bounding box center [710, 399] width 1420 height 534
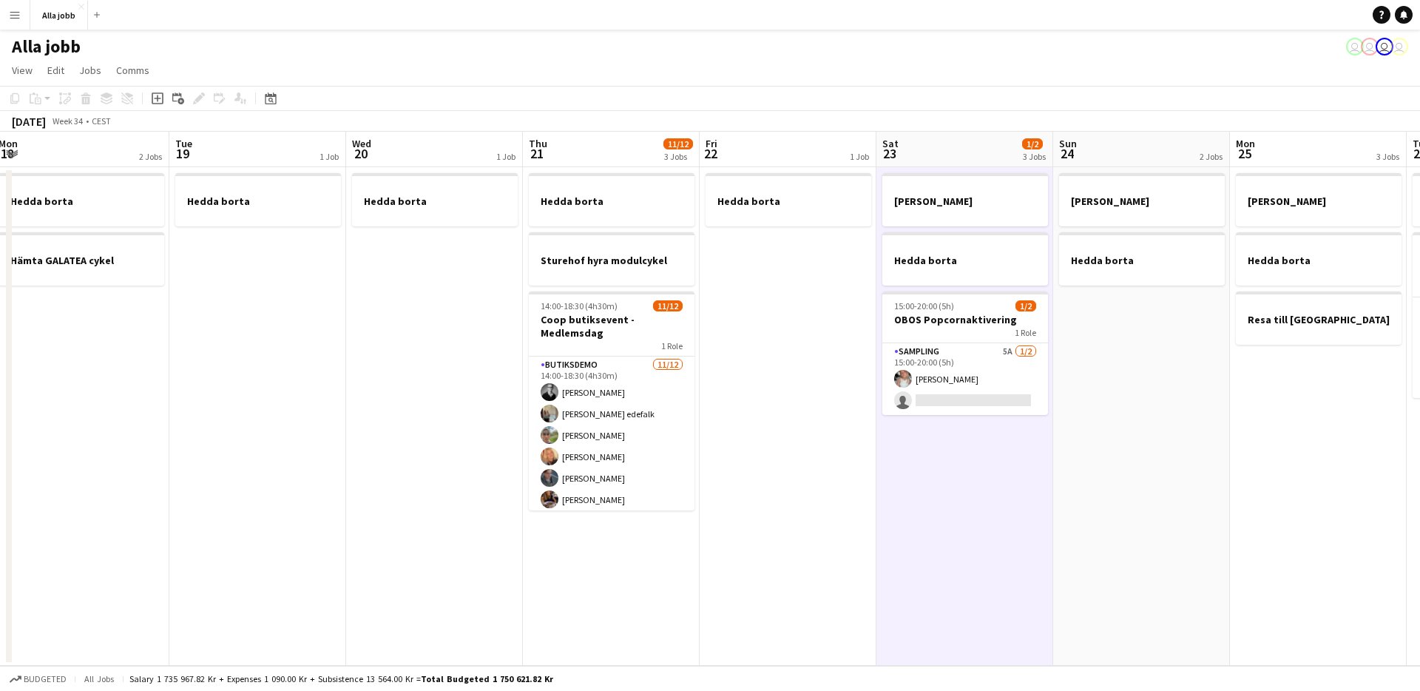
drag, startPoint x: 836, startPoint y: 468, endPoint x: 899, endPoint y: 476, distance: 63.5
click at [838, 469] on app-date-cell "Hedda borta" at bounding box center [788, 416] width 177 height 499
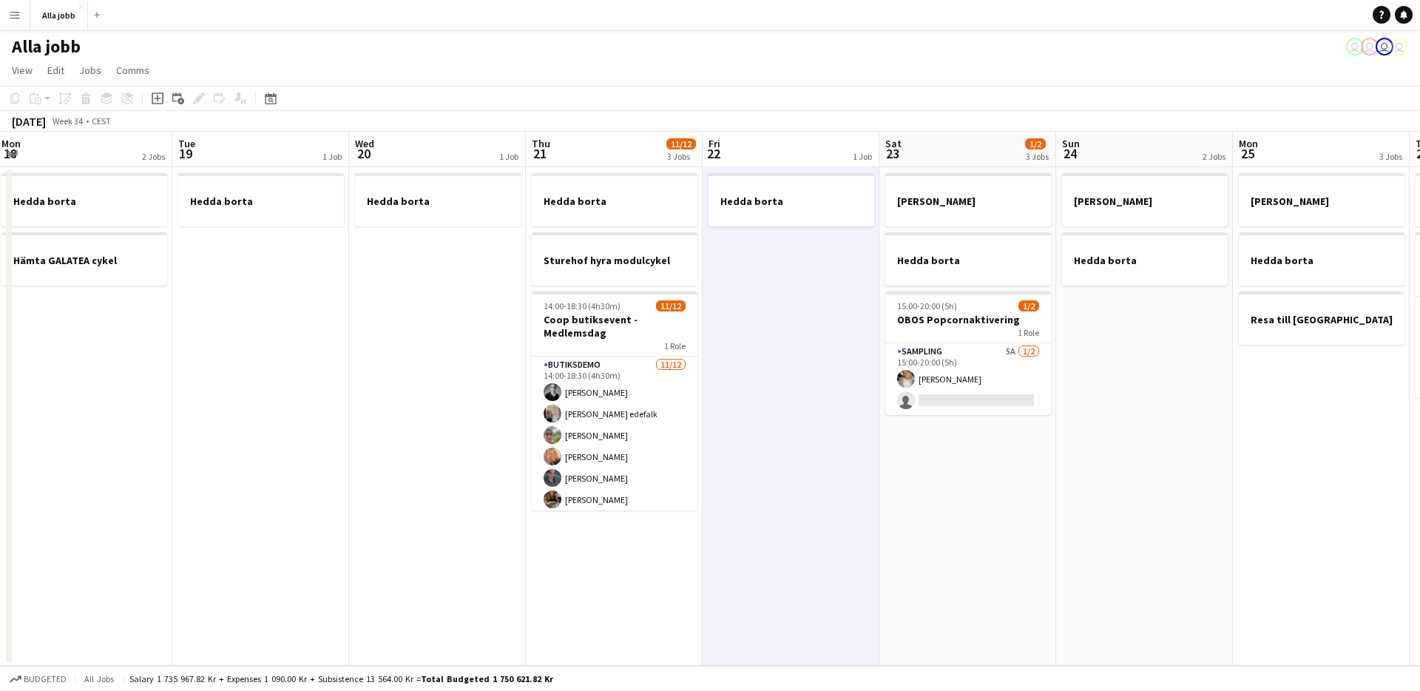
click at [1172, 547] on app-date-cell "[PERSON_NAME] borta" at bounding box center [1144, 416] width 177 height 499
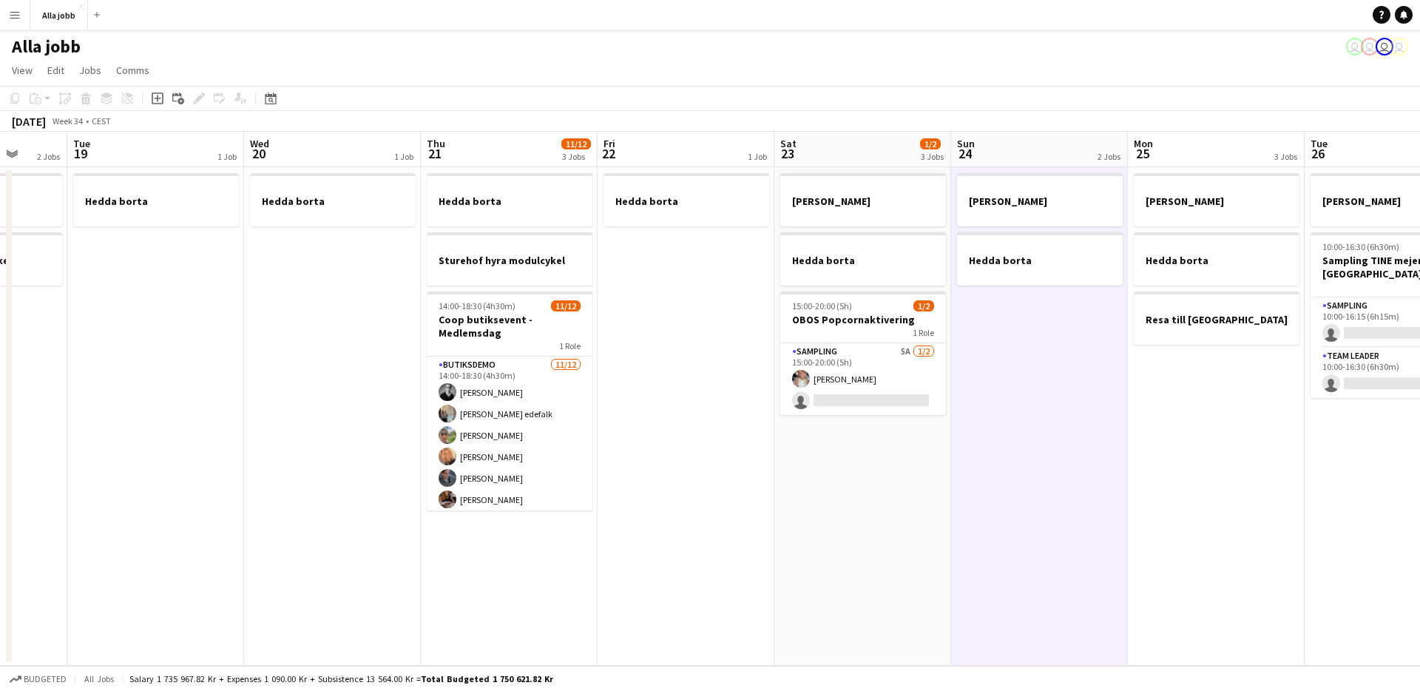
drag, startPoint x: 1027, startPoint y: 562, endPoint x: 575, endPoint y: 534, distance: 452.8
click at [576, 535] on app-calendar-viewport "Fri 15 Sat 16 2/2 3 Jobs Sun 17 1 Job Mon 18 2 Jobs Tue 19 1 Job Wed 20 1 Job T…" at bounding box center [710, 399] width 1420 height 534
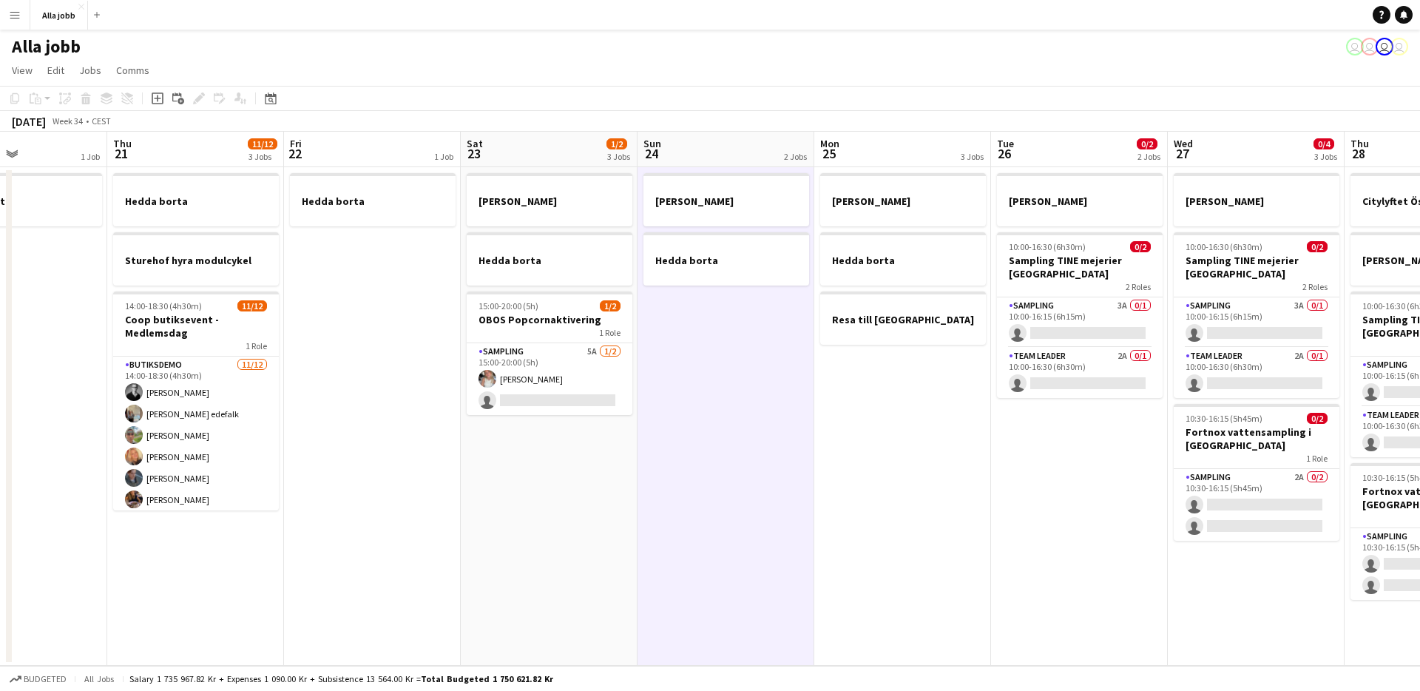
scroll to position [0, 420]
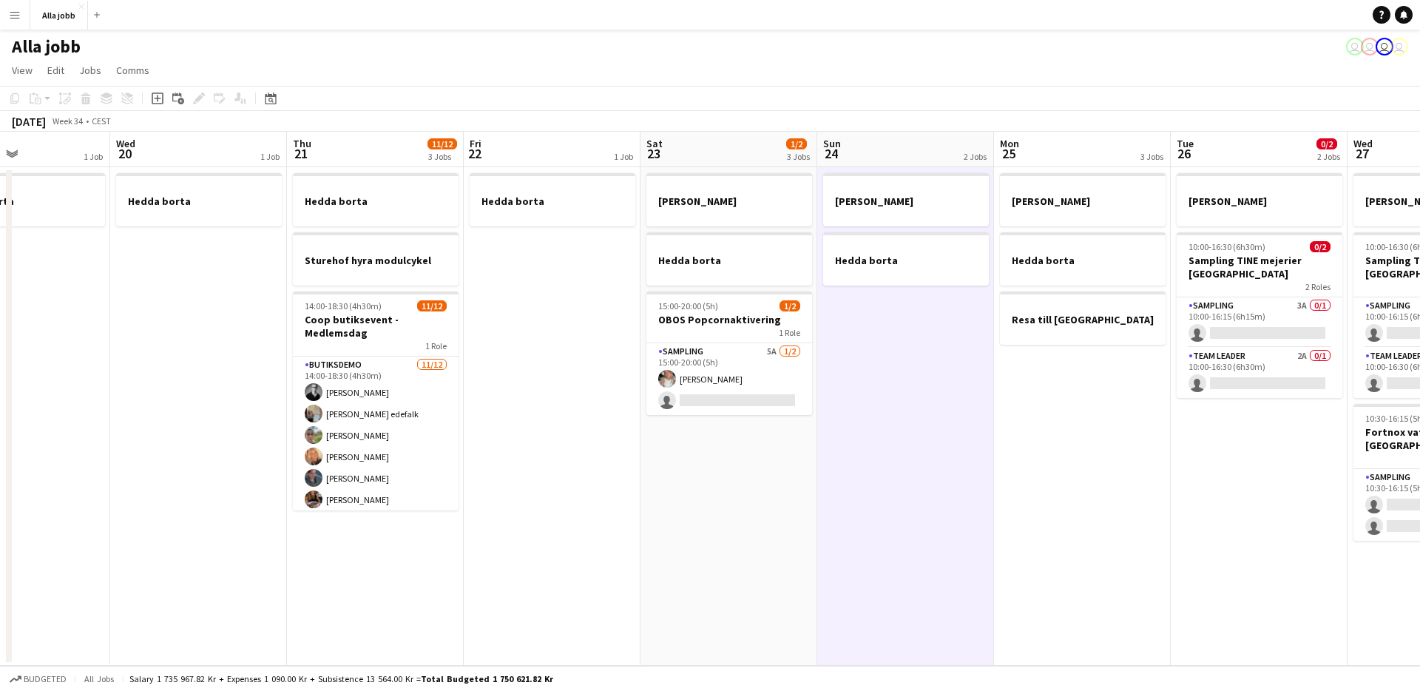
drag, startPoint x: 360, startPoint y: 413, endPoint x: 569, endPoint y: 416, distance: 208.6
click at [572, 414] on app-calendar-viewport "Sun 17 1 Job Mon 18 2 Jobs Tue 19 1 Job Wed 20 1 Job Thu 21 11/12 3 Jobs Fri 22…" at bounding box center [710, 399] width 1420 height 534
click at [746, 507] on app-date-cell "[PERSON_NAME] borta 15:00-20:00 (5h) 1/2 OBOS Popcornaktivering 1 Role Sampling…" at bounding box center [729, 416] width 177 height 499
